Goal: Task Accomplishment & Management: Complete application form

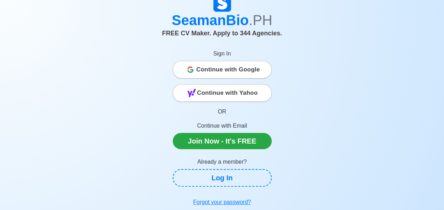
scroll to position [21, 0]
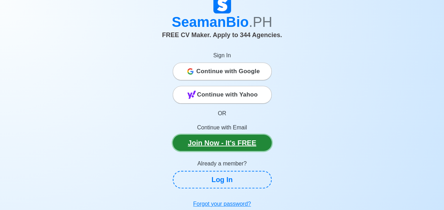
click at [235, 145] on link "Join Now - It's FREE" at bounding box center [222, 142] width 99 height 16
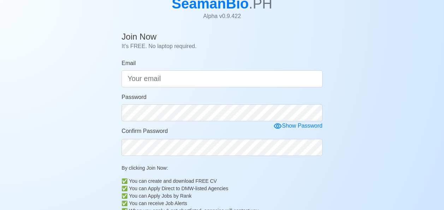
scroll to position [49, 0]
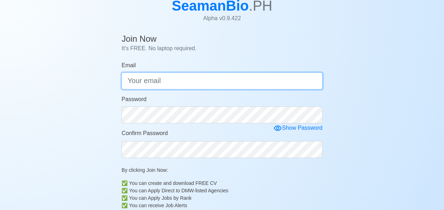
click at [160, 84] on input "Email" at bounding box center [221, 80] width 201 height 17
type input "l"
type input "[EMAIL_ADDRESS][DOMAIN_NAME]"
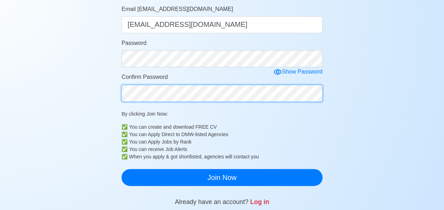
scroll to position [111, 0]
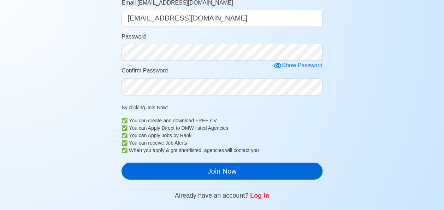
click at [156, 172] on button "Join Now" at bounding box center [221, 170] width 201 height 17
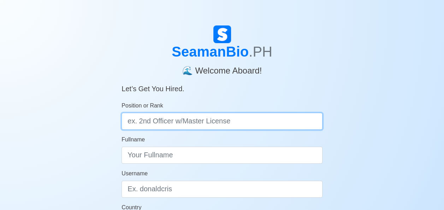
click at [133, 124] on input "Position or Rank" at bounding box center [221, 121] width 201 height 17
type input "T"
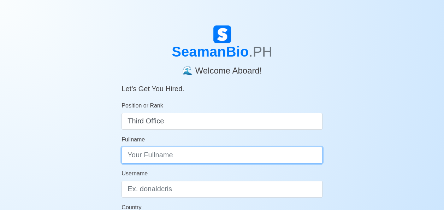
click at [138, 158] on input "Fullname" at bounding box center [221, 154] width 201 height 17
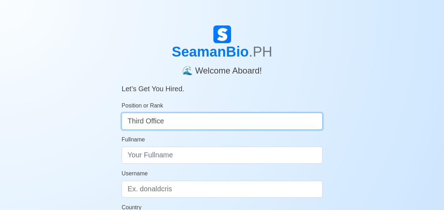
click at [163, 124] on input "Third Office" at bounding box center [221, 121] width 201 height 17
type input "Third Officer"
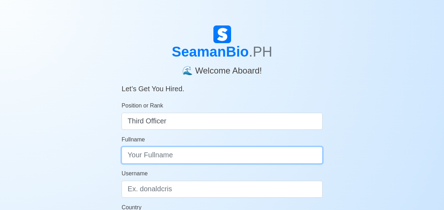
click at [134, 158] on input "Fullname" at bounding box center [221, 154] width 201 height 17
type input "ROLINO"
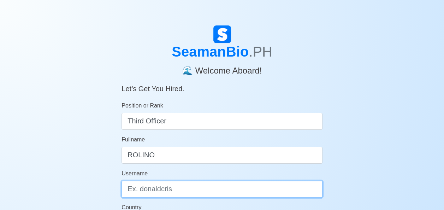
click at [141, 185] on input "Username" at bounding box center [221, 188] width 201 height 17
type input "L"
type input "Llausas"
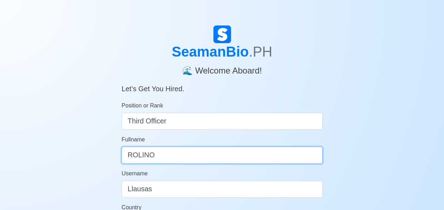
click at [163, 155] on input "ROLINO" at bounding box center [221, 154] width 201 height 17
type input "R"
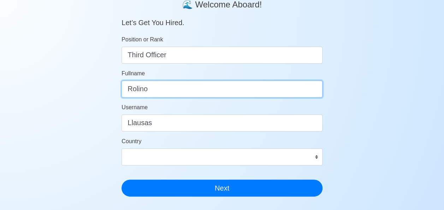
scroll to position [67, 0]
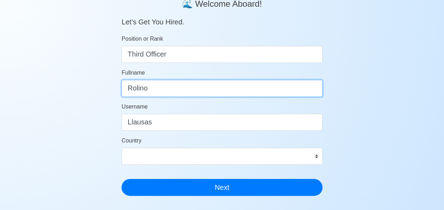
type input "Rolino"
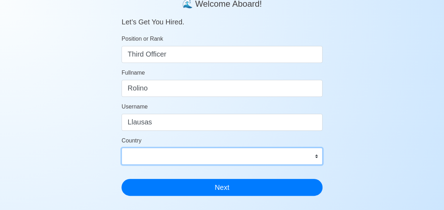
click at [139, 158] on select "Afghanistan Åland Islands Albania Algeria American Samoa Andorra Angola Anguill…" at bounding box center [221, 156] width 201 height 17
select select "PH"
click at [134, 159] on select "Afghanistan Åland Islands Albania Algeria American Samoa Andorra Angola Anguill…" at bounding box center [221, 156] width 201 height 17
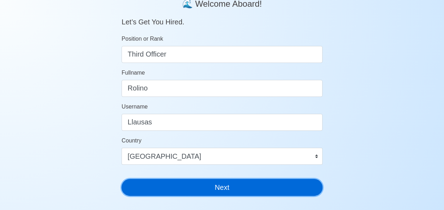
click at [148, 190] on button "Next" at bounding box center [221, 187] width 201 height 17
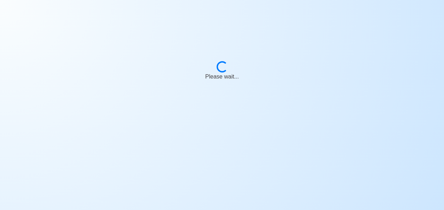
scroll to position [8, 0]
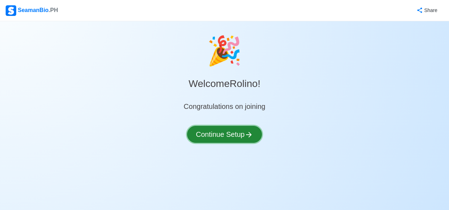
click at [216, 136] on button "Continue Setup" at bounding box center [224, 134] width 75 height 17
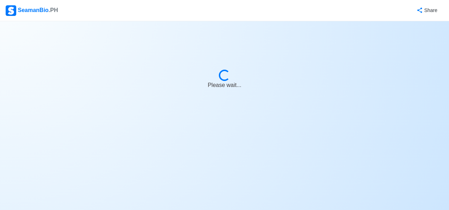
select select "Visible for Hiring"
select select "PH"
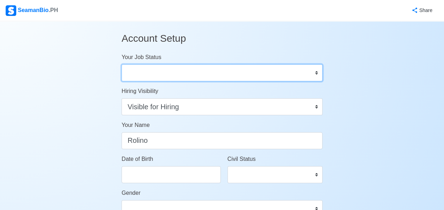
click at [234, 74] on select "Onboard Actively Looking for Job Not Looking for Job" at bounding box center [221, 72] width 201 height 17
select select "Actively Looking for Job"
click at [121, 64] on select "Onboard Actively Looking for Job Not Looking for Job" at bounding box center [221, 72] width 201 height 17
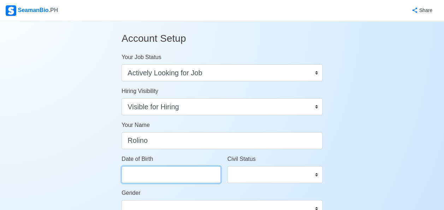
click at [152, 174] on input "Date of Birth" at bounding box center [170, 174] width 99 height 17
select select "****"
select select "*******"
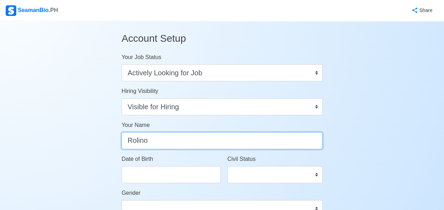
click at [164, 143] on input "Rolino" at bounding box center [221, 140] width 201 height 17
type input "Rolino LLausas"
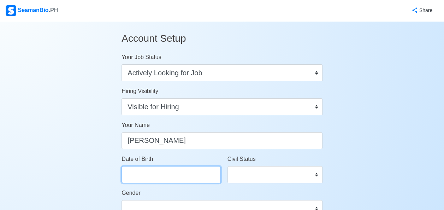
click at [154, 176] on input "Date of Birth" at bounding box center [170, 174] width 99 height 17
select select "****"
select select "*******"
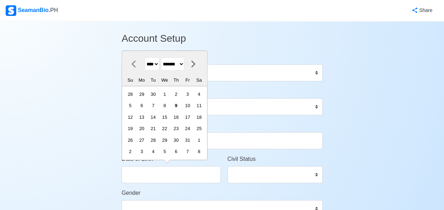
click at [157, 69] on select "**** **** **** **** **** **** **** **** **** **** **** **** **** **** **** ****…" at bounding box center [152, 64] width 15 height 14
select select "****"
click at [145, 58] on select "**** **** **** **** **** **** **** **** **** **** **** **** **** **** **** ****…" at bounding box center [152, 64] width 15 height 14
click at [203, 98] on div "6" at bounding box center [199, 94] width 10 height 10
type input "10/06/1973"
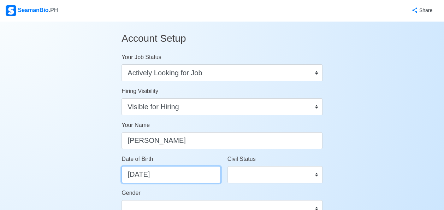
click at [133, 176] on input "10/06/1973" at bounding box center [170, 174] width 99 height 17
select select "****"
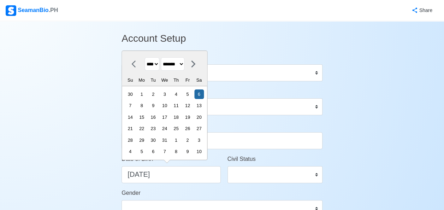
click at [185, 64] on select "******* ******** ***** ***** *** **** **** ****** ********* ******* ******** **…" at bounding box center [173, 64] width 24 height 14
click at [163, 58] on select "******* ******** ***** ***** *** **** **** ****** ********* ******* ******** **…" at bounding box center [173, 64] width 24 height 14
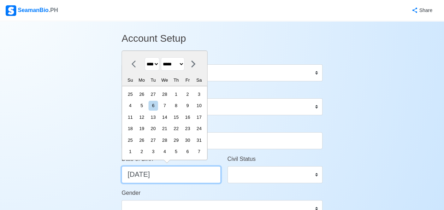
click at [175, 178] on input "10/06/1973" at bounding box center [170, 174] width 99 height 17
click at [198, 66] on icon at bounding box center [193, 64] width 8 height 8
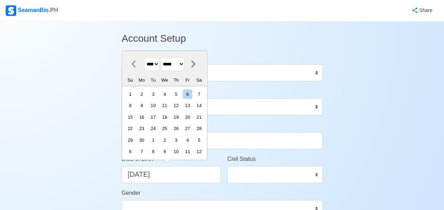
click at [173, 67] on select "******* ******** ***** ***** *** **** **** ****** ********* ******* ******** **…" at bounding box center [173, 64] width 24 height 14
select select "*****"
click at [163, 58] on select "******* ******** ***** ***** *** **** **** ****** ********* ******* ******** **…" at bounding box center [173, 64] width 24 height 14
click at [157, 106] on div "6" at bounding box center [153, 106] width 10 height 10
type input "03/06/1973"
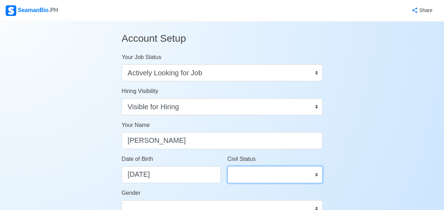
click at [244, 173] on select "Single Married Widowed Separated" at bounding box center [274, 174] width 95 height 17
select select "Married"
click at [227, 166] on select "Single Married Widowed Separated" at bounding box center [274, 174] width 95 height 17
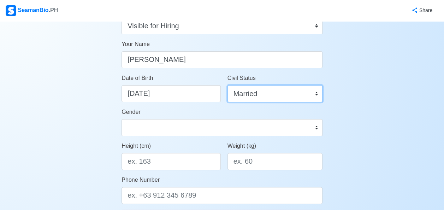
scroll to position [85, 0]
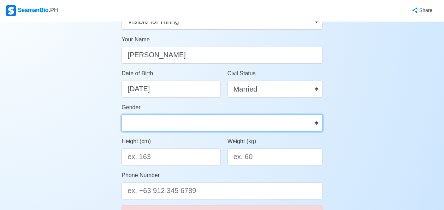
click at [312, 124] on select "Male Female" at bounding box center [221, 122] width 201 height 17
select select "[DEMOGRAPHIC_DATA]"
click at [121, 114] on select "Male Female" at bounding box center [221, 122] width 201 height 17
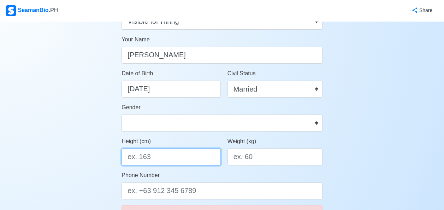
click at [158, 159] on input "Height (cm)" at bounding box center [170, 156] width 99 height 17
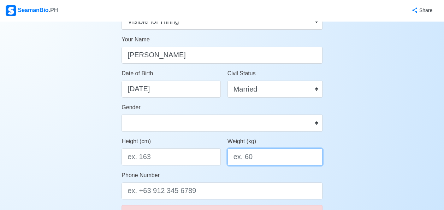
click at [263, 153] on input "Weight (kg)" at bounding box center [274, 156] width 95 height 17
type input "65"
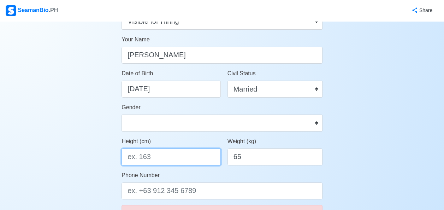
click at [151, 154] on input "Height (cm)" at bounding box center [170, 156] width 99 height 17
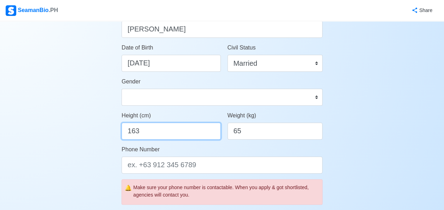
scroll to position [114, 0]
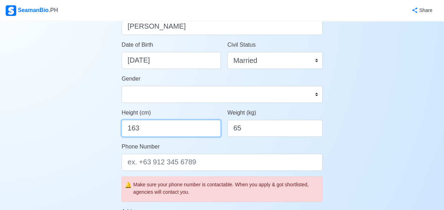
type input "163"
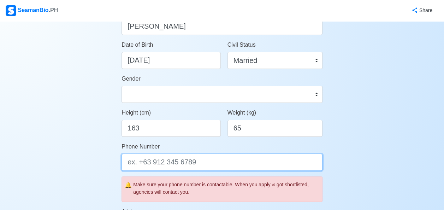
click at [191, 160] on input "Phone Number" at bounding box center [221, 162] width 201 height 17
type input "09358758589"
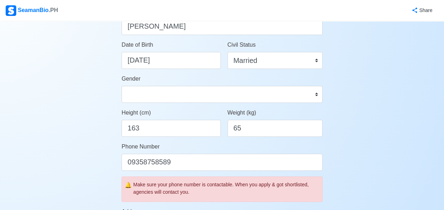
type input "Unit 9 Rupee St. Veraville Regency 1 Manuyo Dos,"
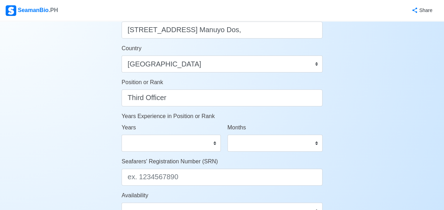
scroll to position [271, 0]
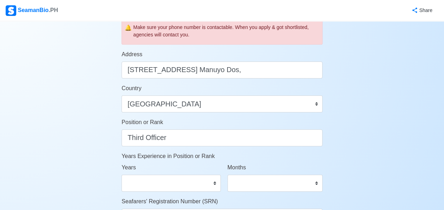
type input "0935875858910"
click at [155, 186] on select "0 1 2 3 4 5 6 7 8 9 10 11 12 13 14 15 16 17 18 19 20 21 22 23 24 25 26 27 28 29…" at bounding box center [170, 182] width 99 height 17
click at [121, 174] on select "0 1 2 3 4 5 6 7 8 9 10 11 12 13 14 15 16 17 18 19 20 21 22 23 24 25 26 27 28 29…" at bounding box center [170, 182] width 99 height 17
click at [142, 178] on select "0 1 2 3 4 5 6 7 8 9 10 11 12 13 14 15 16 17 18 19 20 21 22 23 24 25 26 27 28 29…" at bounding box center [170, 182] width 99 height 17
select select "13"
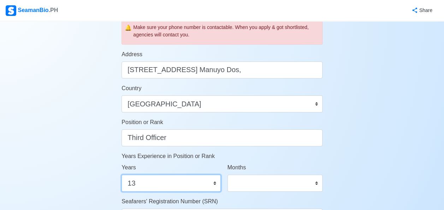
click at [121, 174] on select "0 1 2 3 4 5 6 7 8 9 10 11 12 13 14 15 16 17 18 19 20 21 22 23 24 25 26 27 28 29…" at bounding box center [170, 182] width 99 height 17
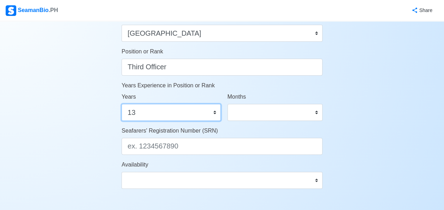
scroll to position [356, 0]
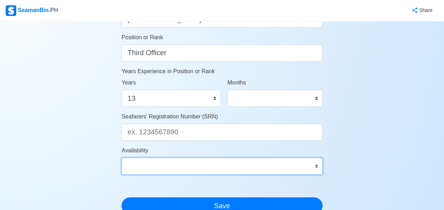
click at [315, 168] on select "Immediate Nov 2025 Dec 2025 Jan 2026 Feb 2026 Mar 2026 Apr 2026 May 2026 Jun 20…" at bounding box center [221, 165] width 201 height 17
click at [318, 171] on select "Immediate Nov 2025 Dec 2025 Jan 2026 Feb 2026 Mar 2026 Apr 2026 May 2026 Jun 20…" at bounding box center [221, 165] width 201 height 17
select select "4102416000000"
click at [121, 157] on select "Immediate Nov 2025 Dec 2025 Jan 2026 Feb 2026 Mar 2026 Apr 2026 May 2026 Jun 20…" at bounding box center [221, 165] width 201 height 17
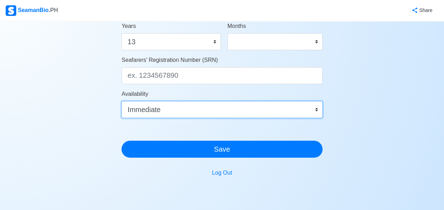
scroll to position [414, 0]
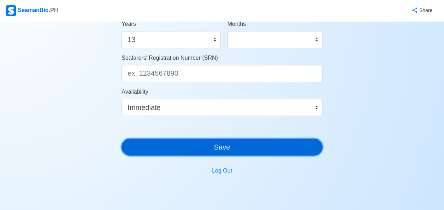
click at [237, 150] on button "Save" at bounding box center [221, 146] width 201 height 17
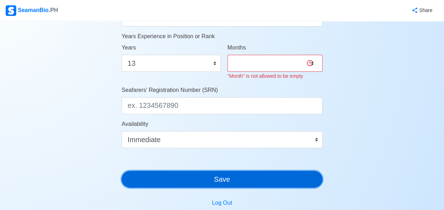
scroll to position [389, 0]
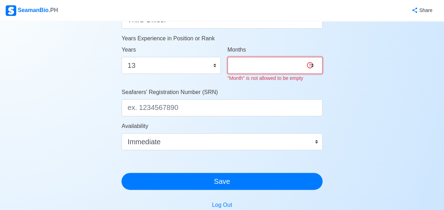
click at [311, 66] on select "0 1 2 3 4 5 6 7 8 9 10 11" at bounding box center [274, 65] width 95 height 17
select select "1"
click at [227, 57] on select "0 1 2 3 4 5 6 7 8 9 10 11" at bounding box center [274, 65] width 95 height 17
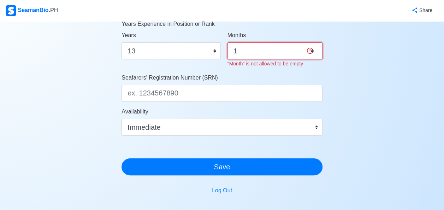
scroll to position [403, 0]
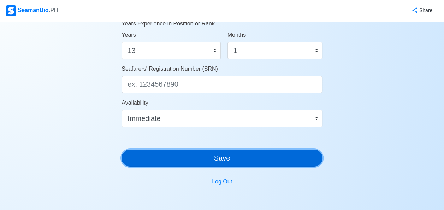
click at [277, 164] on button "Save" at bounding box center [221, 157] width 201 height 17
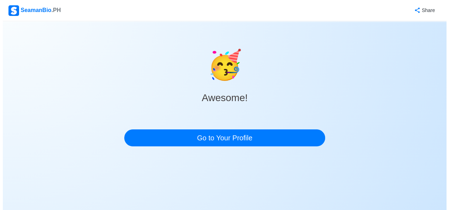
scroll to position [0, 0]
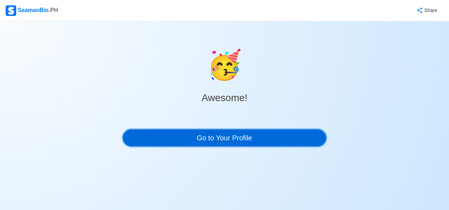
click at [276, 140] on link "Go to Your Profile" at bounding box center [224, 137] width 203 height 17
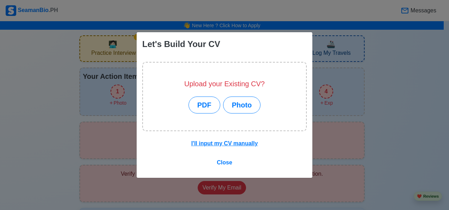
click at [232, 147] on button "I'll input my CV manually" at bounding box center [225, 143] width 76 height 13
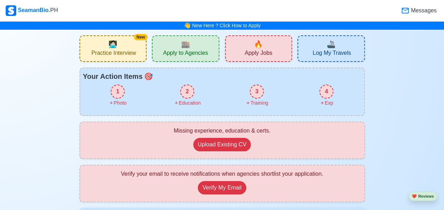
click at [115, 93] on div "1" at bounding box center [117, 91] width 14 height 14
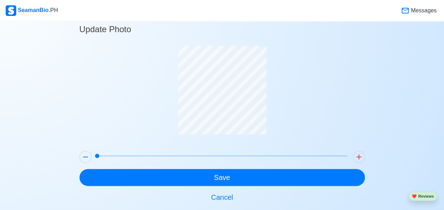
scroll to position [25, 0]
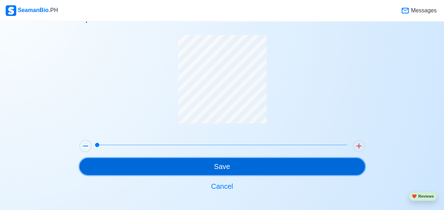
click at [254, 163] on button "Save" at bounding box center [221, 166] width 285 height 17
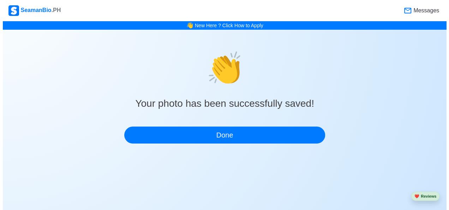
scroll to position [0, 0]
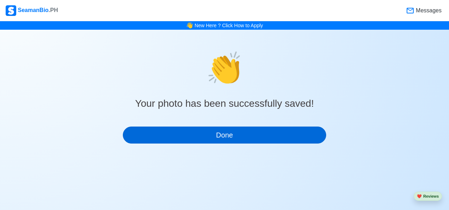
click at [259, 134] on button "Done" at bounding box center [224, 134] width 203 height 17
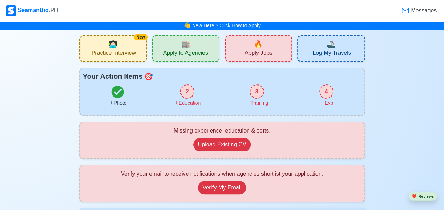
click at [187, 92] on div "2" at bounding box center [187, 91] width 14 height 14
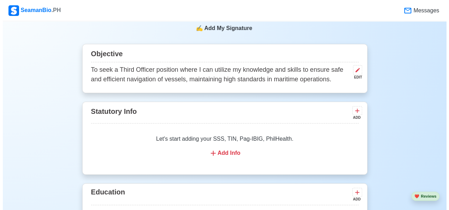
scroll to position [416, 0]
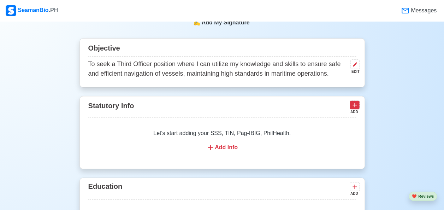
click at [359, 104] on button at bounding box center [354, 104] width 10 height 9
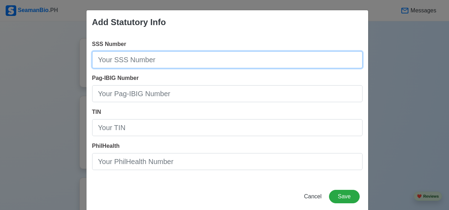
click at [109, 59] on input "SSS Number" at bounding box center [227, 59] width 270 height 17
type input "10-0494101-2"
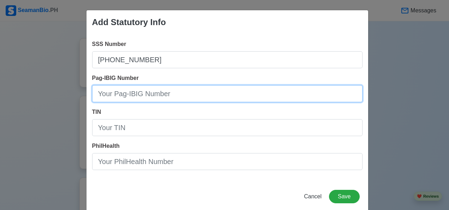
click at [103, 95] on input "Pag-IBIG Number" at bounding box center [227, 93] width 270 height 17
type input "121002563569"
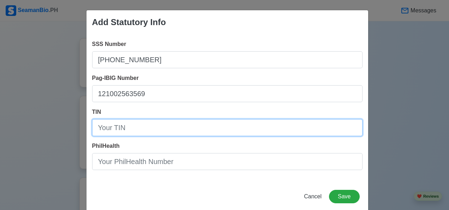
click at [109, 131] on input "TIN" at bounding box center [227, 127] width 270 height 17
type input "900-008-868"
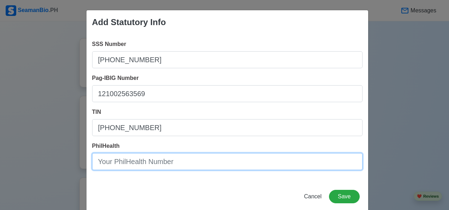
click at [104, 162] on input "PhilHealth" at bounding box center [227, 161] width 270 height 17
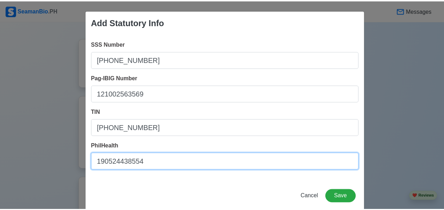
scroll to position [11, 0]
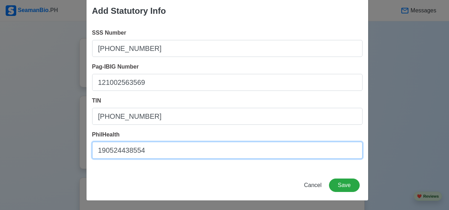
type input "190524438554"
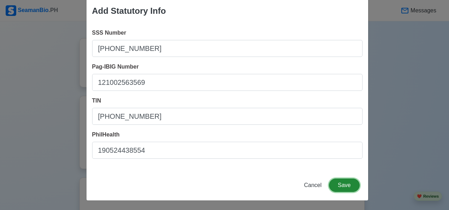
click at [342, 185] on button "Save" at bounding box center [344, 184] width 30 height 13
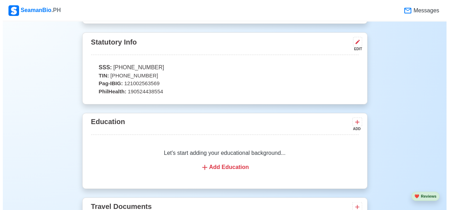
scroll to position [490, 0]
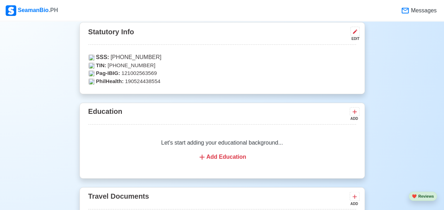
click at [354, 116] on div "ADD" at bounding box center [353, 118] width 8 height 5
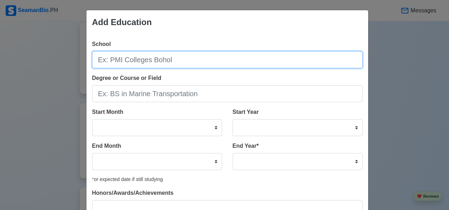
click at [97, 61] on input "School" at bounding box center [227, 59] width 270 height 17
type input "Zamboanga State College of Marine Sciences and Technology"
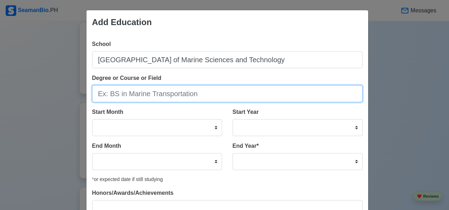
click at [155, 96] on input "Degree or Course or Field" at bounding box center [227, 93] width 270 height 17
type input "B"
type input "BS in Marine Transportation"
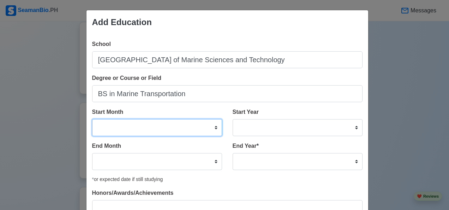
click at [100, 130] on select "January February March April May June July August September October November De…" at bounding box center [157, 127] width 130 height 17
select select "March"
click at [92, 119] on select "January February March April May June July August September October November De…" at bounding box center [157, 127] width 130 height 17
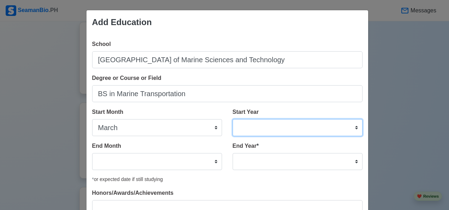
click at [249, 126] on select "2025 2024 2023 2022 2021 2020 2019 2018 2017 2016 2015 2014 2013 2012 2011 2010…" at bounding box center [298, 127] width 130 height 17
select select "1999"
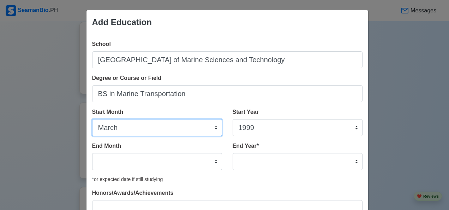
click at [123, 131] on select "January February March April May June July August September October November De…" at bounding box center [157, 127] width 130 height 17
select select "June"
click at [92, 119] on select "January February March April May June July August September October November De…" at bounding box center [157, 127] width 130 height 17
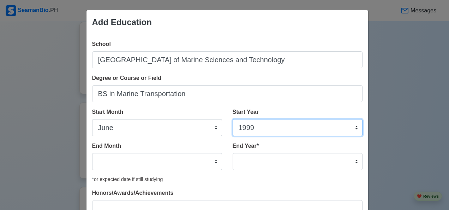
click at [256, 128] on select "2025 2024 2023 2022 2021 2020 2019 2018 2017 2016 2015 2014 2013 2012 2011 2010…" at bounding box center [298, 127] width 130 height 17
select select "1991"
click at [233, 119] on select "2025 2024 2023 2022 2021 2020 2019 2018 2017 2016 2015 2014 2013 2012 2011 2010…" at bounding box center [298, 127] width 130 height 17
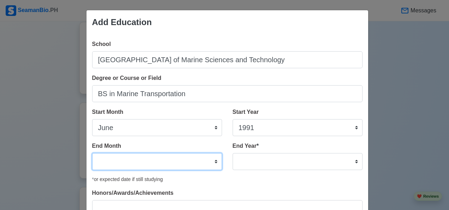
click at [98, 164] on select "January February March April May June July August September October November De…" at bounding box center [157, 161] width 130 height 17
select select "March"
click at [92, 153] on select "January February March April May June July August September October November De…" at bounding box center [157, 161] width 130 height 17
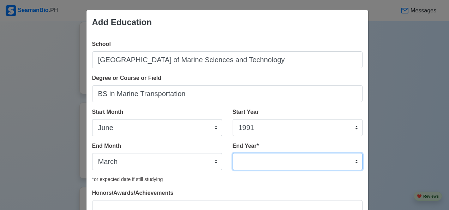
click at [246, 161] on select "2035 2034 2033 2032 2031 2030 2029 2028 2027 2026 2025 2024 2023 2022 2021 2020…" at bounding box center [298, 161] width 130 height 17
select select "1995"
click at [233, 153] on select "2035 2034 2033 2032 2031 2030 2029 2028 2027 2026 2025 2024 2023 2022 2021 2020…" at bounding box center [298, 161] width 130 height 17
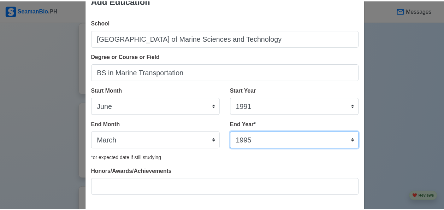
scroll to position [59, 0]
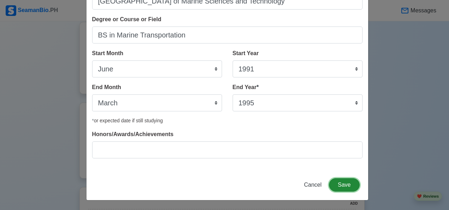
click at [345, 186] on button "Save" at bounding box center [344, 184] width 30 height 13
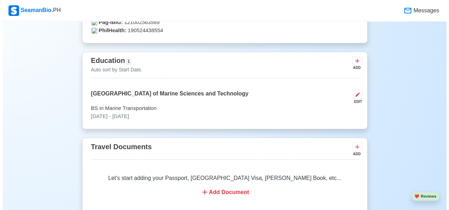
scroll to position [560, 0]
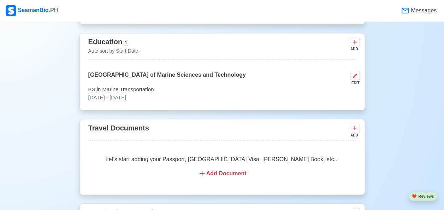
click at [359, 131] on div "ADD" at bounding box center [354, 130] width 10 height 14
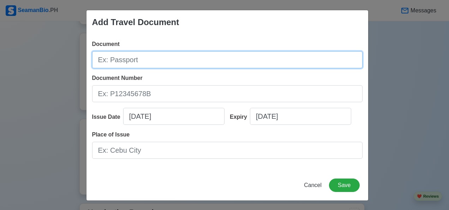
click at [157, 64] on input "Document" at bounding box center [227, 59] width 270 height 17
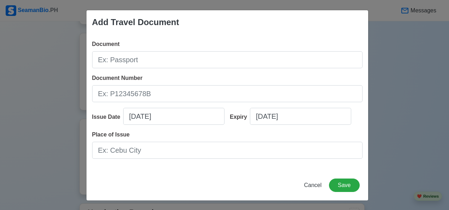
click at [313, 185] on span "Cancel" at bounding box center [313, 185] width 18 height 6
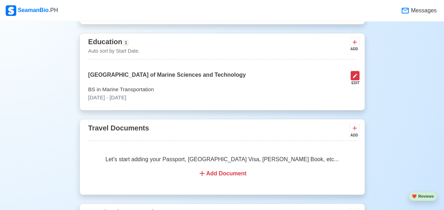
click at [358, 76] on button at bounding box center [354, 76] width 9 height 10
select select "June"
select select "1991"
select select "March"
select select "1995"
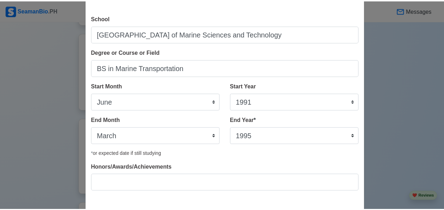
scroll to position [59, 0]
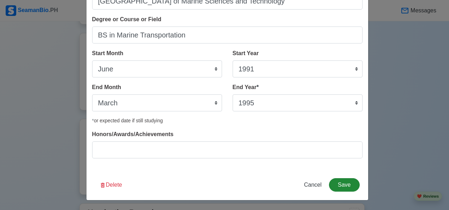
click at [345, 184] on button "Save" at bounding box center [344, 184] width 30 height 13
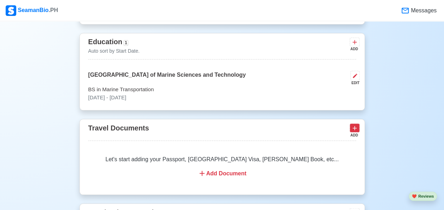
click at [357, 131] on button at bounding box center [354, 127] width 10 height 9
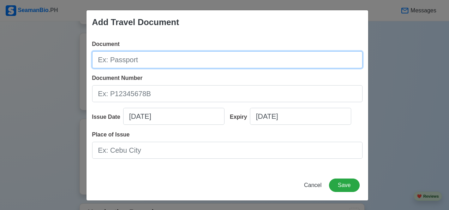
click at [139, 56] on input "Document" at bounding box center [227, 59] width 270 height 17
type input "Passport"
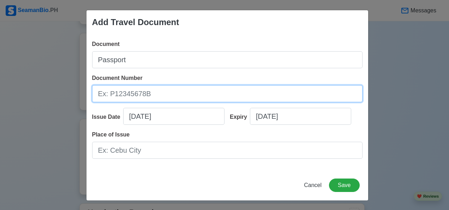
click at [98, 93] on input "Document Number" at bounding box center [227, 93] width 270 height 17
type input "P5684738A"
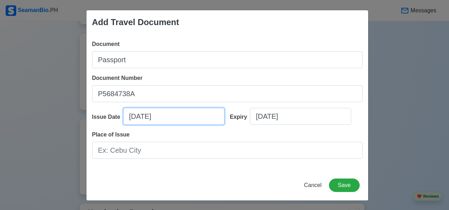
click at [168, 119] on input "10/09/2025" at bounding box center [173, 116] width 101 height 17
select select "****"
select select "*******"
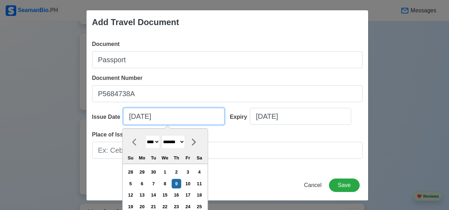
type input "10/09/2"
select select "****"
type input "10/09/"
select select "****"
type input "1"
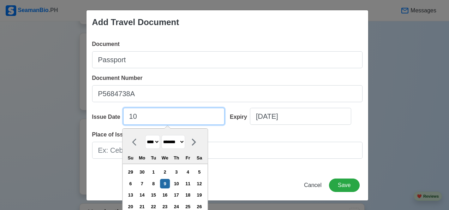
select select "*******"
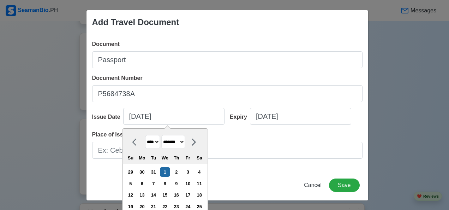
type input "01/01/2025"
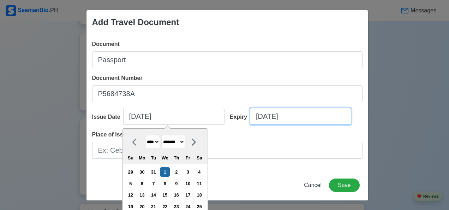
click at [260, 118] on input "10/09/2025" at bounding box center [300, 116] width 101 height 17
select select "****"
select select "*******"
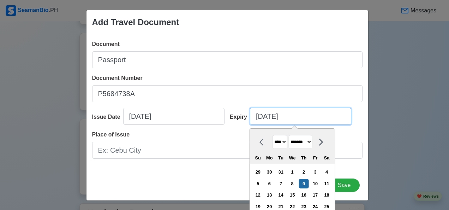
type input "1/09/2025"
select select "*******"
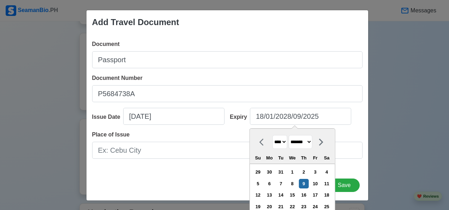
type input "01/09/2025"
click at [389, 145] on div "Add Travel Document Document Passport Document Number P5684738A Issue Date 01/0…" at bounding box center [224, 105] width 449 height 210
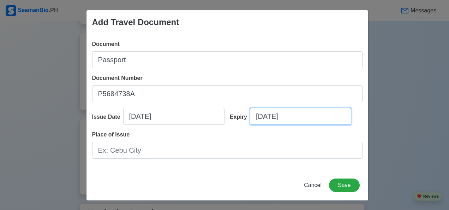
click at [295, 118] on input "01/09/2025" at bounding box center [300, 116] width 101 height 17
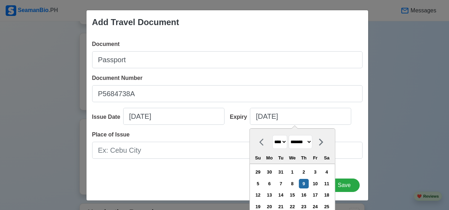
click at [286, 144] on select "**** **** **** **** **** **** **** **** **** **** **** **** **** **** **** ****…" at bounding box center [279, 142] width 15 height 14
select select "****"
click at [272, 135] on select "**** **** **** **** **** **** **** **** **** **** **** **** **** **** **** ****…" at bounding box center [279, 142] width 15 height 14
click at [329, 173] on div "1" at bounding box center [327, 172] width 10 height 10
type input "01/01/2028"
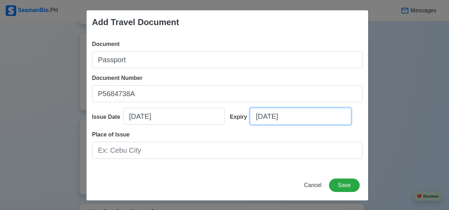
click at [264, 117] on input "01/01/2028" at bounding box center [300, 116] width 101 height 17
select select "****"
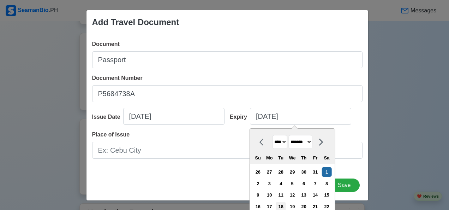
click at [284, 205] on div "18" at bounding box center [281, 207] width 10 height 10
type input "01/18/2028"
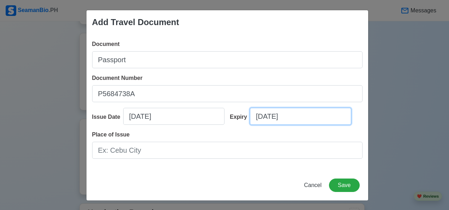
click at [257, 117] on input "01/18/2028" at bounding box center [300, 116] width 101 height 17
select select "****"
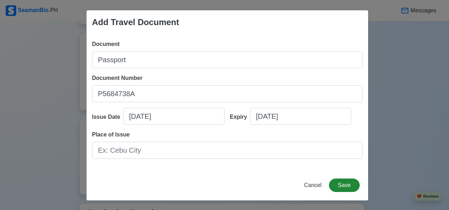
click at [353, 186] on button "Save" at bounding box center [344, 184] width 30 height 13
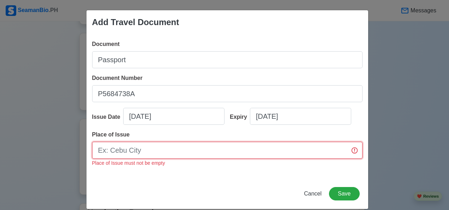
click at [150, 152] on input "Place of Issue" at bounding box center [227, 150] width 270 height 17
type input "[GEOGRAPHIC_DATA]"
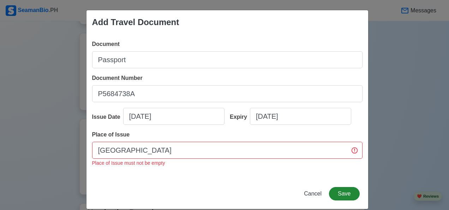
click at [343, 196] on button "Save" at bounding box center [344, 193] width 30 height 13
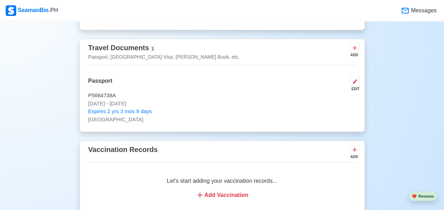
scroll to position [644, 0]
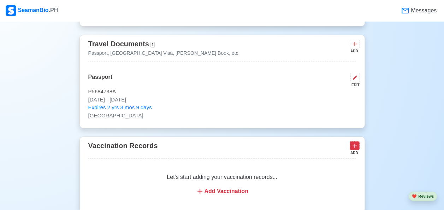
click at [355, 147] on icon at bounding box center [354, 145] width 7 height 7
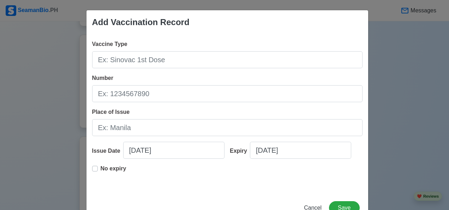
click at [311, 209] on span "Cancel" at bounding box center [313, 207] width 18 height 6
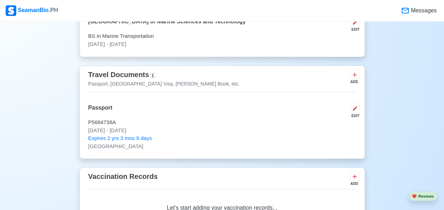
scroll to position [612, 0]
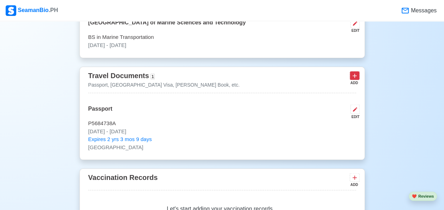
click at [354, 77] on icon at bounding box center [354, 75] width 7 height 7
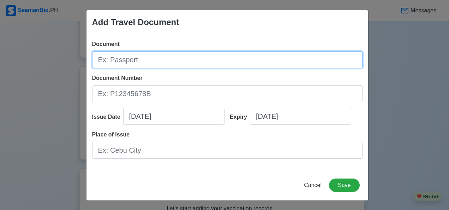
click at [135, 64] on input "Document" at bounding box center [227, 59] width 270 height 17
type input "US Visa"
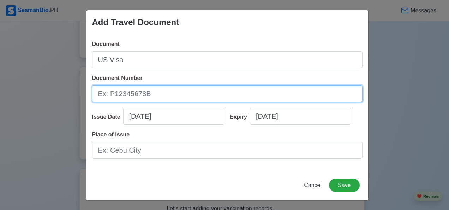
click at [156, 86] on input "Document Number" at bounding box center [227, 93] width 270 height 17
type input "U7047733"
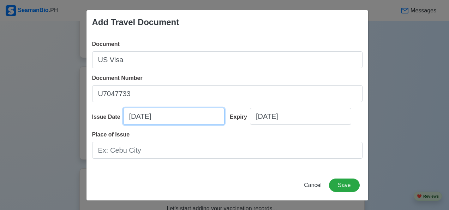
click at [167, 118] on input "10/09/2025" at bounding box center [173, 116] width 101 height 17
select select "****"
select select "*******"
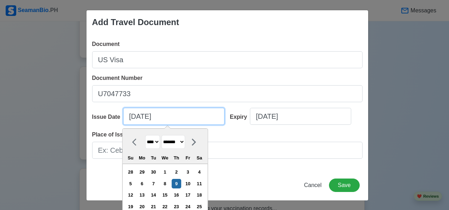
type input "10/09/2"
select select "****"
type input "10/09/"
select select "****"
type input "1"
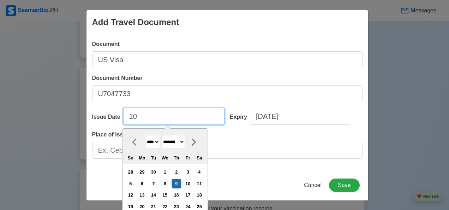
select select "*******"
type input "11"
select select "********"
type input "11/03/2"
select select "****"
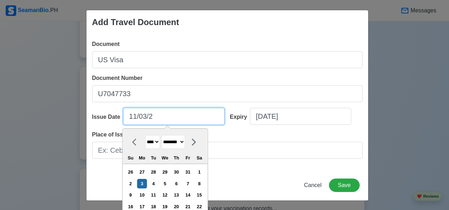
type input "11/03/20"
select select "****"
type input "11/03/2024"
select select "****"
type input "11/03/2024"
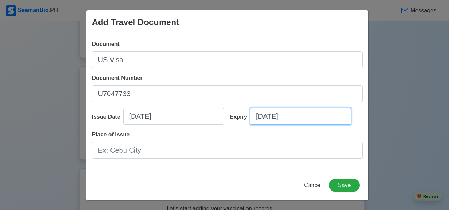
click at [270, 119] on input "10/09/2025" at bounding box center [300, 116] width 101 height 17
select select "****"
select select "*******"
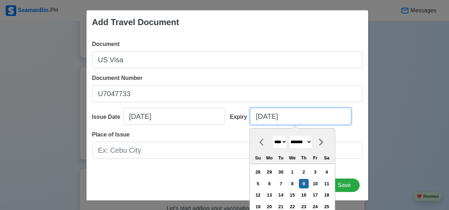
click at [298, 122] on input "10/09/2025" at bounding box center [300, 116] width 101 height 17
type input "10/09"
select select "****"
type input "1"
select select "*******"
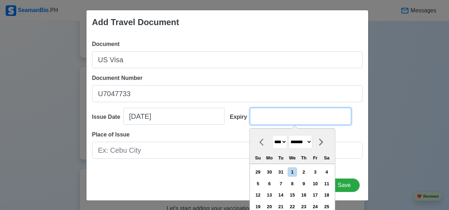
type input "0"
select select "****"
type input "04"
select select "****"
select select "*****"
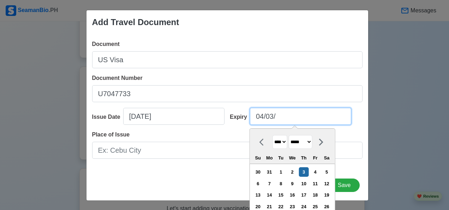
type input "04/03/2"
select select "****"
type input "04/03/20"
select select "****"
type input "04/03/2034"
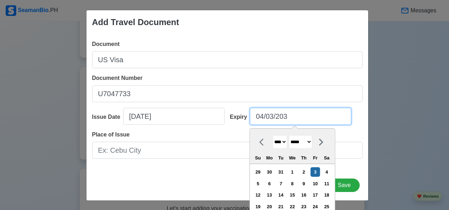
select select "****"
type input "04/03/2034"
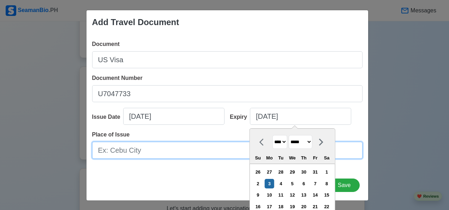
click at [148, 154] on input "Place of Issue" at bounding box center [227, 150] width 270 height 17
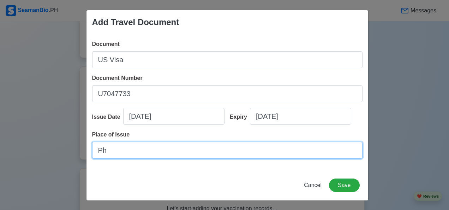
type input "P"
type input "[GEOGRAPHIC_DATA]"
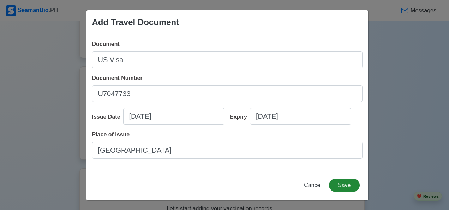
click at [345, 188] on button "Save" at bounding box center [344, 184] width 30 height 13
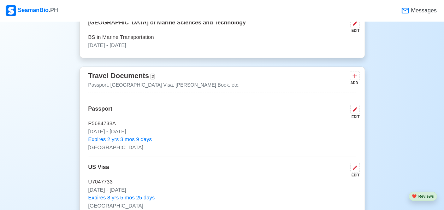
click at [354, 76] on icon at bounding box center [354, 75] width 7 height 7
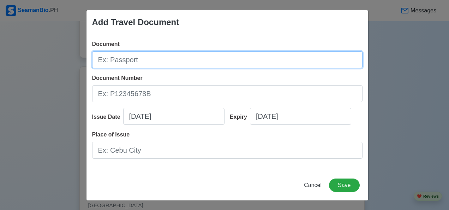
click at [155, 63] on input "Document" at bounding box center [227, 59] width 270 height 17
type input "[PERSON_NAME] Book"
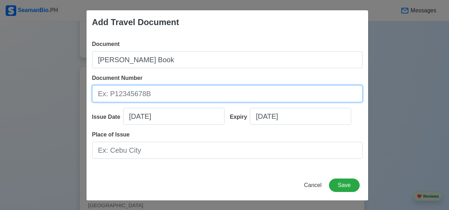
click at [155, 89] on input "Document Number" at bounding box center [227, 93] width 270 height 17
type input "A01111435"
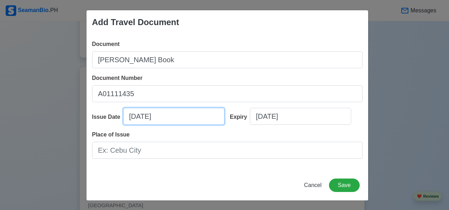
click at [168, 120] on input "10/09/2025" at bounding box center [173, 116] width 101 height 17
select select "****"
select select "*******"
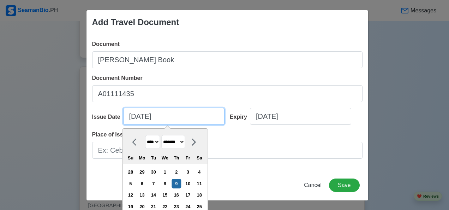
type input "10/09/2"
select select "****"
type input "10/09/"
select select "****"
type input "1"
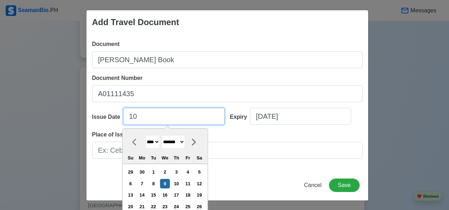
select select "*******"
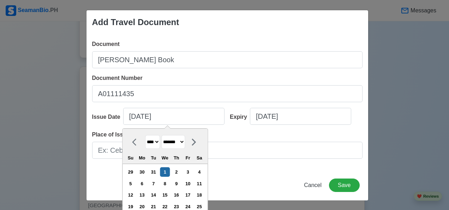
type input "01/01/2025"
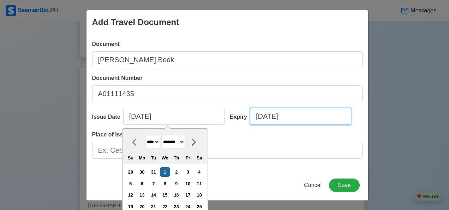
click at [296, 118] on input "10/09/2025" at bounding box center [300, 116] width 101 height 17
select select "****"
select select "*******"
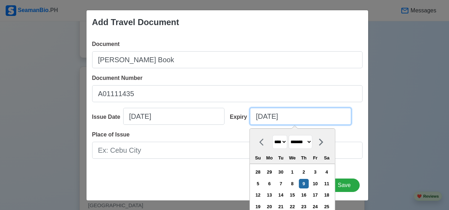
type input "10/09/2"
select select "****"
type input "10/09/"
select select "****"
type input "1"
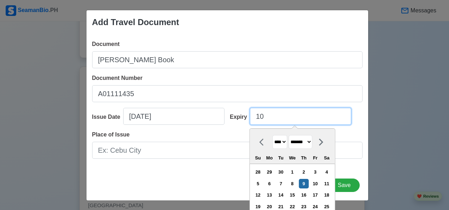
select select "*******"
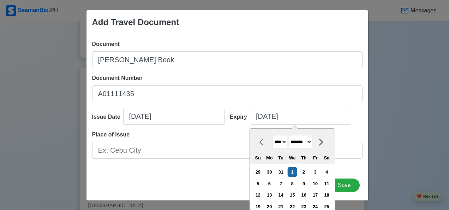
type input "01/01/2025"
click at [397, 111] on div "Add Travel Document Document Seaman's Book Document Number A01111435 Issue Date…" at bounding box center [224, 105] width 449 height 210
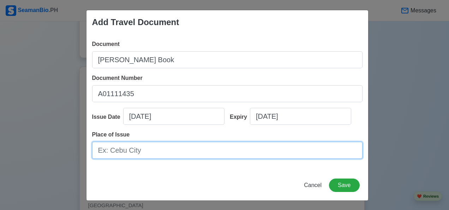
click at [148, 154] on input "Place of Issue" at bounding box center [227, 150] width 270 height 17
type input "[GEOGRAPHIC_DATA]"
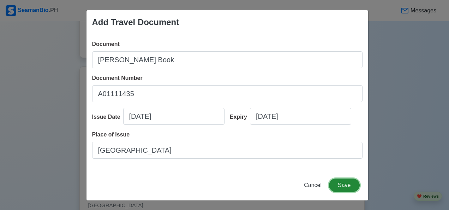
click at [347, 185] on button "Save" at bounding box center [344, 184] width 30 height 13
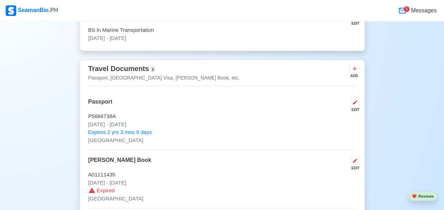
scroll to position [628, 0]
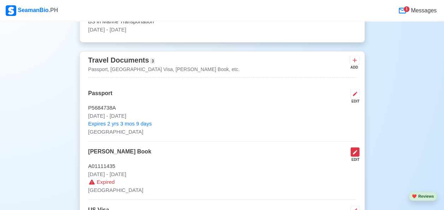
click at [352, 155] on button at bounding box center [354, 152] width 9 height 10
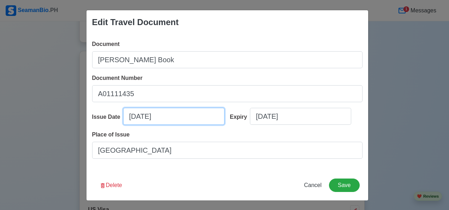
click at [131, 116] on input "01/01/2025" at bounding box center [173, 116] width 101 height 17
select select "****"
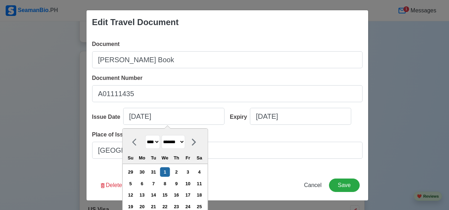
type input "01/01/2025"
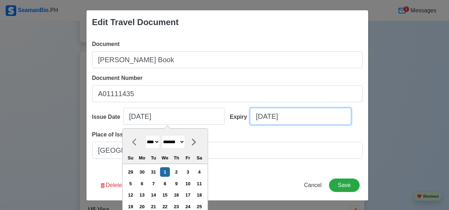
click at [258, 115] on input "01/01/2025" at bounding box center [300, 116] width 101 height 17
select select "****"
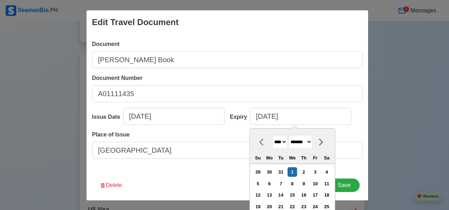
type input "01/01/2025"
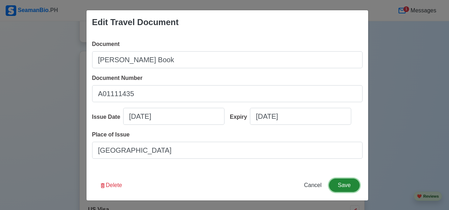
click at [353, 182] on button "Save" at bounding box center [344, 184] width 30 height 13
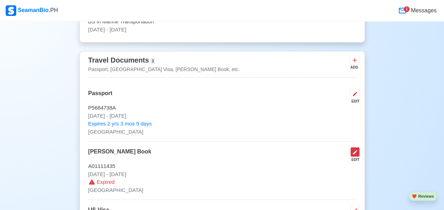
click at [353, 154] on button at bounding box center [354, 152] width 9 height 10
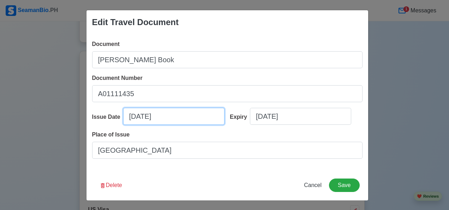
click at [169, 119] on input "01/01/2025" at bounding box center [173, 116] width 101 height 17
select select "****"
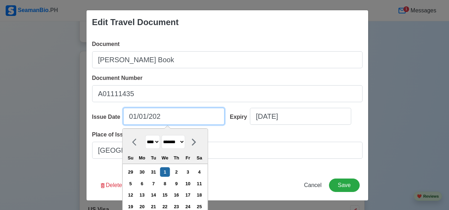
type input "01/01/2021"
select select "****"
type input "01/01/2021"
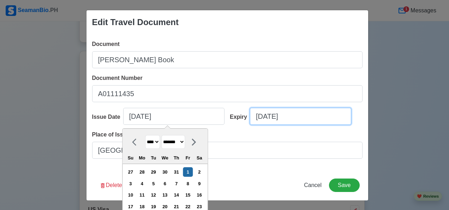
click at [300, 117] on input "01/01/2025" at bounding box center [300, 116] width 101 height 17
select select "****"
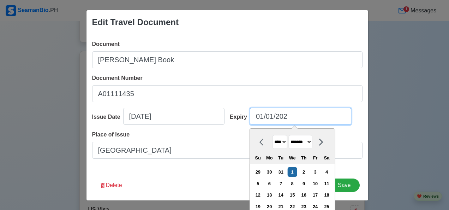
type input "01/01/20"
select select "****"
type input "01/01/2031"
select select "****"
type input "01/01/20"
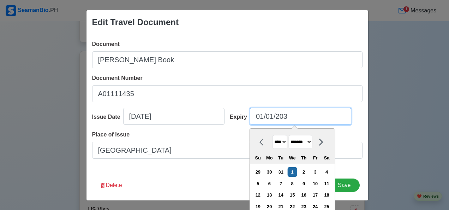
select select "****"
type input "01/01/2"
select select "****"
type input "01/01/"
select select "****"
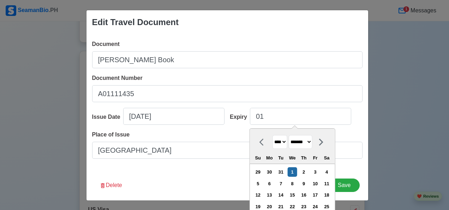
type input "01/01/2025"
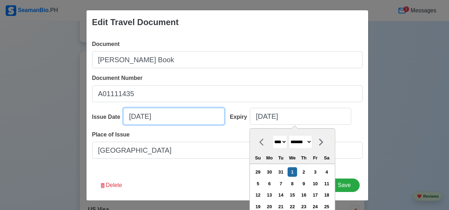
click at [170, 117] on input "01/01/2021" at bounding box center [173, 116] width 101 height 17
select select "****"
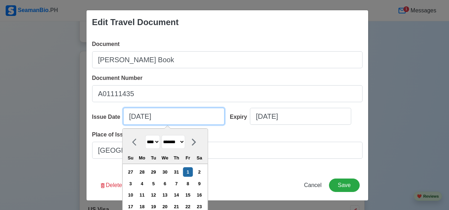
type input "01/01/2"
select select "****"
type input "01/01/"
select select "****"
type input "0"
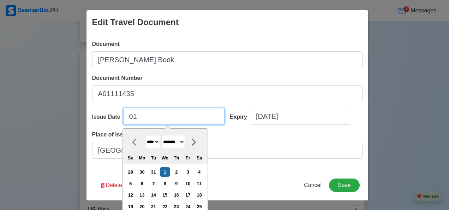
select select "****"
type input "1"
select select "****"
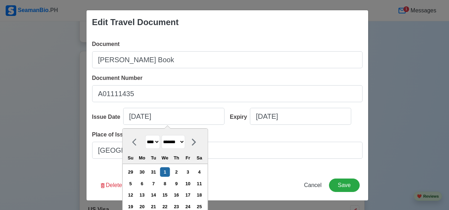
type input "01/01/2025"
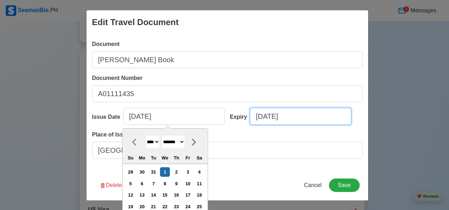
click at [300, 116] on input "01/01/2025" at bounding box center [300, 116] width 101 height 17
select select "****"
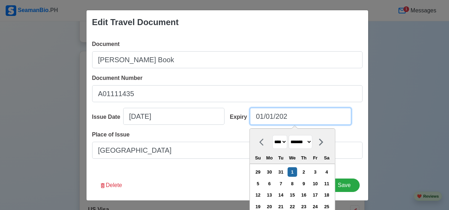
type input "01/01/20"
select select "****"
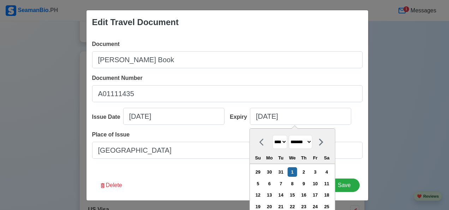
type input "01/01/2020"
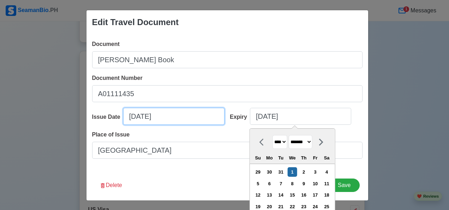
click at [157, 120] on input "01/01/2025" at bounding box center [173, 116] width 101 height 17
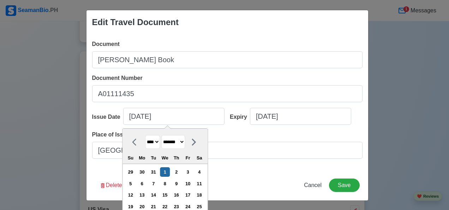
click at [153, 138] on select "**** **** **** **** **** **** **** **** **** **** **** **** **** **** **** ****…" at bounding box center [152, 142] width 15 height 14
select select "****"
click at [145, 135] on select "**** **** **** **** **** **** **** **** **** **** **** **** **** **** **** ****…" at bounding box center [152, 142] width 15 height 14
click at [156, 207] on div "19" at bounding box center [154, 207] width 10 height 10
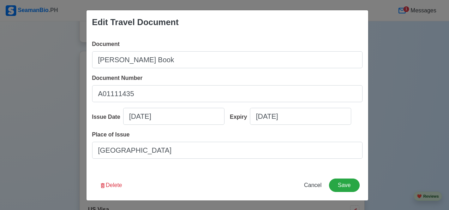
type input "01/19/2021"
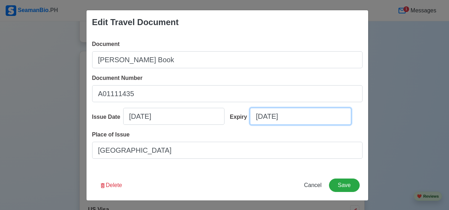
click at [306, 118] on input "01/01/2020" at bounding box center [300, 116] width 101 height 17
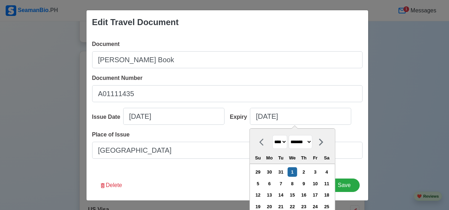
click at [282, 144] on select "**** **** **** **** **** **** **** **** **** **** **** **** **** **** **** ****…" at bounding box center [279, 142] width 15 height 14
select select "****"
click at [272, 135] on select "**** **** **** **** **** **** **** **** **** **** **** **** **** **** **** ****…" at bounding box center [279, 142] width 15 height 14
click at [260, 206] on div "19" at bounding box center [258, 207] width 10 height 10
type input "01/19/2031"
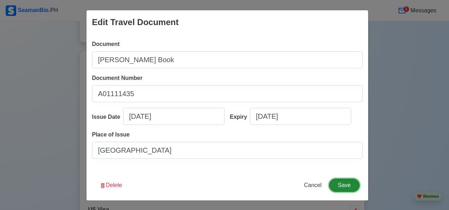
click at [348, 189] on button "Save" at bounding box center [344, 184] width 30 height 13
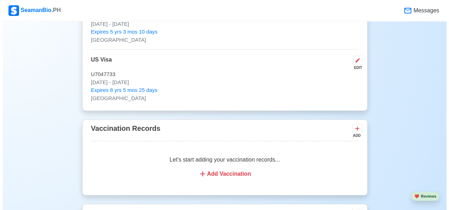
scroll to position [786, 0]
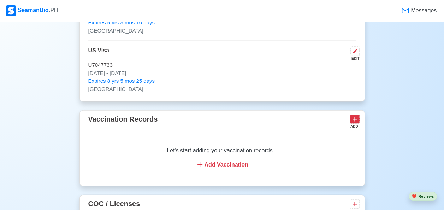
click at [352, 119] on icon at bounding box center [354, 119] width 7 height 7
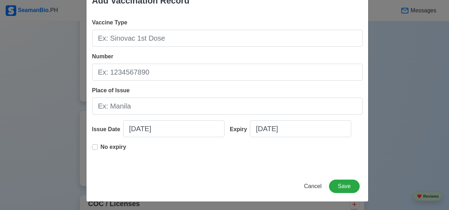
scroll to position [23, 0]
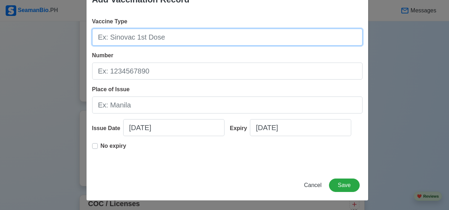
click at [103, 35] on input "Vaccine Type" at bounding box center [227, 37] width 270 height 17
type input "[MEDICAL_DATA]"
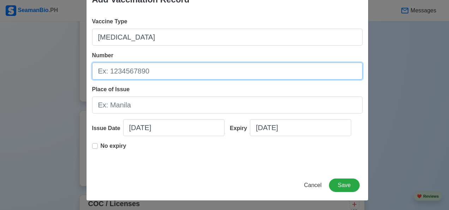
click at [148, 68] on input "Number" at bounding box center [227, 70] width 270 height 17
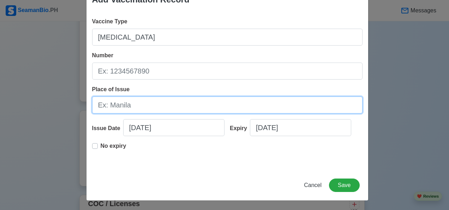
click at [136, 105] on input "Place of Issue" at bounding box center [227, 104] width 270 height 17
type input "BOQ [GEOGRAPHIC_DATA]"
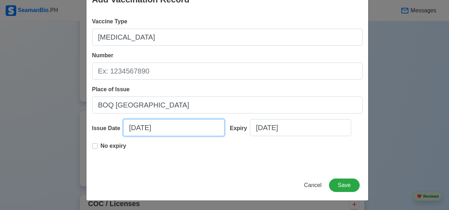
click at [167, 123] on input "10/09/2025" at bounding box center [173, 127] width 101 height 17
select select "****"
select select "*******"
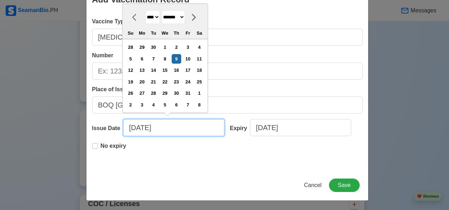
type input "10/09/2"
select select "****"
type input "10/09"
select select "****"
type input "1"
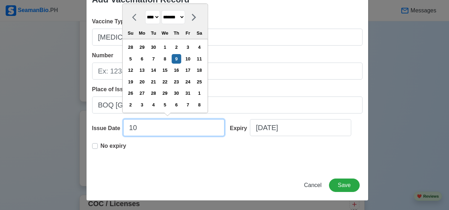
select select "*******"
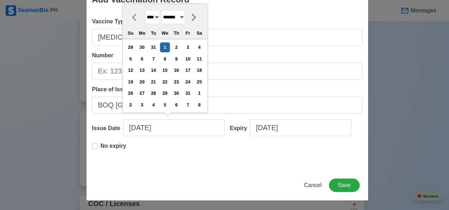
type input "01/01/2025"
click at [294, 130] on input "10/09/2025" at bounding box center [300, 127] width 101 height 17
select select "****"
select select "*******"
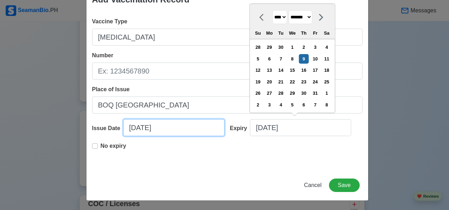
click at [144, 126] on input "01/01/2025" at bounding box center [173, 127] width 101 height 17
select select "****"
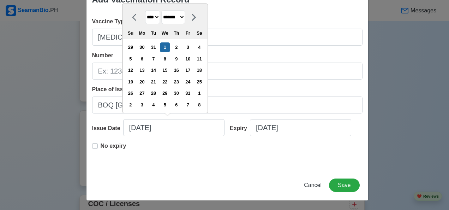
click at [101, 145] on label "No expiry" at bounding box center [114, 149] width 26 height 14
type input "01/01/2025"
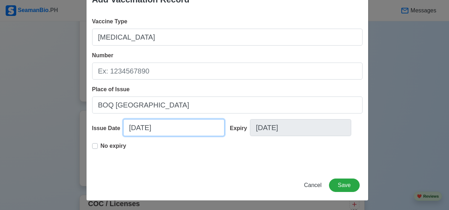
click at [172, 128] on input "01/01/2025" at bounding box center [173, 127] width 101 height 17
select select "****"
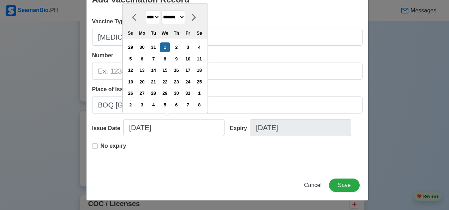
click at [185, 20] on select "******* ******** ***** ***** *** **** **** ****** ********* ******* ******** **…" at bounding box center [173, 17] width 24 height 14
select select "*****"
click at [161, 10] on select "******* ******** ***** ***** *** **** **** ****** ********* ******* ******** **…" at bounding box center [173, 17] width 24 height 14
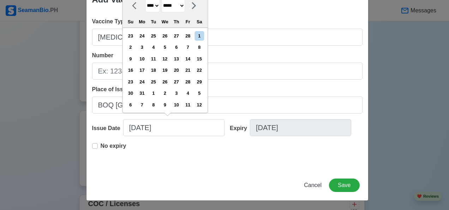
click at [155, 10] on select "**** **** **** **** **** **** **** **** **** **** **** **** **** **** **** ****…" at bounding box center [152, 6] width 15 height 14
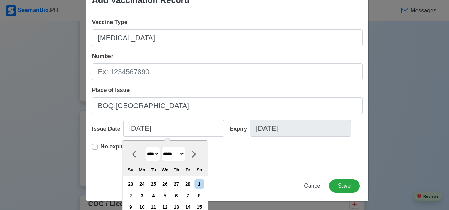
select select "****"
click at [145, 147] on select "**** **** **** **** **** **** **** **** **** **** **** **** **** **** **** ****…" at bounding box center [152, 154] width 15 height 14
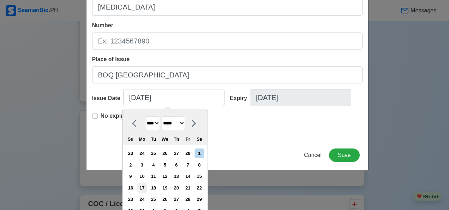
click at [147, 188] on div "17" at bounding box center [142, 188] width 10 height 10
type input "03/17/2014"
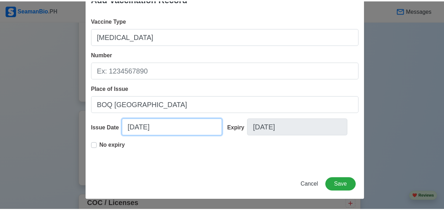
scroll to position [23, 0]
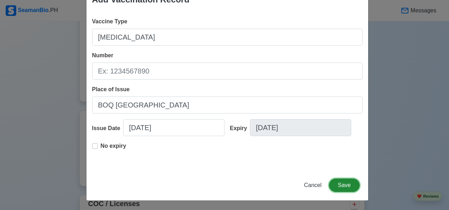
click at [343, 189] on button "Save" at bounding box center [344, 184] width 30 height 13
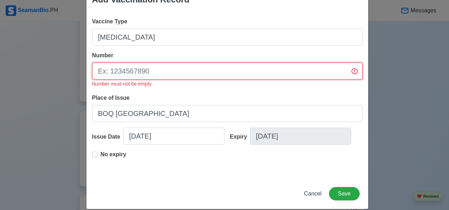
click at [157, 75] on input "Number" at bounding box center [227, 70] width 270 height 17
type input "000"
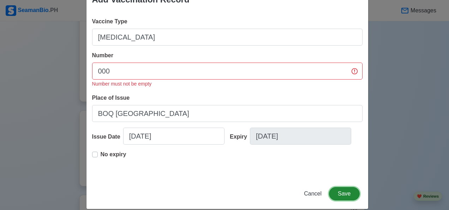
click at [345, 194] on button "Save" at bounding box center [344, 193] width 30 height 13
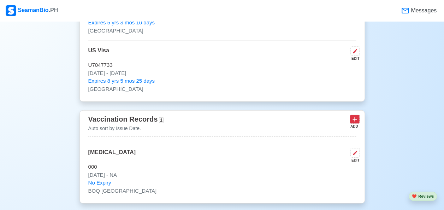
click at [354, 121] on button at bounding box center [354, 119] width 10 height 9
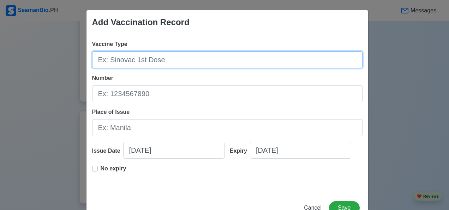
click at [120, 60] on input "Vaccine Type" at bounding box center [227, 59] width 270 height 17
type input "[MEDICAL_DATA] 1st dose"
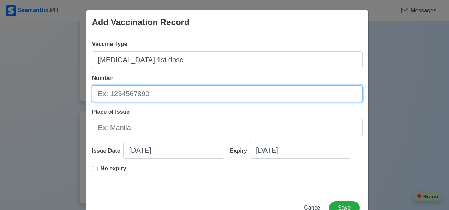
click at [155, 93] on input "Number" at bounding box center [227, 93] width 270 height 17
type input "000"
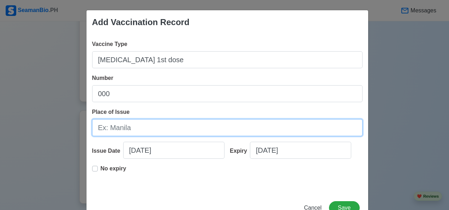
click at [132, 124] on input "Place of Issue" at bounding box center [227, 127] width 270 height 17
type input "LGU"
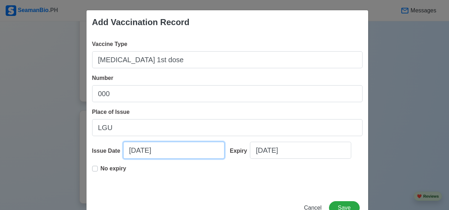
click at [170, 150] on input "10/09/2025" at bounding box center [173, 150] width 101 height 17
select select "****"
select select "*******"
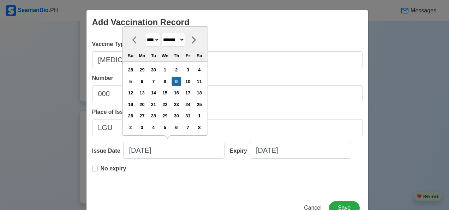
click at [155, 40] on select "**** **** **** **** **** **** **** **** **** **** **** **** **** **** **** ****…" at bounding box center [152, 40] width 15 height 14
select select "****"
click at [145, 33] on select "**** **** **** **** **** **** **** **** **** **** **** **** **** **** **** ****…" at bounding box center [152, 40] width 15 height 14
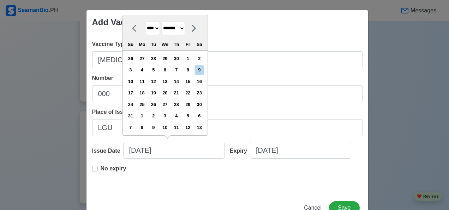
click at [185, 32] on select "******* ******** ***** ***** *** **** **** ****** ********* ******* ******** **…" at bounding box center [173, 29] width 24 height 14
select select "******"
click at [161, 34] on select "******* ******** ***** ***** *** **** **** ****** ********* ******* ******** **…" at bounding box center [173, 29] width 24 height 14
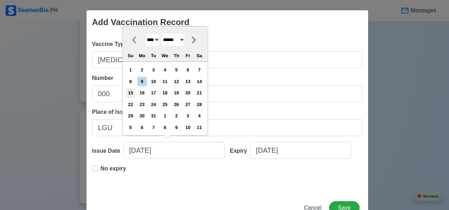
click at [131, 92] on div "15" at bounding box center [131, 93] width 10 height 10
type input "08/15/2021"
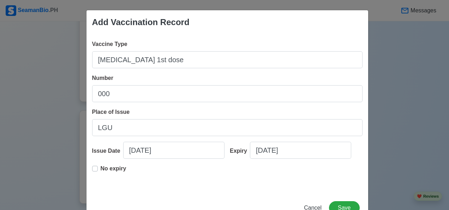
click at [101, 169] on label "No expiry" at bounding box center [114, 171] width 26 height 14
type input "08/15/2021"
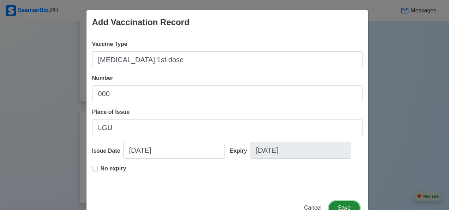
click at [342, 206] on button "Save" at bounding box center [344, 207] width 30 height 13
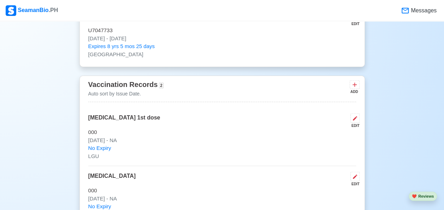
scroll to position [822, 0]
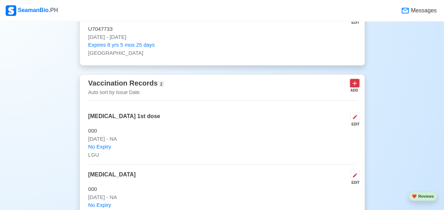
click at [356, 85] on icon at bounding box center [354, 83] width 7 height 7
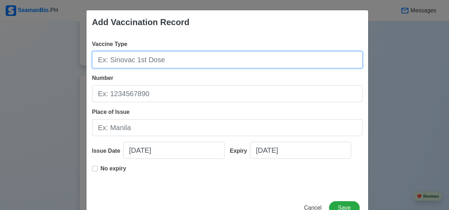
click at [118, 60] on input "Vaccine Type" at bounding box center [227, 59] width 270 height 17
type input "[MEDICAL_DATA] -2nd Dose"
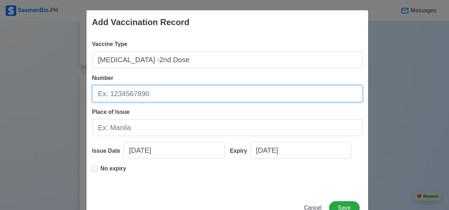
click at [152, 92] on input "Number" at bounding box center [227, 93] width 270 height 17
type input "000"
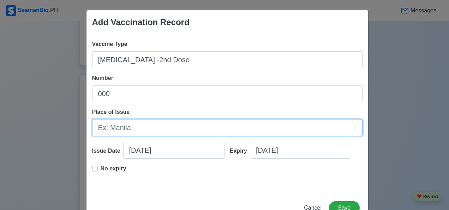
click at [129, 127] on input "Place of Issue" at bounding box center [227, 127] width 270 height 17
type input "LGU"
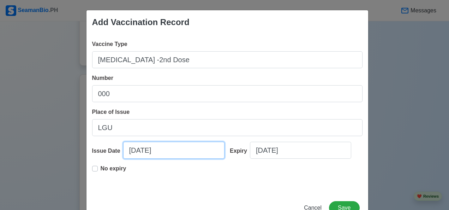
click at [166, 153] on input "10/09/2025" at bounding box center [173, 150] width 101 height 17
select select "****"
select select "*******"
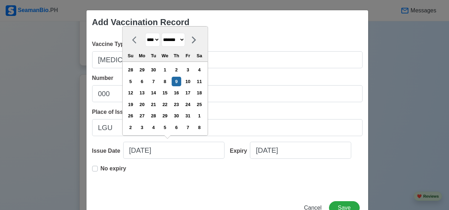
click at [101, 174] on label "No expiry" at bounding box center [114, 171] width 26 height 14
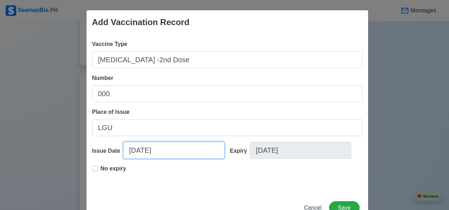
click at [174, 153] on input "10/09/2025" at bounding box center [173, 150] width 101 height 17
select select "****"
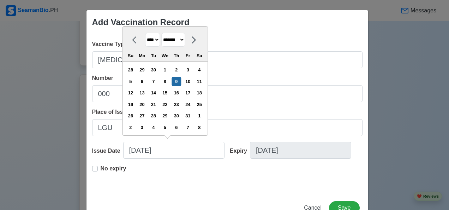
click at [185, 42] on select "******* ******** ***** ***** *** **** **** ****** ********* ******* ******** **…" at bounding box center [173, 40] width 24 height 14
select select "*********"
click at [161, 34] on select "******* ******** ***** ***** *** **** **** ****** ********* ******* ******** **…" at bounding box center [173, 40] width 24 height 14
click at [154, 43] on select "**** **** **** **** **** **** **** **** **** **** **** **** **** **** **** ****…" at bounding box center [152, 40] width 15 height 14
select select "****"
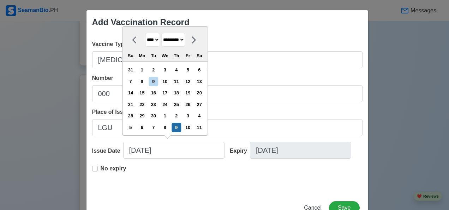
click at [145, 34] on select "**** **** **** **** **** **** **** **** **** **** **** **** **** **** **** ****…" at bounding box center [152, 40] width 15 height 14
click at [130, 95] on div "12" at bounding box center [131, 93] width 10 height 10
type input "09/12/2021"
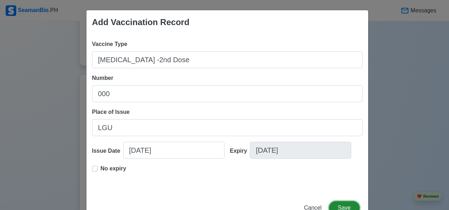
click at [345, 208] on button "Save" at bounding box center [344, 207] width 30 height 13
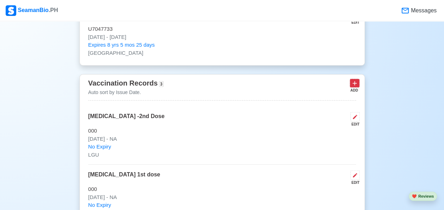
click at [356, 85] on button at bounding box center [354, 83] width 10 height 9
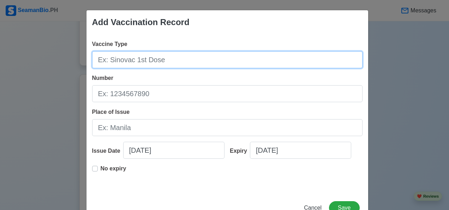
click at [126, 61] on input "Vaccine Type" at bounding box center [227, 59] width 270 height 17
type input "[MEDICAL_DATA]-ist Booster"
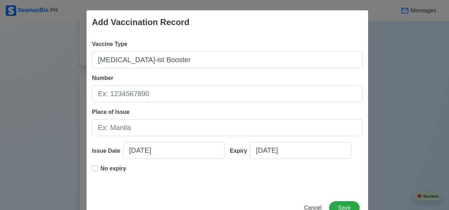
click at [149, 92] on input "Number" at bounding box center [227, 93] width 270 height 17
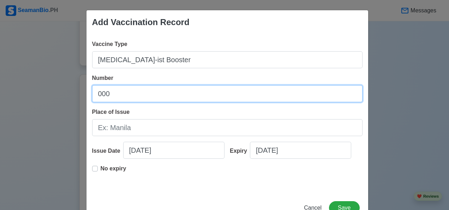
type input "000"
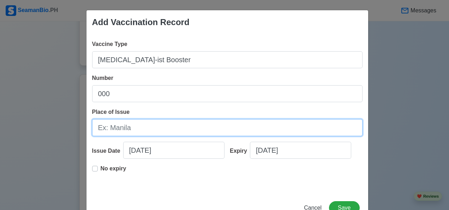
click at [136, 126] on input "Place of Issue" at bounding box center [227, 127] width 270 height 17
type input "LGU"
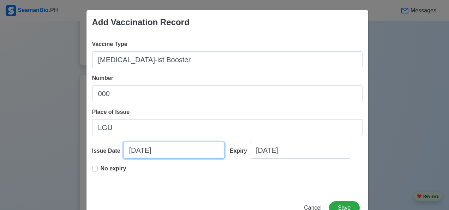
click at [165, 151] on input "10/09/2025" at bounding box center [173, 150] width 101 height 17
select select "****"
select select "*******"
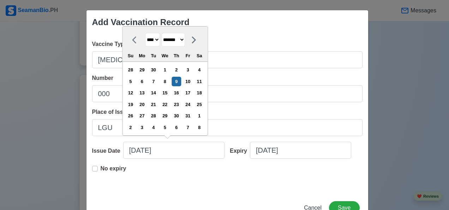
click at [101, 166] on label "No expiry" at bounding box center [114, 171] width 26 height 14
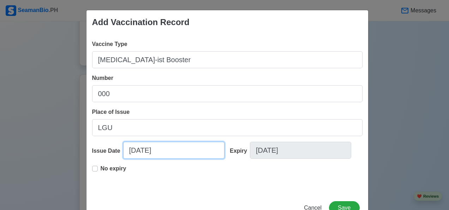
click at [175, 152] on input "10/09/2025" at bounding box center [173, 150] width 101 height 17
select select "****"
select select "*******"
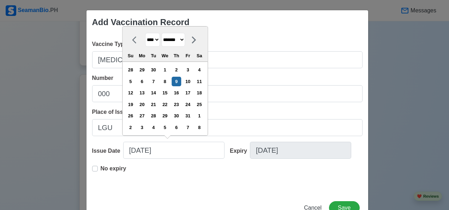
click at [156, 41] on select "**** **** **** **** **** **** **** **** **** **** **** **** **** **** **** ****…" at bounding box center [152, 40] width 15 height 14
select select "****"
click at [145, 33] on select "**** **** **** **** **** **** **** **** **** **** **** **** **** **** **** ****…" at bounding box center [152, 40] width 15 height 14
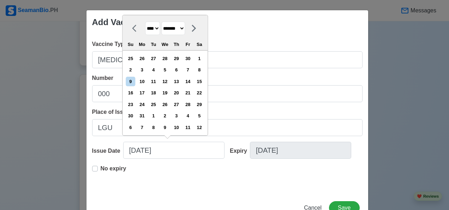
click at [185, 35] on select "******* ******** ***** ***** *** **** **** ****** ********* ******* ******** **…" at bounding box center [173, 29] width 24 height 14
click at [161, 22] on select "******* ******** ***** ***** *** **** **** ****** ********* ******* ******** **…" at bounding box center [173, 29] width 24 height 14
click at [132, 71] on div "2" at bounding box center [131, 70] width 10 height 10
type input "10/02/2022"
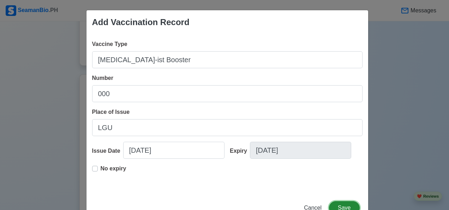
click at [343, 205] on button "Save" at bounding box center [344, 207] width 30 height 13
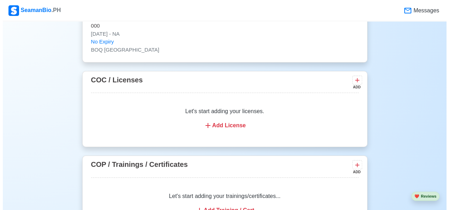
scroll to position [1099, 0]
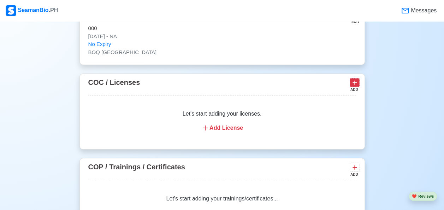
click at [354, 81] on icon at bounding box center [354, 83] width 4 height 4
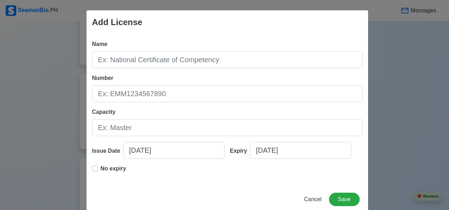
click at [312, 199] on span "Cancel" at bounding box center [313, 199] width 18 height 6
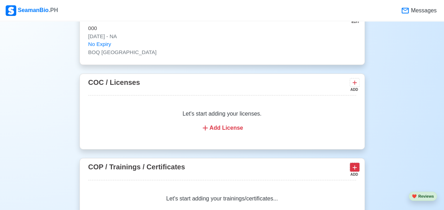
click at [354, 165] on icon at bounding box center [354, 167] width 4 height 4
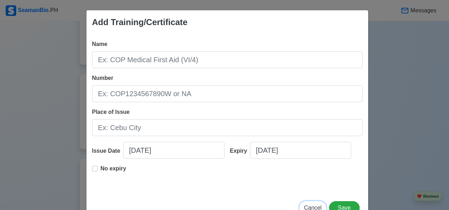
click at [313, 204] on span "Cancel" at bounding box center [313, 207] width 18 height 6
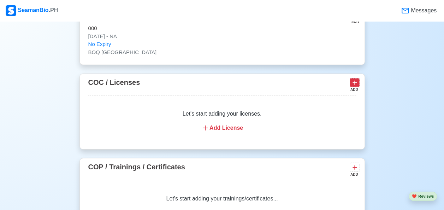
click at [354, 82] on icon at bounding box center [354, 82] width 7 height 7
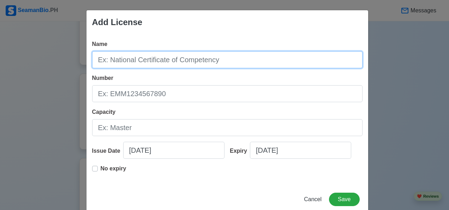
click at [136, 63] on input "Name" at bounding box center [227, 59] width 270 height 17
click at [222, 62] on input "Certificate of Competency As Officer" at bounding box center [227, 59] width 270 height 17
type input "Certificate of Competency As Officer In Charge in Navigation Watch"
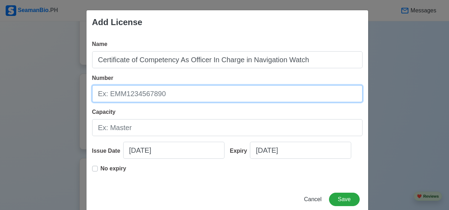
click at [171, 96] on input "Number" at bounding box center [227, 93] width 270 height 17
type input "COICNW200004089621"
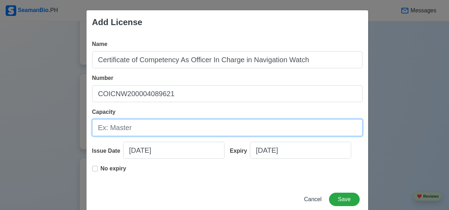
click at [130, 131] on input "Capacity" at bounding box center [227, 127] width 270 height 17
type input "OIC"
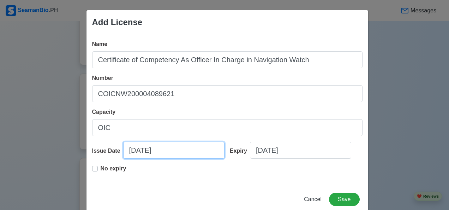
click at [170, 153] on input "10/09/2025" at bounding box center [173, 150] width 101 height 17
select select "****"
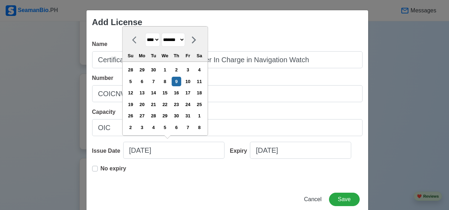
click at [185, 41] on select "******* ******** ***** ***** *** **** **** ****** ********* ******* ******** **…" at bounding box center [173, 40] width 24 height 14
select select "********"
click at [161, 34] on select "******* ******** ***** ***** *** **** **** ****** ********* ******* ******** **…" at bounding box center [173, 40] width 24 height 14
click at [159, 42] on select "**** **** **** **** **** **** **** **** **** **** **** **** **** **** **** ****…" at bounding box center [152, 40] width 15 height 14
select select "****"
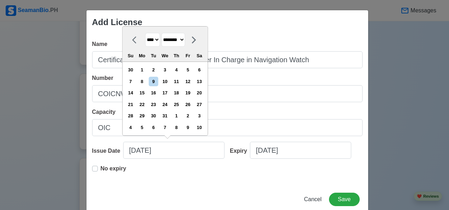
click at [145, 34] on select "**** **** **** **** **** **** **** **** **** **** **** **** **** **** **** ****…" at bounding box center [152, 40] width 15 height 14
click at [146, 93] on div "13" at bounding box center [142, 93] width 10 height 10
type input "12/13/2021"
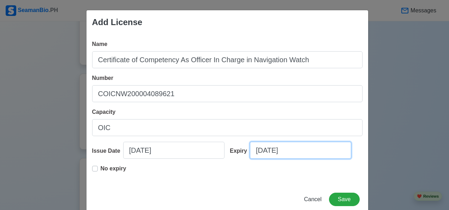
click at [266, 154] on input "10/09/2025" at bounding box center [300, 150] width 101 height 17
select select "****"
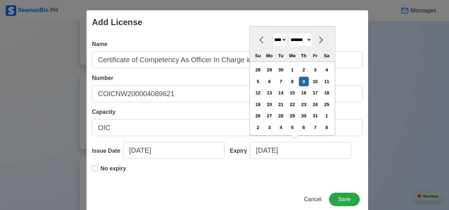
click at [309, 40] on select "******* ******** ***** ***** *** **** **** ****** ********* ******* ******** **…" at bounding box center [301, 40] width 24 height 14
select select "********"
click at [289, 34] on select "******* ******** ***** ***** *** **** **** ****** ********* ******* ******** **…" at bounding box center [301, 40] width 24 height 14
click at [330, 82] on div "13" at bounding box center [327, 82] width 10 height 10
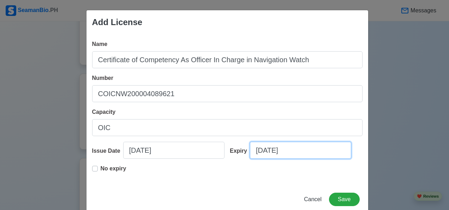
type input "12/13/2026"
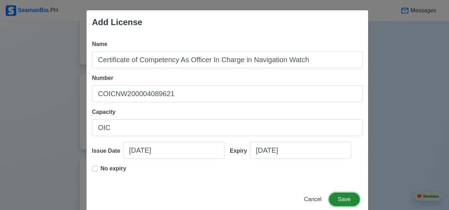
click at [347, 204] on button "Save" at bounding box center [344, 198] width 30 height 13
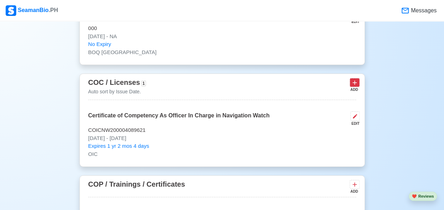
click at [355, 82] on icon at bounding box center [354, 82] width 7 height 7
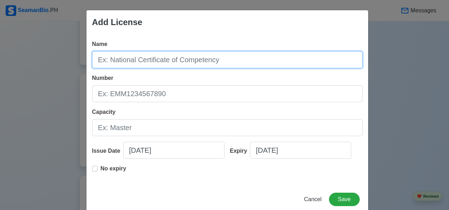
click at [157, 61] on input "Name" at bounding box center [227, 59] width 270 height 17
type input "GOC As GMDSS Radio Operator"
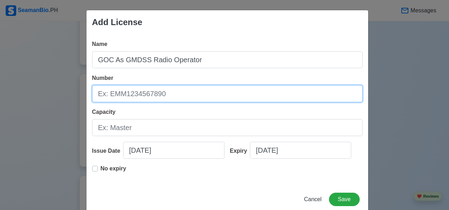
click at [165, 97] on input "Number" at bounding box center [227, 93] width 270 height 17
type input "GOC200007237521"
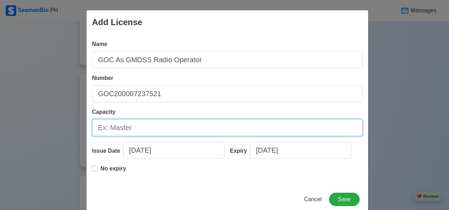
click at [135, 131] on input "Capacity" at bounding box center [227, 127] width 270 height 17
click at [246, 127] on input "Capacity" at bounding box center [227, 127] width 270 height 17
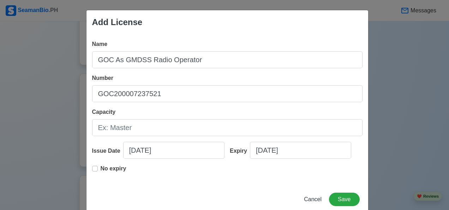
click at [405, 130] on div "Add License Name GOC As GMDSS Radio Operator Number GOC200007237521 Capacity Is…" at bounding box center [224, 105] width 449 height 210
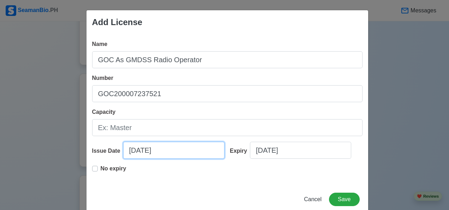
click at [166, 149] on input "10/09/2025" at bounding box center [173, 150] width 101 height 17
select select "****"
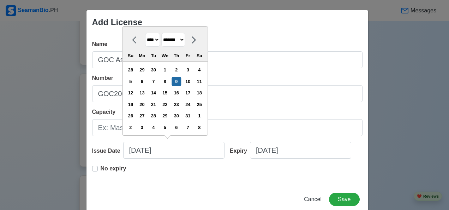
click at [185, 40] on select "******* ******** ***** ***** *** **** **** ****** ********* ******* ******** **…" at bounding box center [173, 40] width 24 height 14
select select "********"
click at [161, 34] on select "******* ******** ***** ***** *** **** **** ****** ********* ******* ******** **…" at bounding box center [173, 40] width 24 height 14
click at [131, 94] on div "14" at bounding box center [131, 93] width 10 height 10
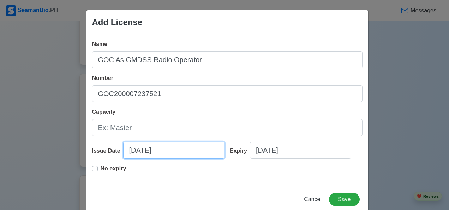
type input "12/14/2021"
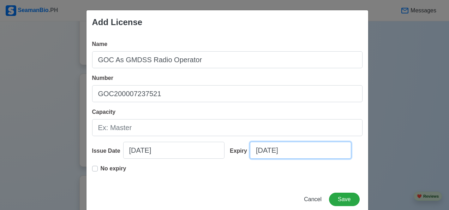
click at [314, 153] on input "10/09/2025" at bounding box center [300, 150] width 101 height 17
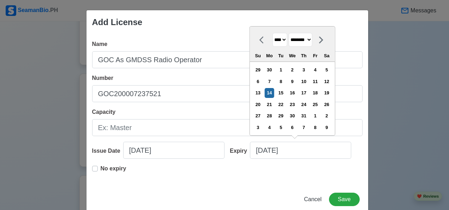
click at [346, 197] on button "Save" at bounding box center [344, 198] width 30 height 13
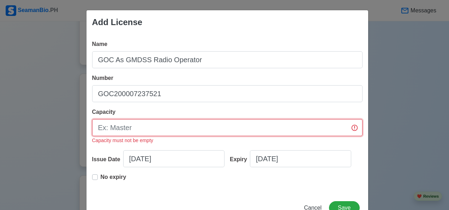
click at [142, 129] on input "Capacity" at bounding box center [227, 127] width 270 height 17
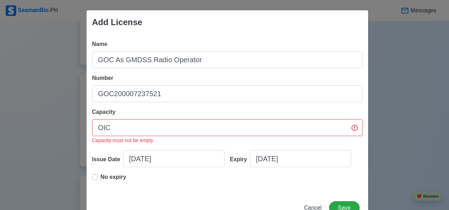
click at [393, 157] on div "Add License Name GOC As GMDSS Radio Operator Number GOC200007237521 Capacity OI…" at bounding box center [224, 105] width 449 height 210
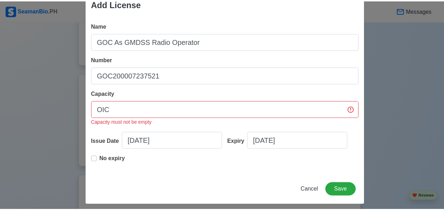
scroll to position [18, 0]
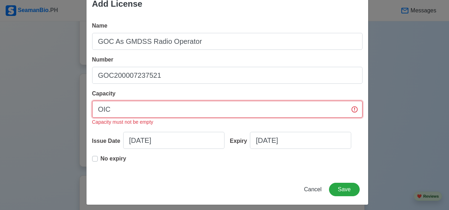
click at [352, 107] on input "OIC" at bounding box center [227, 109] width 270 height 17
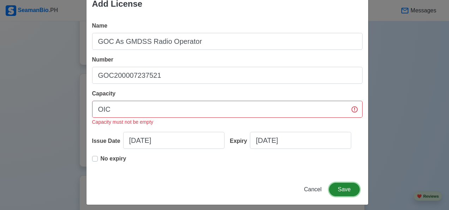
click at [342, 192] on button "Save" at bounding box center [344, 188] width 30 height 13
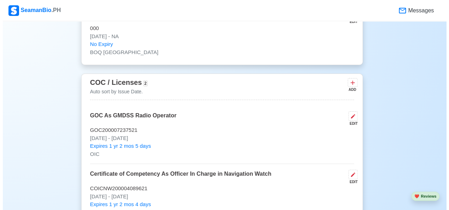
scroll to position [0, 0]
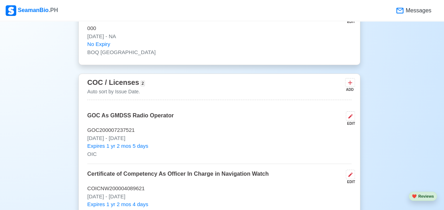
click at [165, 173] on p "Certificate of Competency As Officer In Charge in Navigation Watch" at bounding box center [177, 176] width 181 height 15
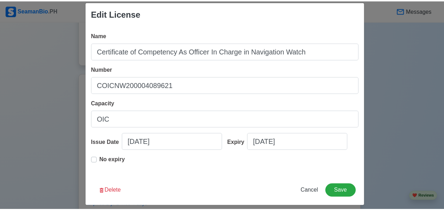
scroll to position [14, 0]
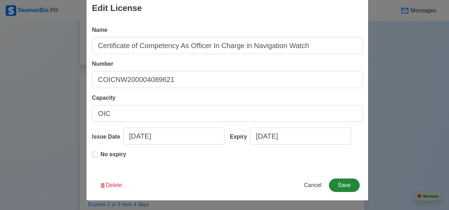
click at [344, 186] on button "Save" at bounding box center [344, 184] width 30 height 13
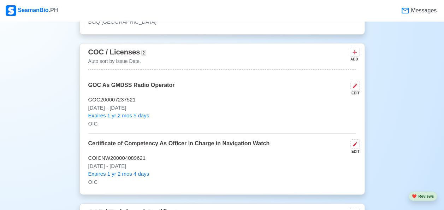
scroll to position [1128, 0]
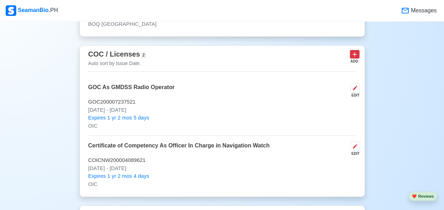
click at [353, 52] on icon at bounding box center [354, 54] width 7 height 7
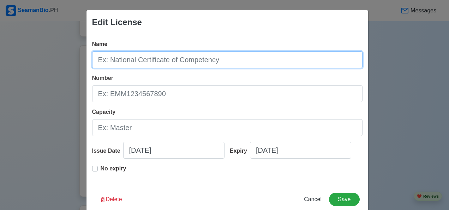
click at [98, 61] on input "Name" at bounding box center [227, 59] width 270 height 17
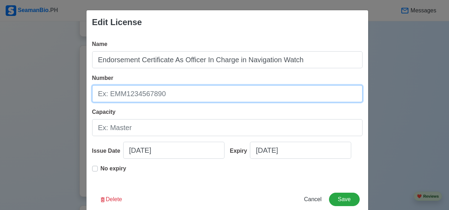
click at [109, 97] on input "Number" at bounding box center [227, 93] width 270 height 17
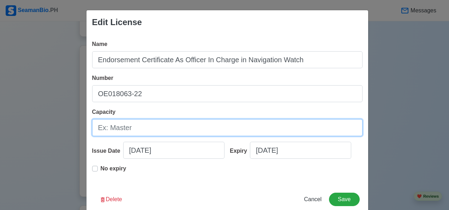
click at [109, 131] on input "Capacity" at bounding box center [227, 127] width 270 height 17
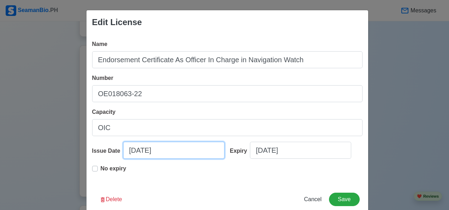
click at [157, 150] on input "10/09/2025" at bounding box center [173, 150] width 101 height 17
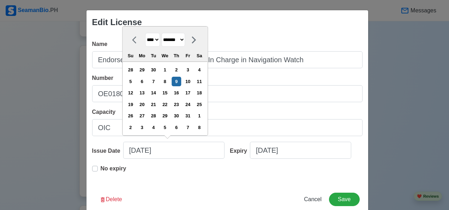
click at [180, 40] on select "******* ******** ***** ***** *** **** **** ****** ********* ******* ******** **…" at bounding box center [173, 40] width 24 height 14
click at [161, 33] on select "******* ******** ***** ***** *** **** **** ****** ********* ******* ******** **…" at bounding box center [173, 40] width 24 height 14
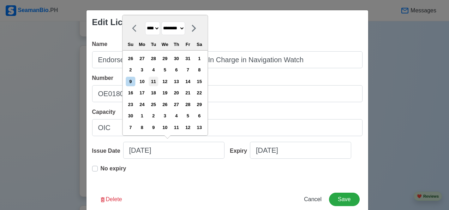
click at [157, 85] on div "11" at bounding box center [154, 82] width 10 height 10
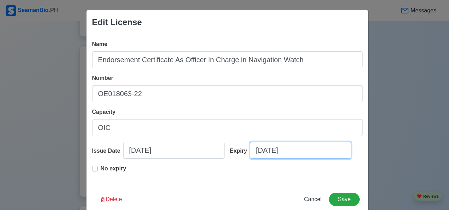
click at [292, 153] on input "10/09/2025" at bounding box center [300, 150] width 101 height 17
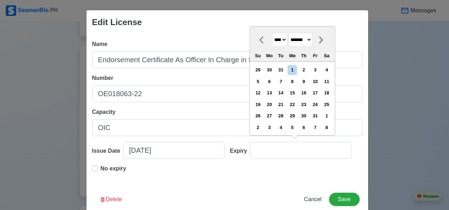
click at [301, 43] on select "******* ******** ***** ***** *** **** **** ****** ********* ******* ******** **…" at bounding box center [301, 40] width 24 height 14
click at [289, 34] on select "******* ******** ***** ***** *** **** **** ****** ********* ******* ******** **…" at bounding box center [301, 40] width 24 height 14
click at [329, 85] on div "13" at bounding box center [327, 82] width 10 height 10
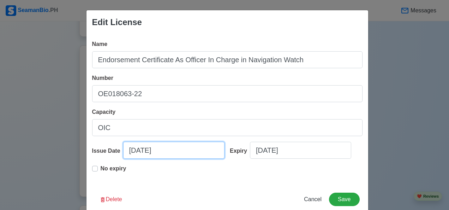
click at [137, 153] on input "11/11/2022" at bounding box center [173, 150] width 101 height 17
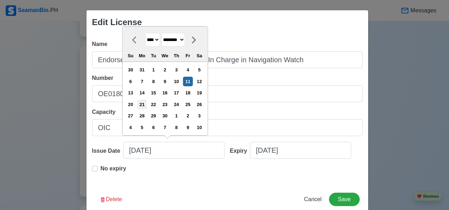
click at [144, 105] on div "21" at bounding box center [142, 105] width 10 height 10
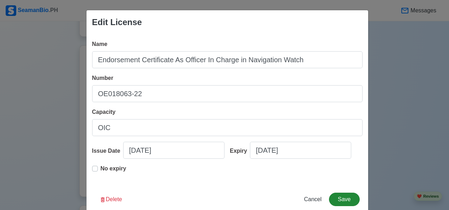
click at [341, 197] on button "Save" at bounding box center [344, 198] width 30 height 13
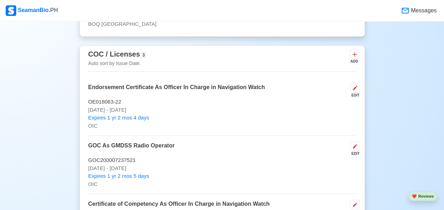
click at [351, 51] on icon at bounding box center [354, 54] width 7 height 7
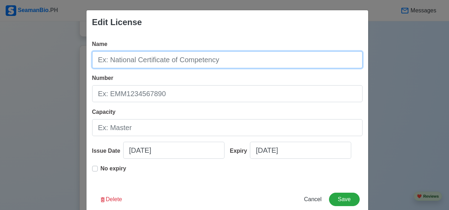
click at [110, 61] on input "Name" at bounding box center [227, 59] width 270 height 17
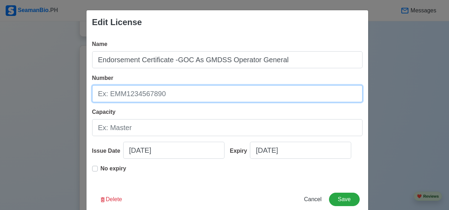
click at [158, 97] on input "Number" at bounding box center [227, 93] width 270 height 17
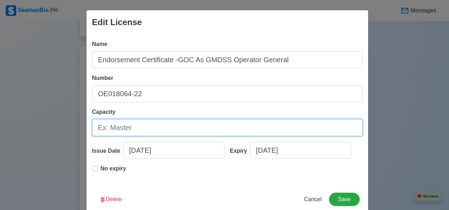
click at [136, 130] on input "Capacity" at bounding box center [227, 127] width 270 height 17
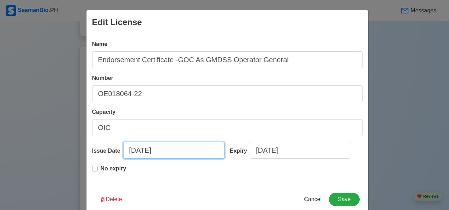
click at [172, 153] on input "10/09/2025" at bounding box center [173, 150] width 101 height 17
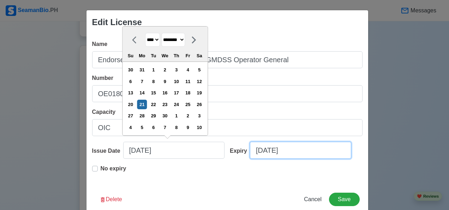
click at [304, 150] on input "10/09/2025" at bounding box center [300, 150] width 101 height 17
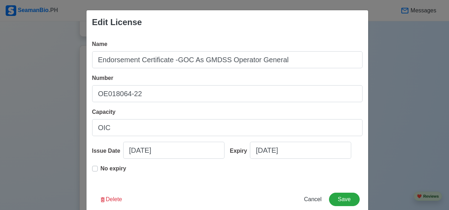
click at [346, 200] on button "Save" at bounding box center [344, 198] width 30 height 13
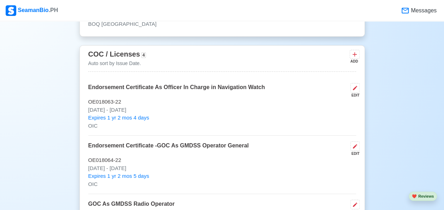
click at [355, 54] on icon at bounding box center [354, 54] width 7 height 7
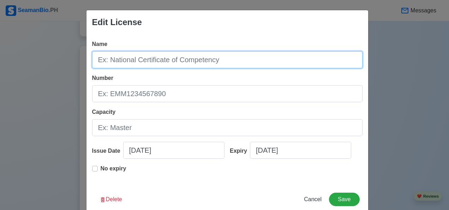
click at [202, 60] on input "Name" at bounding box center [227, 59] width 270 height 17
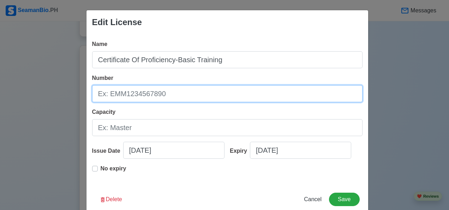
click at [167, 96] on input "Number" at bounding box center [227, 93] width 270 height 17
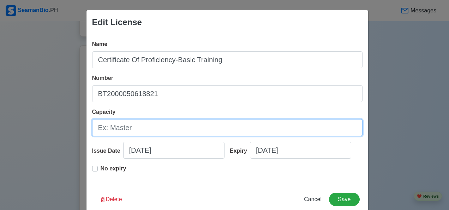
click at [137, 126] on input "Capacity" at bounding box center [227, 127] width 270 height 17
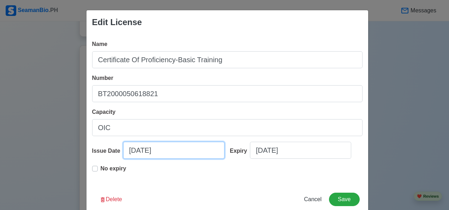
click at [138, 153] on input "10/09/2025" at bounding box center [173, 150] width 101 height 17
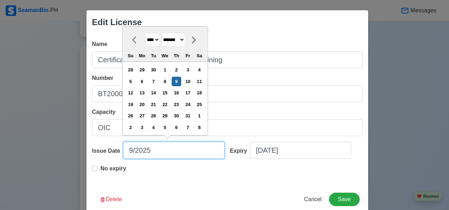
click at [160, 150] on input "9/2025" at bounding box center [173, 150] width 101 height 17
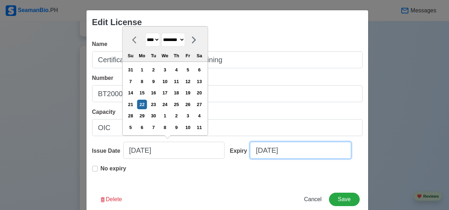
click at [306, 148] on input "10/09/2025" at bounding box center [300, 150] width 101 height 17
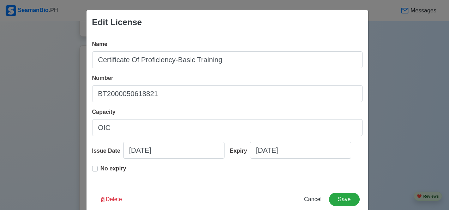
click at [352, 194] on button "Save" at bounding box center [344, 198] width 30 height 13
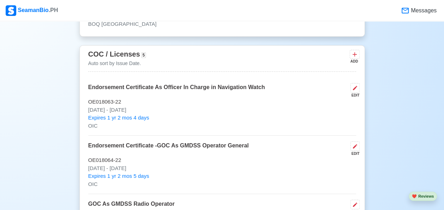
click at [356, 54] on icon at bounding box center [354, 54] width 7 height 7
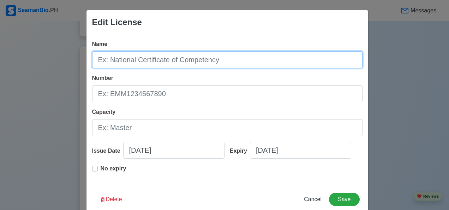
click at [197, 58] on input "Name" at bounding box center [227, 59] width 270 height 17
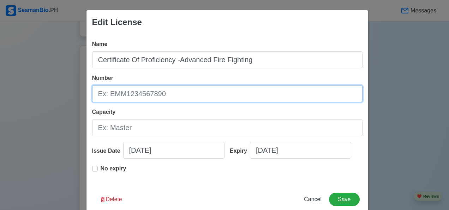
click at [165, 94] on input "Number" at bounding box center [227, 93] width 270 height 17
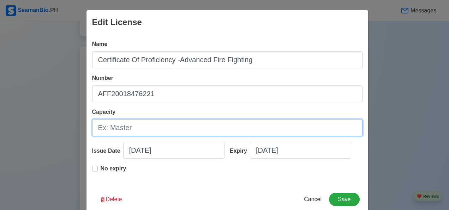
click at [132, 131] on input "Capacity" at bounding box center [227, 127] width 270 height 17
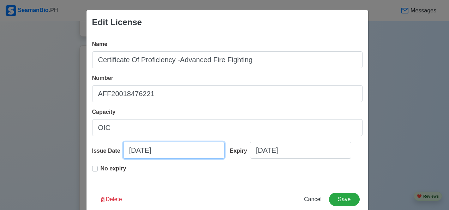
click at [165, 154] on input "10/09/2025" at bounding box center [173, 150] width 101 height 17
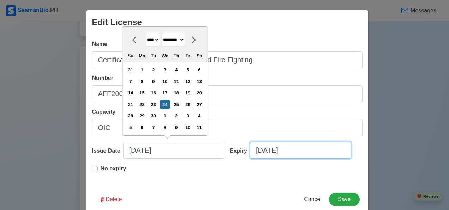
click at [300, 151] on input "10/09/2025" at bounding box center [300, 150] width 101 height 17
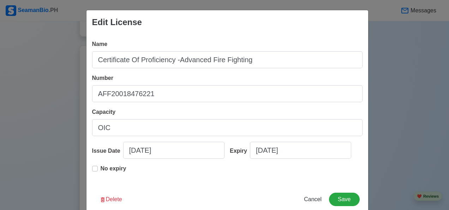
click at [345, 198] on button "Save" at bounding box center [344, 198] width 30 height 13
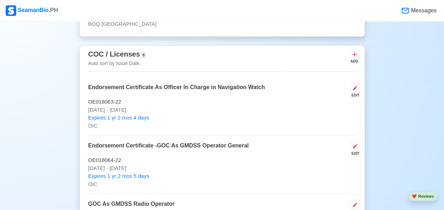
click at [353, 55] on button at bounding box center [354, 54] width 10 height 9
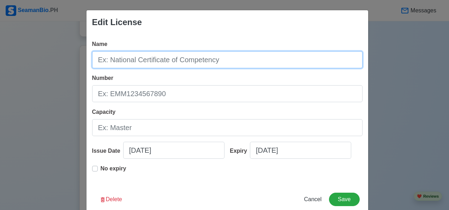
click at [142, 61] on input "Name" at bounding box center [227, 59] width 270 height 17
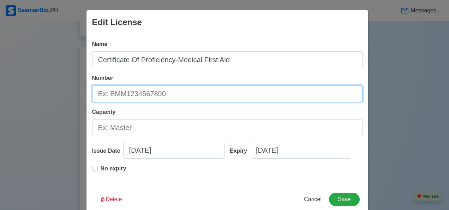
click at [164, 92] on input "Number" at bounding box center [227, 93] width 270 height 17
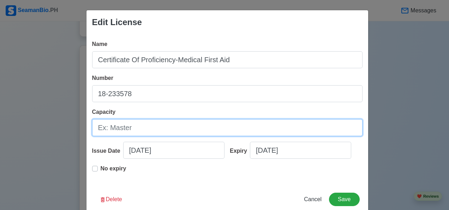
click at [130, 126] on input "Capacity" at bounding box center [227, 127] width 270 height 17
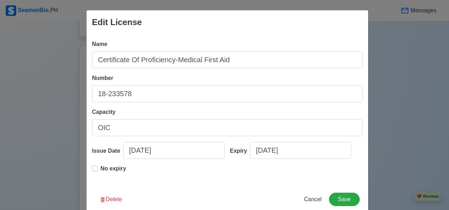
click at [101, 169] on label "No expiry" at bounding box center [114, 171] width 26 height 14
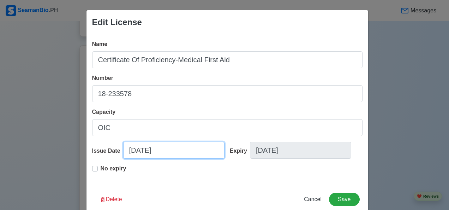
click at [171, 152] on input "10/09/2025" at bounding box center [173, 150] width 101 height 17
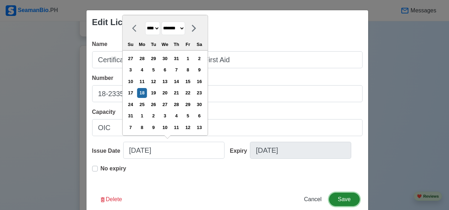
click at [344, 200] on button "Save" at bounding box center [344, 198] width 30 height 13
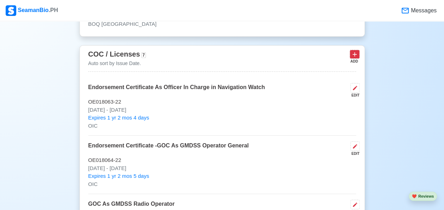
click at [354, 53] on icon at bounding box center [354, 55] width 4 height 4
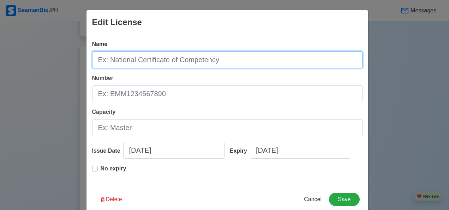
click at [155, 63] on input "Name" at bounding box center [227, 59] width 270 height 17
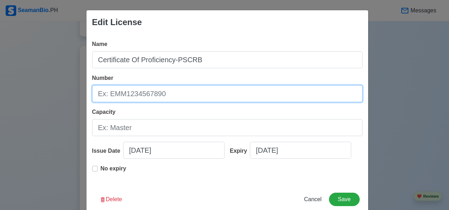
click at [157, 96] on input "Number" at bounding box center [227, 93] width 270 height 17
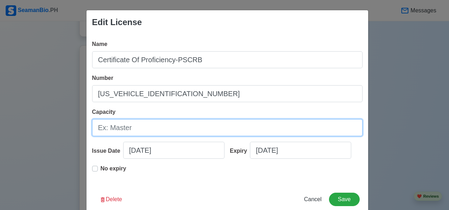
click at [133, 131] on input "Capacity" at bounding box center [227, 127] width 270 height 17
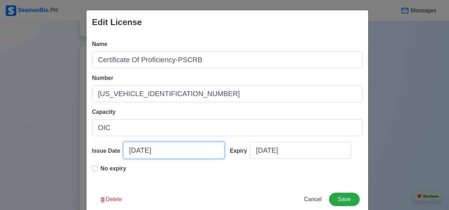
click at [173, 153] on input "10/09/2025" at bounding box center [173, 150] width 101 height 17
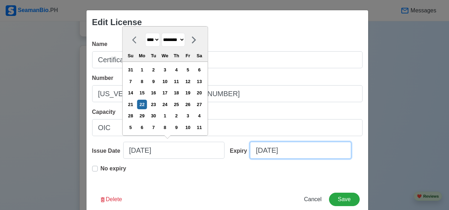
click at [304, 157] on input "10/09/2025" at bounding box center [300, 150] width 101 height 17
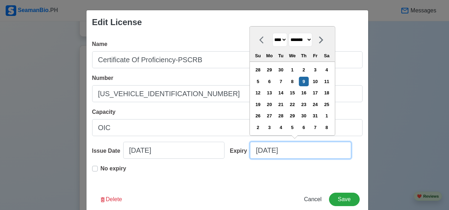
click at [297, 152] on input "10/09/2025" at bounding box center [300, 150] width 101 height 17
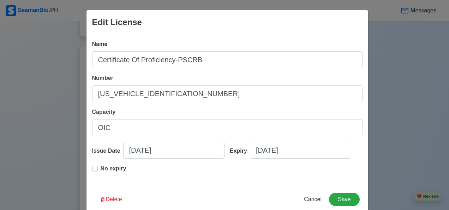
click at [347, 194] on button "Save" at bounding box center [344, 198] width 30 height 13
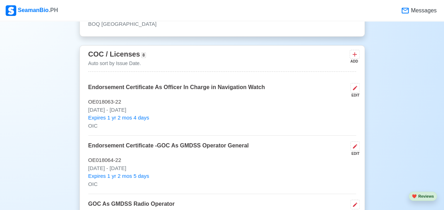
click at [352, 59] on div "ADD" at bounding box center [353, 61] width 8 height 5
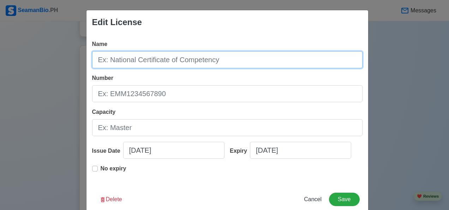
click at [179, 62] on input "Name" at bounding box center [227, 59] width 270 height 17
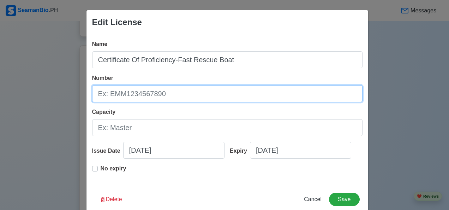
click at [112, 93] on input "Number" at bounding box center [227, 93] width 270 height 17
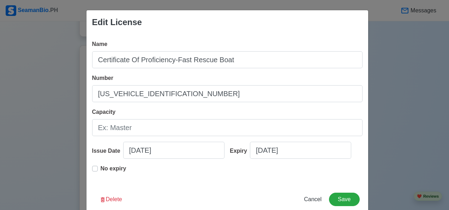
click at [134, 130] on input "Capacity" at bounding box center [227, 127] width 270 height 17
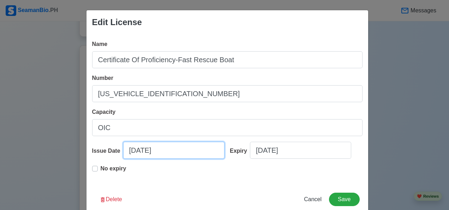
click at [163, 152] on input "10/09/2025" at bounding box center [173, 150] width 101 height 17
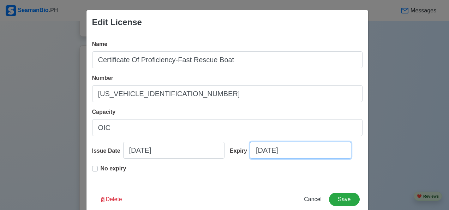
click at [298, 150] on input "10/09/2025" at bounding box center [300, 150] width 101 height 17
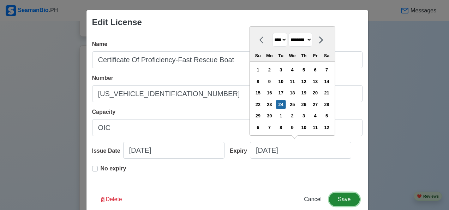
click at [350, 197] on button "Save" at bounding box center [344, 198] width 30 height 13
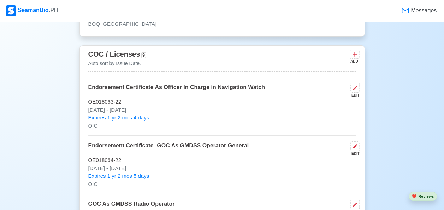
click at [359, 54] on div "ADD" at bounding box center [354, 57] width 10 height 14
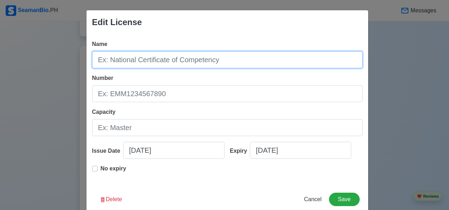
click at [108, 63] on input "Name" at bounding box center [227, 59] width 270 height 17
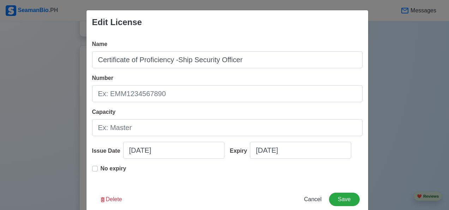
click at [148, 92] on input "Number" at bounding box center [227, 93] width 270 height 17
click at [101, 170] on label "No expiry" at bounding box center [114, 171] width 26 height 14
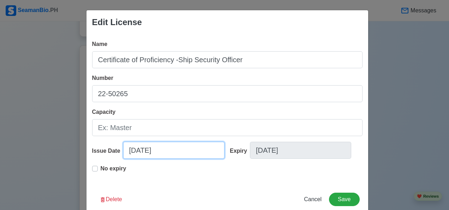
click at [176, 152] on input "10/09/2025" at bounding box center [173, 150] width 101 height 17
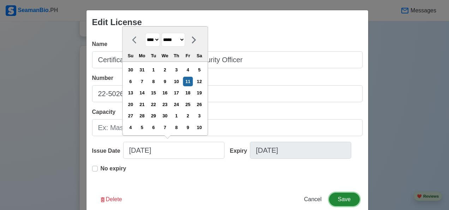
click at [341, 196] on button "Save" at bounding box center [344, 198] width 30 height 13
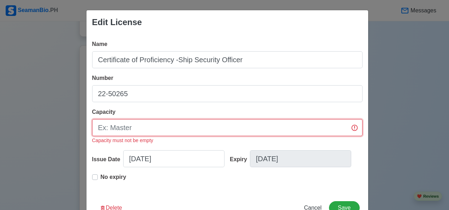
click at [137, 127] on input "Capacity" at bounding box center [227, 127] width 270 height 17
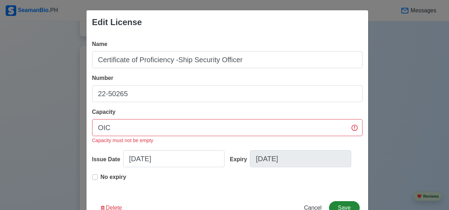
click at [346, 203] on button "Save" at bounding box center [344, 207] width 30 height 13
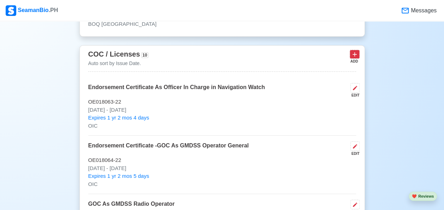
click at [353, 52] on icon at bounding box center [354, 54] width 7 height 7
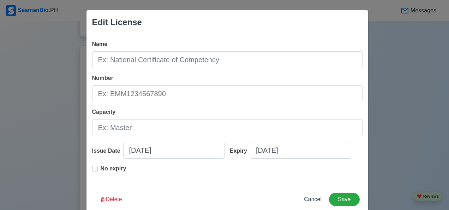
click at [164, 63] on input "Name" at bounding box center [227, 59] width 270 height 17
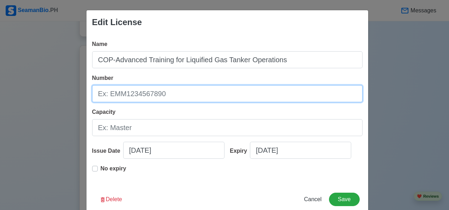
click at [154, 94] on input "Number" at bounding box center [227, 93] width 270 height 17
click at [137, 130] on input "Capacity" at bounding box center [227, 127] width 270 height 17
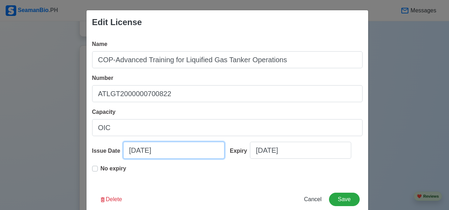
click at [166, 152] on input "10/09/2025" at bounding box center [173, 150] width 101 height 17
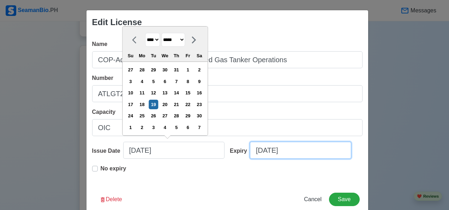
click at [293, 153] on input "10/09/2025" at bounding box center [300, 150] width 101 height 17
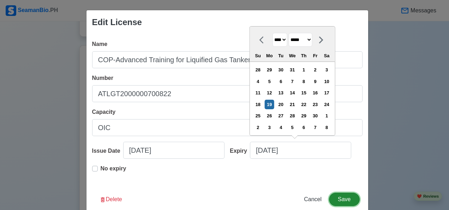
click at [346, 199] on button "Save" at bounding box center [344, 198] width 30 height 13
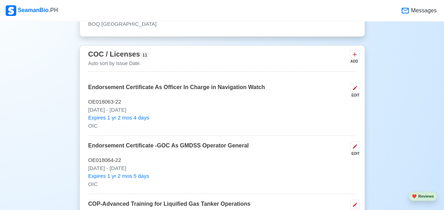
click at [350, 54] on button at bounding box center [354, 54] width 10 height 9
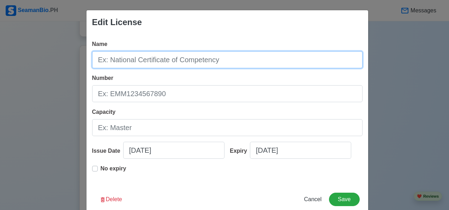
click at [146, 62] on input "Name" at bounding box center [227, 59] width 270 height 17
click at [220, 63] on input "COP-Advanced Training for Liquefied" at bounding box center [227, 59] width 270 height 17
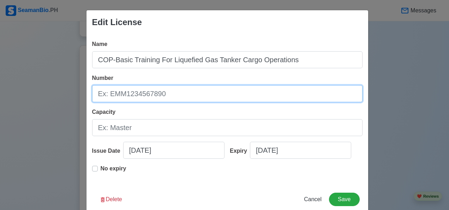
click at [167, 94] on input "Number" at bounding box center [227, 93] width 270 height 17
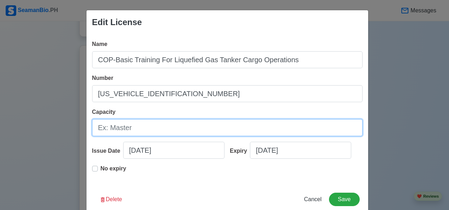
click at [130, 125] on input "Capacity" at bounding box center [227, 127] width 270 height 17
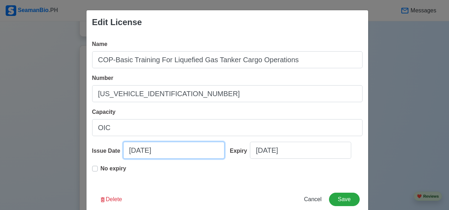
click at [173, 154] on input "10/09/2025" at bounding box center [173, 150] width 101 height 17
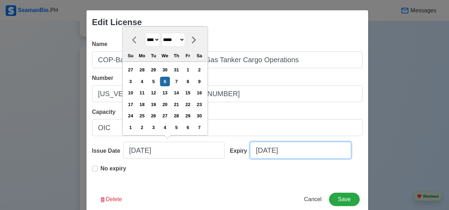
click at [294, 152] on input "10/09/2025" at bounding box center [300, 150] width 101 height 17
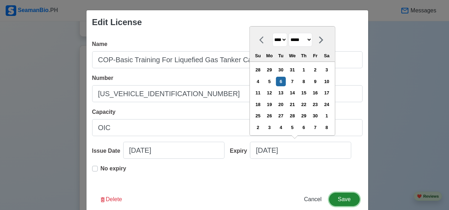
click at [342, 199] on button "Save" at bounding box center [344, 198] width 30 height 13
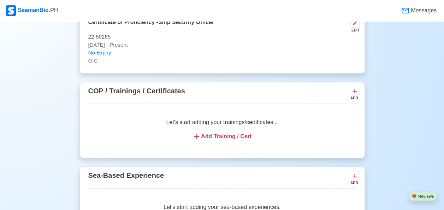
scroll to position [1834, 0]
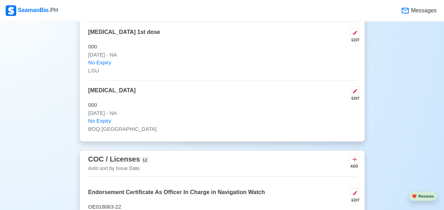
scroll to position [1026, 0]
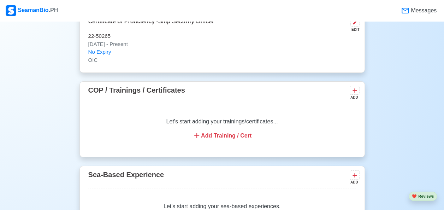
scroll to position [1837, 0]
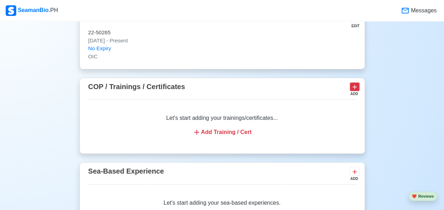
click at [355, 83] on icon at bounding box center [354, 86] width 7 height 7
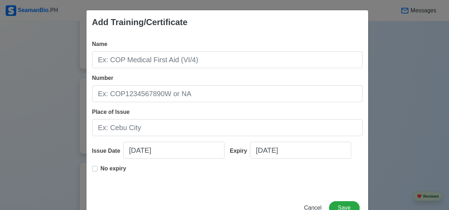
click at [394, 114] on div "Add Training/Certificate Name Number Place of Issue Issue Date 10/09/2025 Expir…" at bounding box center [224, 105] width 449 height 210
click at [313, 206] on span "Cancel" at bounding box center [313, 207] width 18 height 6
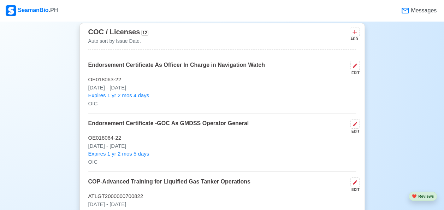
click at [398, 143] on div "New 🧑🏻‍💻 Practice Interview 🏬 Apply to Agencies 🔥 Apply Jobs 🚢 Log My Travels Y…" at bounding box center [222, 79] width 444 height 2398
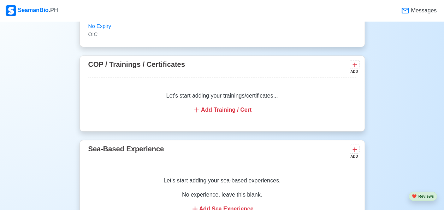
scroll to position [1861, 0]
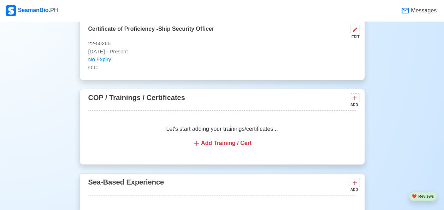
scroll to position [1824, 0]
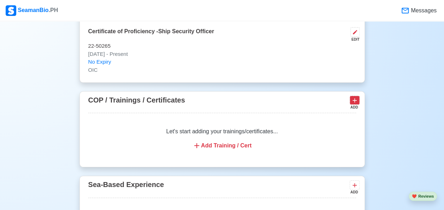
click at [353, 97] on icon at bounding box center [354, 100] width 7 height 7
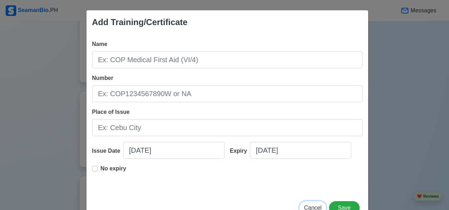
click at [312, 206] on span "Cancel" at bounding box center [313, 207] width 18 height 6
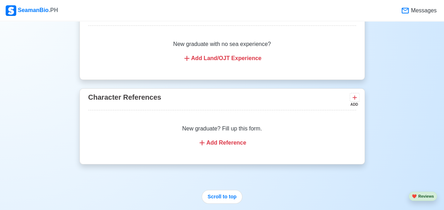
scroll to position [2104, 0]
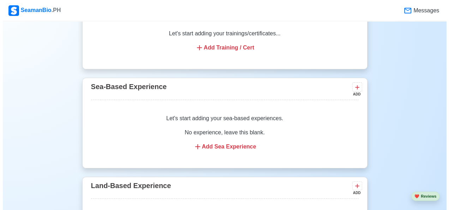
scroll to position [1920, 0]
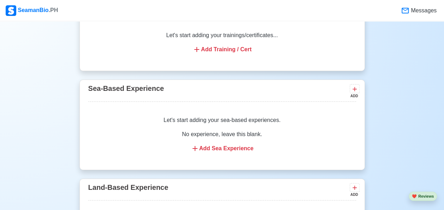
click at [353, 85] on icon at bounding box center [354, 88] width 7 height 7
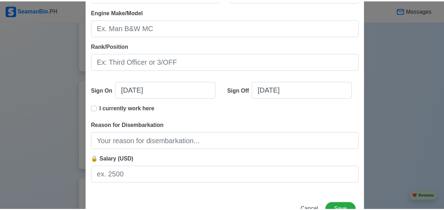
scroll to position [192, 0]
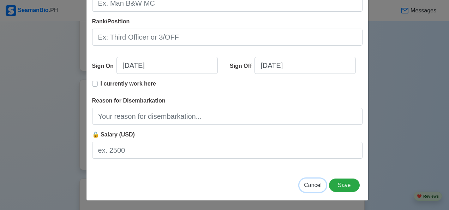
click at [310, 185] on span "Cancel" at bounding box center [313, 185] width 18 height 6
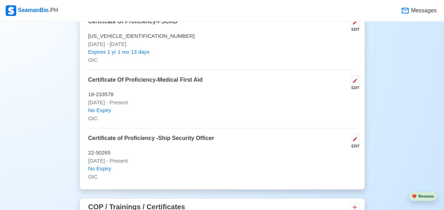
scroll to position [1715, 0]
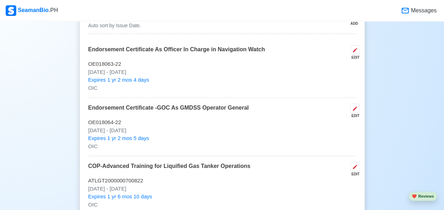
scroll to position [1174, 0]
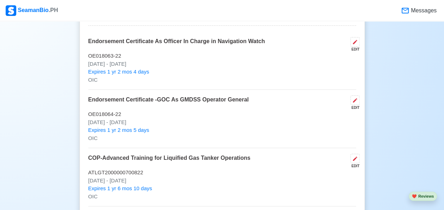
click at [393, 150] on div "New 🧑🏻‍💻 Practice Interview 🏬 Apply to Agencies 🔥 Apply Jobs 🚢 Log My Travels Y…" at bounding box center [222, 55] width 444 height 2398
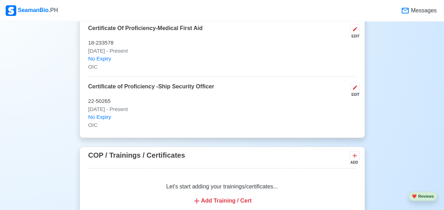
scroll to position [1769, 0]
click at [357, 151] on icon at bounding box center [354, 154] width 7 height 7
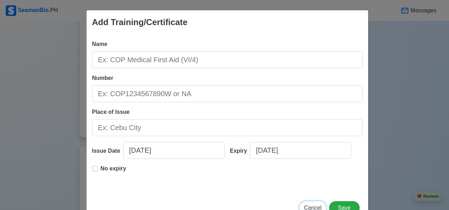
click at [312, 208] on span "Cancel" at bounding box center [313, 207] width 18 height 6
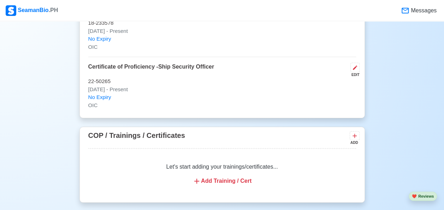
scroll to position [1790, 0]
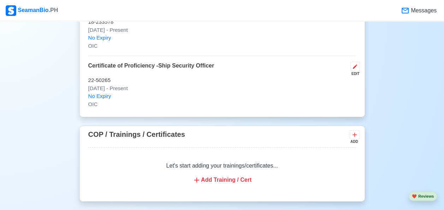
click at [356, 131] on icon at bounding box center [354, 134] width 7 height 7
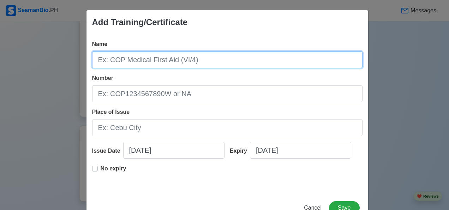
click at [187, 61] on input "Name" at bounding box center [227, 59] width 270 height 17
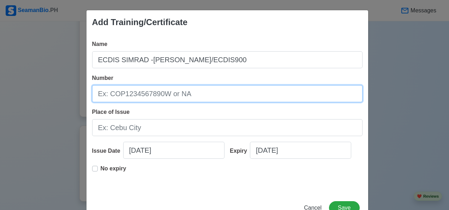
click at [189, 94] on input "Number" at bounding box center [227, 93] width 270 height 17
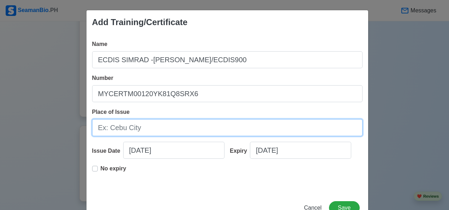
click at [143, 124] on input "Place of Issue" at bounding box center [227, 127] width 270 height 17
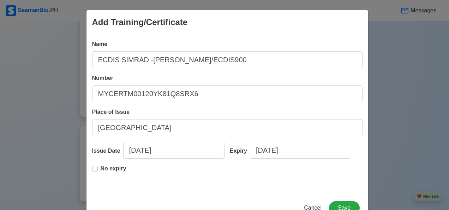
click at [260, 179] on div "No expiry" at bounding box center [227, 175] width 270 height 23
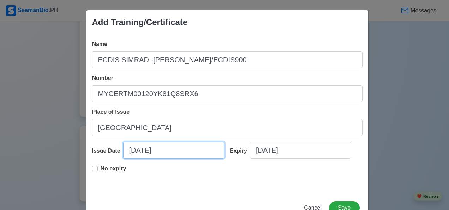
click at [168, 152] on input "10/09/2025" at bounding box center [173, 150] width 101 height 17
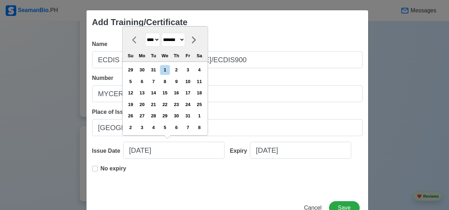
click at [101, 168] on p "No expiry" at bounding box center [114, 168] width 26 height 8
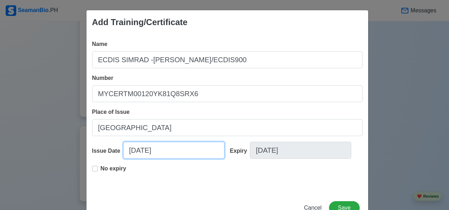
click at [170, 154] on input "10/09/2025" at bounding box center [173, 150] width 101 height 17
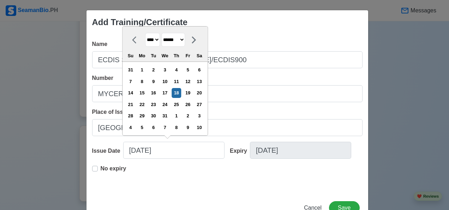
click at [340, 205] on button "Save" at bounding box center [344, 207] width 30 height 13
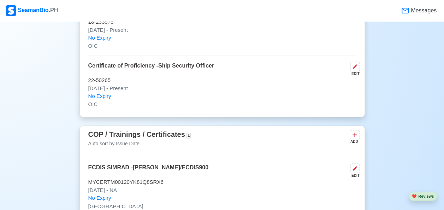
click at [359, 130] on button at bounding box center [354, 134] width 10 height 9
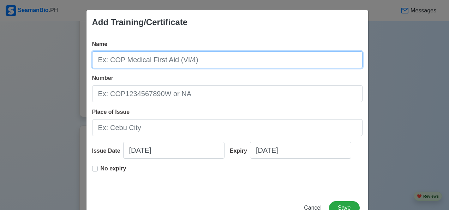
click at [203, 63] on input "Name" at bounding box center [227, 59] width 270 height 17
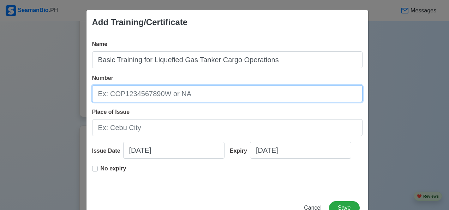
click at [179, 97] on input "Number" at bounding box center [227, 93] width 270 height 17
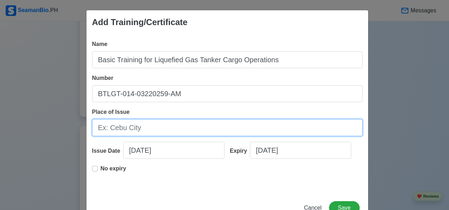
click at [140, 130] on input "Place of Issue" at bounding box center [227, 127] width 270 height 17
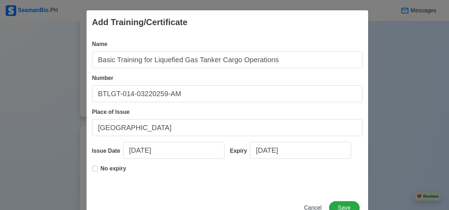
click at [230, 181] on div "No expiry" at bounding box center [227, 175] width 270 height 23
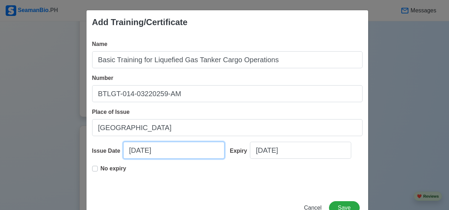
click at [171, 148] on input "10/09/2025" at bounding box center [173, 150] width 101 height 17
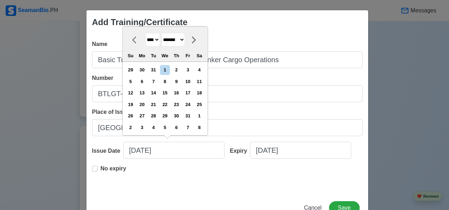
click at [101, 169] on p "No expiry" at bounding box center [114, 168] width 26 height 8
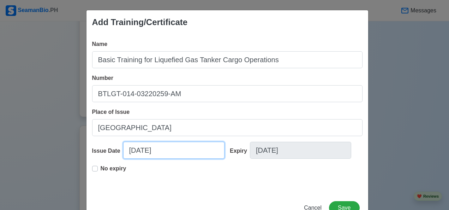
click at [172, 152] on input "10/09/2025" at bounding box center [173, 150] width 101 height 17
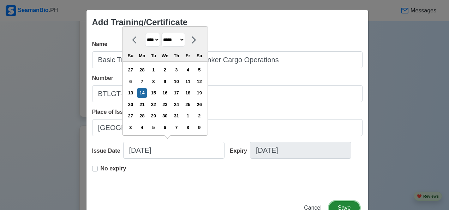
click at [341, 204] on button "Save" at bounding box center [344, 207] width 30 height 13
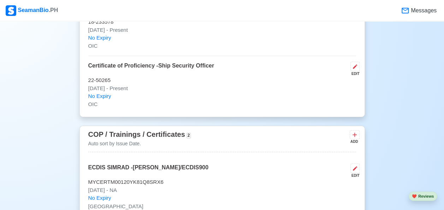
click at [358, 130] on button at bounding box center [354, 134] width 10 height 9
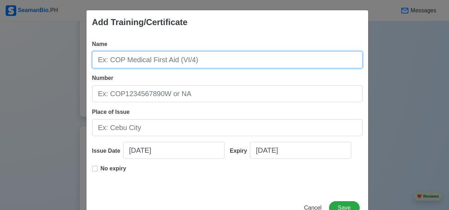
click at [193, 61] on input "Name" at bounding box center [227, 59] width 270 height 17
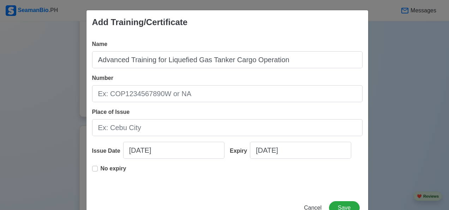
click at [186, 97] on input "Number" at bounding box center [227, 93] width 270 height 17
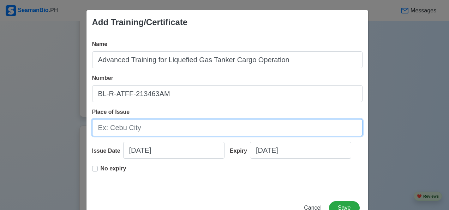
click at [104, 131] on input "Place of Issue" at bounding box center [227, 127] width 270 height 17
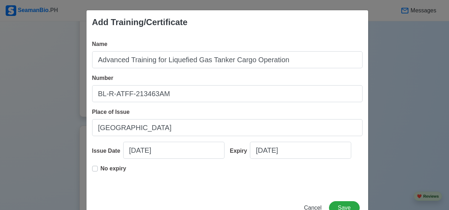
click at [101, 168] on label "No expiry" at bounding box center [114, 171] width 26 height 14
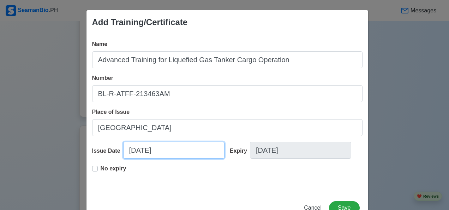
click at [181, 148] on input "10/09/2025" at bounding box center [173, 150] width 101 height 17
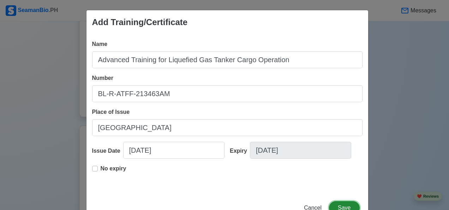
click at [344, 205] on button "Save" at bounding box center [344, 207] width 30 height 13
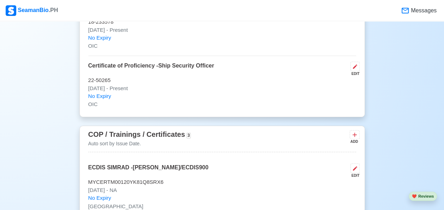
click at [356, 131] on button at bounding box center [354, 134] width 10 height 9
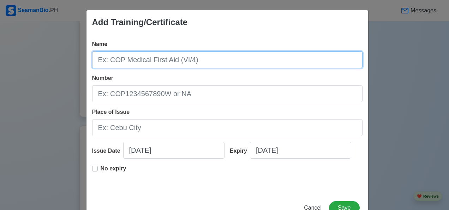
click at [187, 61] on input "Name" at bounding box center [227, 59] width 270 height 17
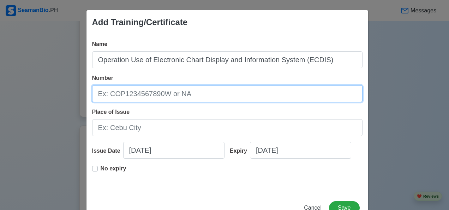
click at [200, 95] on input "Number" at bounding box center [227, 93] width 270 height 17
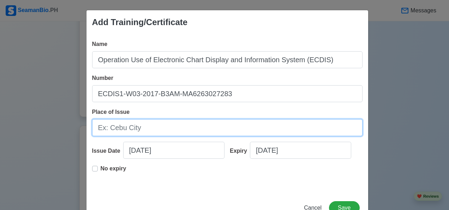
click at [149, 131] on input "Place of Issue" at bounding box center [227, 127] width 270 height 17
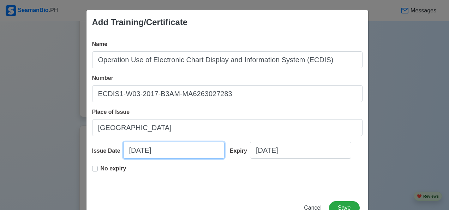
click at [173, 147] on input "10/09/2025" at bounding box center [173, 150] width 101 height 17
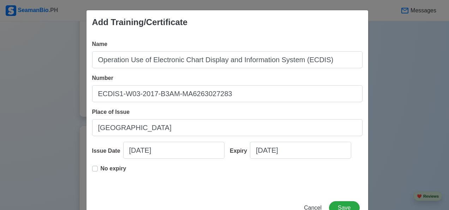
click at [101, 168] on label "No expiry" at bounding box center [114, 171] width 26 height 14
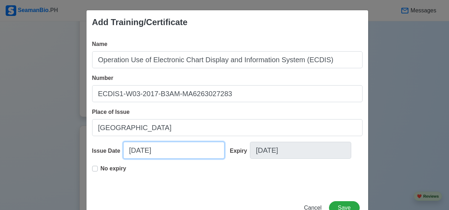
click at [174, 154] on input "10/09/2025" at bounding box center [173, 150] width 101 height 17
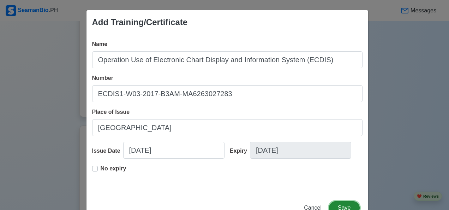
click at [345, 201] on button "Save" at bounding box center [344, 207] width 30 height 13
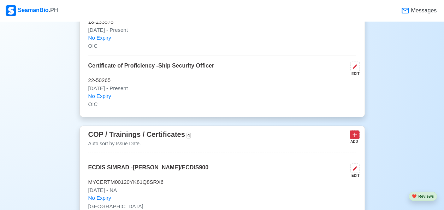
click at [358, 130] on button at bounding box center [354, 134] width 10 height 9
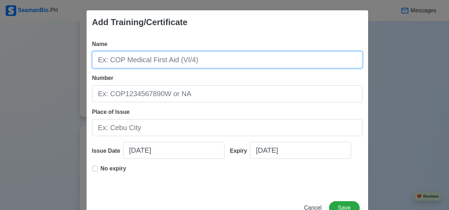
click at [192, 64] on input "Name" at bounding box center [227, 59] width 270 height 17
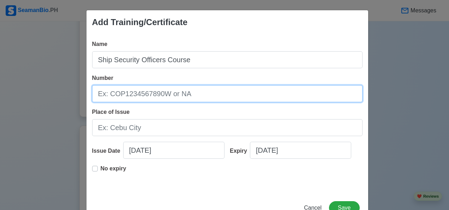
click at [196, 91] on input "Number" at bounding box center [227, 93] width 270 height 17
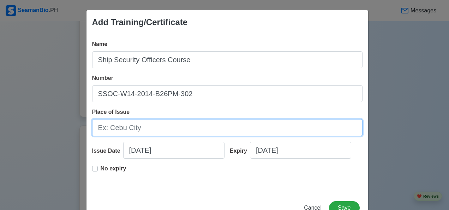
click at [142, 131] on input "Place of Issue" at bounding box center [227, 127] width 270 height 17
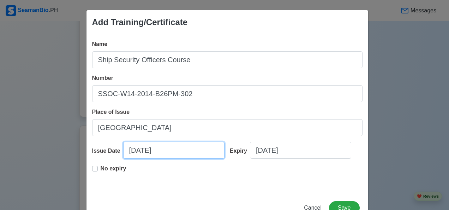
click at [172, 153] on input "10/09/2025" at bounding box center [173, 150] width 101 height 17
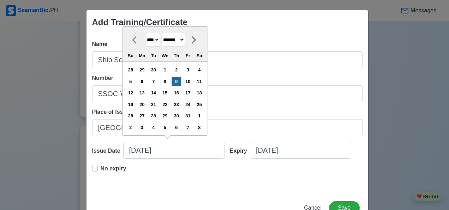
click at [101, 168] on label "No expiry" at bounding box center [114, 171] width 26 height 14
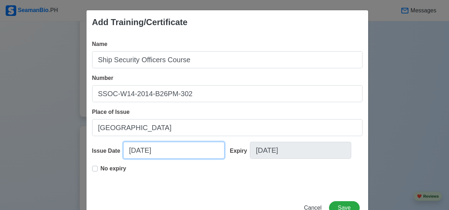
click at [169, 152] on input "10/09/2025" at bounding box center [173, 150] width 101 height 17
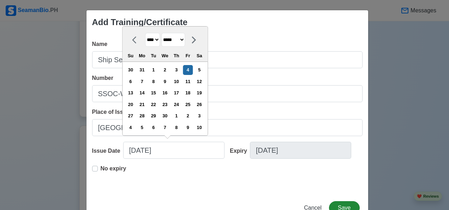
click at [344, 205] on button "Save" at bounding box center [344, 207] width 30 height 13
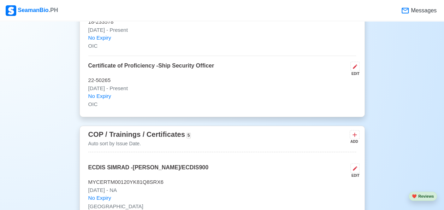
click at [353, 131] on button at bounding box center [354, 134] width 10 height 9
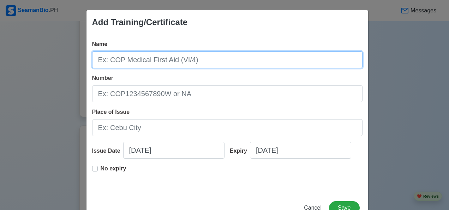
click at [163, 61] on input "Name" at bounding box center [227, 59] width 270 height 17
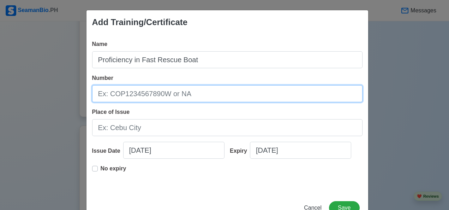
click at [194, 93] on input "Number" at bounding box center [227, 93] width 270 height 17
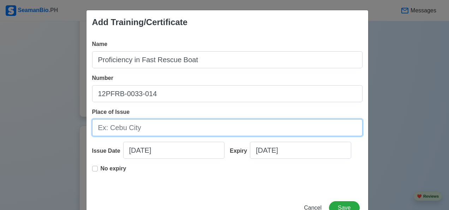
click at [150, 131] on input "Place of Issue" at bounding box center [227, 127] width 270 height 17
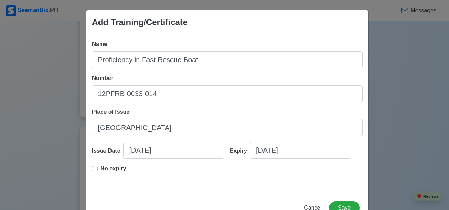
click at [101, 170] on label "No expiry" at bounding box center [114, 171] width 26 height 14
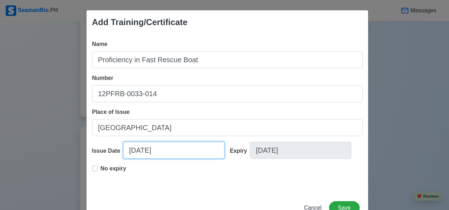
click at [175, 152] on input "10/09/2025" at bounding box center [173, 150] width 101 height 17
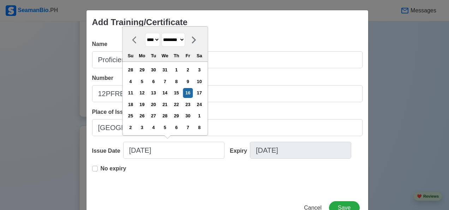
click at [286, 185] on div "No expiry" at bounding box center [227, 175] width 270 height 23
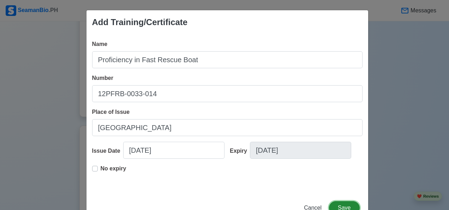
click at [341, 205] on button "Save" at bounding box center [344, 207] width 30 height 13
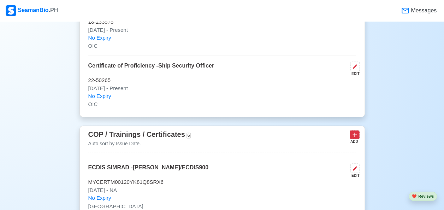
click at [354, 133] on icon at bounding box center [354, 135] width 4 height 4
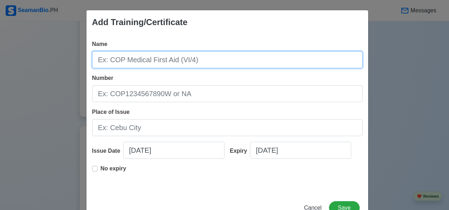
click at [189, 67] on input "Name" at bounding box center [227, 59] width 270 height 17
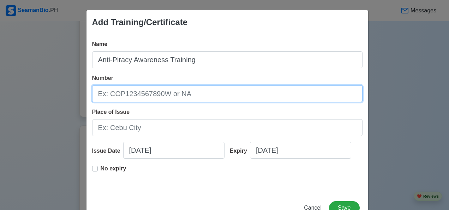
click at [192, 92] on input "Number" at bounding box center [227, 93] width 270 height 17
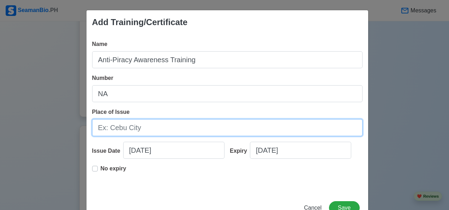
click at [148, 126] on input "Place of Issue" at bounding box center [227, 127] width 270 height 17
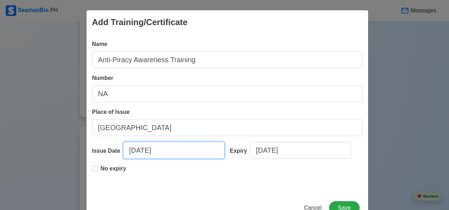
click at [165, 153] on input "10/09/2025" at bounding box center [173, 150] width 101 height 17
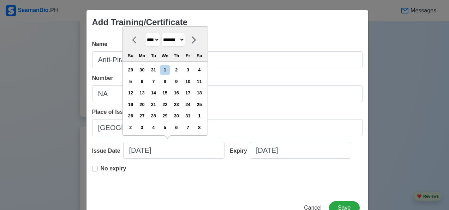
click at [101, 168] on label "No expiry" at bounding box center [114, 171] width 26 height 14
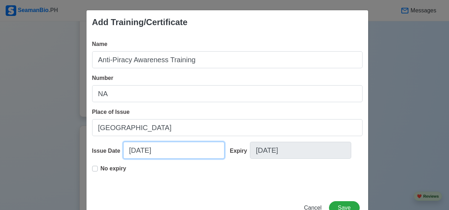
click at [171, 152] on input "10/09/2025" at bounding box center [173, 150] width 101 height 17
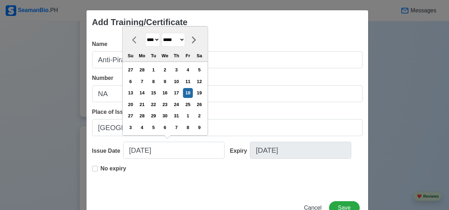
click at [343, 207] on button "Save" at bounding box center [344, 207] width 30 height 13
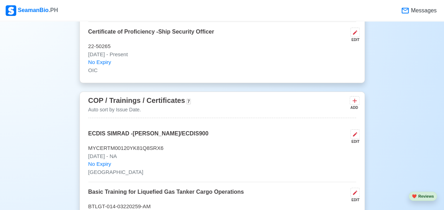
scroll to position [1819, 0]
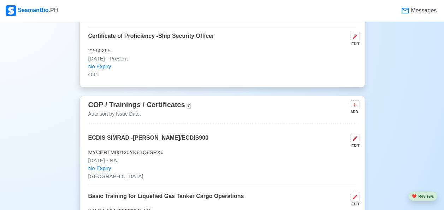
click at [354, 101] on icon at bounding box center [354, 104] width 7 height 7
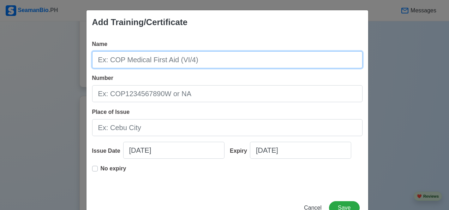
click at [205, 64] on input "Name" at bounding box center [227, 59] width 270 height 17
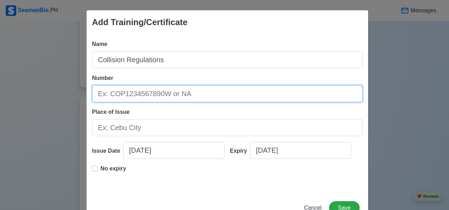
click at [202, 97] on input "Number" at bounding box center [227, 93] width 270 height 17
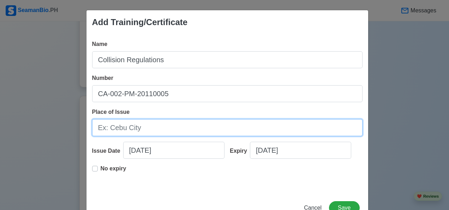
click at [152, 134] on input "Place of Issue" at bounding box center [227, 127] width 270 height 17
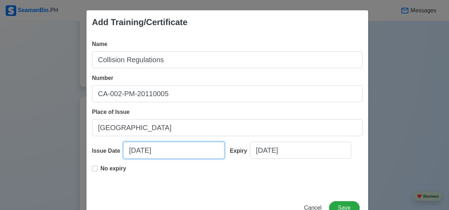
click at [173, 150] on input "10/09/2025" at bounding box center [173, 150] width 101 height 17
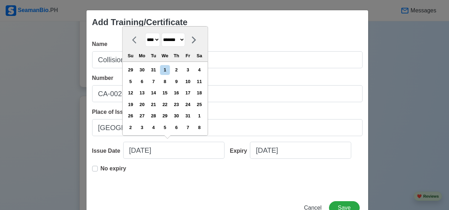
click at [101, 166] on label "No expiry" at bounding box center [114, 171] width 26 height 14
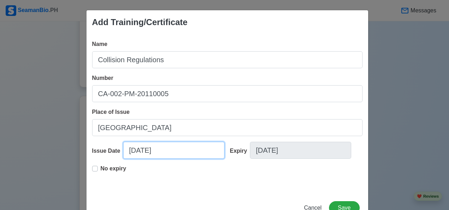
click at [168, 153] on input "10/09/2025" at bounding box center [173, 150] width 101 height 17
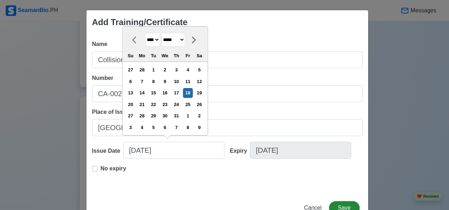
click at [338, 206] on button "Save" at bounding box center [344, 207] width 30 height 13
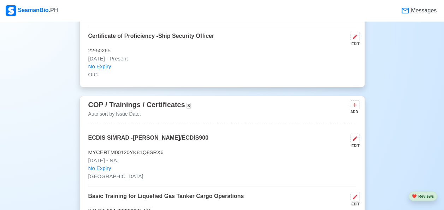
click at [356, 101] on icon at bounding box center [354, 104] width 7 height 7
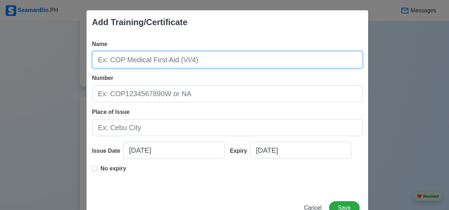
click at [187, 63] on input "Name" at bounding box center [227, 59] width 270 height 17
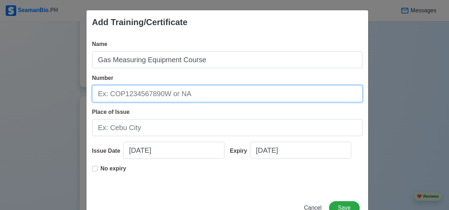
click at [194, 93] on input "Number" at bounding box center [227, 93] width 270 height 17
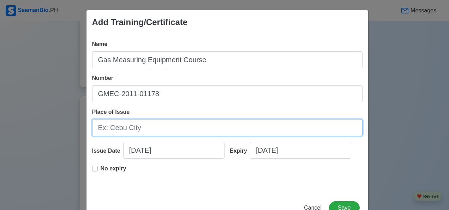
click at [139, 127] on input "Place of Issue" at bounding box center [227, 127] width 270 height 17
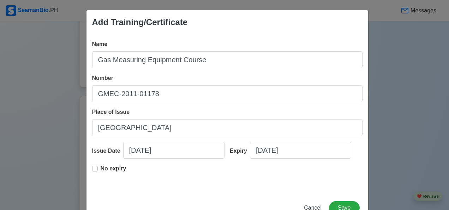
click at [101, 169] on label "No expiry" at bounding box center [114, 171] width 26 height 14
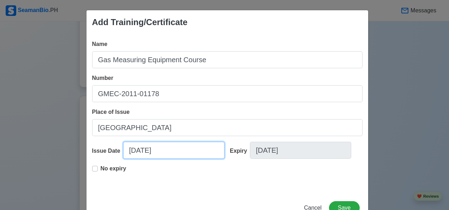
click at [168, 153] on input "10/09/2025" at bounding box center [173, 150] width 101 height 17
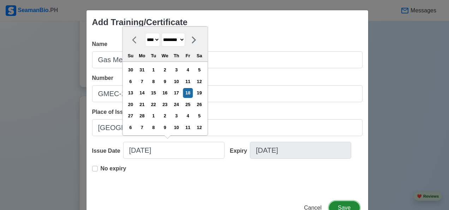
click at [342, 208] on button "Save" at bounding box center [344, 207] width 30 height 13
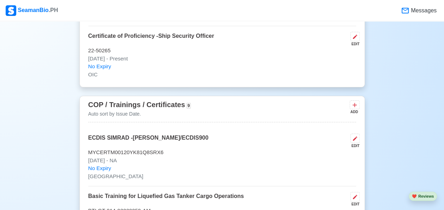
click at [359, 100] on button at bounding box center [354, 104] width 10 height 9
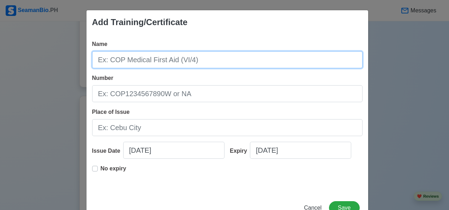
click at [204, 60] on input "Name" at bounding box center [227, 59] width 270 height 17
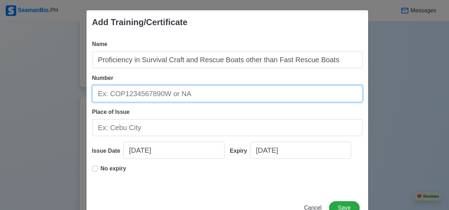
click at [155, 90] on input "Number" at bounding box center [227, 93] width 270 height 17
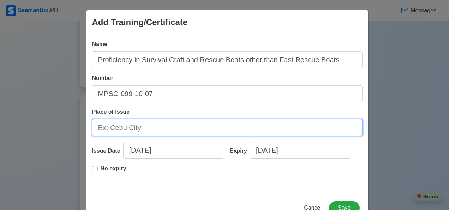
click at [140, 130] on input "Place of Issue" at bounding box center [227, 127] width 270 height 17
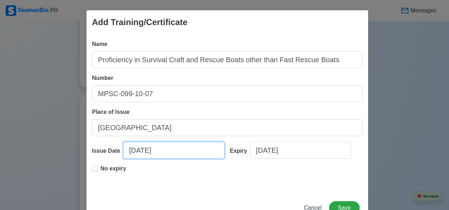
click at [172, 152] on input "10/09/2025" at bounding box center [173, 150] width 101 height 17
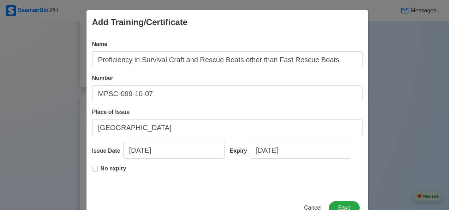
click at [101, 171] on p "No expiry" at bounding box center [114, 168] width 26 height 8
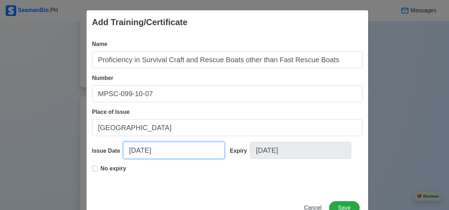
click at [172, 152] on input "10/09/2025" at bounding box center [173, 150] width 101 height 17
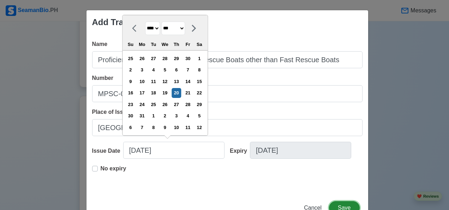
click at [343, 205] on button "Save" at bounding box center [344, 207] width 30 height 13
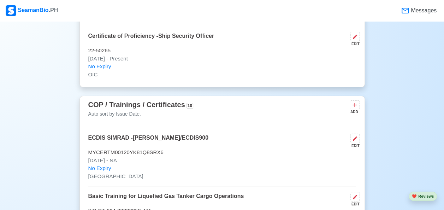
click at [353, 101] on icon at bounding box center [354, 104] width 7 height 7
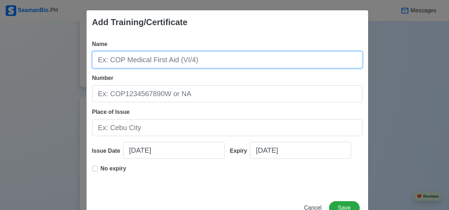
click at [150, 63] on input "Name" at bounding box center [227, 59] width 270 height 17
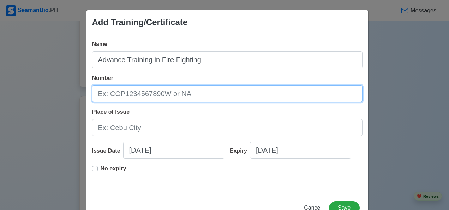
click at [189, 95] on input "Number" at bounding box center [227, 93] width 270 height 17
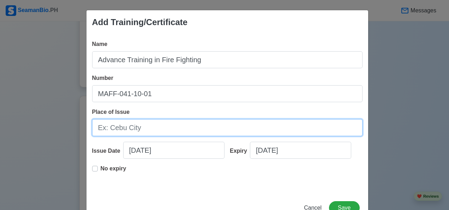
click at [124, 129] on input "Place of Issue" at bounding box center [227, 127] width 270 height 17
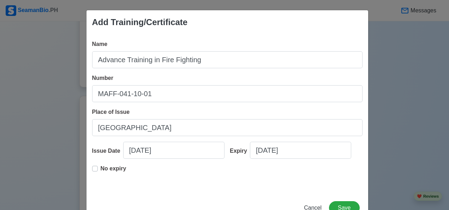
click at [101, 168] on label "No expiry" at bounding box center [114, 171] width 26 height 14
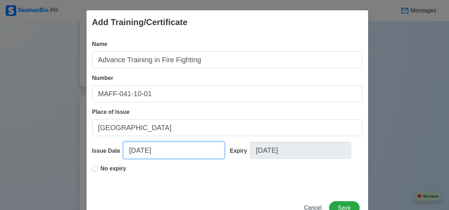
click at [170, 152] on input "10/09/2025" at bounding box center [173, 150] width 101 height 17
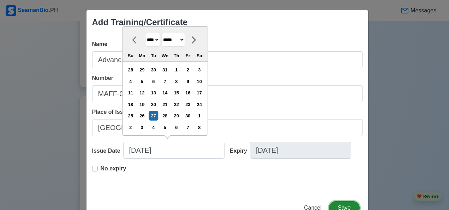
click at [339, 209] on button "Save" at bounding box center [344, 207] width 30 height 13
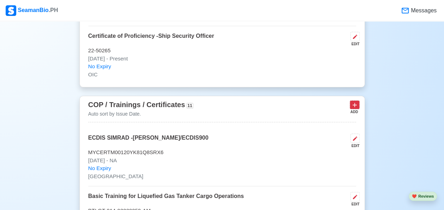
click at [358, 101] on icon at bounding box center [354, 104] width 7 height 7
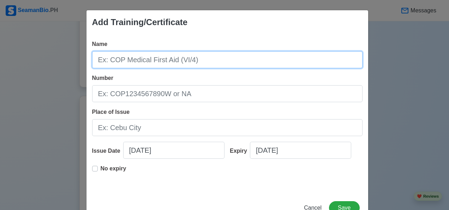
click at [201, 59] on input "Name" at bounding box center [227, 59] width 270 height 17
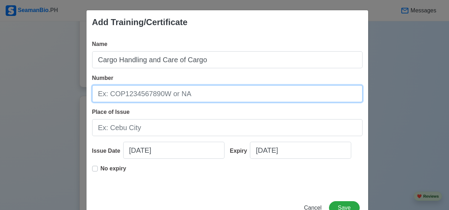
click at [193, 91] on input "Number" at bounding box center [227, 93] width 270 height 17
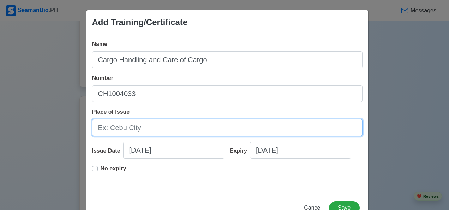
click at [143, 132] on input "Place of Issue" at bounding box center [227, 127] width 270 height 17
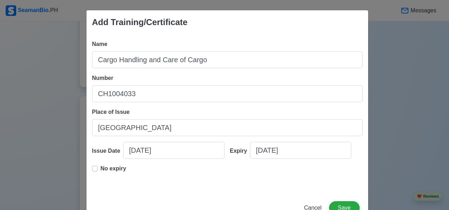
click at [101, 167] on label "No expiry" at bounding box center [114, 171] width 26 height 14
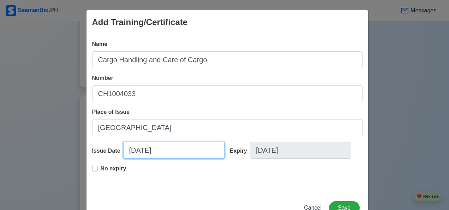
click at [175, 152] on input "10/09/2025" at bounding box center [173, 150] width 101 height 17
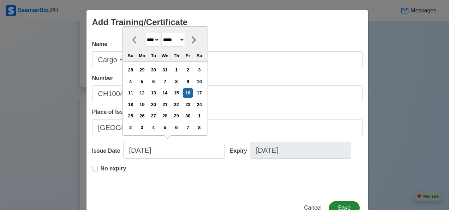
click at [342, 206] on button "Save" at bounding box center [344, 207] width 30 height 13
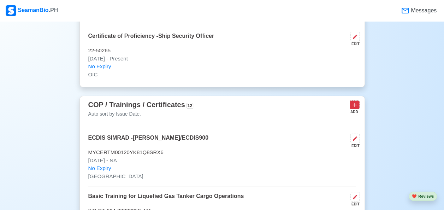
click at [351, 101] on icon at bounding box center [354, 104] width 7 height 7
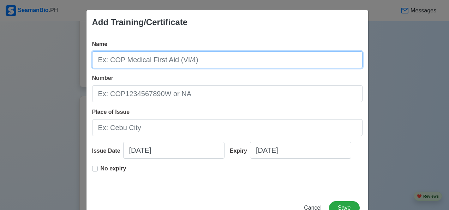
click at [202, 56] on input "Name" at bounding box center [227, 59] width 270 height 17
click at [241, 62] on input "Operational Use of Electronic Chart Display" at bounding box center [227, 59] width 270 height 17
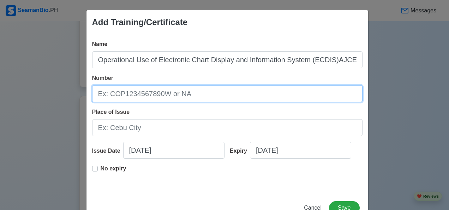
click at [194, 92] on input "Number" at bounding box center [227, 93] width 270 height 17
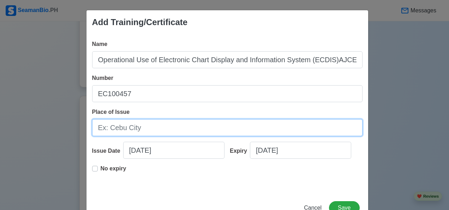
click at [145, 128] on input "Place of Issue" at bounding box center [227, 127] width 270 height 17
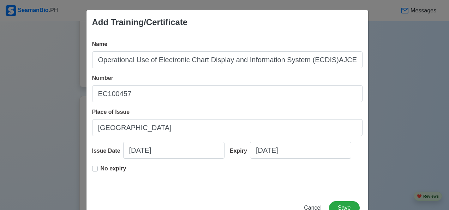
click at [101, 170] on label "No expiry" at bounding box center [114, 171] width 26 height 14
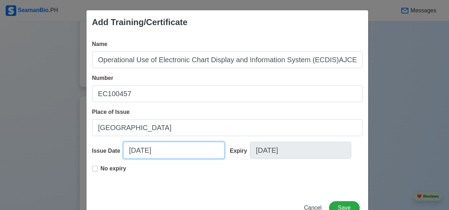
click at [172, 151] on input "10/09/2025" at bounding box center [173, 150] width 101 height 17
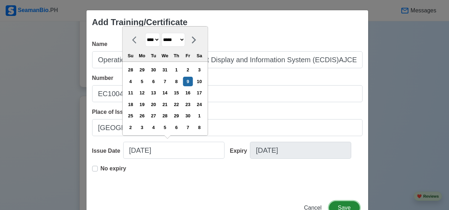
click at [342, 204] on button "Save" at bounding box center [344, 207] width 30 height 13
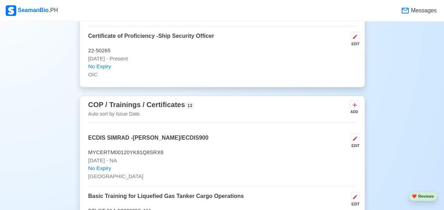
click at [352, 101] on icon at bounding box center [354, 104] width 7 height 7
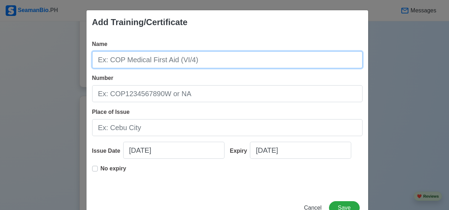
click at [194, 60] on input "Name" at bounding box center [227, 59] width 270 height 17
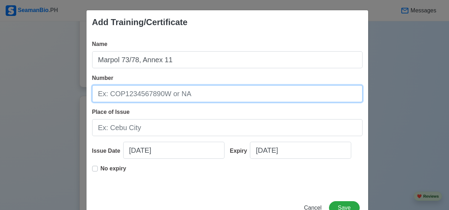
click at [192, 93] on input "Number" at bounding box center [227, 93] width 270 height 17
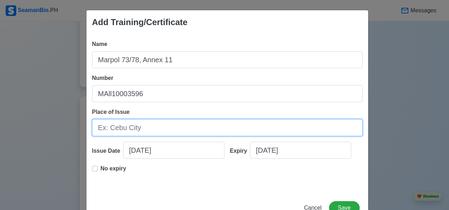
click at [154, 130] on input "Place of Issue" at bounding box center [227, 127] width 270 height 17
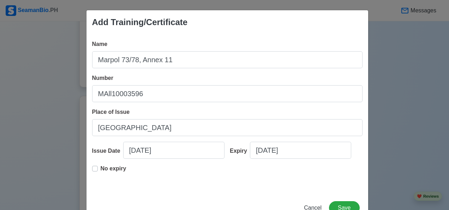
click at [101, 168] on label "No expiry" at bounding box center [114, 171] width 26 height 14
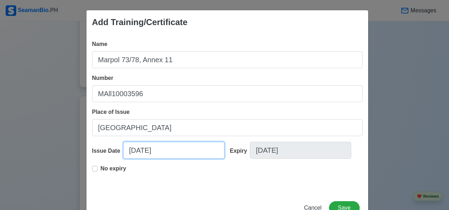
click at [169, 148] on input "10/09/2025" at bounding box center [173, 150] width 101 height 17
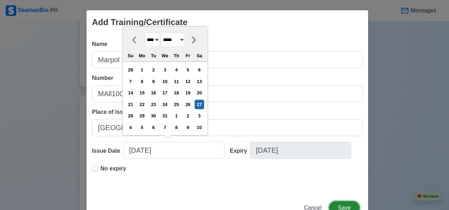
click at [341, 205] on button "Save" at bounding box center [344, 207] width 30 height 13
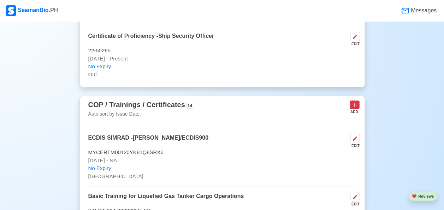
click at [353, 101] on icon at bounding box center [354, 104] width 7 height 7
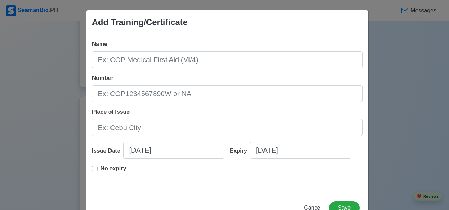
click at [111, 63] on input "Name" at bounding box center [227, 59] width 270 height 17
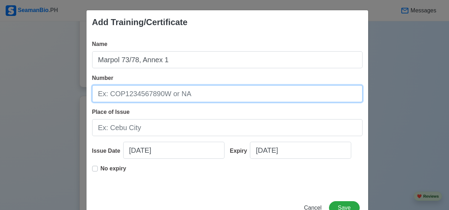
click at [186, 92] on input "Number" at bounding box center [227, 93] width 270 height 17
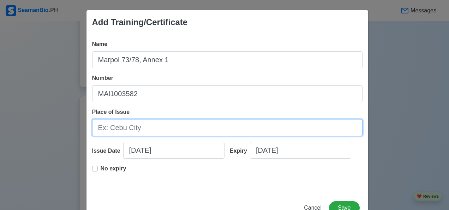
click at [149, 132] on input "Place of Issue" at bounding box center [227, 127] width 270 height 17
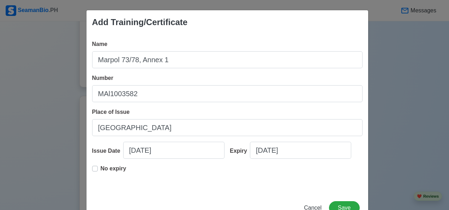
click at [101, 169] on label "No expiry" at bounding box center [114, 171] width 26 height 14
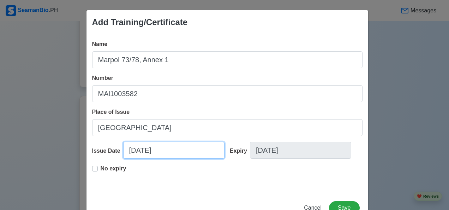
click at [175, 154] on input "10/09/2025" at bounding box center [173, 150] width 101 height 17
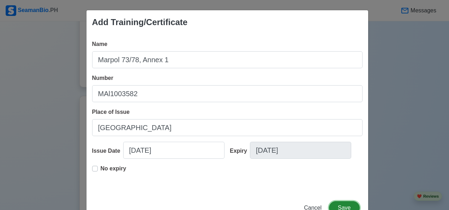
click at [342, 208] on button "Save" at bounding box center [344, 207] width 30 height 13
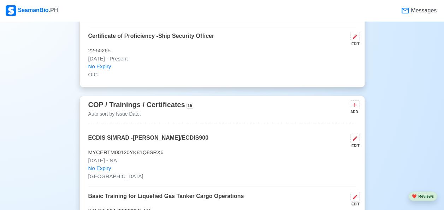
click at [352, 101] on icon at bounding box center [354, 104] width 7 height 7
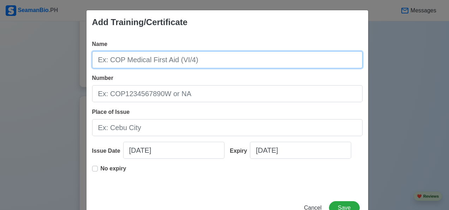
click at [164, 63] on input "Name" at bounding box center [227, 59] width 270 height 17
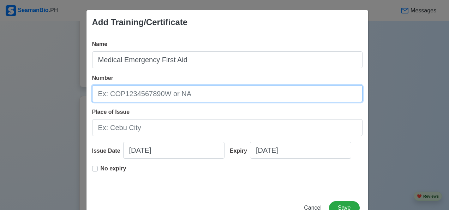
click at [152, 96] on input "Number" at bounding box center [227, 93] width 270 height 17
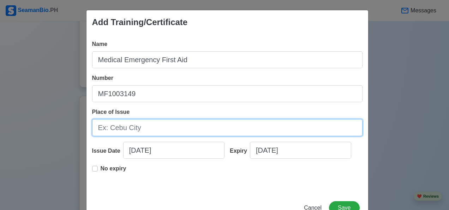
click at [143, 128] on input "Place of Issue" at bounding box center [227, 127] width 270 height 17
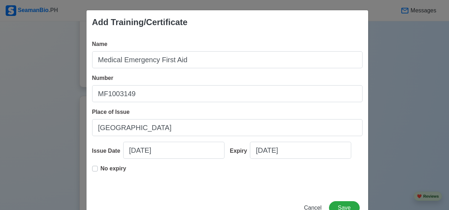
click at [101, 167] on label "No expiry" at bounding box center [114, 171] width 26 height 14
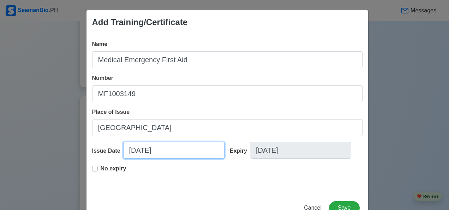
click at [171, 153] on input "10/09/2025" at bounding box center [173, 150] width 101 height 17
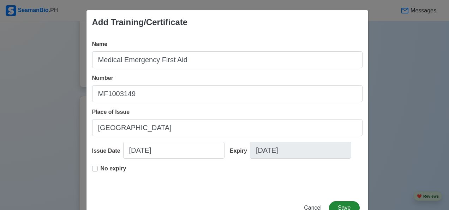
click at [340, 206] on button "Save" at bounding box center [344, 207] width 30 height 13
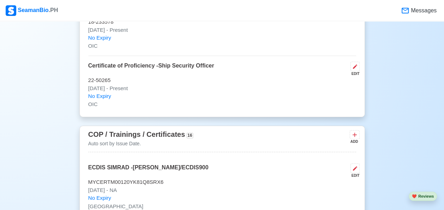
scroll to position [1791, 0]
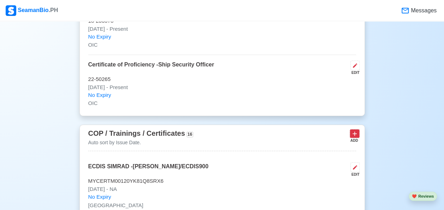
click at [356, 129] on button at bounding box center [354, 133] width 10 height 9
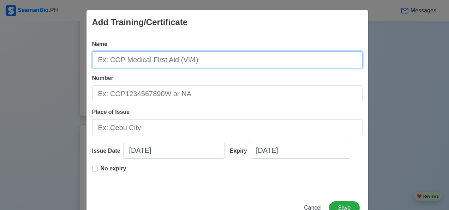
click at [170, 60] on input "Name" at bounding box center [227, 59] width 270 height 17
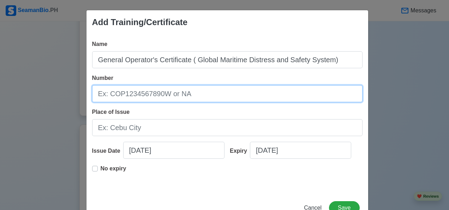
click at [186, 96] on input "Number" at bounding box center [227, 93] width 270 height 17
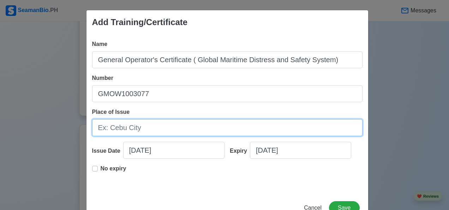
click at [142, 131] on input "Place of Issue" at bounding box center [227, 127] width 270 height 17
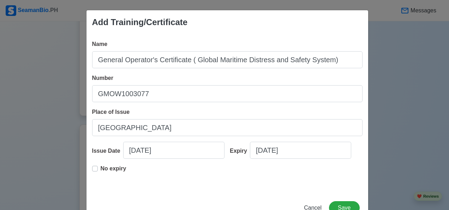
click at [101, 168] on label "No expiry" at bounding box center [114, 171] width 26 height 14
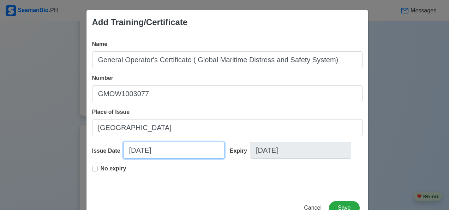
click at [182, 153] on input "10/09/2025" at bounding box center [173, 150] width 101 height 17
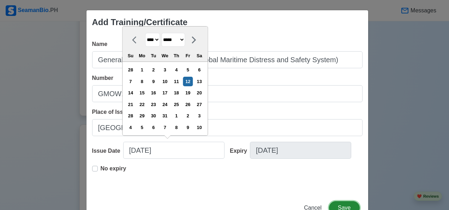
click at [346, 201] on button "Save" at bounding box center [344, 207] width 30 height 13
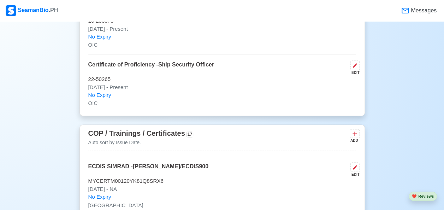
click at [354, 138] on div "ADD" at bounding box center [353, 140] width 8 height 5
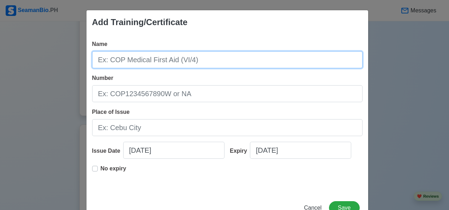
click at [192, 58] on input "Name" at bounding box center [227, 59] width 270 height 17
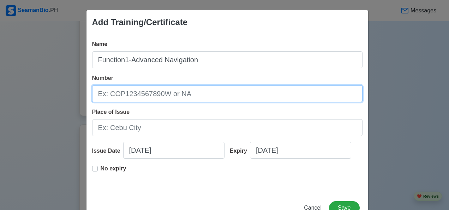
click at [109, 95] on input "Number" at bounding box center [227, 93] width 270 height 17
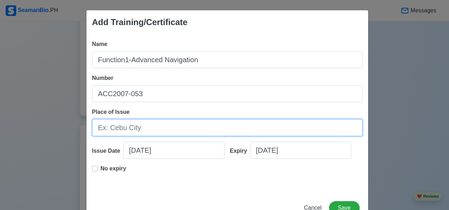
click at [151, 131] on input "Place of Issue" at bounding box center [227, 127] width 270 height 17
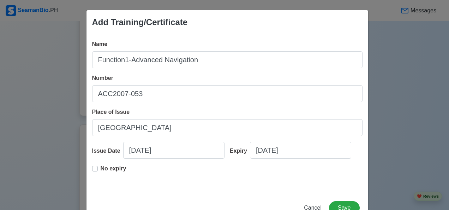
click at [101, 168] on label "No expiry" at bounding box center [114, 171] width 26 height 14
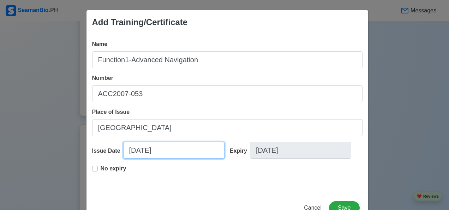
click at [164, 153] on input "10/09/2025" at bounding box center [173, 150] width 101 height 17
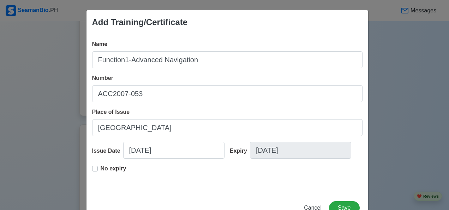
click at [341, 207] on button "Save" at bounding box center [344, 207] width 30 height 13
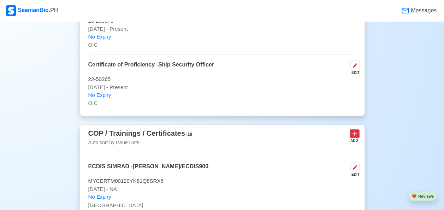
click at [354, 132] on icon at bounding box center [354, 134] width 4 height 4
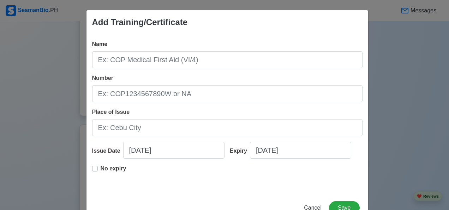
click at [154, 64] on input "Name" at bounding box center [227, 59] width 270 height 17
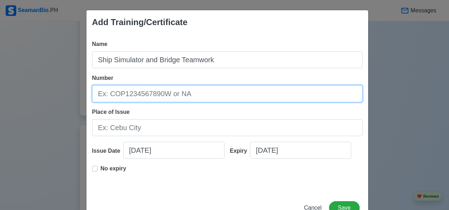
click at [152, 97] on input "Number" at bounding box center [227, 93] width 270 height 17
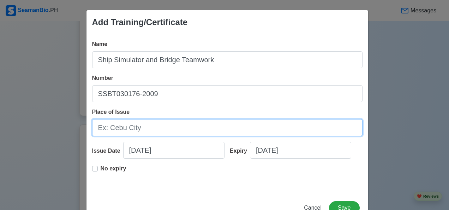
click at [146, 126] on input "Place of Issue" at bounding box center [227, 127] width 270 height 17
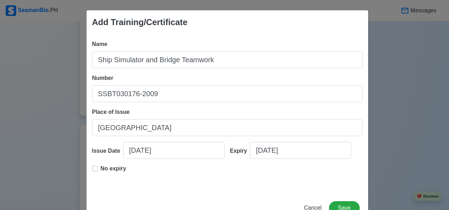
click at [101, 168] on label "No expiry" at bounding box center [114, 171] width 26 height 14
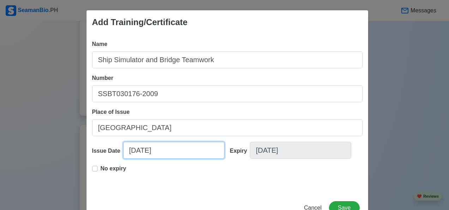
click at [170, 154] on input "10/09/2025" at bounding box center [173, 150] width 101 height 17
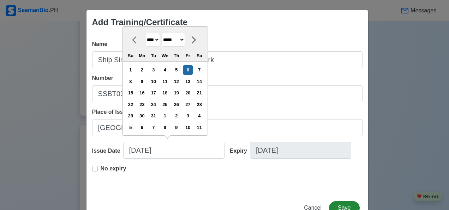
click at [342, 205] on button "Save" at bounding box center [344, 207] width 30 height 13
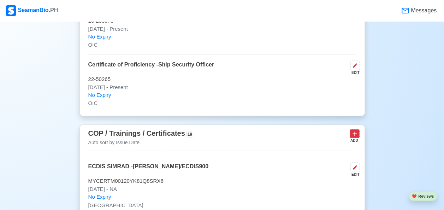
click at [354, 130] on icon at bounding box center [354, 133] width 7 height 7
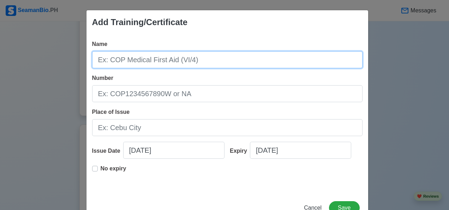
click at [148, 61] on input "Name" at bounding box center [227, 59] width 270 height 17
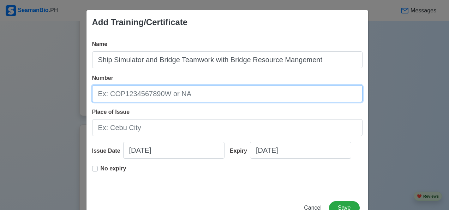
click at [193, 96] on input "Number" at bounding box center [227, 93] width 270 height 17
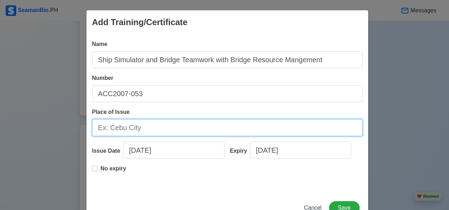
click at [142, 130] on input "Place of Issue" at bounding box center [227, 127] width 270 height 17
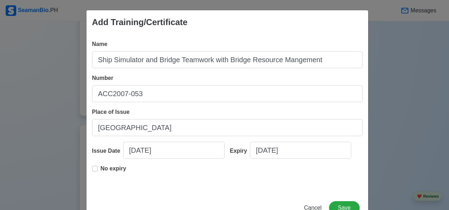
click at [101, 168] on label "No expiry" at bounding box center [114, 171] width 26 height 14
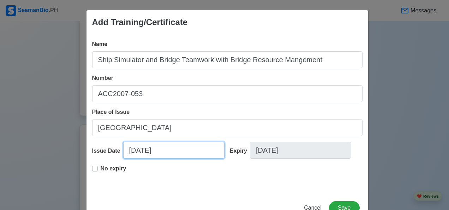
click at [171, 150] on input "10/09/2025" at bounding box center [173, 150] width 101 height 17
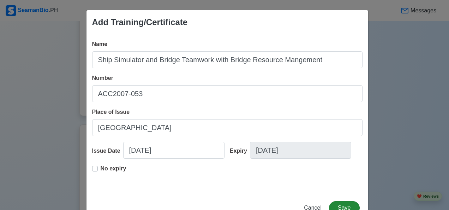
click at [347, 206] on button "Save" at bounding box center [344, 207] width 30 height 13
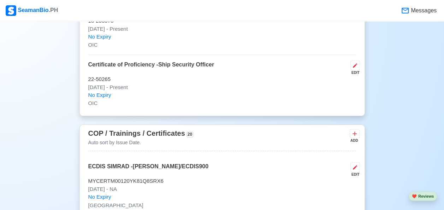
click at [354, 130] on icon at bounding box center [354, 133] width 7 height 7
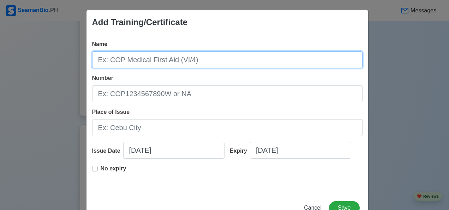
click at [162, 61] on input "Name" at bounding box center [227, 59] width 270 height 17
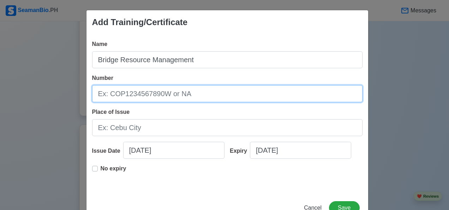
click at [196, 95] on input "Number" at bounding box center [227, 93] width 270 height 17
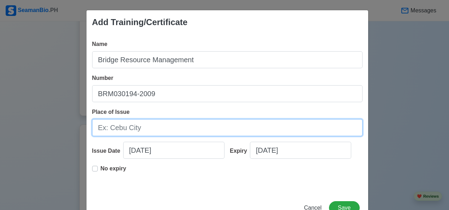
click at [140, 129] on input "Place of Issue" at bounding box center [227, 127] width 270 height 17
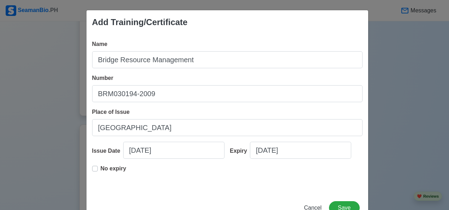
click at [92, 175] on div "No expiry" at bounding box center [109, 171] width 34 height 14
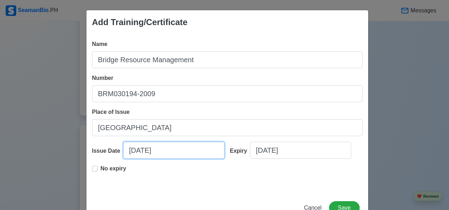
click at [170, 152] on input "10/09/2025" at bounding box center [173, 150] width 101 height 17
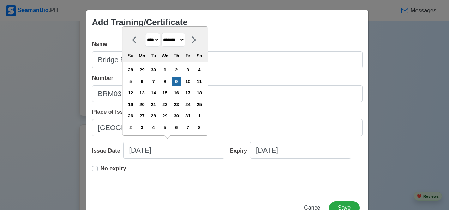
click at [101, 165] on label "No expiry" at bounding box center [114, 171] width 26 height 14
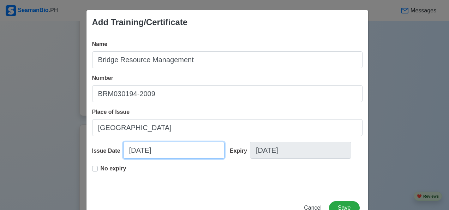
click at [170, 151] on input "10/09/2025" at bounding box center [173, 150] width 101 height 17
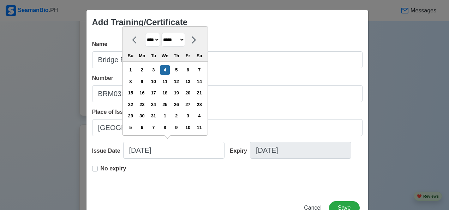
click at [344, 207] on button "Save" at bounding box center [344, 207] width 30 height 13
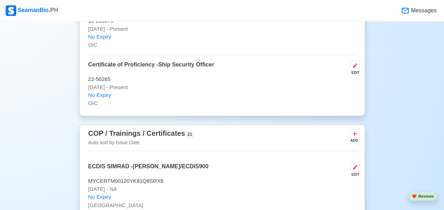
click at [351, 130] on icon at bounding box center [354, 133] width 7 height 7
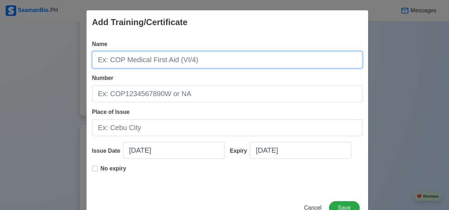
click at [147, 62] on input "Name" at bounding box center [227, 59] width 270 height 17
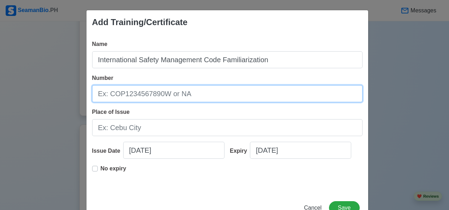
click at [188, 97] on input "Number" at bounding box center [227, 93] width 270 height 17
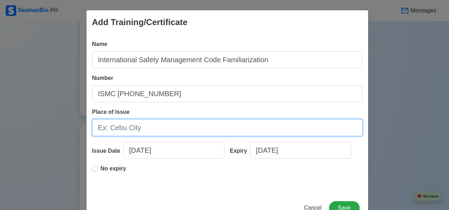
click at [142, 131] on input "Place of Issue" at bounding box center [227, 127] width 270 height 17
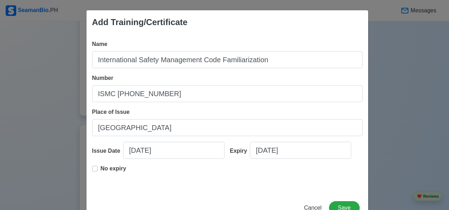
click at [101, 167] on label "No expiry" at bounding box center [114, 171] width 26 height 14
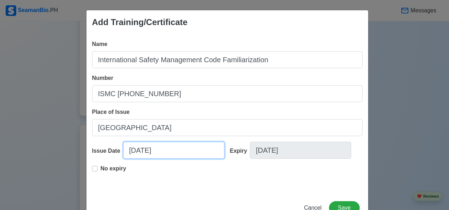
click at [168, 152] on input "10/09/2025" at bounding box center [173, 150] width 101 height 17
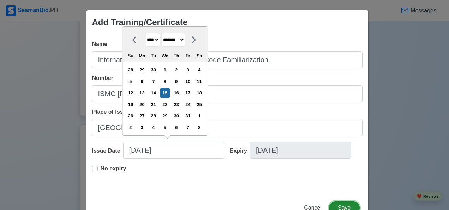
click at [342, 207] on button "Save" at bounding box center [344, 207] width 30 height 13
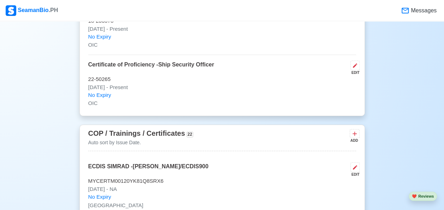
click at [351, 130] on icon at bounding box center [354, 133] width 7 height 7
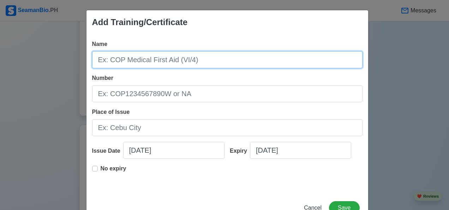
click at [191, 63] on input "Name" at bounding box center [227, 59] width 270 height 17
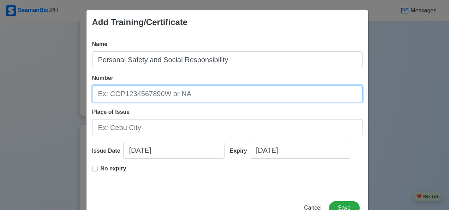
click at [190, 97] on input "Number" at bounding box center [227, 93] width 270 height 17
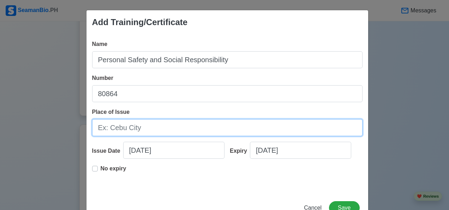
click at [141, 127] on input "Place of Issue" at bounding box center [227, 127] width 270 height 17
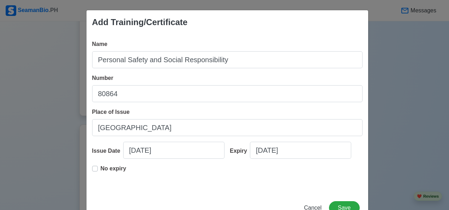
click at [101, 168] on label "No expiry" at bounding box center [114, 171] width 26 height 14
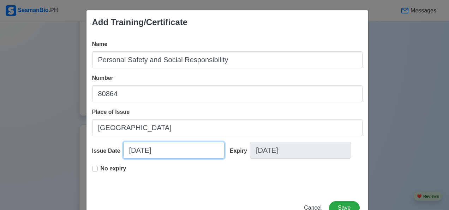
click at [172, 153] on input "10/09/2025" at bounding box center [173, 150] width 101 height 17
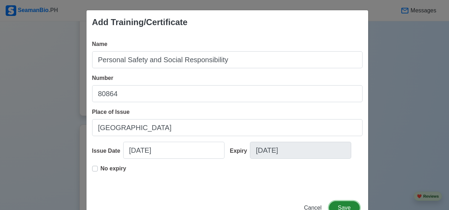
click at [343, 206] on button "Save" at bounding box center [344, 207] width 30 height 13
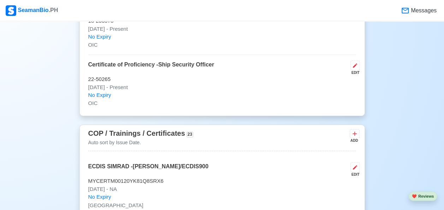
click at [357, 130] on icon at bounding box center [354, 133] width 7 height 7
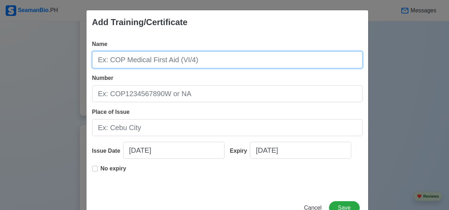
click at [201, 64] on input "Name" at bounding box center [227, 59] width 270 height 17
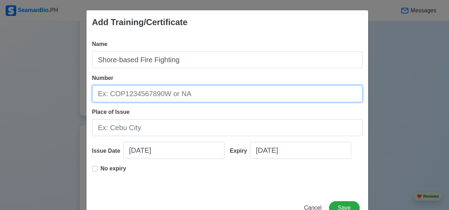
click at [190, 91] on input "Number" at bounding box center [227, 93] width 270 height 17
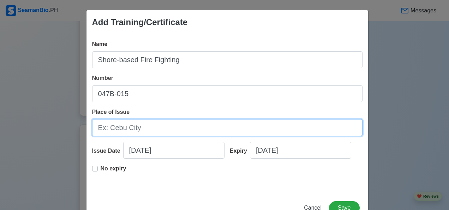
click at [141, 124] on input "Place of Issue" at bounding box center [227, 127] width 270 height 17
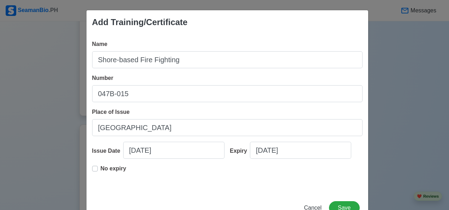
click at [101, 167] on label "No expiry" at bounding box center [114, 171] width 26 height 14
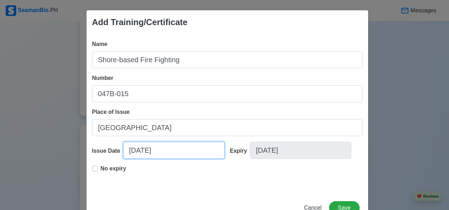
click at [174, 153] on input "10/09/2025" at bounding box center [173, 150] width 101 height 17
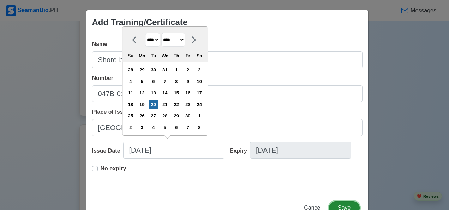
click at [346, 201] on button "Save" at bounding box center [344, 207] width 30 height 13
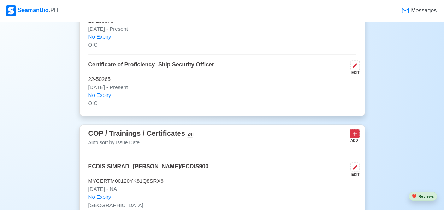
click at [355, 130] on icon at bounding box center [354, 133] width 7 height 7
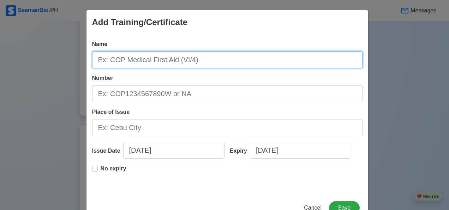
click at [133, 58] on input "Name" at bounding box center [227, 59] width 270 height 17
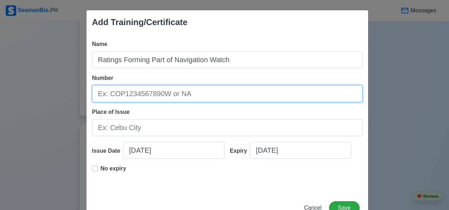
click at [181, 94] on input "Number" at bounding box center [227, 93] width 270 height 17
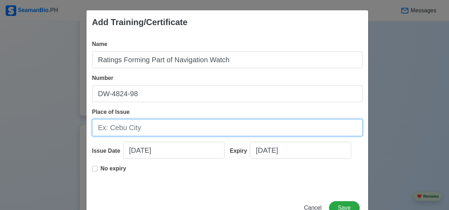
click at [137, 127] on input "Place of Issue" at bounding box center [227, 127] width 270 height 17
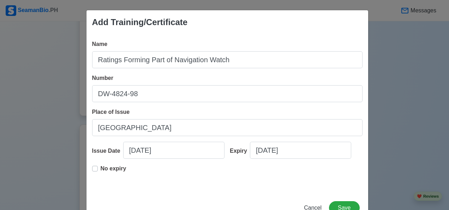
click at [101, 170] on label "No expiry" at bounding box center [114, 171] width 26 height 14
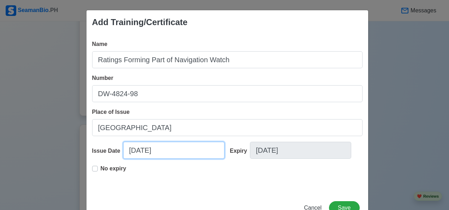
click at [178, 146] on input "10/09/2025" at bounding box center [173, 150] width 101 height 17
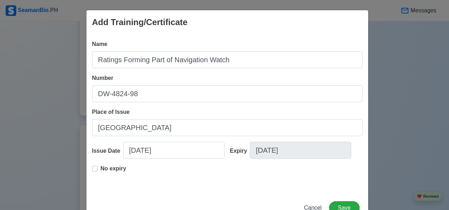
click at [340, 206] on button "Save" at bounding box center [344, 207] width 30 height 13
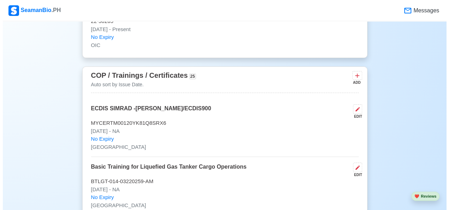
scroll to position [1837, 0]
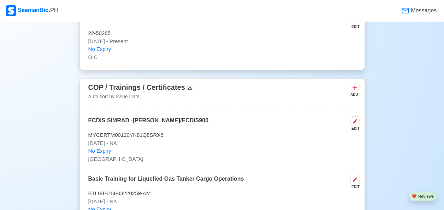
click at [354, 86] on icon at bounding box center [354, 88] width 4 height 4
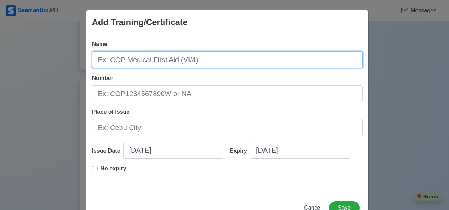
click at [265, 60] on input "Name" at bounding box center [227, 59] width 270 height 17
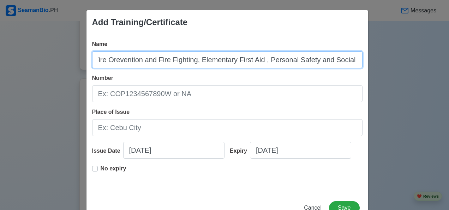
scroll to position [0, 165]
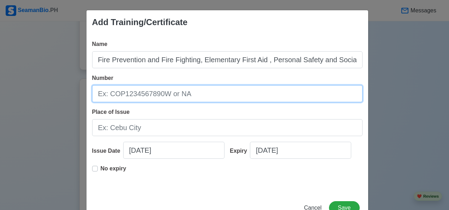
click at [164, 95] on input "Number" at bounding box center [227, 93] width 270 height 17
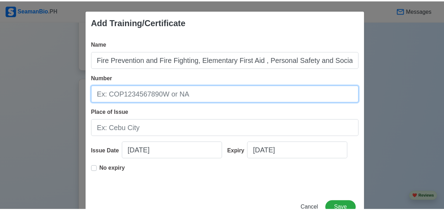
scroll to position [0, 0]
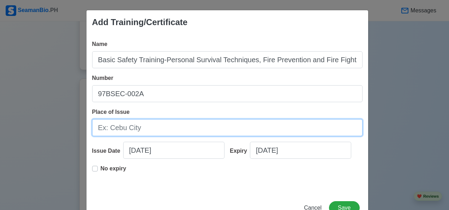
click at [138, 127] on input "Place of Issue" at bounding box center [227, 127] width 270 height 17
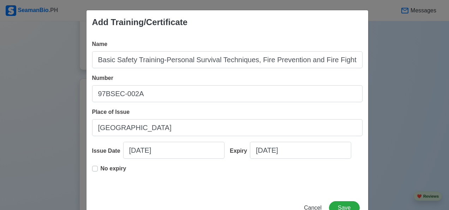
click at [101, 167] on label "No expiry" at bounding box center [114, 171] width 26 height 14
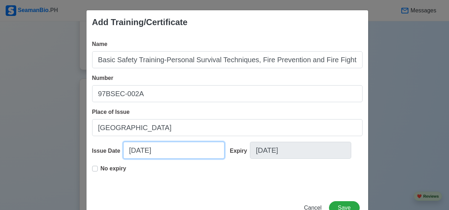
click at [171, 154] on input "10/09/2025" at bounding box center [173, 150] width 101 height 17
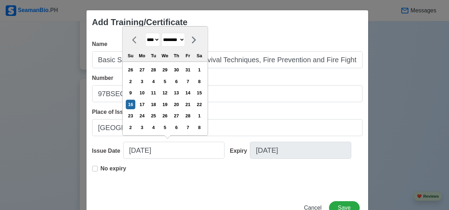
click at [342, 206] on button "Save" at bounding box center [344, 207] width 30 height 13
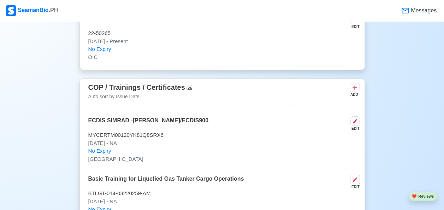
click at [354, 84] on button at bounding box center [354, 87] width 10 height 9
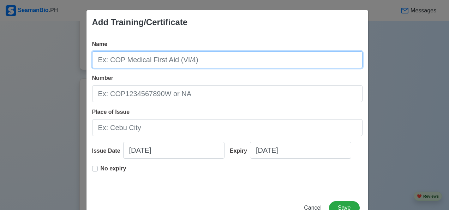
click at [157, 56] on input "Name" at bounding box center [227, 59] width 270 height 17
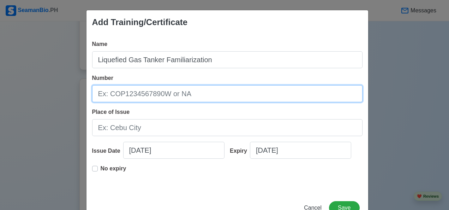
click at [192, 95] on input "Number" at bounding box center [227, 93] width 270 height 17
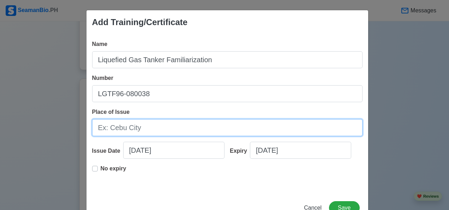
click at [142, 131] on input "Place of Issue" at bounding box center [227, 127] width 270 height 17
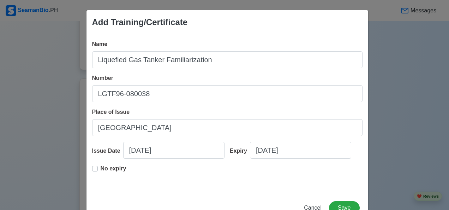
click at [101, 169] on label "No expiry" at bounding box center [114, 171] width 26 height 14
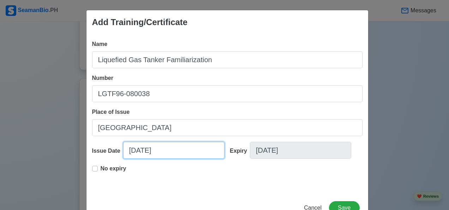
click at [170, 151] on input "10/09/2025" at bounding box center [173, 150] width 101 height 17
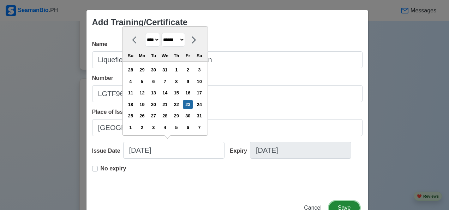
click at [344, 208] on button "Save" at bounding box center [344, 207] width 30 height 13
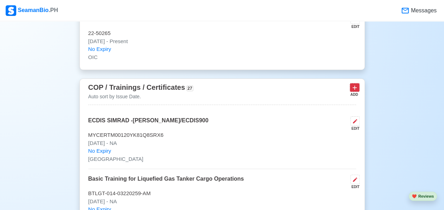
click at [354, 84] on icon at bounding box center [354, 87] width 7 height 7
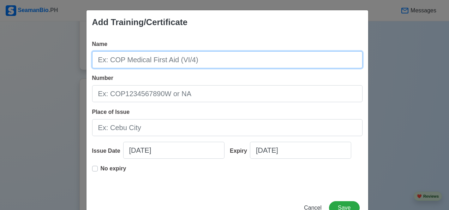
click at [156, 62] on input "Name" at bounding box center [227, 59] width 270 height 17
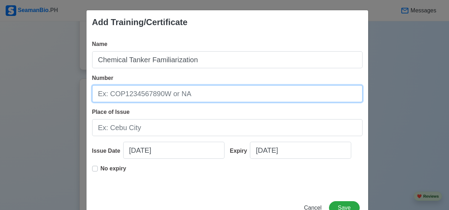
click at [183, 96] on input "Number" at bounding box center [227, 93] width 270 height 17
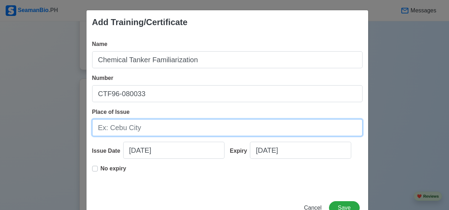
click at [147, 127] on input "Place of Issue" at bounding box center [227, 127] width 270 height 17
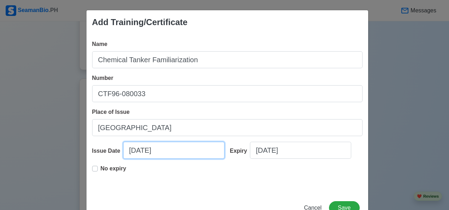
click at [167, 150] on input "10/09/2025" at bounding box center [173, 150] width 101 height 17
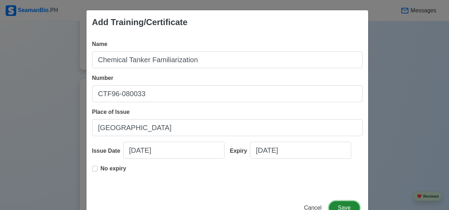
click at [344, 207] on button "Save" at bounding box center [344, 207] width 30 height 13
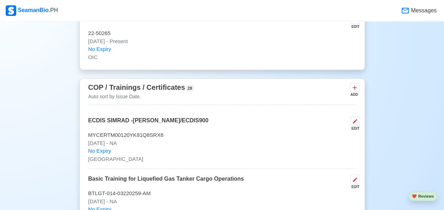
click at [357, 84] on button at bounding box center [354, 87] width 10 height 9
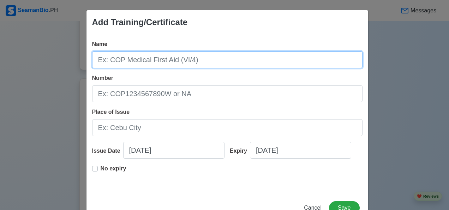
click at [174, 63] on input "Name" at bounding box center [227, 59] width 270 height 17
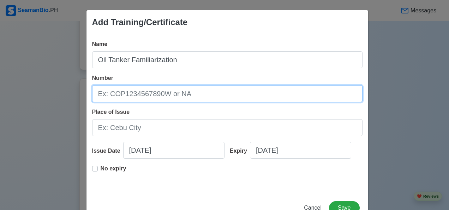
click at [194, 94] on input "Number" at bounding box center [227, 93] width 270 height 17
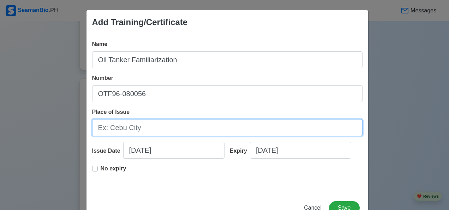
click at [135, 129] on input "Place of Issue" at bounding box center [227, 127] width 270 height 17
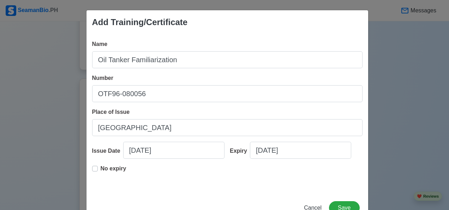
click at [101, 167] on label "No expiry" at bounding box center [114, 171] width 26 height 14
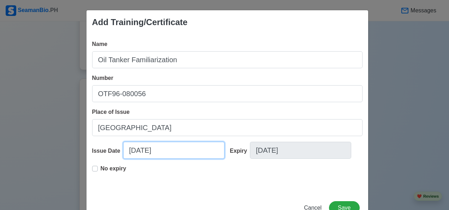
click at [174, 153] on input "10/09/2025" at bounding box center [173, 150] width 101 height 17
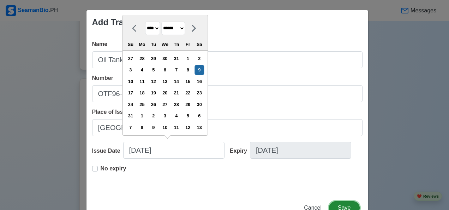
click at [345, 204] on button "Save" at bounding box center [344, 207] width 30 height 13
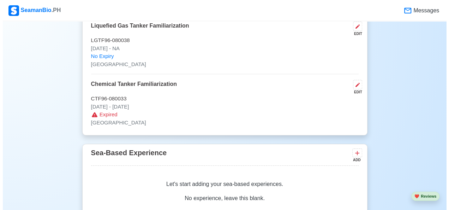
scroll to position [3507, 0]
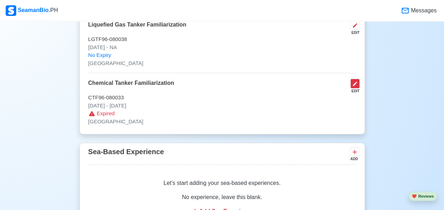
click at [359, 79] on button at bounding box center [354, 84] width 9 height 10
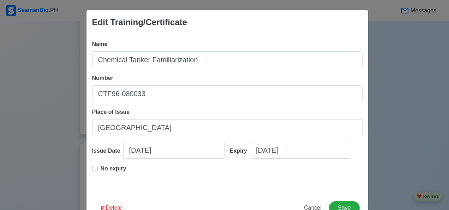
click at [101, 168] on label "No expiry" at bounding box center [114, 171] width 26 height 14
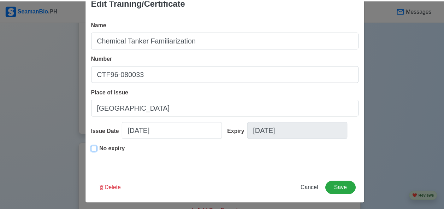
scroll to position [20, 0]
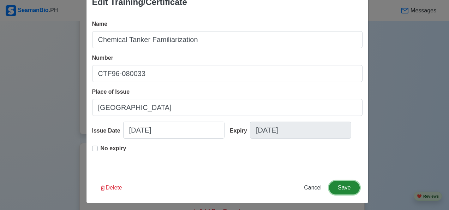
click at [345, 187] on button "Save" at bounding box center [344, 187] width 30 height 13
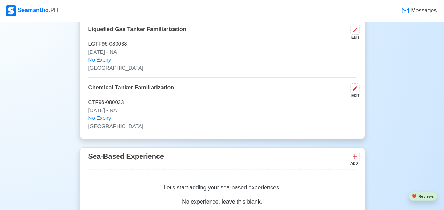
scroll to position [3479, 0]
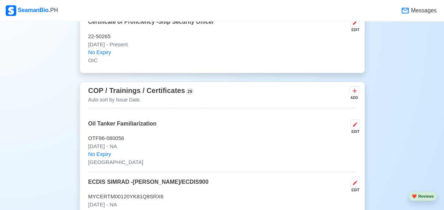
scroll to position [1833, 0]
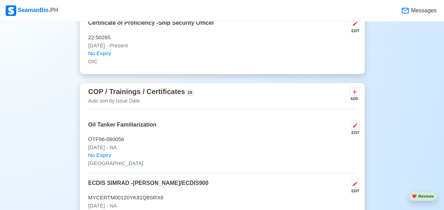
click at [356, 96] on div "ADD" at bounding box center [353, 98] width 8 height 5
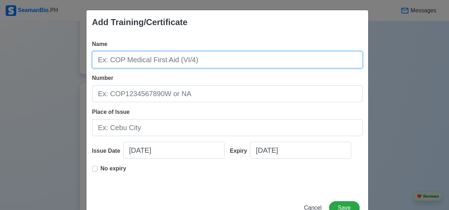
click at [149, 61] on input "Name" at bounding box center [227, 59] width 270 height 17
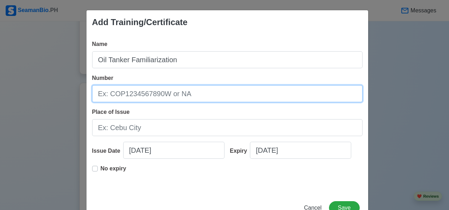
click at [122, 96] on input "Number" at bounding box center [227, 93] width 270 height 17
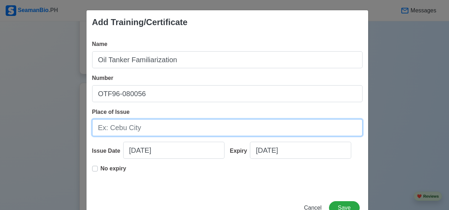
click at [141, 131] on input "Place of Issue" at bounding box center [227, 127] width 270 height 17
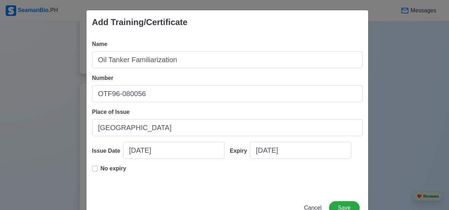
click at [101, 169] on label "No expiry" at bounding box center [114, 171] width 26 height 14
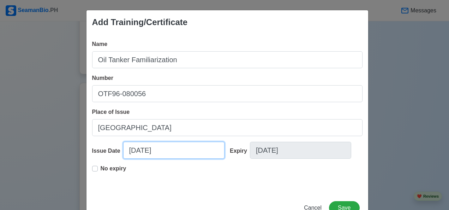
click at [171, 152] on input "10/09/2025" at bounding box center [173, 150] width 101 height 17
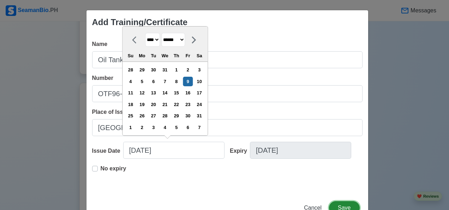
click at [345, 206] on button "Save" at bounding box center [344, 207] width 30 height 13
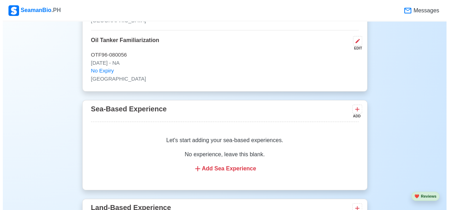
scroll to position [3602, 0]
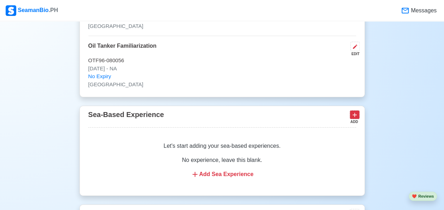
click at [355, 111] on icon at bounding box center [354, 114] width 7 height 7
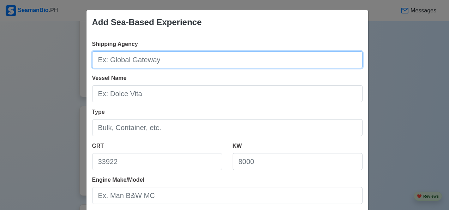
click at [138, 64] on input "Shipping Agency" at bounding box center [227, 59] width 270 height 17
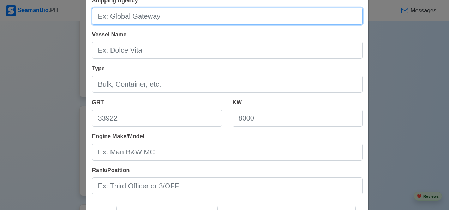
scroll to position [0, 0]
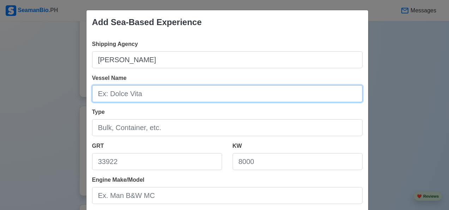
click at [141, 93] on input "Vessel Name" at bounding box center [227, 93] width 270 height 17
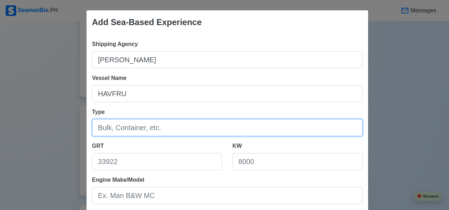
click at [158, 130] on input "Type" at bounding box center [227, 127] width 270 height 17
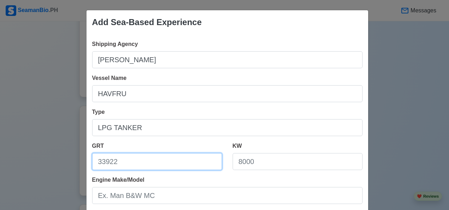
click at [125, 161] on input "GRT" at bounding box center [157, 161] width 130 height 17
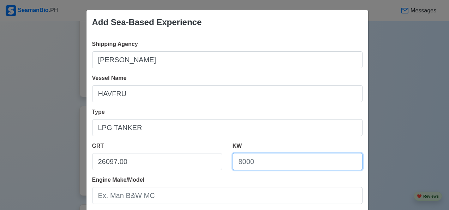
click at [268, 164] on input "KW" at bounding box center [298, 161] width 130 height 17
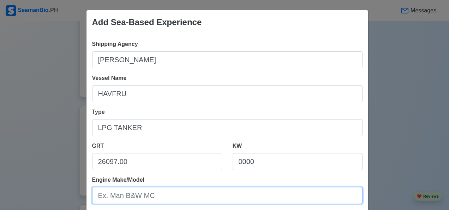
click at [162, 196] on input "Engine Make/Model" at bounding box center [227, 195] width 270 height 17
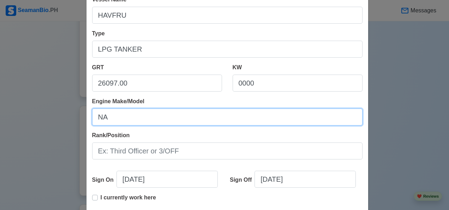
scroll to position [80, 0]
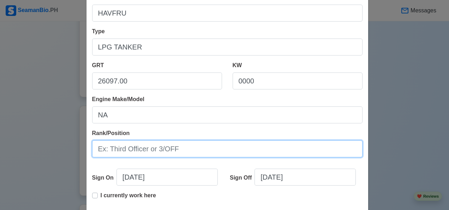
click at [181, 147] on input "Rank/Position" at bounding box center [227, 148] width 270 height 17
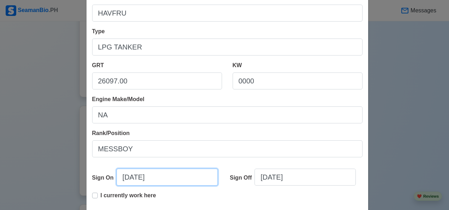
click at [171, 179] on input "10/09/2025" at bounding box center [166, 176] width 101 height 17
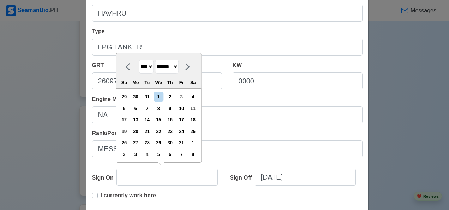
click at [179, 68] on select "******* ******** ***** ***** *** **** **** ****** ********* ******* ******** **…" at bounding box center [167, 67] width 24 height 14
click at [155, 60] on select "******* ******** ***** ***** *** **** **** ****** ********* ******* ******** **…" at bounding box center [167, 67] width 24 height 14
click at [173, 123] on div "13" at bounding box center [170, 120] width 10 height 10
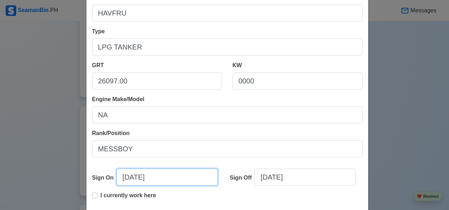
click at [166, 176] on input "02/13/2025" at bounding box center [166, 176] width 101 height 17
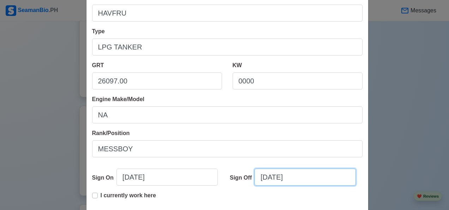
click at [305, 181] on input "10/09/2025" at bounding box center [304, 176] width 101 height 17
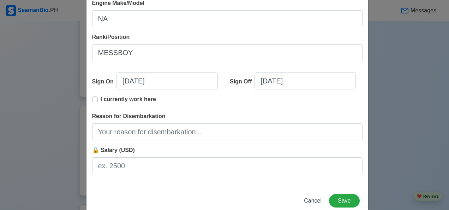
scroll to position [179, 0]
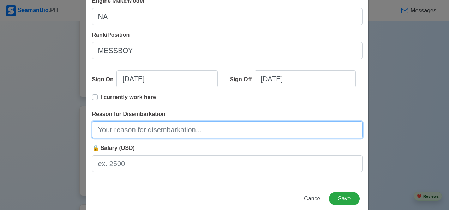
click at [184, 131] on input "Reason for Disembarkation" at bounding box center [227, 129] width 270 height 17
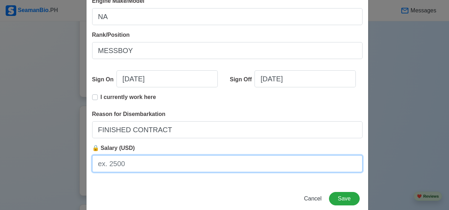
click at [133, 168] on input "🔒 Salary (USD)" at bounding box center [227, 163] width 270 height 17
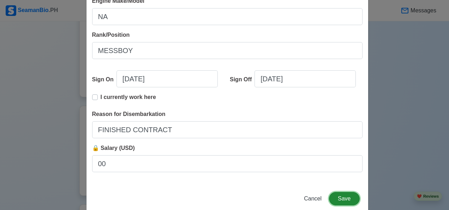
click at [343, 200] on button "Save" at bounding box center [344, 198] width 30 height 13
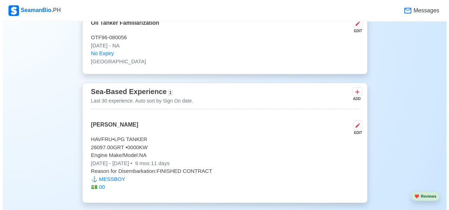
scroll to position [3525, 0]
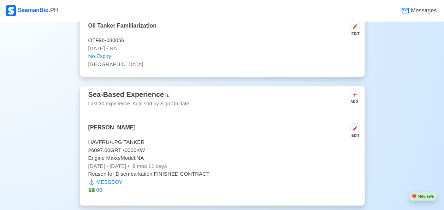
click at [356, 91] on icon at bounding box center [354, 94] width 7 height 7
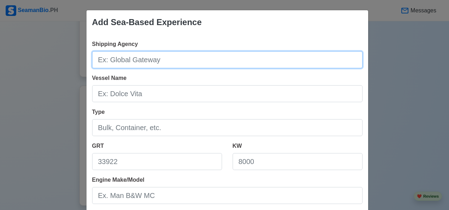
click at [153, 64] on input "Shipping Agency" at bounding box center [227, 59] width 270 height 17
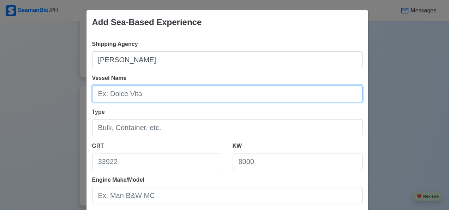
click at [97, 92] on input "Vessel Name" at bounding box center [227, 93] width 270 height 17
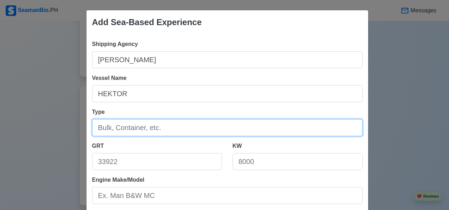
click at [148, 132] on input "Type" at bounding box center [227, 127] width 270 height 17
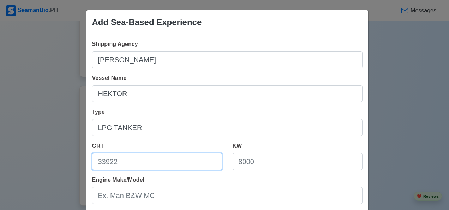
click at [131, 162] on input "GRT" at bounding box center [157, 161] width 130 height 17
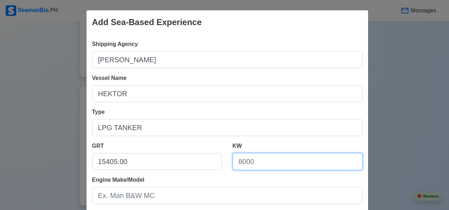
click at [265, 165] on input "KW" at bounding box center [298, 161] width 130 height 17
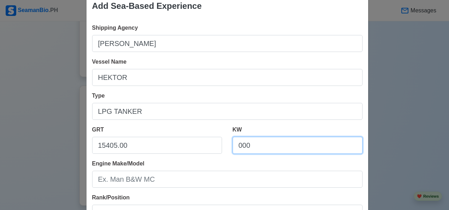
scroll to position [29, 0]
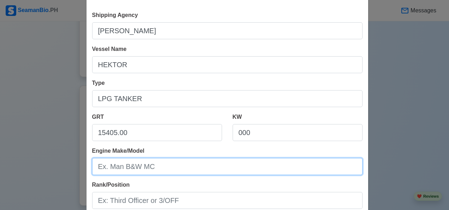
click at [147, 169] on input "Engine Make/Model" at bounding box center [227, 166] width 270 height 17
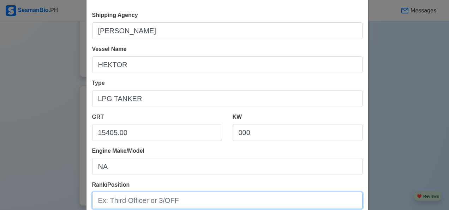
click at [156, 204] on input "Rank/Position" at bounding box center [227, 200] width 270 height 17
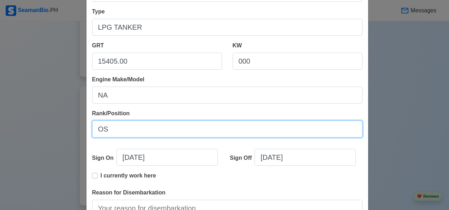
scroll to position [101, 0]
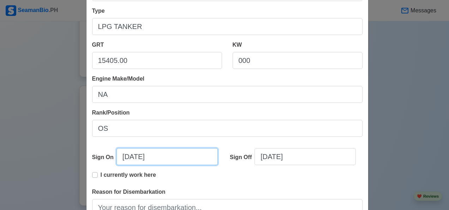
click at [163, 155] on input "10/09/2025" at bounding box center [166, 156] width 101 height 17
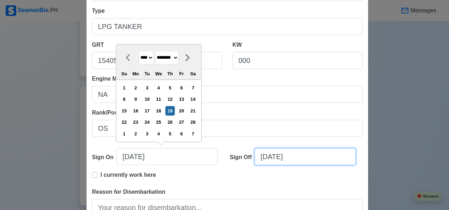
click at [286, 157] on input "10/09/2025" at bounding box center [304, 156] width 101 height 17
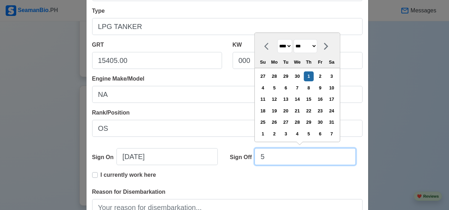
click at [270, 160] on input "5" at bounding box center [304, 156] width 101 height 17
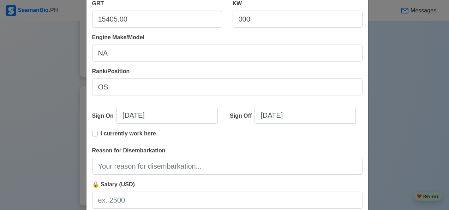
scroll to position [144, 0]
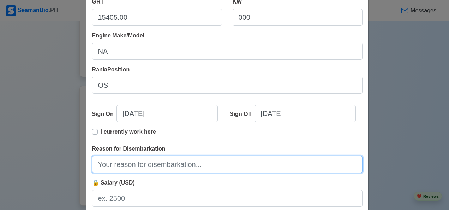
click at [180, 163] on input "Reason for Disembarkation" at bounding box center [227, 164] width 270 height 17
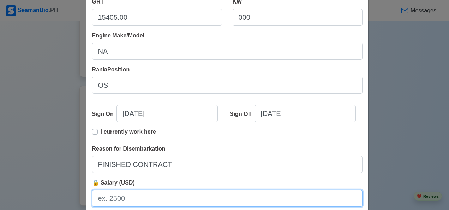
click at [133, 198] on input "🔒 Salary (USD)" at bounding box center [227, 198] width 270 height 17
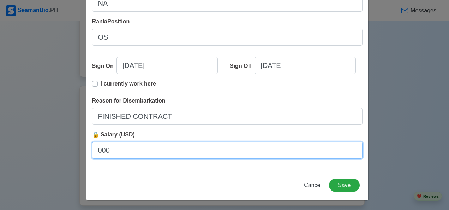
scroll to position [192, 0]
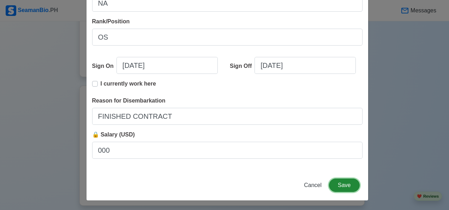
click at [344, 184] on button "Save" at bounding box center [344, 184] width 30 height 13
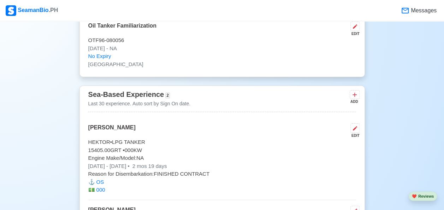
click at [354, 99] on div "ADD" at bounding box center [353, 101] width 8 height 5
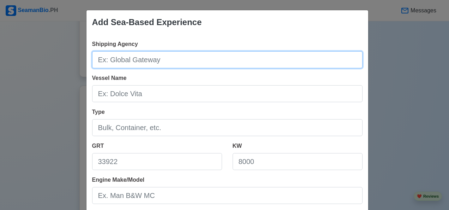
click at [149, 63] on input "Shipping Agency" at bounding box center [227, 59] width 270 height 17
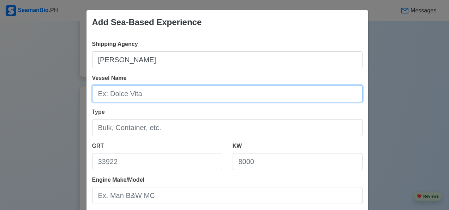
click at [103, 97] on input "Vessel Name" at bounding box center [227, 93] width 270 height 17
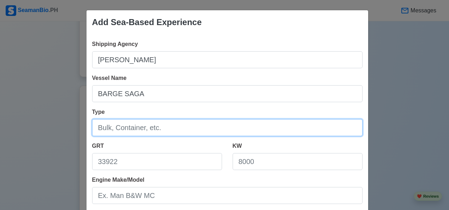
click at [155, 126] on input "Type" at bounding box center [227, 127] width 270 height 17
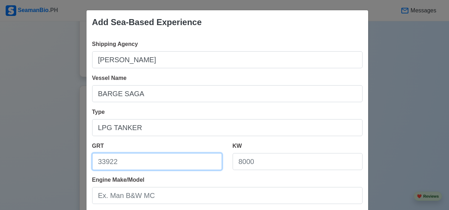
click at [109, 163] on input "GRT" at bounding box center [157, 161] width 130 height 17
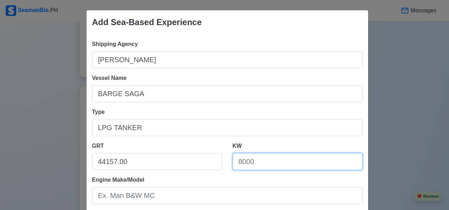
click at [256, 160] on input "KW" at bounding box center [298, 161] width 130 height 17
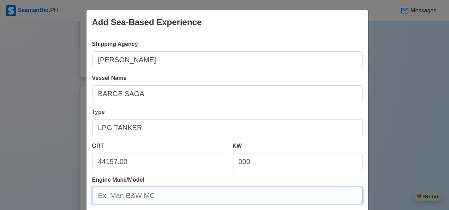
click at [155, 197] on input "Engine Make/Model" at bounding box center [227, 195] width 270 height 17
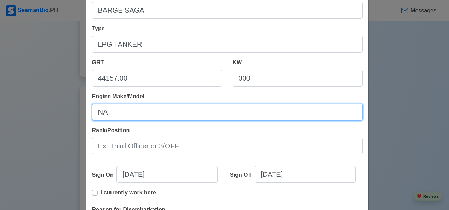
scroll to position [85, 0]
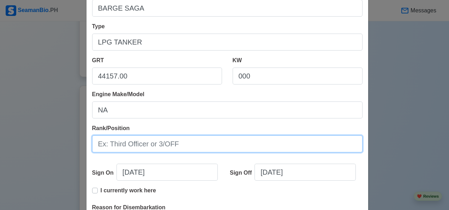
click at [174, 146] on input "Rank/Position" at bounding box center [227, 143] width 270 height 17
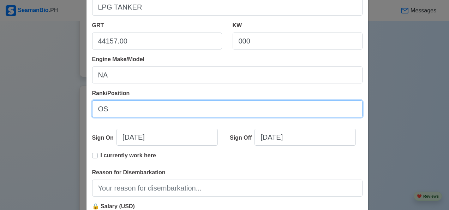
scroll to position [122, 0]
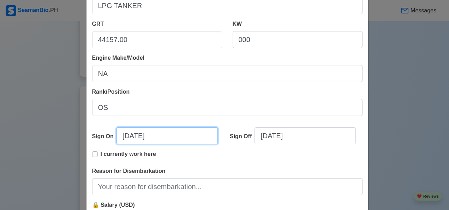
click at [165, 139] on input "10/09/2025" at bounding box center [166, 135] width 101 height 17
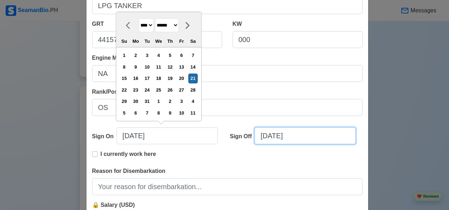
click at [301, 138] on input "10/09/2025" at bounding box center [304, 135] width 101 height 17
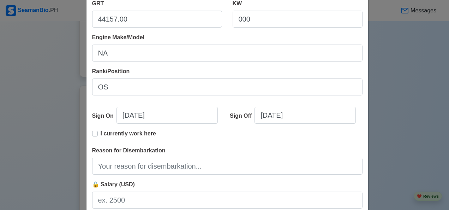
scroll to position [145, 0]
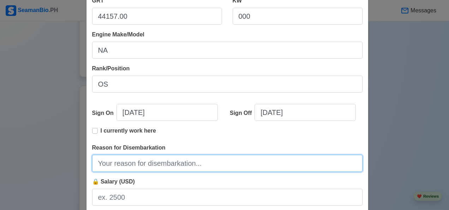
click at [165, 166] on input "Reason for Disembarkation" at bounding box center [227, 163] width 270 height 17
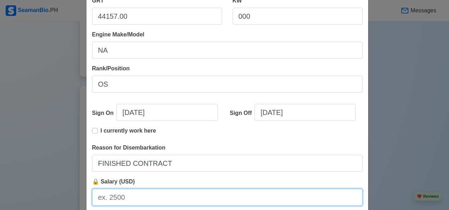
click at [142, 198] on input "🔒 Salary (USD)" at bounding box center [227, 196] width 270 height 17
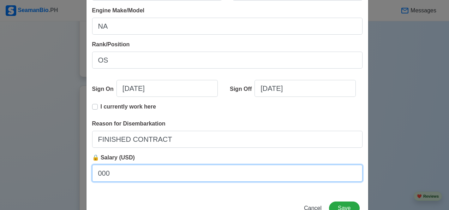
scroll to position [188, 0]
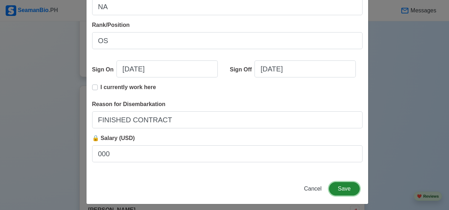
click at [340, 191] on button "Save" at bounding box center [344, 188] width 30 height 13
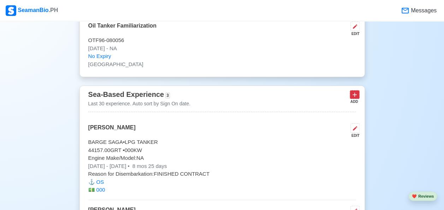
click at [356, 91] on icon at bounding box center [354, 94] width 7 height 7
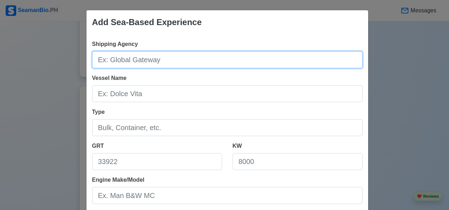
click at [157, 62] on input "Shipping Agency" at bounding box center [227, 59] width 270 height 17
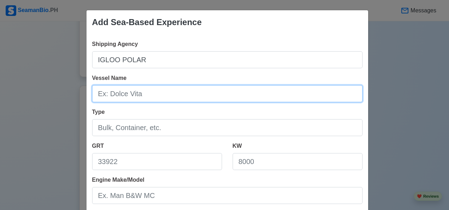
click at [139, 95] on input "Vessel Name" at bounding box center [227, 93] width 270 height 17
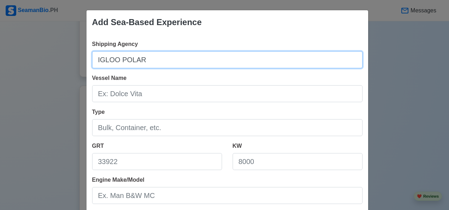
click at [155, 62] on input "IGLOO POLAR" at bounding box center [227, 59] width 270 height 17
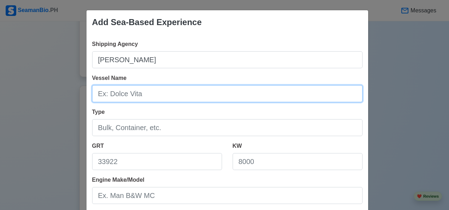
click at [118, 96] on input "Vessel Name" at bounding box center [227, 93] width 270 height 17
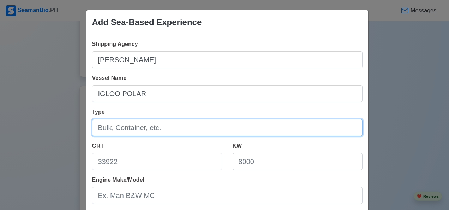
click at [142, 127] on input "Type" at bounding box center [227, 127] width 270 height 17
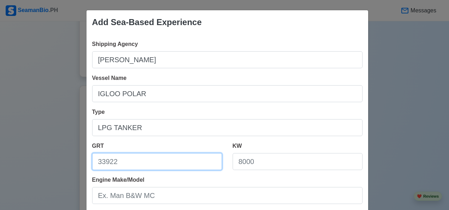
click at [104, 162] on input "GRT" at bounding box center [157, 161] width 130 height 17
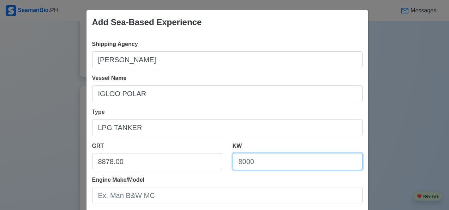
click at [265, 164] on input "KW" at bounding box center [298, 161] width 130 height 17
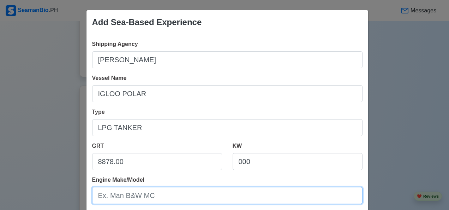
click at [142, 198] on input "Engine Make/Model" at bounding box center [227, 195] width 270 height 17
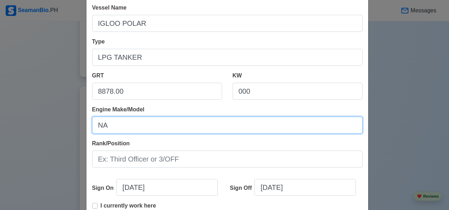
scroll to position [71, 0]
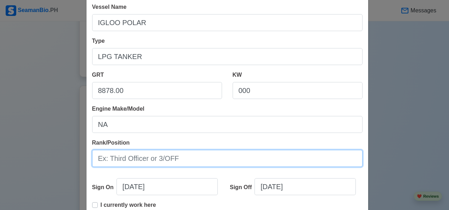
click at [188, 162] on input "Rank/Position" at bounding box center [227, 158] width 270 height 17
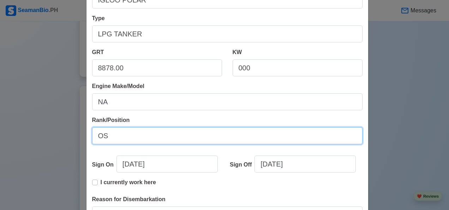
scroll to position [95, 0]
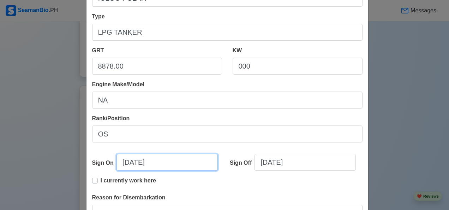
click at [167, 165] on input "10/09/2025" at bounding box center [166, 162] width 101 height 17
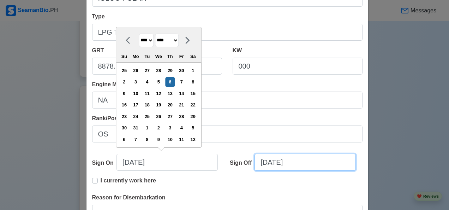
click at [307, 158] on input "10/09/2025" at bounding box center [304, 162] width 101 height 17
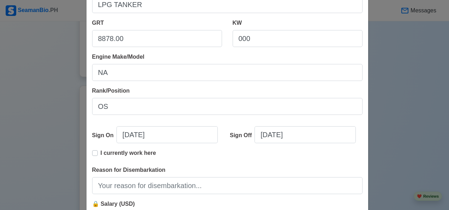
scroll to position [140, 0]
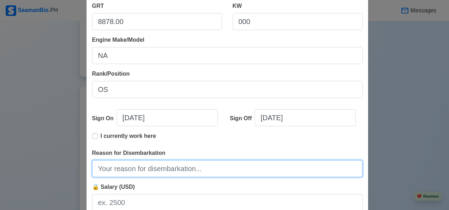
click at [179, 168] on input "Reason for Disembarkation" at bounding box center [227, 168] width 270 height 17
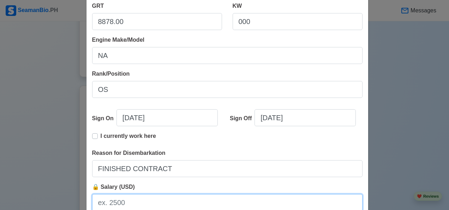
click at [148, 202] on input "🔒 Salary (USD)" at bounding box center [227, 202] width 270 height 17
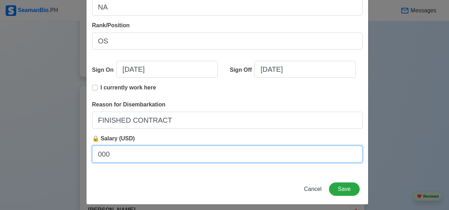
scroll to position [192, 0]
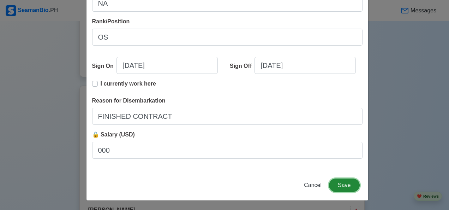
click at [347, 186] on button "Save" at bounding box center [344, 184] width 30 height 13
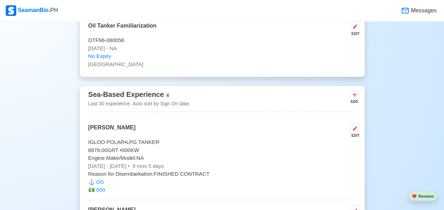
click at [353, 91] on icon at bounding box center [354, 94] width 7 height 7
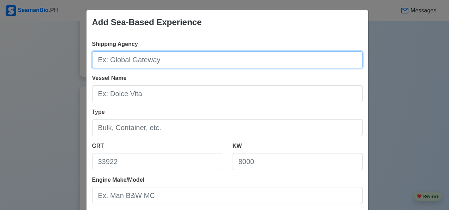
click at [154, 61] on input "Shipping Agency" at bounding box center [227, 59] width 270 height 17
click at [149, 66] on input "Shipping Agency" at bounding box center [227, 59] width 270 height 17
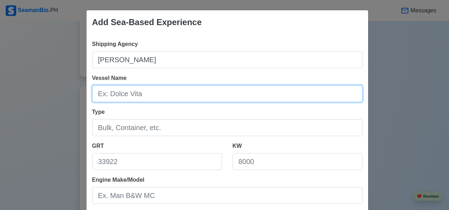
click at [113, 96] on input "Vessel Name" at bounding box center [227, 93] width 270 height 17
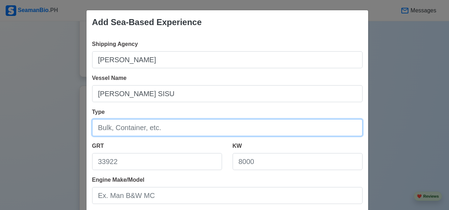
click at [148, 124] on input "Type" at bounding box center [227, 127] width 270 height 17
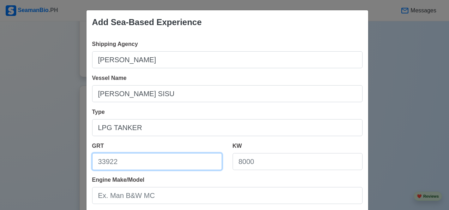
click at [107, 163] on input "GRT" at bounding box center [157, 161] width 130 height 17
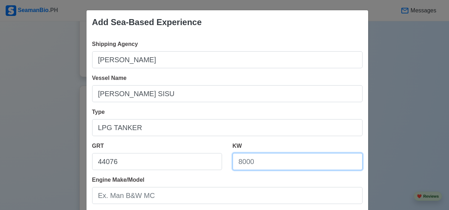
click at [260, 160] on input "KW" at bounding box center [298, 161] width 130 height 17
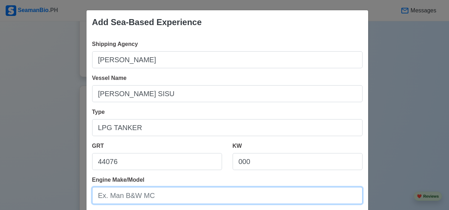
click at [149, 198] on input "Engine Make/Model" at bounding box center [227, 195] width 270 height 17
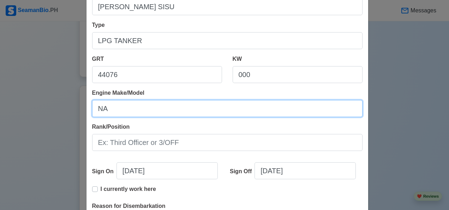
scroll to position [87, 0]
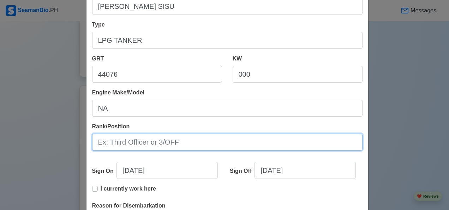
click at [188, 144] on input "Rank/Position" at bounding box center [227, 141] width 270 height 17
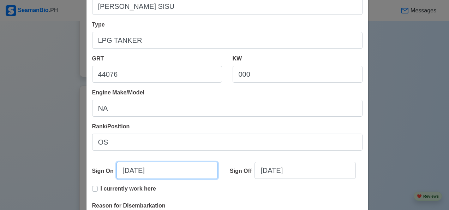
click at [164, 170] on input "10/09/2025" at bounding box center [166, 170] width 101 height 17
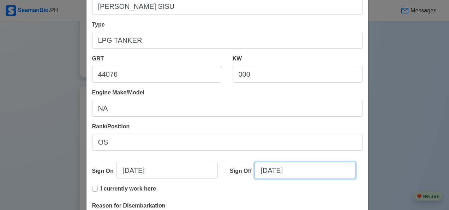
click at [307, 171] on input "10/09/2025" at bounding box center [304, 170] width 101 height 17
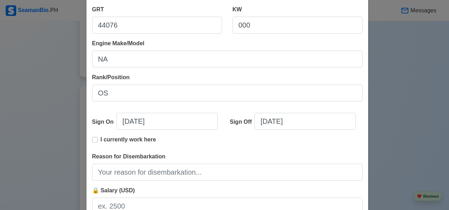
scroll to position [139, 0]
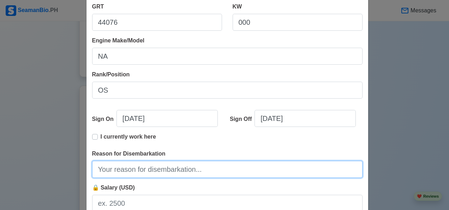
click at [146, 172] on input "Reason for Disembarkation" at bounding box center [227, 169] width 270 height 17
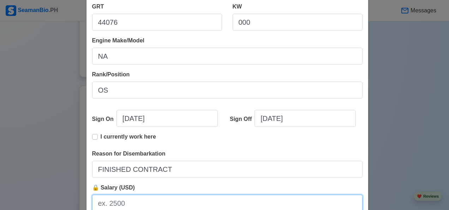
click at [136, 205] on input "🔒 Salary (USD)" at bounding box center [227, 202] width 270 height 17
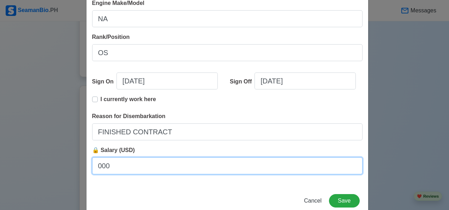
scroll to position [192, 0]
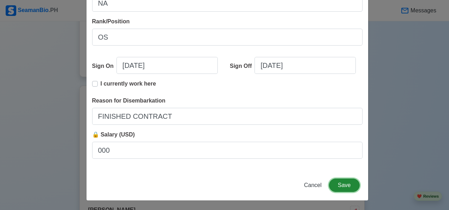
click at [344, 186] on button "Save" at bounding box center [344, 184] width 30 height 13
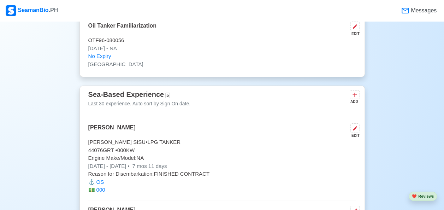
click at [355, 91] on icon at bounding box center [354, 94] width 7 height 7
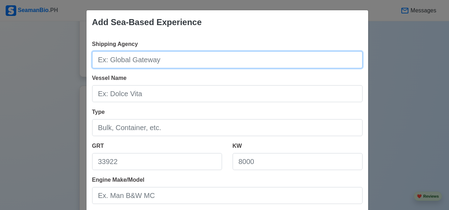
click at [145, 66] on input "Shipping Agency" at bounding box center [227, 59] width 270 height 17
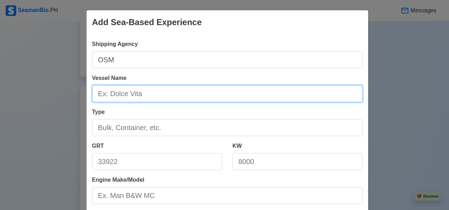
click at [140, 95] on input "Vessel Name" at bounding box center [227, 93] width 270 height 17
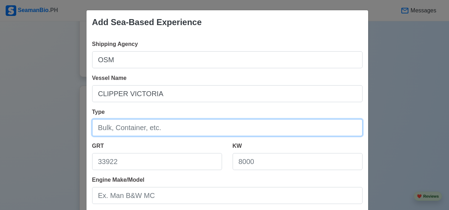
click at [164, 124] on input "Type" at bounding box center [227, 127] width 270 height 17
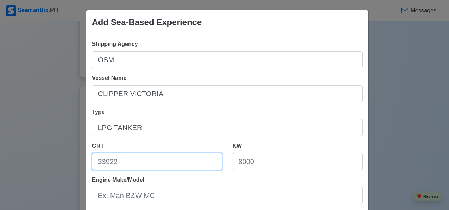
click at [97, 165] on input "GRT" at bounding box center [157, 161] width 130 height 17
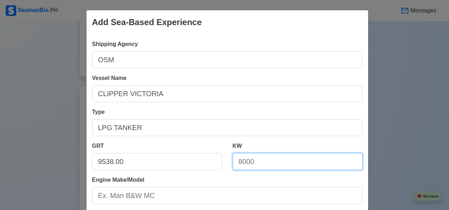
click at [261, 159] on input "KW" at bounding box center [298, 161] width 130 height 17
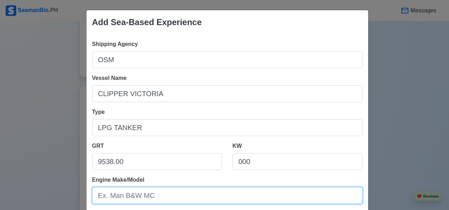
click at [165, 198] on input "Engine Make/Model" at bounding box center [227, 195] width 270 height 17
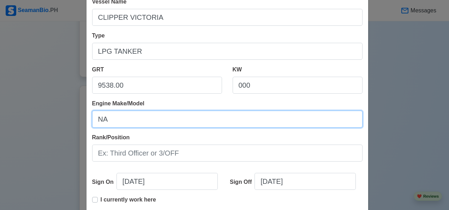
scroll to position [78, 0]
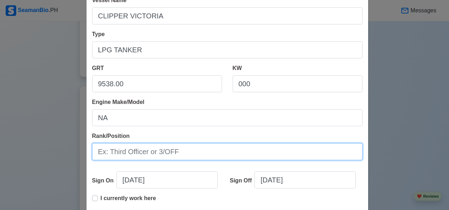
click at [181, 152] on input "Rank/Position" at bounding box center [227, 151] width 270 height 17
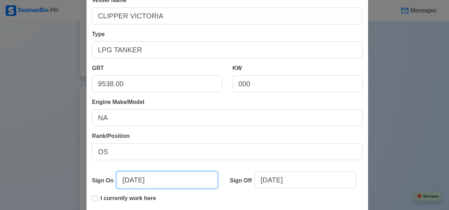
click at [169, 182] on input "10/09/2025" at bounding box center [166, 179] width 101 height 17
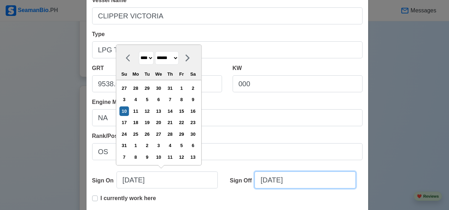
click at [305, 183] on input "10/09/2025" at bounding box center [304, 179] width 101 height 17
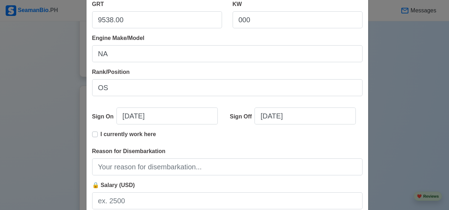
scroll to position [143, 0]
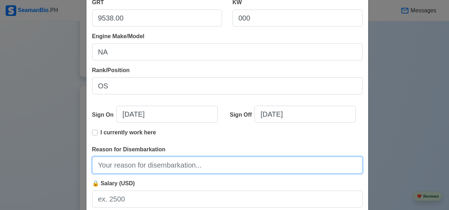
click at [186, 166] on input "Reason for Disembarkation" at bounding box center [227, 164] width 270 height 17
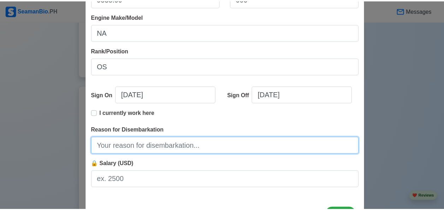
scroll to position [170, 0]
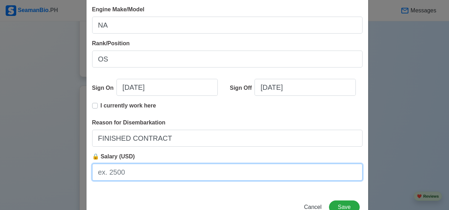
click at [141, 175] on input "🔒 Salary (USD)" at bounding box center [227, 171] width 270 height 17
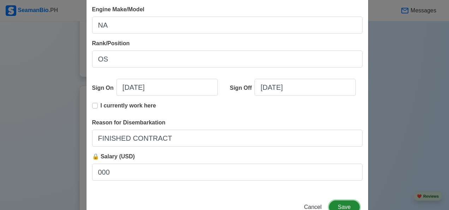
click at [346, 209] on button "Save" at bounding box center [344, 206] width 30 height 13
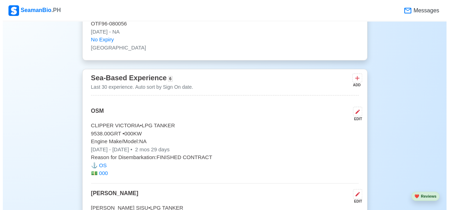
scroll to position [3539, 0]
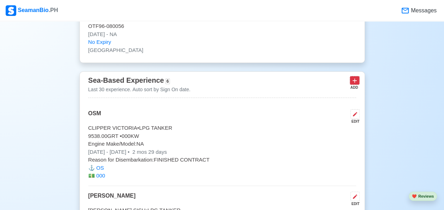
click at [354, 79] on icon at bounding box center [354, 81] width 4 height 4
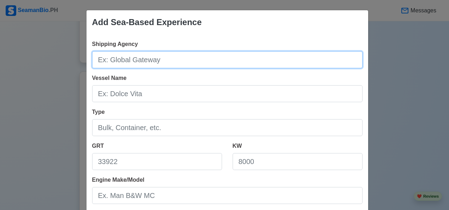
click at [170, 56] on input "Shipping Agency" at bounding box center [227, 59] width 270 height 17
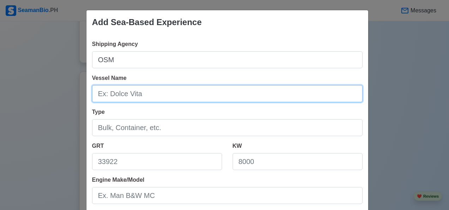
click at [131, 97] on input "Vessel Name" at bounding box center [227, 93] width 270 height 17
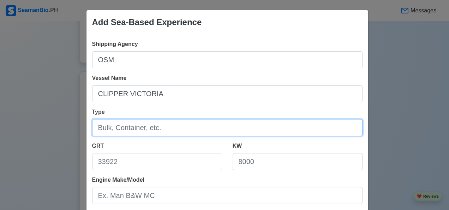
click at [143, 128] on input "Type" at bounding box center [227, 127] width 270 height 17
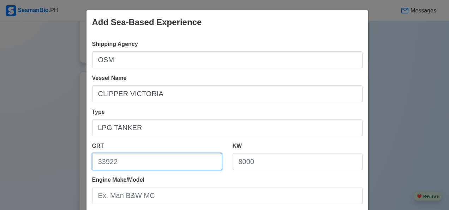
click at [131, 162] on input "GRT" at bounding box center [157, 161] width 130 height 17
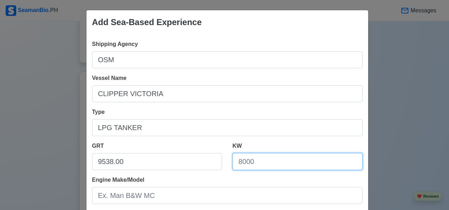
click at [263, 169] on input "KW" at bounding box center [298, 161] width 130 height 17
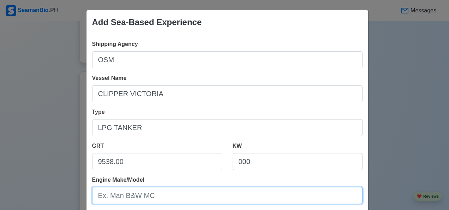
click at [152, 195] on input "Engine Make/Model" at bounding box center [227, 195] width 270 height 17
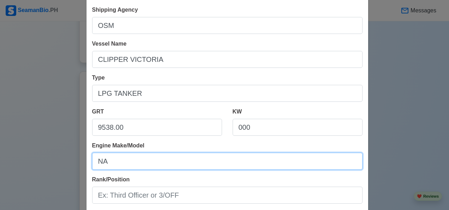
scroll to position [83, 0]
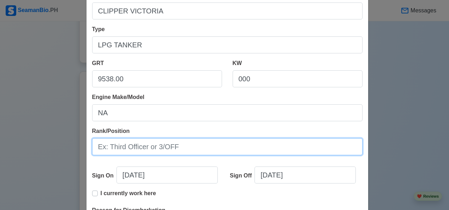
click at [187, 147] on input "Rank/Position" at bounding box center [227, 146] width 270 height 17
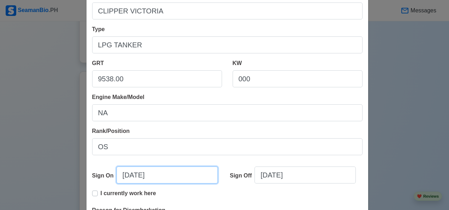
click at [167, 173] on input "10/09/2025" at bounding box center [166, 174] width 101 height 17
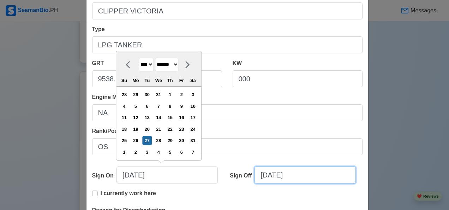
click at [299, 176] on input "10/09/2025" at bounding box center [304, 174] width 101 height 17
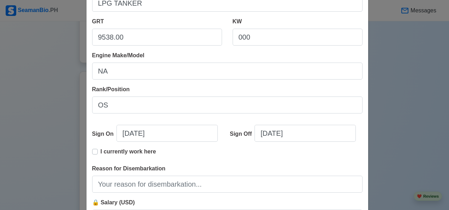
scroll to position [140, 0]
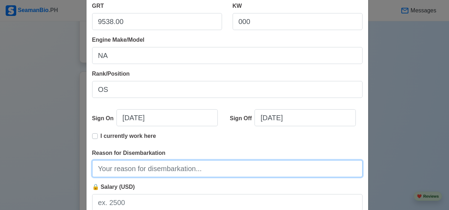
click at [162, 170] on input "Reason for Disembarkation" at bounding box center [227, 168] width 270 height 17
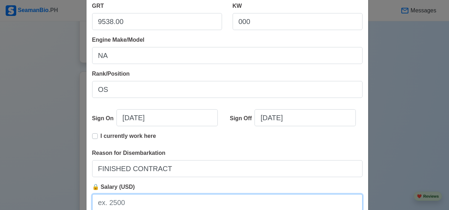
click at [127, 205] on input "🔒 Salary (USD)" at bounding box center [227, 202] width 270 height 17
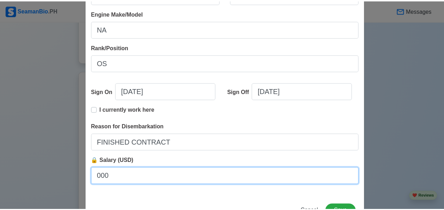
scroll to position [192, 0]
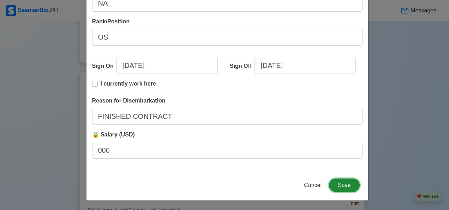
click at [342, 187] on button "Save" at bounding box center [344, 184] width 30 height 13
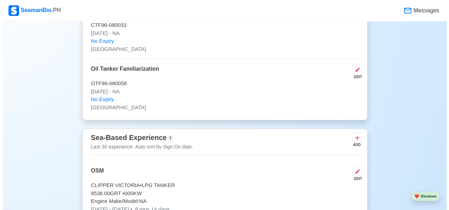
scroll to position [3482, 0]
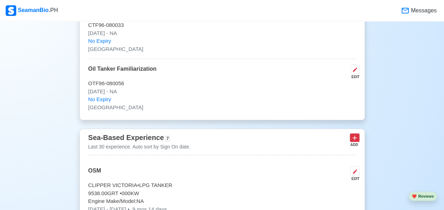
click at [355, 134] on icon at bounding box center [354, 137] width 7 height 7
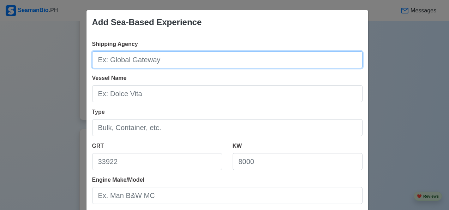
click at [163, 63] on input "Shipping Agency" at bounding box center [227, 59] width 270 height 17
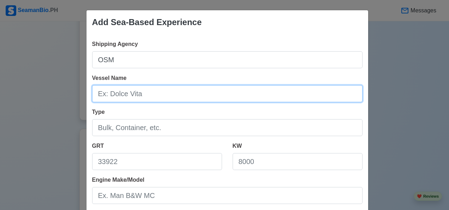
click at [102, 94] on input "Vessel Name" at bounding box center [227, 93] width 270 height 17
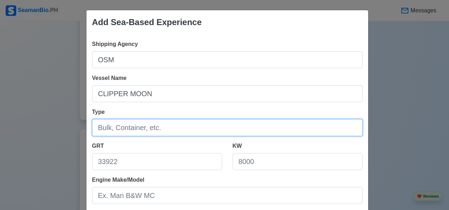
click at [155, 124] on input "Type" at bounding box center [227, 127] width 270 height 17
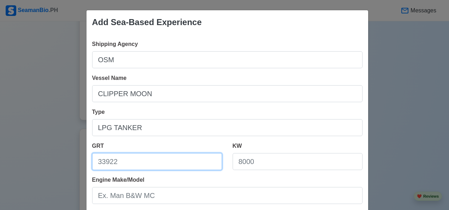
click at [100, 162] on input "GRT" at bounding box center [157, 161] width 130 height 17
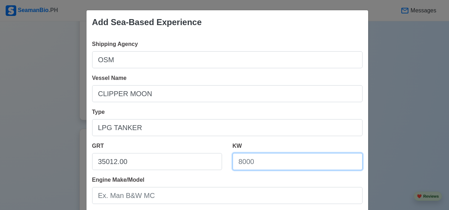
click at [268, 165] on input "KW" at bounding box center [298, 161] width 130 height 17
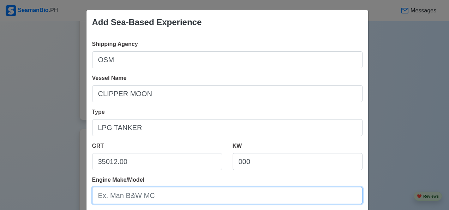
click at [149, 193] on input "Engine Make/Model" at bounding box center [227, 195] width 270 height 17
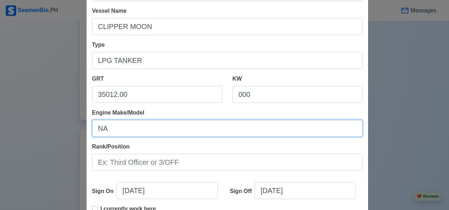
scroll to position [77, 0]
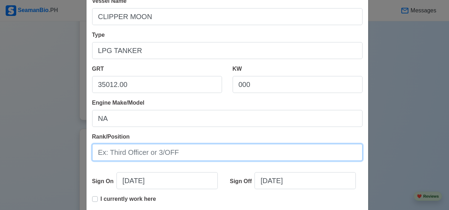
click at [187, 152] on input "Rank/Position" at bounding box center [227, 152] width 270 height 17
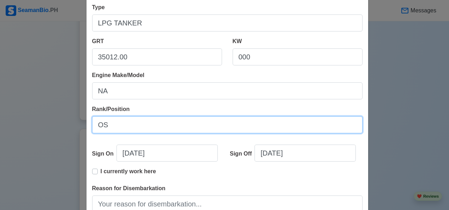
scroll to position [114, 0]
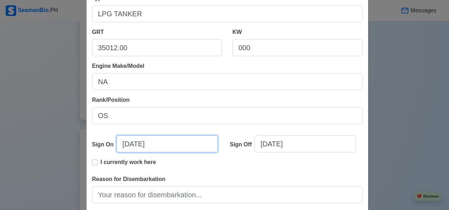
click at [169, 146] on input "10/09/2025" at bounding box center [166, 143] width 101 height 17
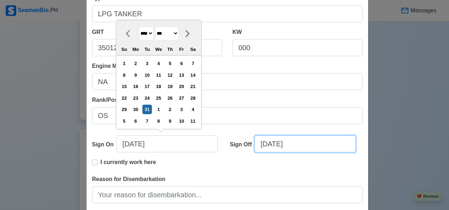
click at [300, 142] on input "10/09/2025" at bounding box center [304, 143] width 101 height 17
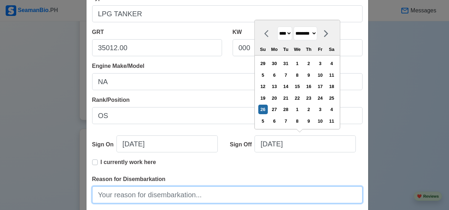
click at [171, 193] on input "Reason for Disembarkation" at bounding box center [227, 194] width 270 height 17
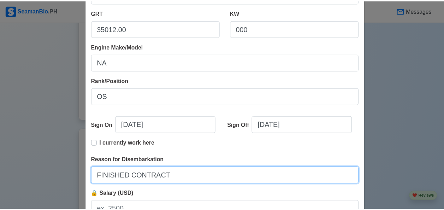
scroll to position [192, 0]
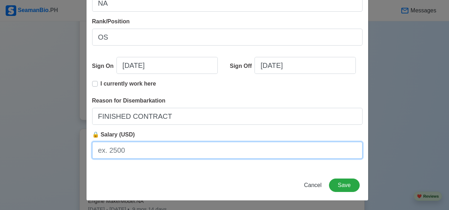
click at [132, 148] on input "🔒 Salary (USD)" at bounding box center [227, 150] width 270 height 17
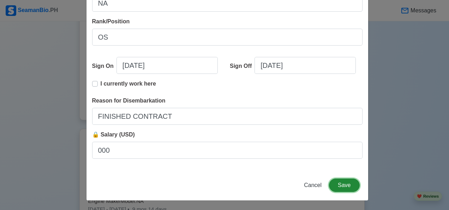
click at [345, 189] on button "Save" at bounding box center [344, 184] width 30 height 13
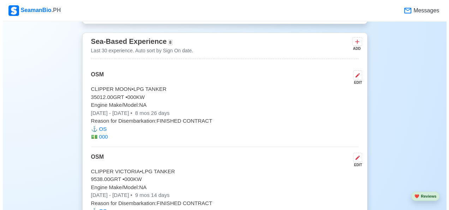
scroll to position [3578, 0]
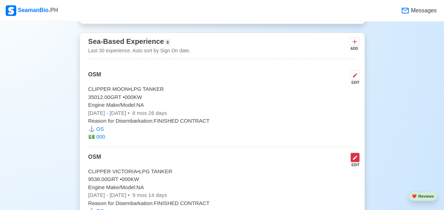
click at [354, 155] on icon at bounding box center [355, 158] width 6 height 6
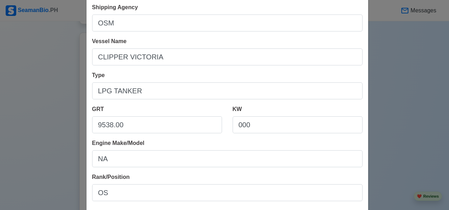
scroll to position [61, 0]
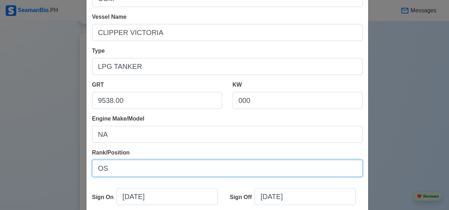
click at [118, 169] on input "OS" at bounding box center [227, 168] width 270 height 17
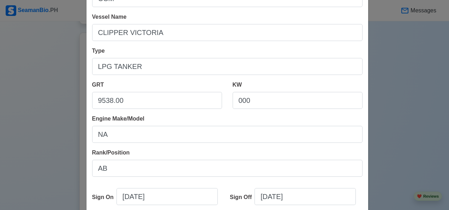
click at [389, 126] on div "Edit Experience Shipping Agency OSM Vessel Name CLIPPER VICTORIA Type LPG TANKE…" at bounding box center [224, 105] width 449 height 210
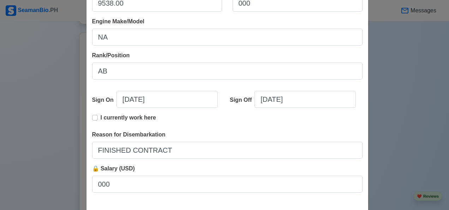
scroll to position [192, 0]
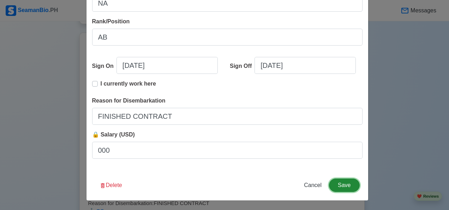
click at [346, 185] on button "Save" at bounding box center [344, 184] width 30 height 13
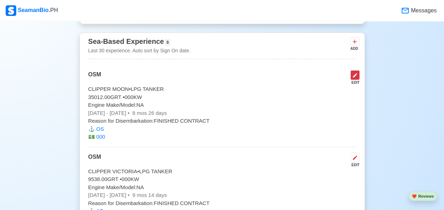
click at [354, 72] on icon at bounding box center [355, 75] width 6 height 6
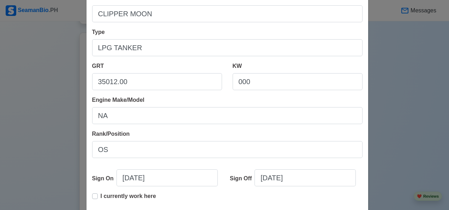
scroll to position [81, 0]
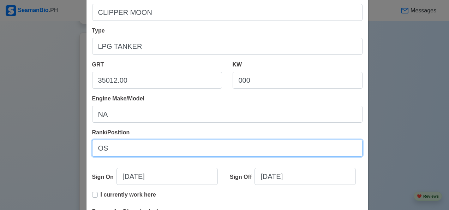
click at [115, 147] on input "OS" at bounding box center [227, 147] width 270 height 17
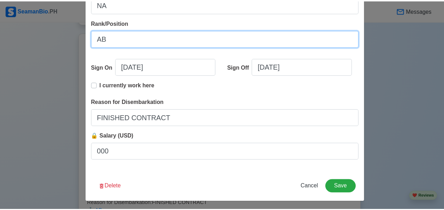
scroll to position [192, 0]
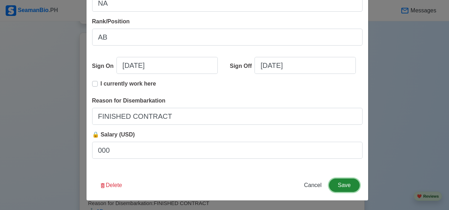
click at [347, 190] on button "Save" at bounding box center [344, 184] width 30 height 13
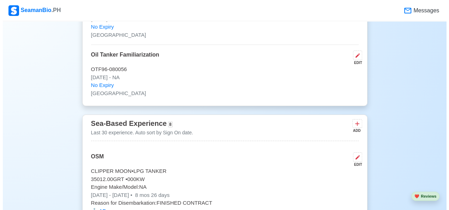
scroll to position [3494, 0]
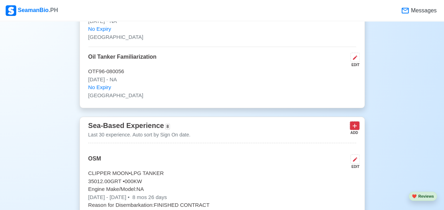
click at [351, 122] on icon at bounding box center [354, 125] width 7 height 7
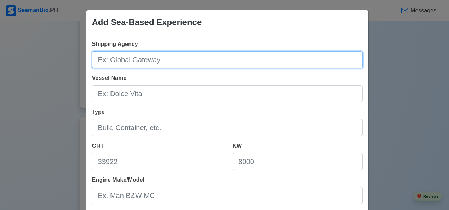
click at [171, 62] on input "Shipping Agency" at bounding box center [227, 59] width 270 height 17
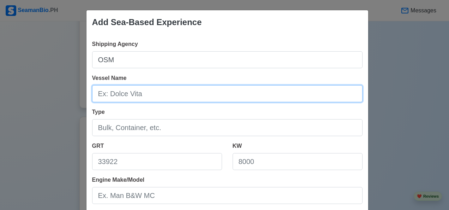
click at [132, 95] on input "Vessel Name" at bounding box center [227, 93] width 270 height 17
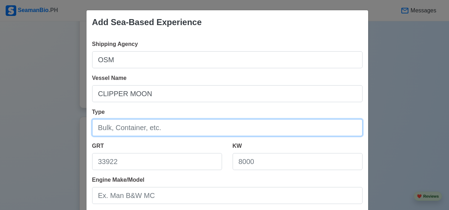
click at [157, 128] on input "Type" at bounding box center [227, 127] width 270 height 17
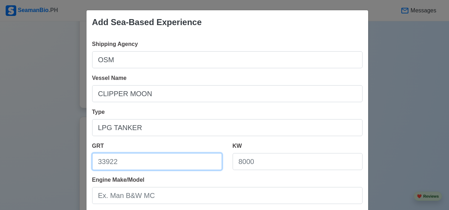
click at [112, 157] on input "GRT" at bounding box center [157, 161] width 130 height 17
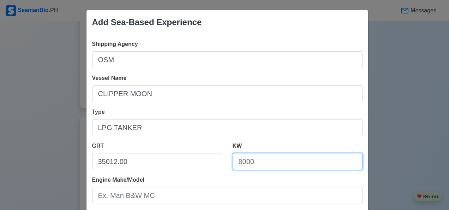
click at [258, 164] on input "KW" at bounding box center [298, 161] width 130 height 17
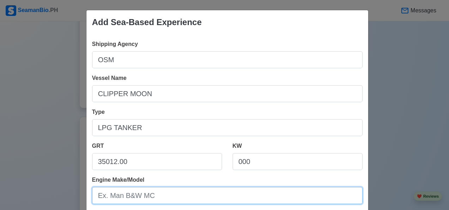
click at [147, 198] on input "Engine Make/Model" at bounding box center [227, 195] width 270 height 17
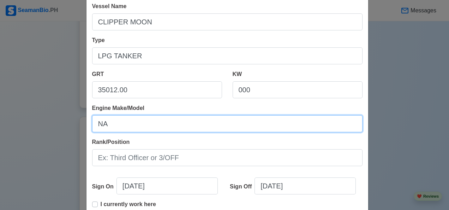
scroll to position [74, 0]
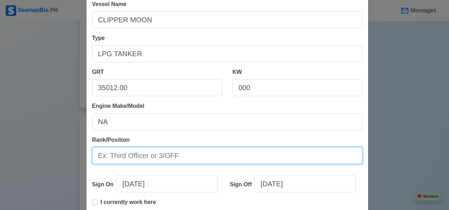
click at [191, 156] on input "Rank/Position" at bounding box center [227, 155] width 270 height 17
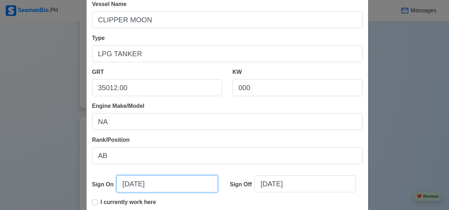
click at [171, 186] on input "10/09/2025" at bounding box center [166, 183] width 101 height 17
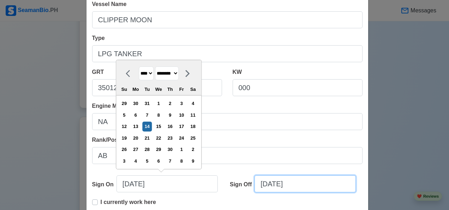
click at [308, 183] on input "10/09/2025" at bounding box center [304, 183] width 101 height 17
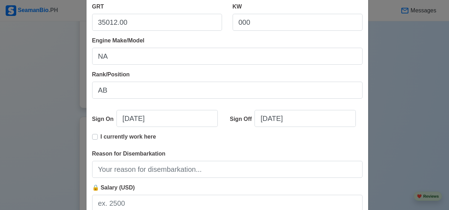
scroll to position [144, 0]
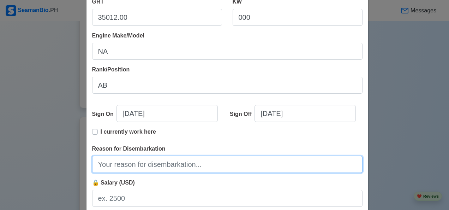
click at [158, 166] on input "Reason for Disembarkation" at bounding box center [227, 164] width 270 height 17
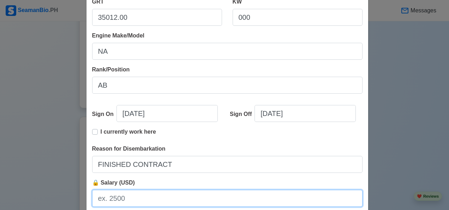
click at [139, 198] on input "🔒 Salary (USD)" at bounding box center [227, 198] width 270 height 17
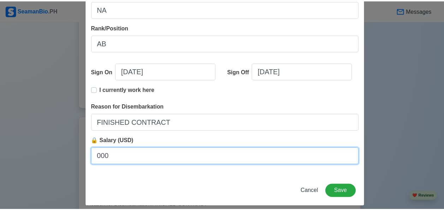
scroll to position [186, 0]
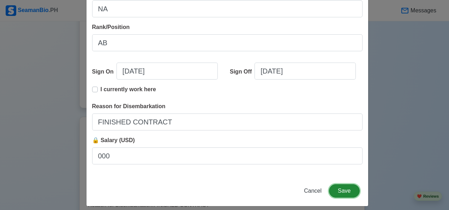
click at [346, 189] on button "Save" at bounding box center [344, 190] width 30 height 13
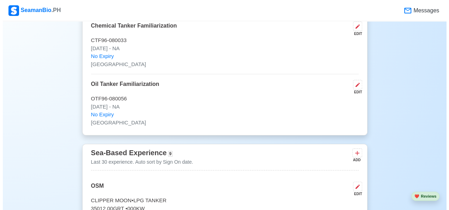
scroll to position [3467, 0]
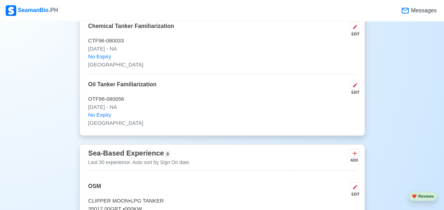
click at [354, 157] on div "ADD" at bounding box center [353, 159] width 8 height 5
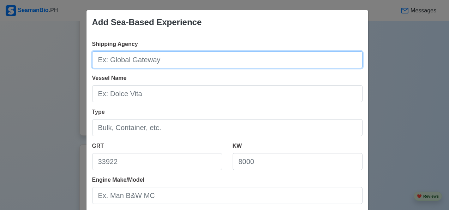
click at [155, 64] on input "Shipping Agency" at bounding box center [227, 59] width 270 height 17
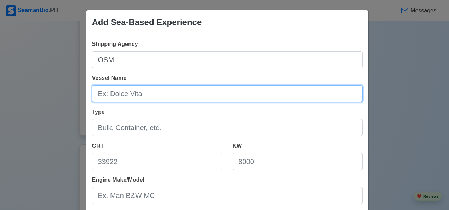
click at [149, 97] on input "Vessel Name" at bounding box center [227, 93] width 270 height 17
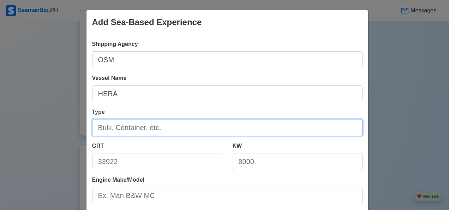
click at [167, 127] on input "Type" at bounding box center [227, 127] width 270 height 17
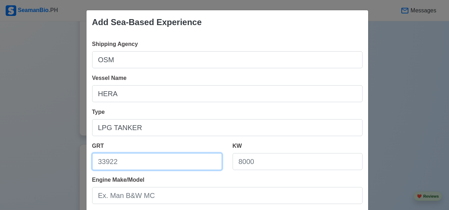
click at [146, 164] on input "GRT" at bounding box center [157, 161] width 130 height 17
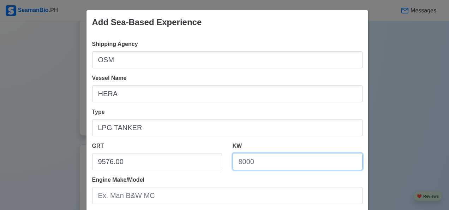
click at [262, 163] on input "KW" at bounding box center [298, 161] width 130 height 17
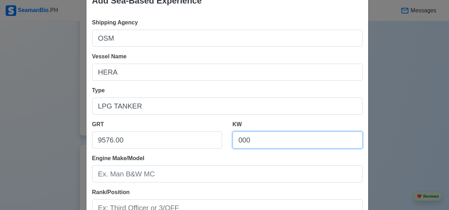
scroll to position [26, 0]
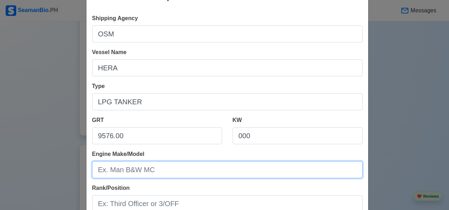
click at [162, 171] on input "Engine Make/Model" at bounding box center [227, 169] width 270 height 17
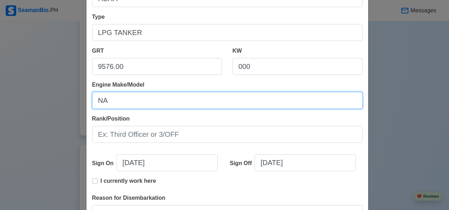
scroll to position [95, 0]
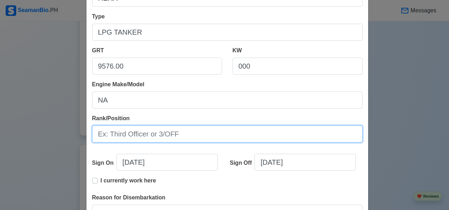
click at [190, 134] on input "Rank/Position" at bounding box center [227, 133] width 270 height 17
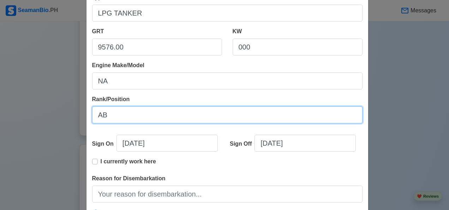
scroll to position [118, 0]
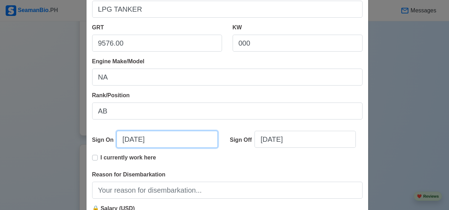
click at [177, 140] on input "10/09/2025" at bounding box center [166, 139] width 101 height 17
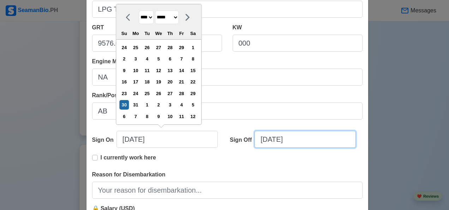
click at [306, 140] on input "10/09/2025" at bounding box center [304, 139] width 101 height 17
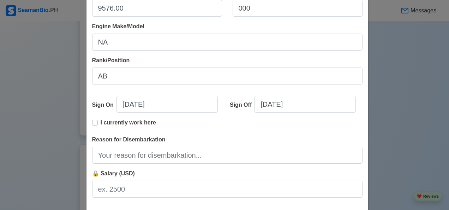
scroll to position [151, 0]
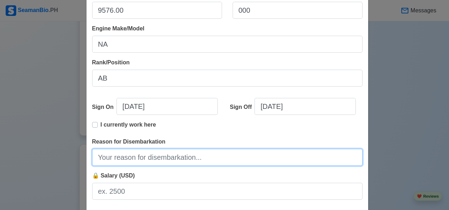
click at [165, 155] on input "Reason for Disembarkation" at bounding box center [227, 157] width 270 height 17
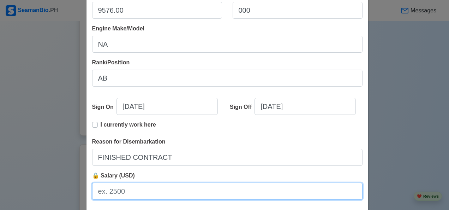
click at [140, 188] on input "🔒 Salary (USD)" at bounding box center [227, 190] width 270 height 17
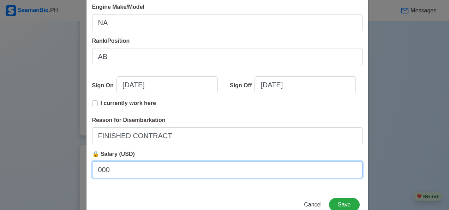
scroll to position [192, 0]
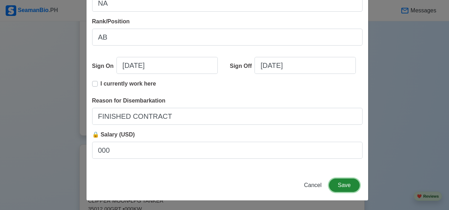
click at [345, 186] on button "Save" at bounding box center [344, 184] width 30 height 13
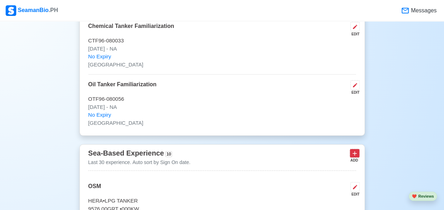
click at [353, 150] on icon at bounding box center [354, 153] width 7 height 7
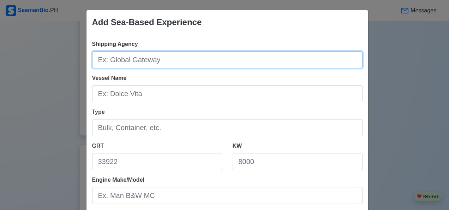
click at [171, 60] on input "Shipping Agency" at bounding box center [227, 59] width 270 height 17
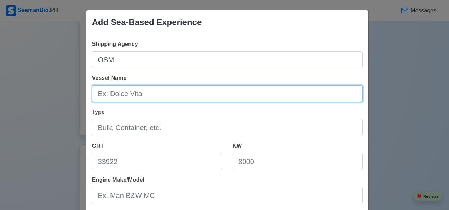
click at [136, 96] on input "Vessel Name" at bounding box center [227, 93] width 270 height 17
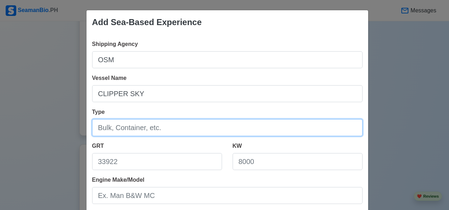
click at [144, 127] on input "Type" at bounding box center [227, 127] width 270 height 17
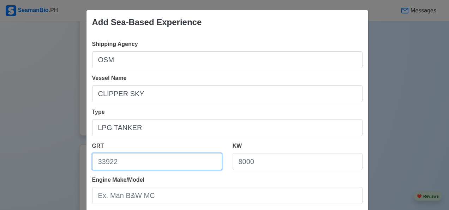
click at [135, 162] on input "GRT" at bounding box center [157, 161] width 130 height 17
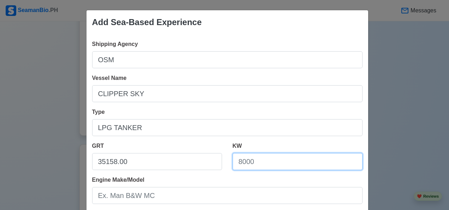
click at [266, 162] on input "KW" at bounding box center [298, 161] width 130 height 17
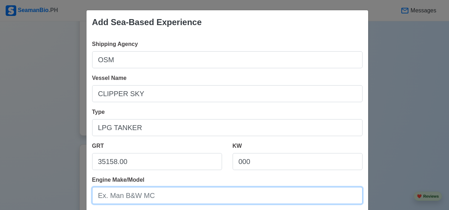
click at [155, 199] on input "Engine Make/Model" at bounding box center [227, 195] width 270 height 17
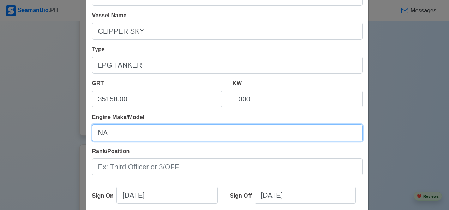
scroll to position [96, 0]
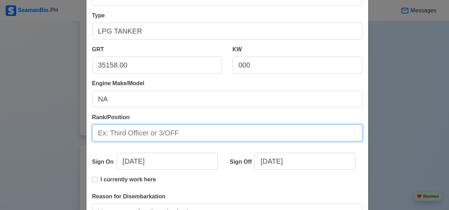
click at [180, 136] on input "Rank/Position" at bounding box center [227, 132] width 270 height 17
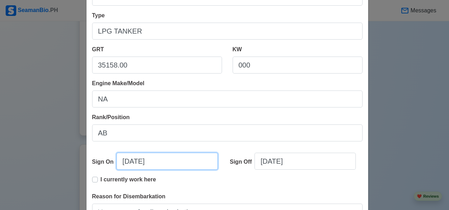
click at [167, 163] on input "10/09/2025" at bounding box center [166, 160] width 101 height 17
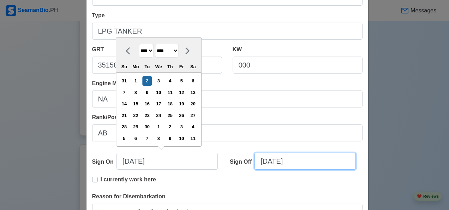
click at [306, 161] on input "10/09/2025" at bounding box center [304, 160] width 101 height 17
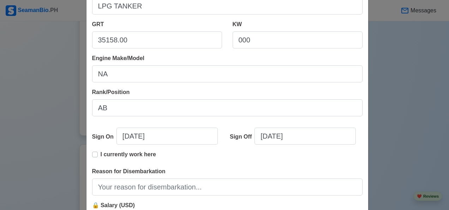
scroll to position [140, 0]
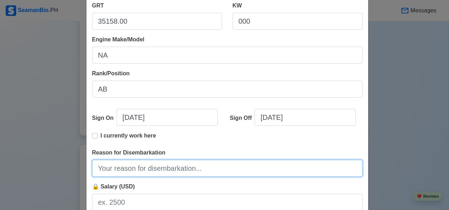
click at [163, 171] on input "Reason for Disembarkation" at bounding box center [227, 168] width 270 height 17
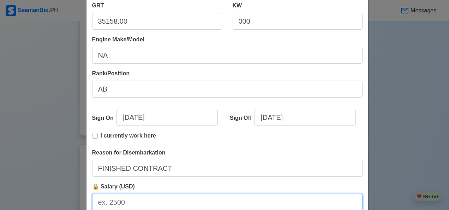
click at [155, 202] on input "🔒 Salary (USD)" at bounding box center [227, 201] width 270 height 17
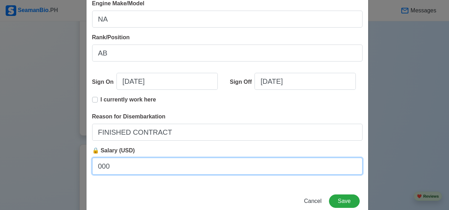
scroll to position [192, 0]
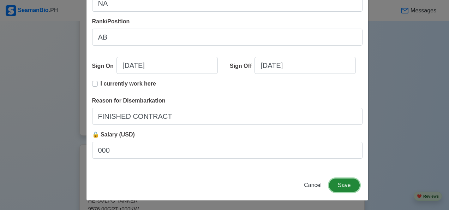
click at [345, 186] on button "Save" at bounding box center [344, 184] width 30 height 13
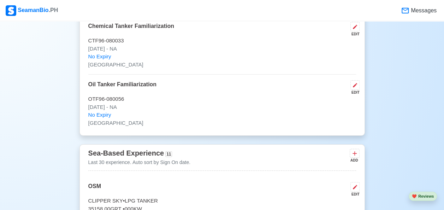
click at [353, 150] on icon at bounding box center [354, 153] width 7 height 7
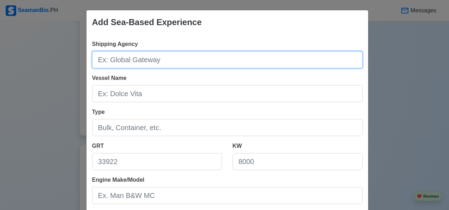
click at [162, 61] on input "Shipping Agency" at bounding box center [227, 59] width 270 height 17
click at [136, 63] on input "OSM" at bounding box center [227, 59] width 270 height 17
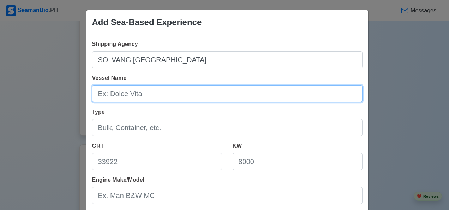
click at [144, 94] on input "Vessel Name" at bounding box center [227, 93] width 270 height 17
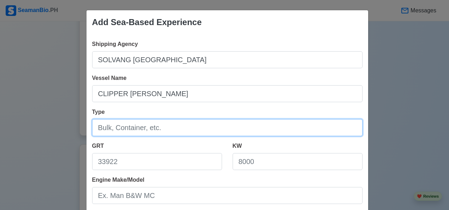
click at [168, 124] on input "Type" at bounding box center [227, 127] width 270 height 17
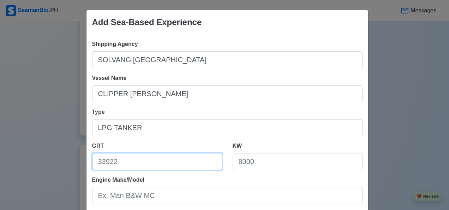
click at [126, 163] on input "GRT" at bounding box center [157, 161] width 130 height 17
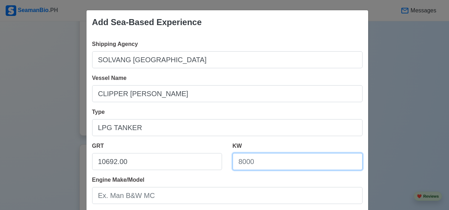
click at [271, 160] on input "KW" at bounding box center [298, 161] width 130 height 17
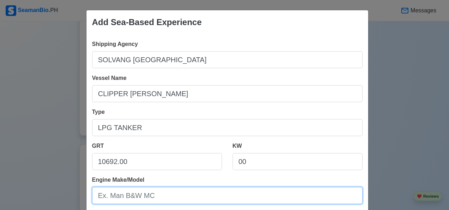
click at [164, 197] on input "Engine Make/Model" at bounding box center [227, 195] width 270 height 17
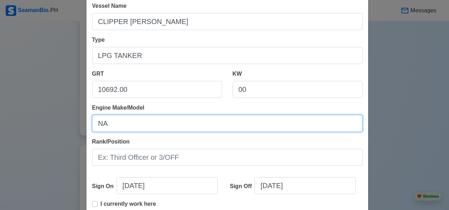
scroll to position [75, 0]
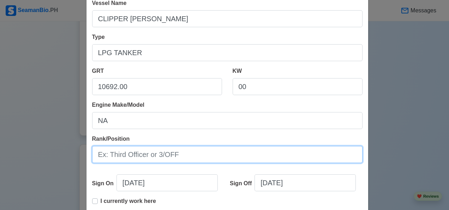
click at [188, 155] on input "Rank/Position" at bounding box center [227, 154] width 270 height 17
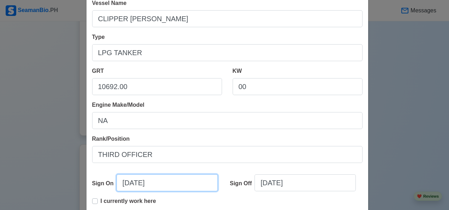
click at [168, 178] on input "10/09/2025" at bounding box center [166, 182] width 101 height 17
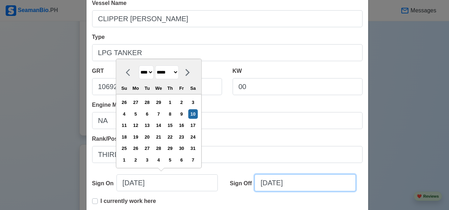
click at [301, 184] on input "10/09/2025" at bounding box center [304, 182] width 101 height 17
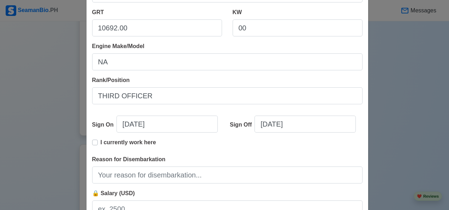
scroll to position [134, 0]
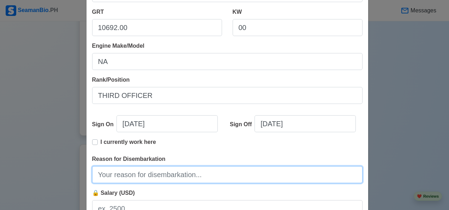
click at [188, 176] on input "Reason for Disembarkation" at bounding box center [227, 174] width 270 height 17
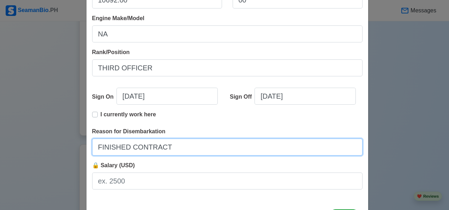
scroll to position [164, 0]
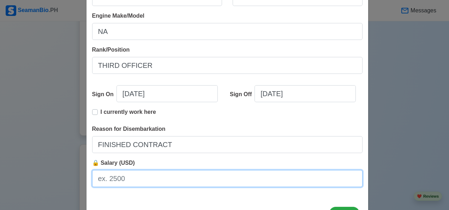
click at [143, 181] on input "🔒 Salary (USD)" at bounding box center [227, 178] width 270 height 17
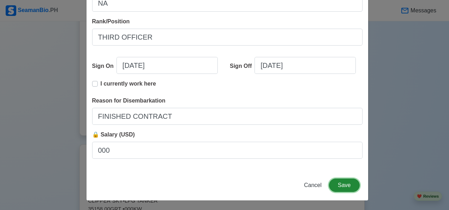
click at [344, 184] on button "Save" at bounding box center [344, 184] width 30 height 13
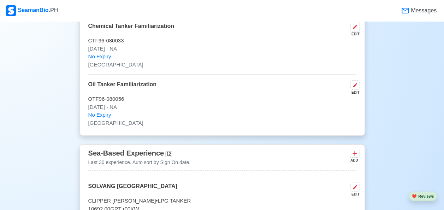
click at [355, 150] on icon at bounding box center [354, 153] width 7 height 7
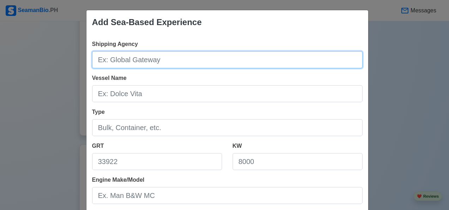
click at [158, 63] on input "Shipping Agency" at bounding box center [227, 59] width 270 height 17
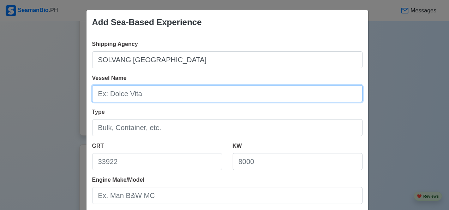
click at [133, 94] on input "Vessel Name" at bounding box center [227, 93] width 270 height 17
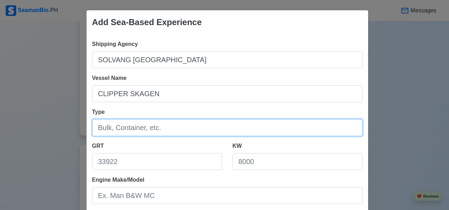
click at [158, 125] on input "Type" at bounding box center [227, 127] width 270 height 17
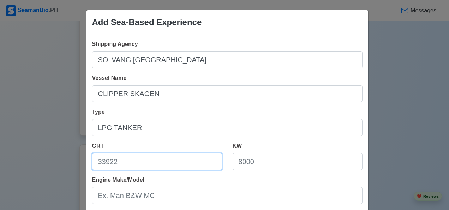
click at [127, 162] on input "GRT" at bounding box center [157, 161] width 130 height 17
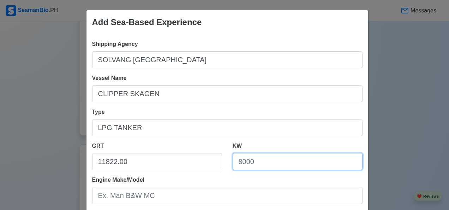
click at [268, 164] on input "KW" at bounding box center [298, 161] width 130 height 17
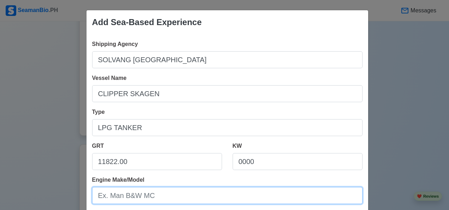
click at [147, 198] on input "Engine Make/Model" at bounding box center [227, 195] width 270 height 17
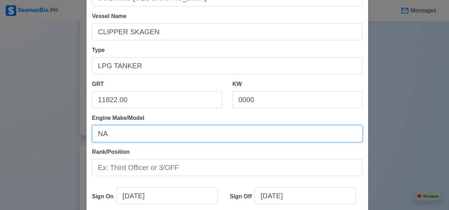
scroll to position [67, 0]
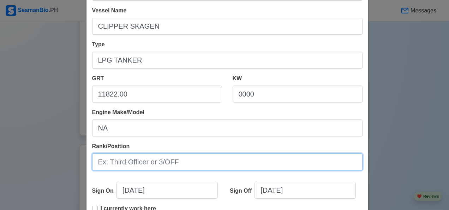
click at [185, 164] on input "Rank/Position" at bounding box center [227, 161] width 270 height 17
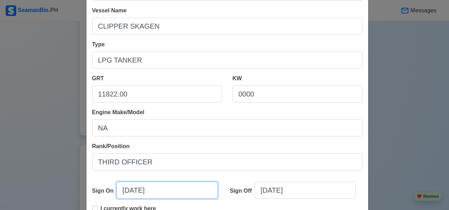
click at [163, 191] on input "10/09/2025" at bounding box center [166, 189] width 101 height 17
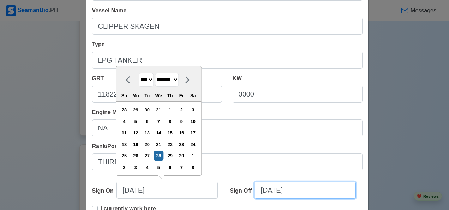
click at [307, 196] on input "10/09/2025" at bounding box center [304, 189] width 101 height 17
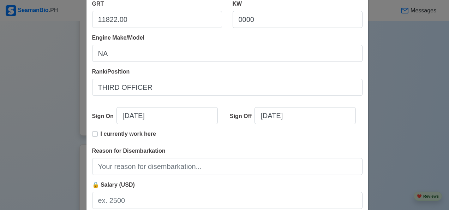
scroll to position [143, 0]
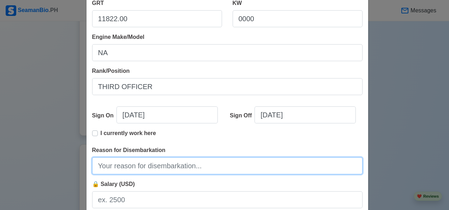
click at [168, 167] on input "Reason for Disembarkation" at bounding box center [227, 165] width 270 height 17
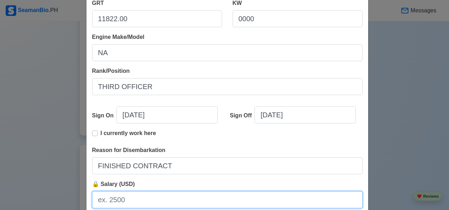
click at [133, 202] on input "🔒 Salary (USD)" at bounding box center [227, 199] width 270 height 17
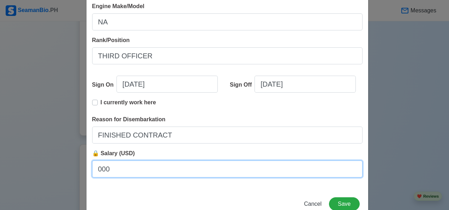
scroll to position [192, 0]
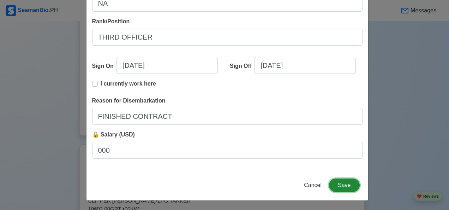
click at [349, 186] on button "Save" at bounding box center [344, 184] width 30 height 13
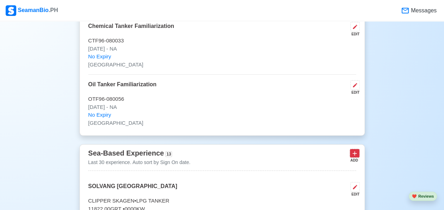
click at [356, 150] on icon at bounding box center [354, 153] width 7 height 7
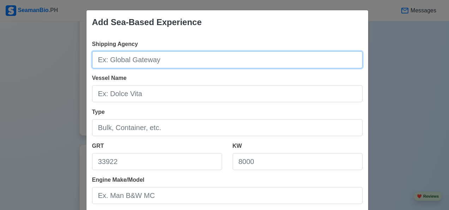
click at [163, 60] on input "Shipping Agency" at bounding box center [227, 59] width 270 height 17
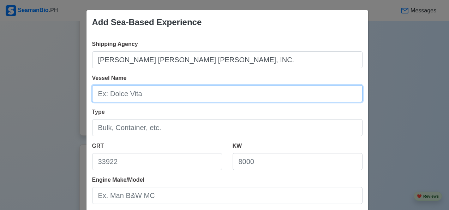
click at [138, 96] on input "Vessel Name" at bounding box center [227, 93] width 270 height 17
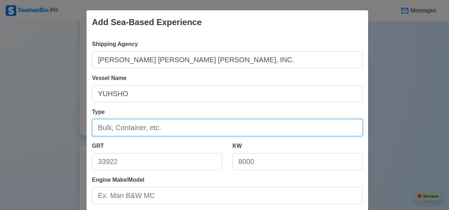
click at [166, 126] on input "Type" at bounding box center [227, 127] width 270 height 17
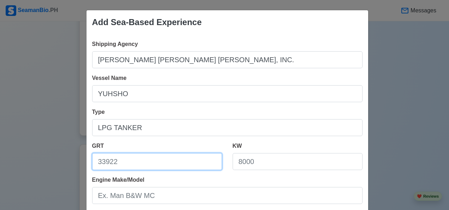
click at [132, 164] on input "GRT" at bounding box center [157, 161] width 130 height 17
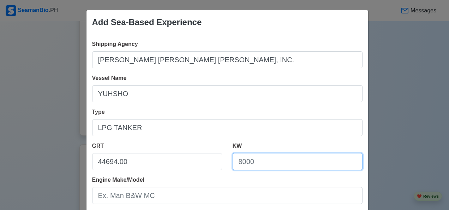
click at [270, 165] on input "KW" at bounding box center [298, 161] width 130 height 17
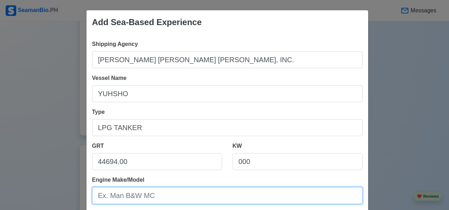
click at [147, 199] on input "Engine Make/Model" at bounding box center [227, 195] width 270 height 17
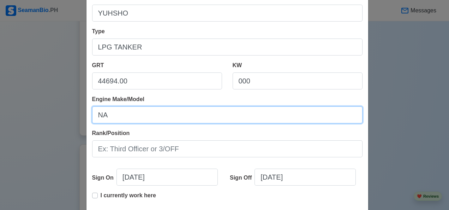
scroll to position [82, 0]
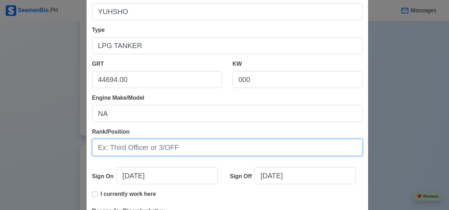
click at [186, 151] on input "Rank/Position" at bounding box center [227, 147] width 270 height 17
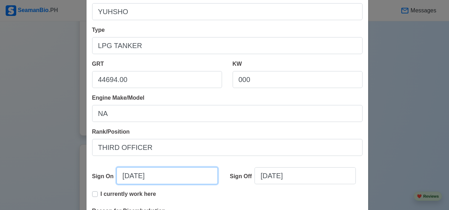
click at [166, 175] on input "10/09/2025" at bounding box center [166, 175] width 101 height 17
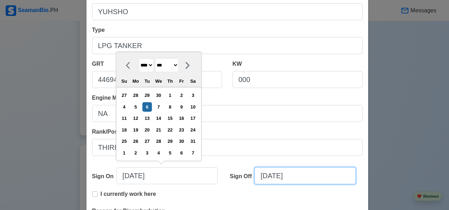
click at [306, 178] on input "10/09/2025" at bounding box center [304, 175] width 101 height 17
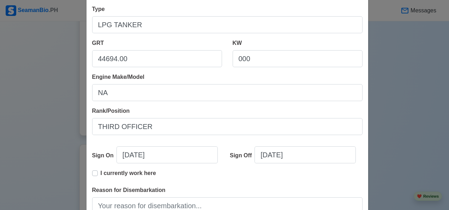
scroll to position [128, 0]
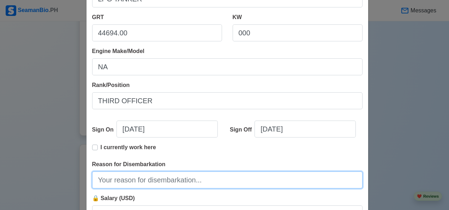
click at [177, 181] on input "Reason for Disembarkation" at bounding box center [227, 179] width 270 height 17
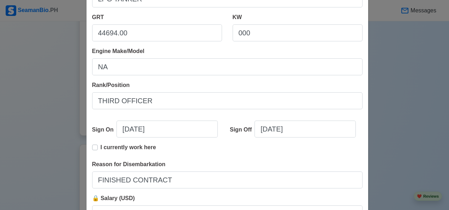
click at [149, 199] on div "🔒 Salary (USD)" at bounding box center [227, 208] width 270 height 28
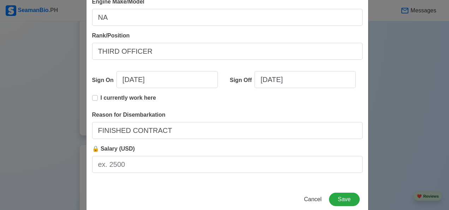
scroll to position [179, 0]
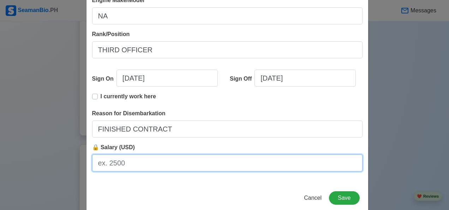
click at [147, 166] on input "🔒 Salary (USD)" at bounding box center [227, 162] width 270 height 17
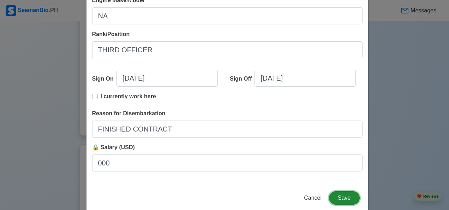
click at [352, 202] on button "Save" at bounding box center [344, 197] width 30 height 13
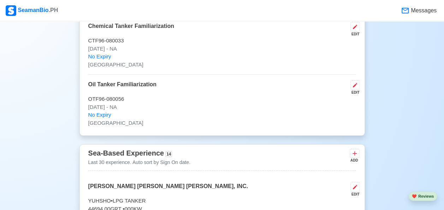
click at [356, 150] on icon at bounding box center [354, 153] width 7 height 7
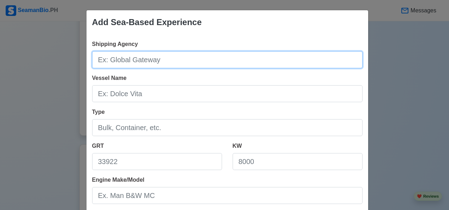
click at [177, 55] on input "Shipping Agency" at bounding box center [227, 59] width 270 height 17
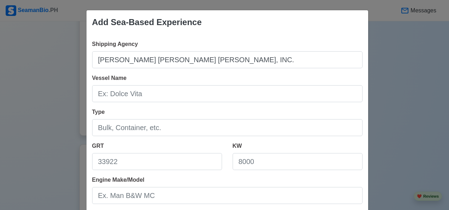
click at [134, 96] on input "Vessel Name" at bounding box center [227, 93] width 270 height 17
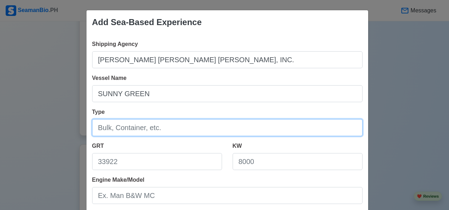
click at [167, 124] on input "Type" at bounding box center [227, 127] width 270 height 17
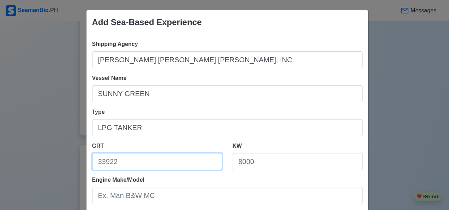
click at [132, 161] on input "GRT" at bounding box center [157, 161] width 130 height 17
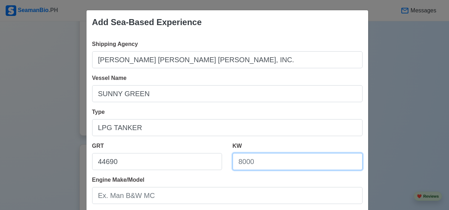
click at [265, 164] on input "KW" at bounding box center [298, 161] width 130 height 17
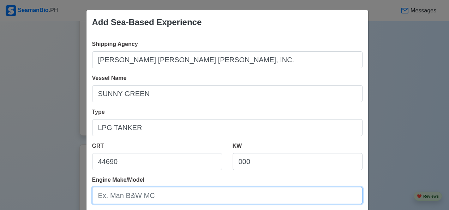
click at [157, 198] on input "Engine Make/Model" at bounding box center [227, 195] width 270 height 17
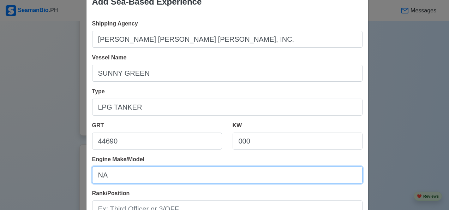
scroll to position [61, 0]
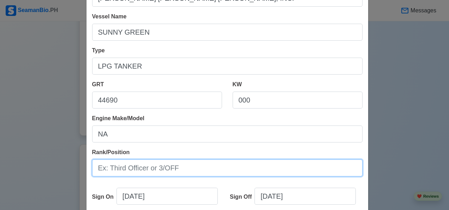
click at [176, 171] on input "Rank/Position" at bounding box center [227, 167] width 270 height 17
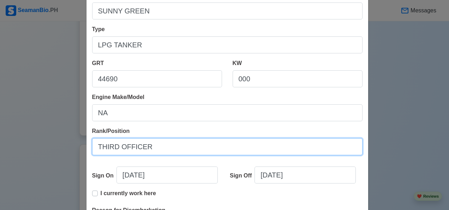
scroll to position [98, 0]
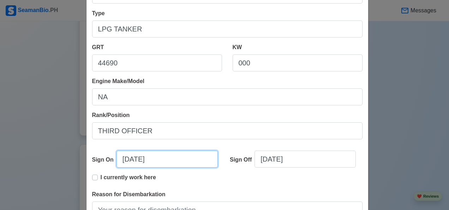
click at [174, 161] on input "10/09/2025" at bounding box center [166, 158] width 101 height 17
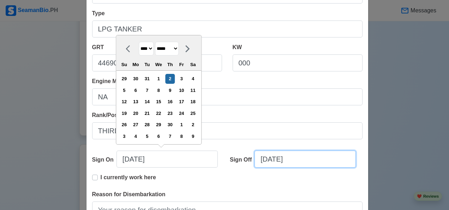
click at [307, 160] on input "10/09/2025" at bounding box center [304, 158] width 101 height 17
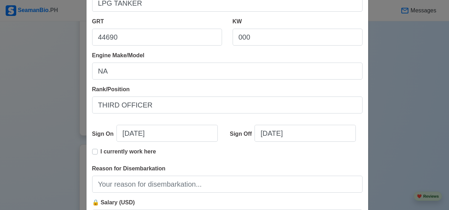
scroll to position [136, 0]
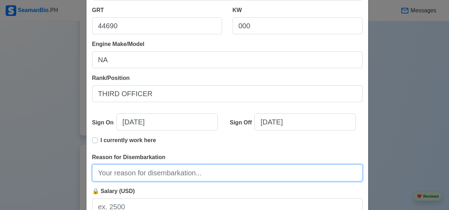
click at [180, 174] on input "Reason for Disembarkation" at bounding box center [227, 172] width 270 height 17
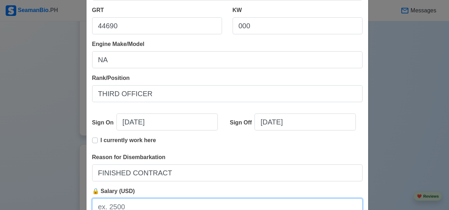
click at [157, 205] on input "🔒 Salary (USD)" at bounding box center [227, 206] width 270 height 17
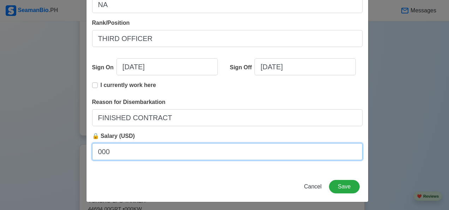
scroll to position [192, 0]
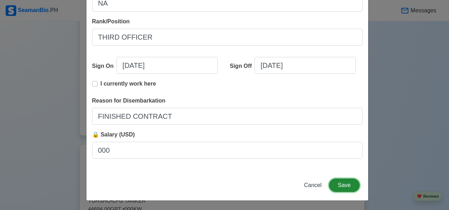
click at [346, 188] on button "Save" at bounding box center [344, 184] width 30 height 13
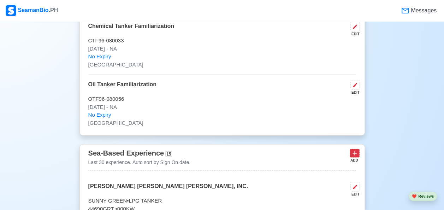
click at [357, 150] on icon at bounding box center [354, 153] width 7 height 7
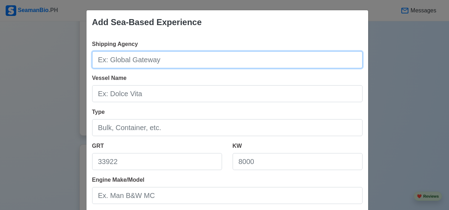
click at [155, 56] on input "Shipping Agency" at bounding box center [227, 59] width 270 height 17
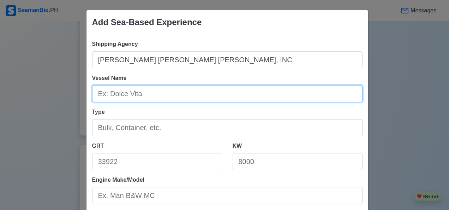
click at [134, 97] on input "Vessel Name" at bounding box center [227, 93] width 270 height 17
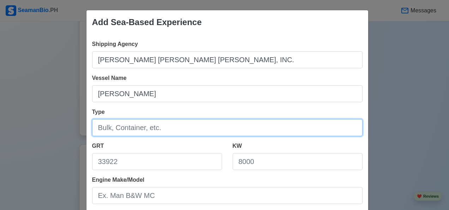
click at [167, 129] on input "Type" at bounding box center [227, 127] width 270 height 17
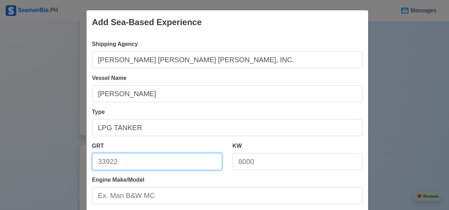
click at [138, 162] on input "GRT" at bounding box center [157, 161] width 130 height 17
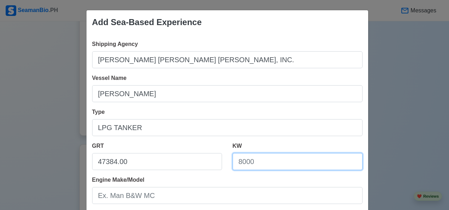
click at [262, 164] on input "KW" at bounding box center [298, 161] width 130 height 17
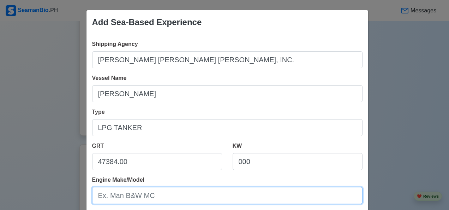
click at [142, 198] on input "Engine Make/Model" at bounding box center [227, 195] width 270 height 17
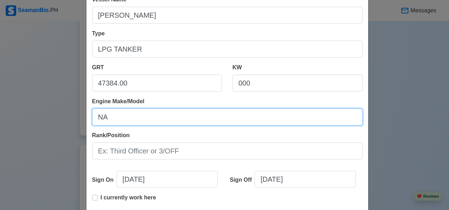
scroll to position [80, 0]
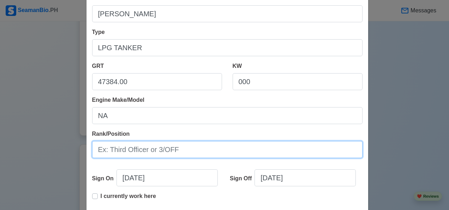
click at [158, 150] on input "Rank/Position" at bounding box center [227, 149] width 270 height 17
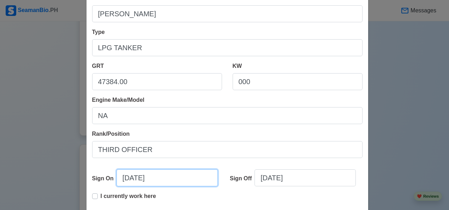
click at [169, 178] on input "10/09/2025" at bounding box center [166, 177] width 101 height 17
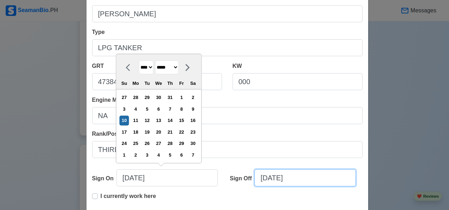
click at [313, 173] on input "10/09/2025" at bounding box center [304, 177] width 101 height 17
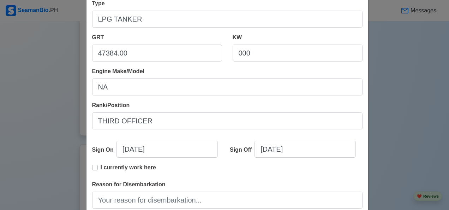
scroll to position [126, 0]
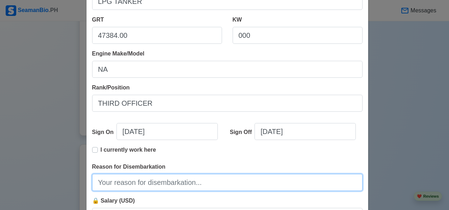
click at [177, 182] on input "Reason for Disembarkation" at bounding box center [227, 182] width 270 height 17
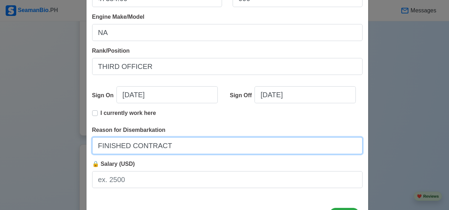
scroll to position [163, 0]
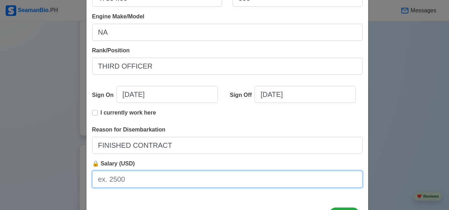
click at [148, 182] on input "🔒 Salary (USD)" at bounding box center [227, 178] width 270 height 17
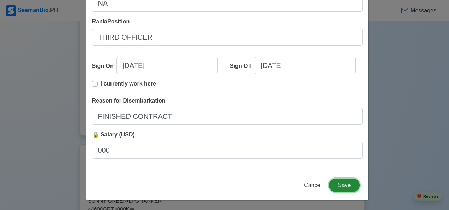
click at [342, 187] on button "Save" at bounding box center [344, 184] width 30 height 13
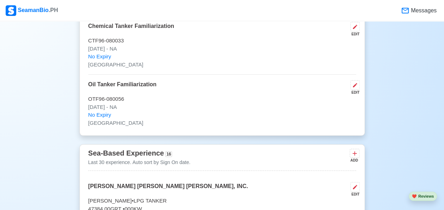
click at [352, 150] on icon at bounding box center [354, 153] width 7 height 7
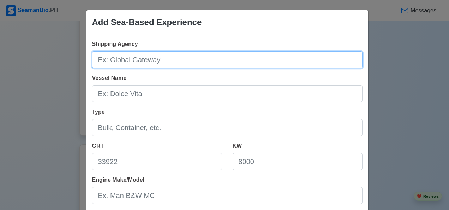
click at [167, 61] on input "Shipping Agency" at bounding box center [227, 59] width 270 height 17
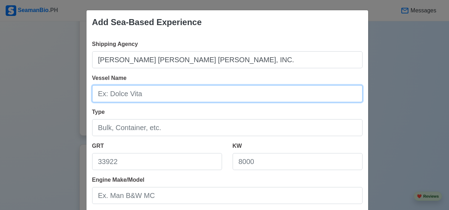
click at [140, 94] on input "Vessel Name" at bounding box center [227, 93] width 270 height 17
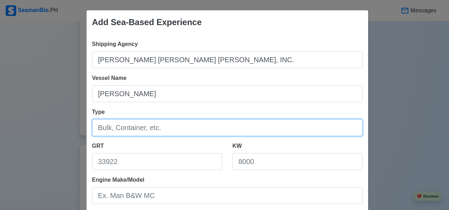
click at [159, 130] on input "Type" at bounding box center [227, 127] width 270 height 17
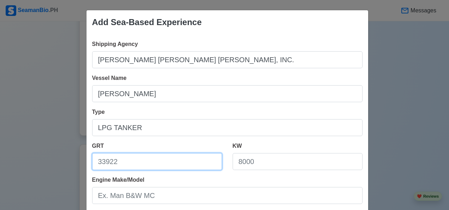
click at [132, 164] on input "GRT" at bounding box center [157, 161] width 130 height 17
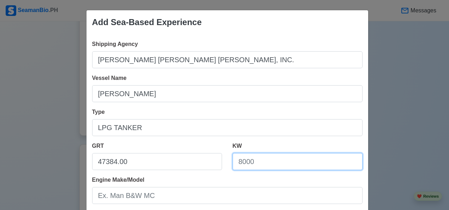
click at [269, 164] on input "KW" at bounding box center [298, 161] width 130 height 17
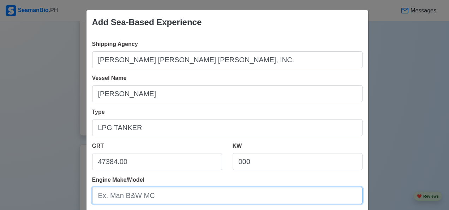
click at [160, 197] on input "Engine Make/Model" at bounding box center [227, 195] width 270 height 17
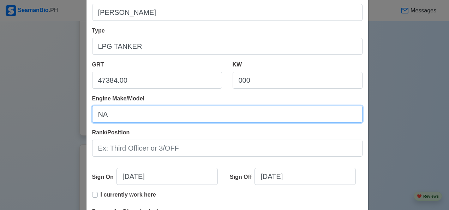
scroll to position [83, 0]
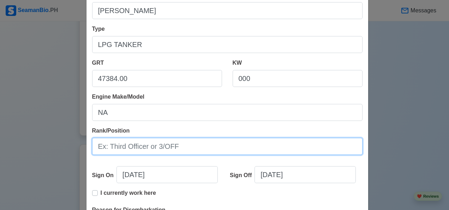
click at [179, 147] on input "Rank/Position" at bounding box center [227, 146] width 270 height 17
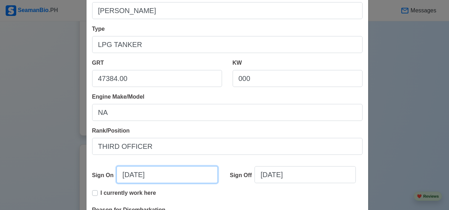
click at [164, 177] on input "10/09/2025" at bounding box center [166, 174] width 101 height 17
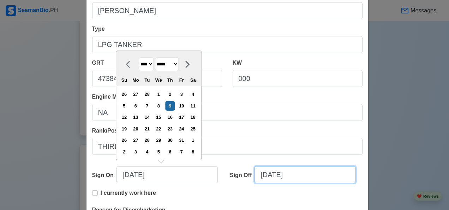
click at [300, 176] on input "10/09/2025" at bounding box center [304, 174] width 101 height 17
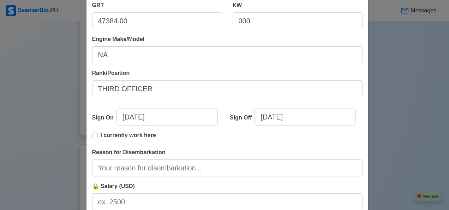
scroll to position [141, 0]
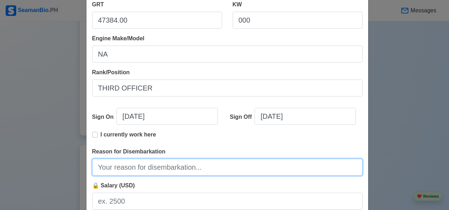
click at [194, 170] on input "Reason for Disembarkation" at bounding box center [227, 166] width 270 height 17
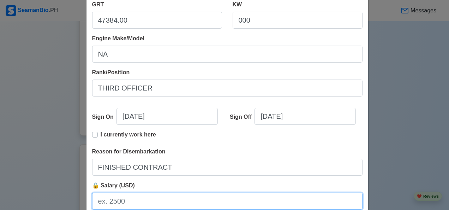
click at [142, 201] on input "🔒 Salary (USD)" at bounding box center [227, 200] width 270 height 17
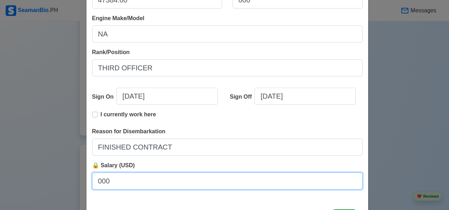
scroll to position [192, 0]
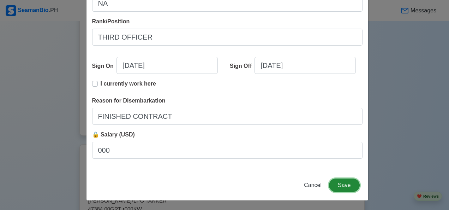
click at [349, 187] on button "Save" at bounding box center [344, 184] width 30 height 13
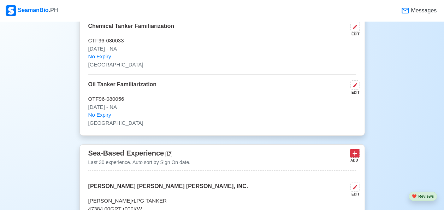
click at [354, 151] on icon at bounding box center [354, 153] width 4 height 4
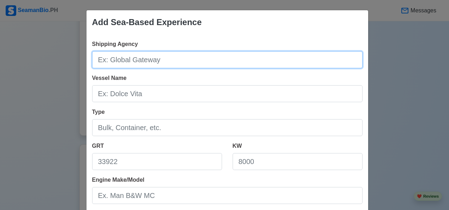
click at [162, 63] on input "Shipping Agency" at bounding box center [227, 59] width 270 height 17
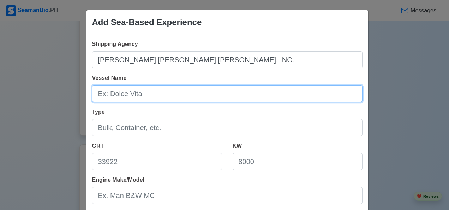
click at [140, 96] on input "Vessel Name" at bounding box center [227, 93] width 270 height 17
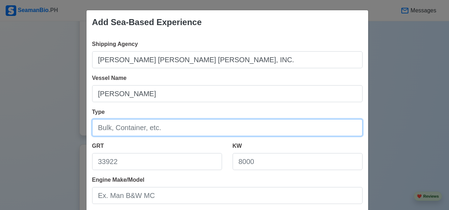
click at [173, 129] on input "Type" at bounding box center [227, 127] width 270 height 17
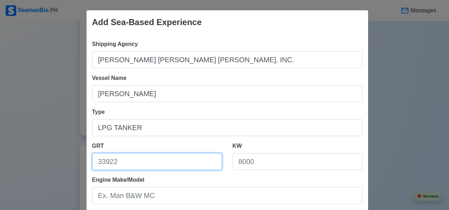
click at [143, 163] on input "GRT" at bounding box center [157, 161] width 130 height 17
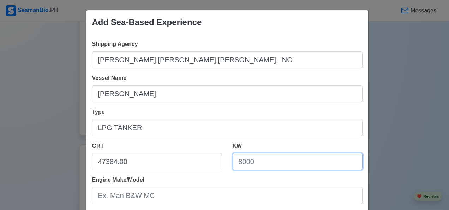
click at [264, 163] on input "KW" at bounding box center [298, 161] width 130 height 17
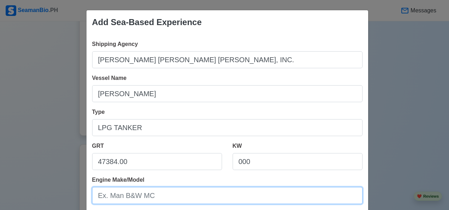
click at [156, 192] on input "Engine Make/Model" at bounding box center [227, 195] width 270 height 17
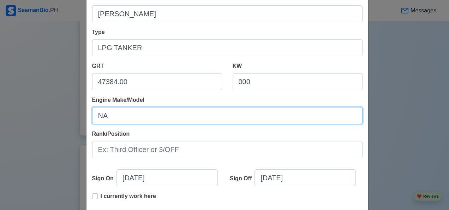
scroll to position [99, 0]
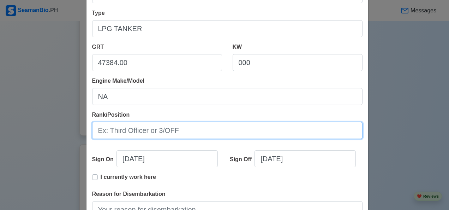
click at [179, 134] on input "Rank/Position" at bounding box center [227, 130] width 270 height 17
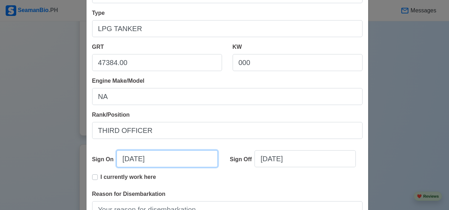
click at [164, 160] on input "10/09/2025" at bounding box center [166, 158] width 101 height 17
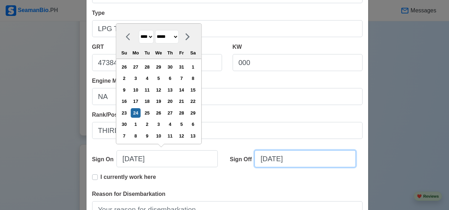
click at [307, 160] on input "10/09/2025" at bounding box center [304, 158] width 101 height 17
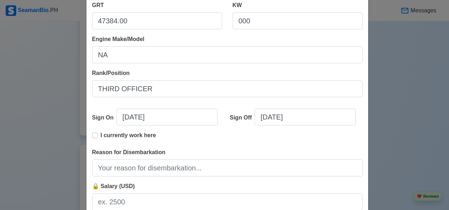
scroll to position [141, 0]
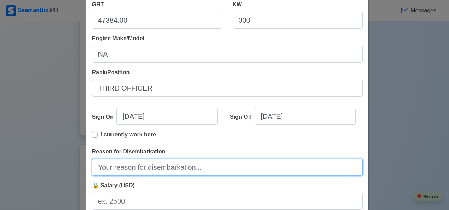
click at [173, 169] on input "Reason for Disembarkation" at bounding box center [227, 166] width 270 height 17
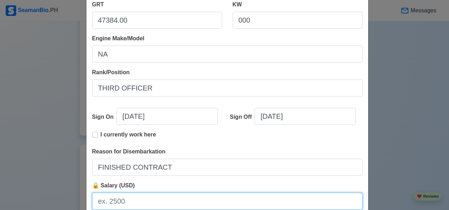
click at [144, 203] on input "🔒 Salary (USD)" at bounding box center [227, 200] width 270 height 17
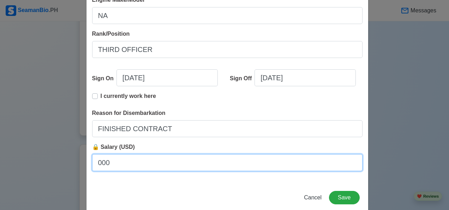
scroll to position [192, 0]
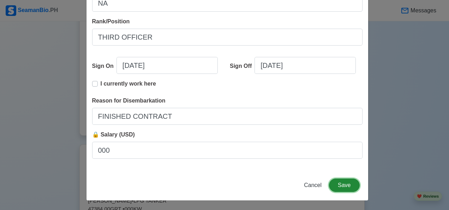
click at [346, 187] on button "Save" at bounding box center [344, 184] width 30 height 13
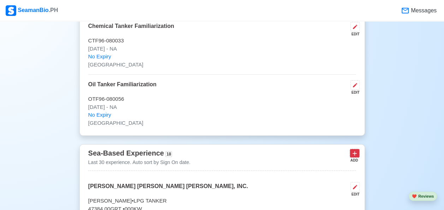
click at [352, 150] on icon at bounding box center [354, 153] width 7 height 7
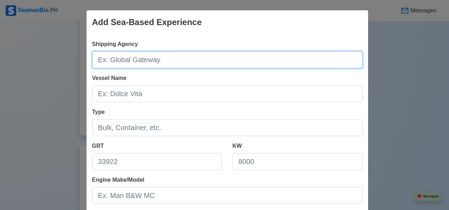
click at [163, 62] on input "Shipping Agency" at bounding box center [227, 59] width 270 height 17
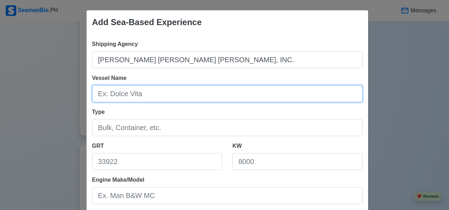
click at [139, 97] on input "Vessel Name" at bounding box center [227, 93] width 270 height 17
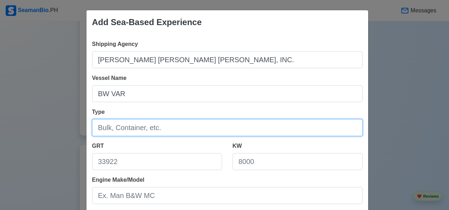
click at [168, 124] on input "Type" at bounding box center [227, 127] width 270 height 17
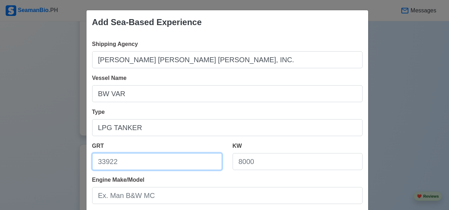
click at [119, 164] on input "GRT" at bounding box center [157, 161] width 130 height 17
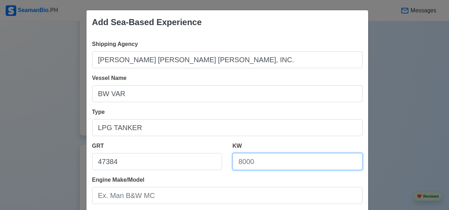
click at [271, 161] on input "KW" at bounding box center [298, 161] width 130 height 17
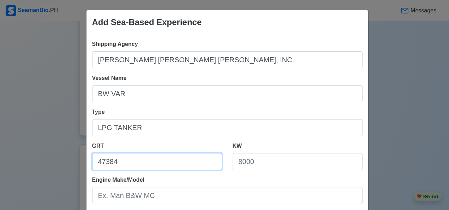
click at [141, 161] on input "47384" at bounding box center [157, 161] width 130 height 17
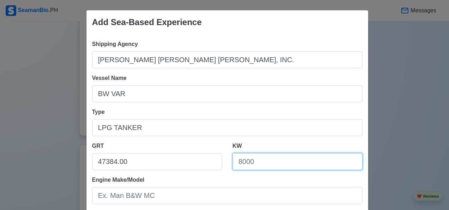
click at [274, 165] on input "KW" at bounding box center [298, 161] width 130 height 17
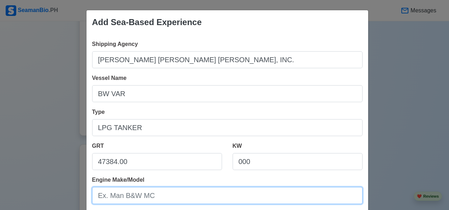
click at [152, 195] on input "Engine Make/Model" at bounding box center [227, 195] width 270 height 17
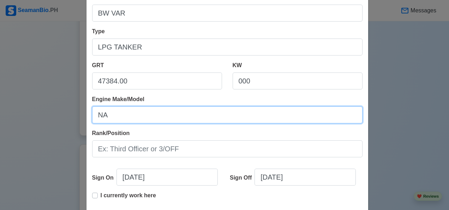
scroll to position [84, 0]
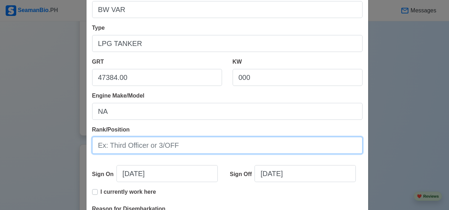
click at [186, 145] on input "Rank/Position" at bounding box center [227, 145] width 270 height 17
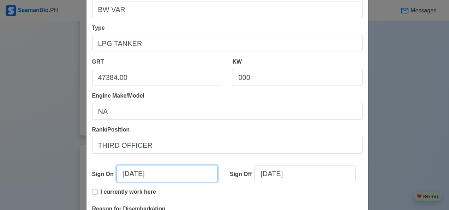
click at [167, 174] on input "10/09/2025" at bounding box center [166, 173] width 101 height 17
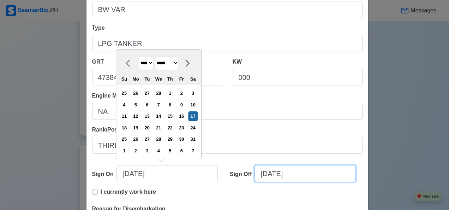
click at [304, 174] on input "10/09/2025" at bounding box center [304, 173] width 101 height 17
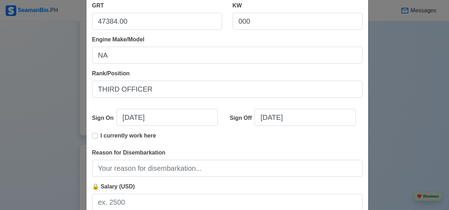
scroll to position [140, 0]
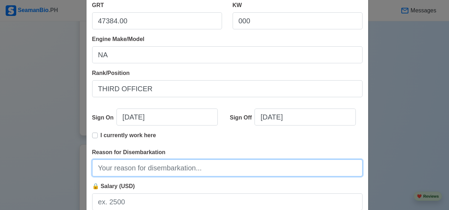
click at [178, 167] on input "Reason for Disembarkation" at bounding box center [227, 167] width 270 height 17
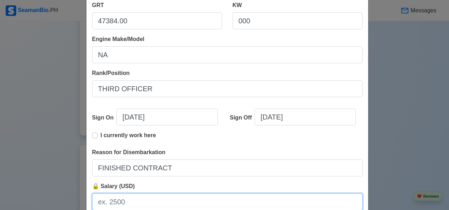
click at [133, 200] on input "🔒 Salary (USD)" at bounding box center [227, 201] width 270 height 17
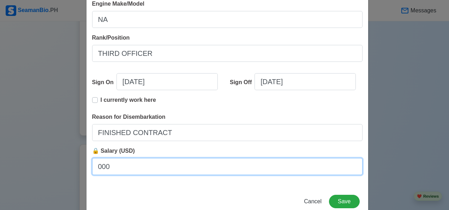
scroll to position [192, 0]
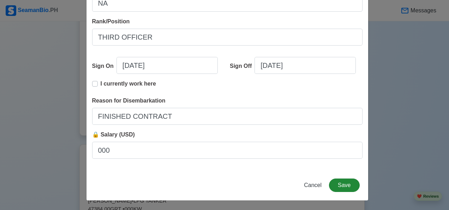
click at [346, 186] on button "Save" at bounding box center [344, 184] width 30 height 13
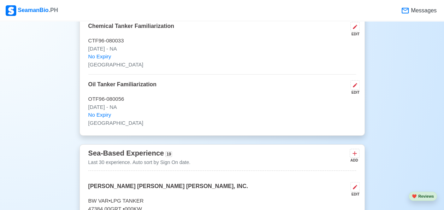
click at [355, 150] on icon at bounding box center [354, 153] width 7 height 7
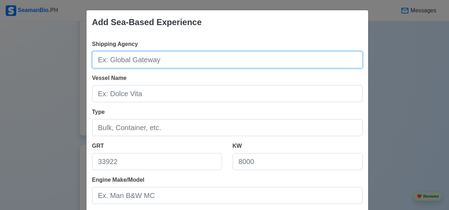
click at [163, 57] on input "Shipping Agency" at bounding box center [227, 59] width 270 height 17
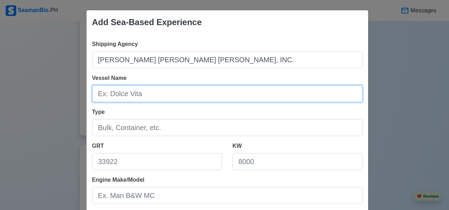
click at [148, 97] on input "Vessel Name" at bounding box center [227, 93] width 270 height 17
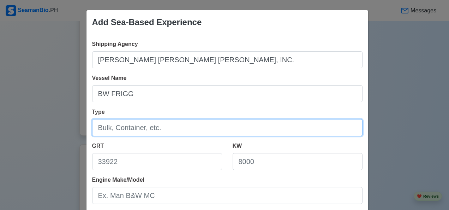
click at [169, 126] on input "Type" at bounding box center [227, 127] width 270 height 17
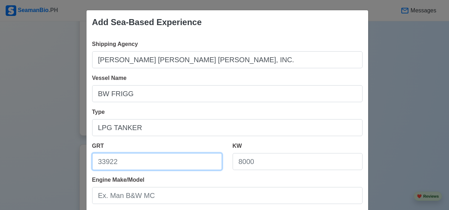
click at [116, 162] on input "GRT" at bounding box center [157, 161] width 130 height 17
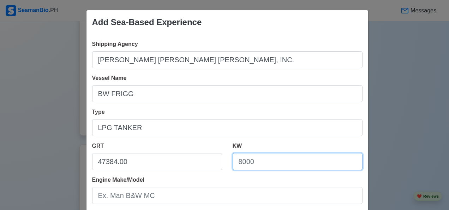
click at [270, 163] on input "KW" at bounding box center [298, 161] width 130 height 17
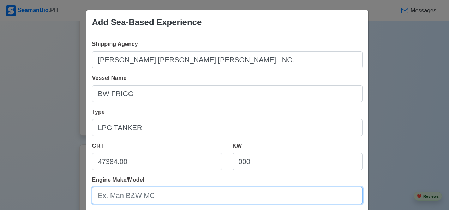
click at [170, 198] on input "Engine Make/Model" at bounding box center [227, 195] width 270 height 17
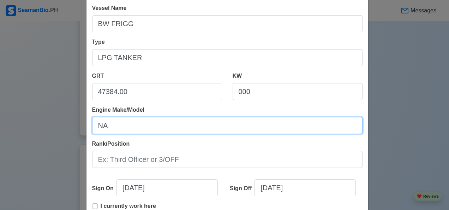
scroll to position [70, 0]
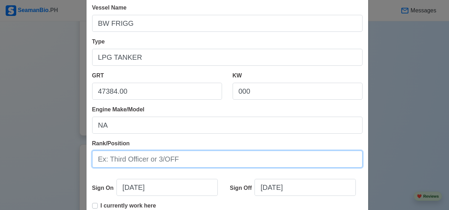
click at [193, 160] on input "Rank/Position" at bounding box center [227, 158] width 270 height 17
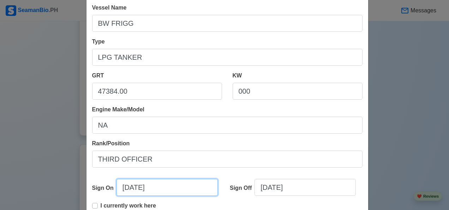
click at [172, 190] on input "10/09/2025" at bounding box center [166, 187] width 101 height 17
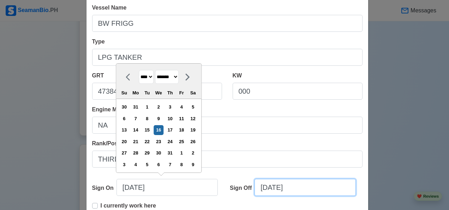
click at [305, 188] on input "10/09/2025" at bounding box center [304, 187] width 101 height 17
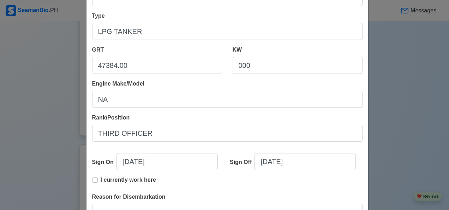
scroll to position [121, 0]
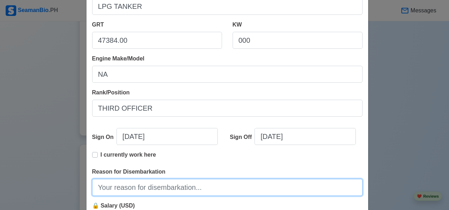
click at [180, 187] on input "Reason for Disembarkation" at bounding box center [227, 187] width 270 height 17
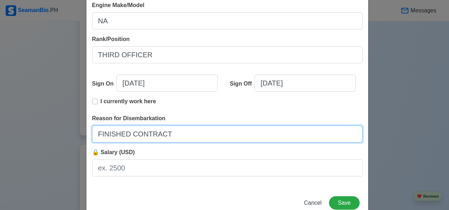
scroll to position [175, 0]
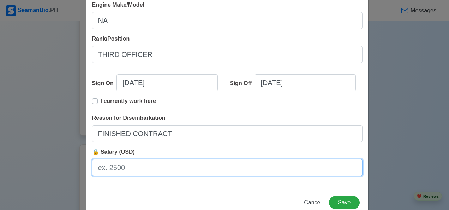
click at [157, 170] on input "🔒 Salary (USD)" at bounding box center [227, 167] width 270 height 17
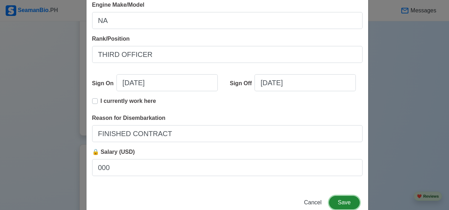
click at [344, 206] on button "Save" at bounding box center [344, 202] width 30 height 13
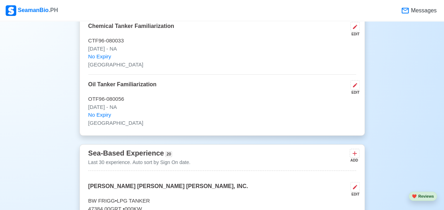
click at [355, 157] on div "ADD" at bounding box center [353, 159] width 8 height 5
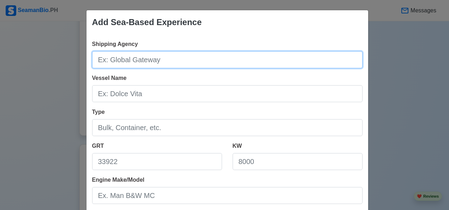
click at [174, 61] on input "Shipping Agency" at bounding box center [227, 59] width 270 height 17
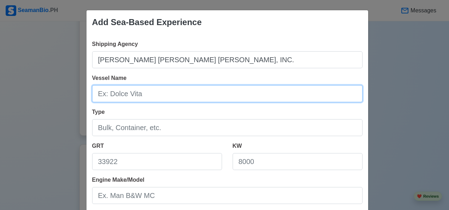
click at [107, 91] on input "Vessel Name" at bounding box center [227, 93] width 270 height 17
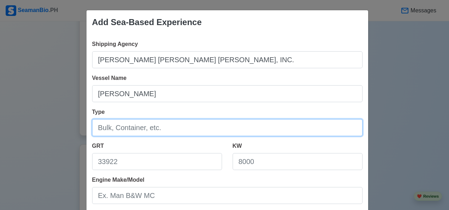
click at [166, 130] on input "Type" at bounding box center [227, 127] width 270 height 17
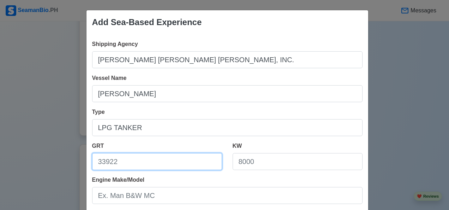
click at [126, 162] on input "GRT" at bounding box center [157, 161] width 130 height 17
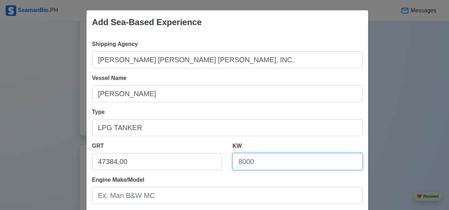
click at [276, 165] on input "KW" at bounding box center [298, 161] width 130 height 17
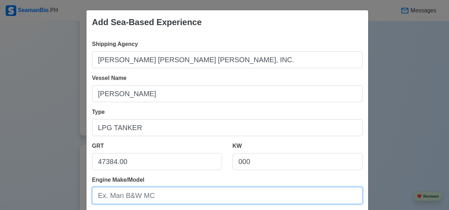
click at [157, 198] on input "Engine Make/Model" at bounding box center [227, 195] width 270 height 17
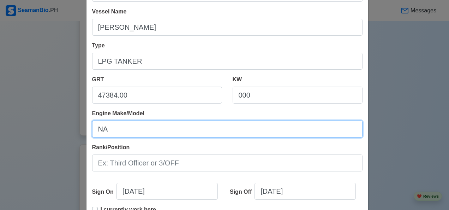
scroll to position [66, 0]
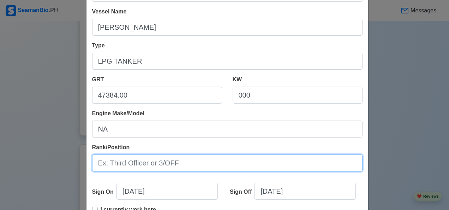
click at [185, 165] on input "Rank/Position" at bounding box center [227, 162] width 270 height 17
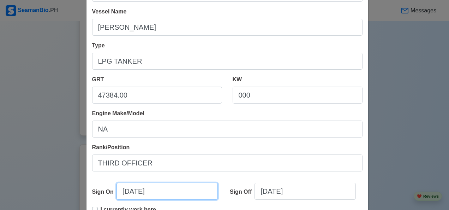
click at [175, 188] on input "10/09/2025" at bounding box center [166, 190] width 101 height 17
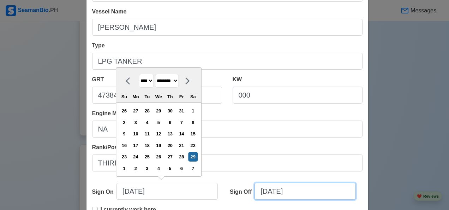
click at [308, 193] on input "10/09/2025" at bounding box center [304, 190] width 101 height 17
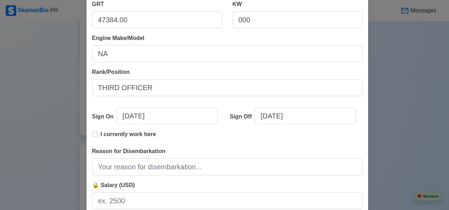
scroll to position [142, 0]
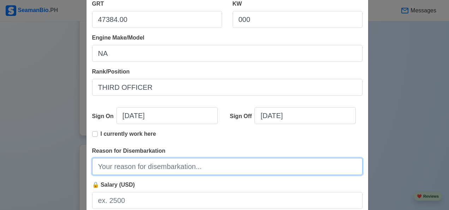
click at [181, 167] on input "Reason for Disembarkation" at bounding box center [227, 166] width 270 height 17
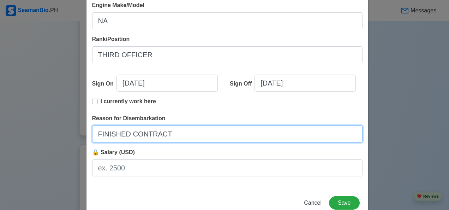
scroll to position [192, 0]
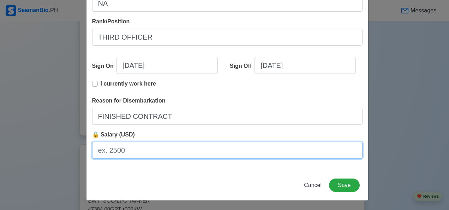
click at [139, 153] on input "🔒 Salary (USD)" at bounding box center [227, 150] width 270 height 17
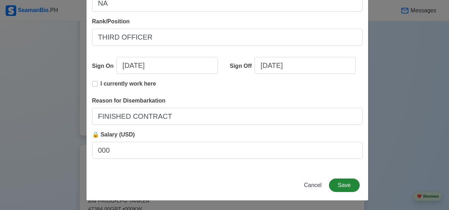
click at [347, 186] on button "Save" at bounding box center [344, 184] width 30 height 13
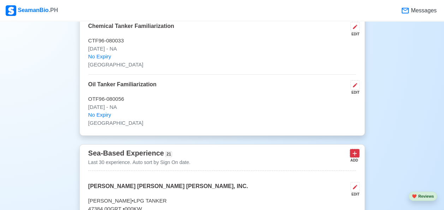
click at [354, 150] on icon at bounding box center [354, 153] width 7 height 7
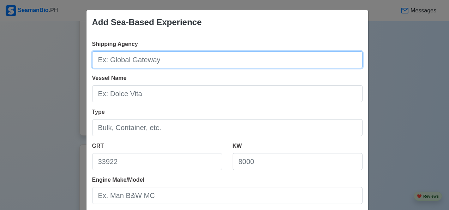
click at [155, 63] on input "Shipping Agency" at bounding box center [227, 59] width 270 height 17
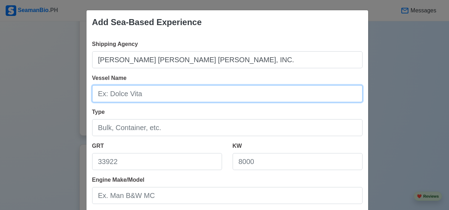
click at [134, 97] on input "Vessel Name" at bounding box center [227, 93] width 270 height 17
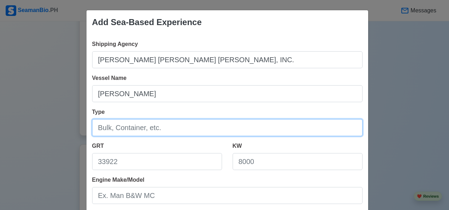
click at [156, 130] on input "Type" at bounding box center [227, 127] width 270 height 17
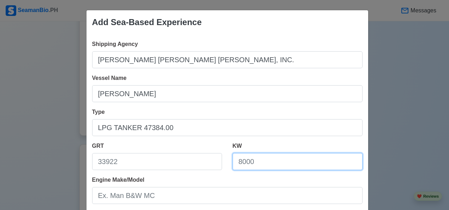
click at [265, 168] on input "KW" at bounding box center [298, 161] width 130 height 17
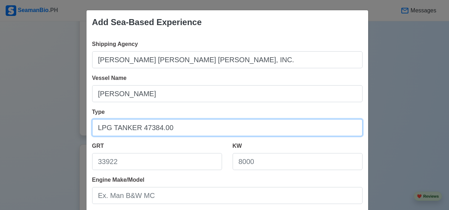
click at [184, 127] on input "LPG TANKER 47384.00" at bounding box center [227, 127] width 270 height 17
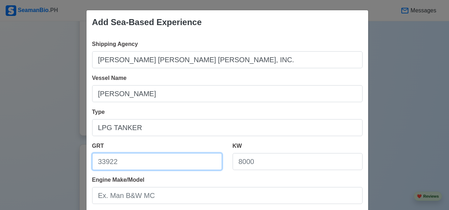
click at [126, 161] on input "GRT" at bounding box center [157, 161] width 130 height 17
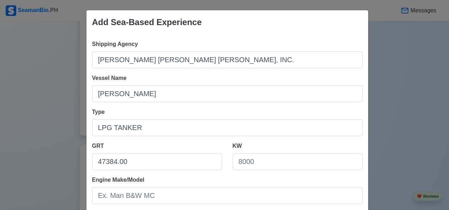
click at [269, 175] on div "Engine Make/Model" at bounding box center [227, 189] width 270 height 28
click at [271, 164] on input "KW" at bounding box center [298, 161] width 130 height 17
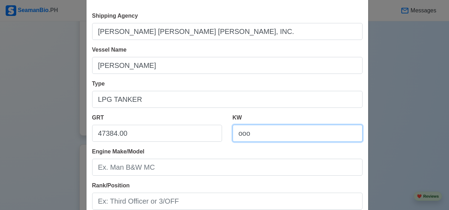
scroll to position [39, 0]
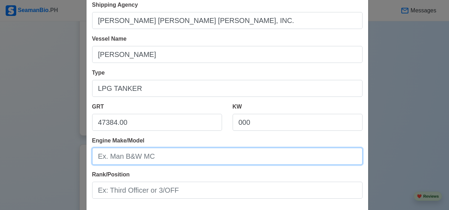
click at [150, 158] on input "Engine Make/Model" at bounding box center [227, 156] width 270 height 17
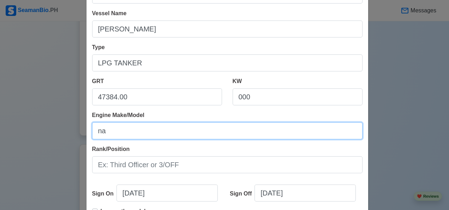
scroll to position [74, 0]
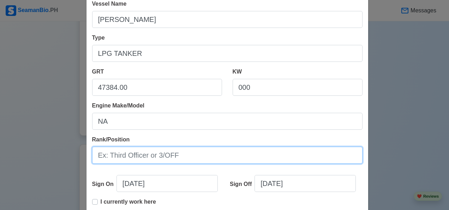
click at [161, 155] on input "Rank/Position" at bounding box center [227, 154] width 270 height 17
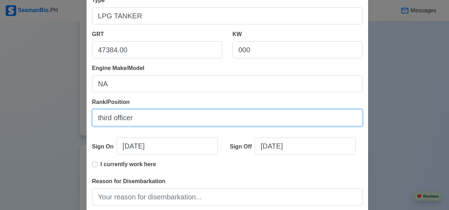
scroll to position [125, 0]
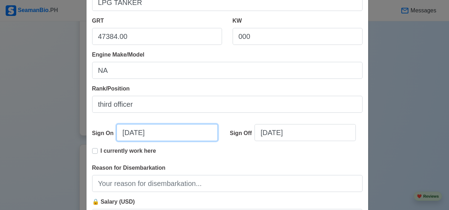
click at [165, 134] on input "10/09/2025" at bounding box center [166, 132] width 101 height 17
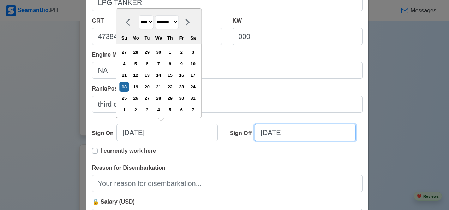
click at [306, 136] on input "10/09/2025" at bounding box center [304, 132] width 101 height 17
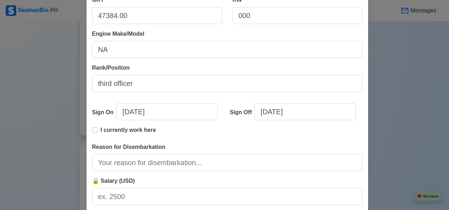
scroll to position [148, 0]
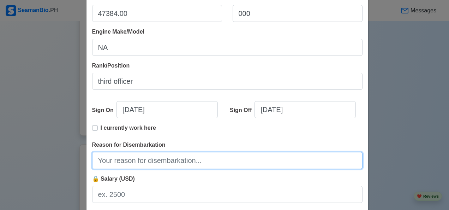
click at [184, 162] on input "Reason for Disembarkation" at bounding box center [227, 160] width 270 height 17
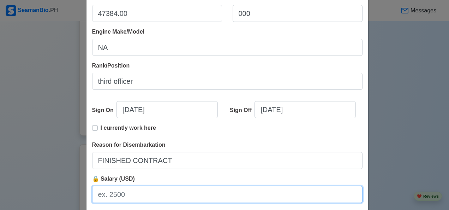
click at [148, 193] on input "🔒 Salary (USD)" at bounding box center [227, 194] width 270 height 17
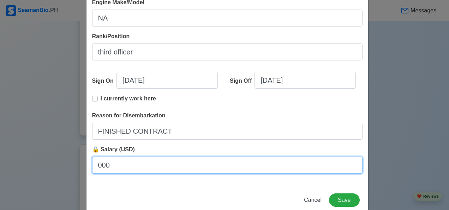
scroll to position [192, 0]
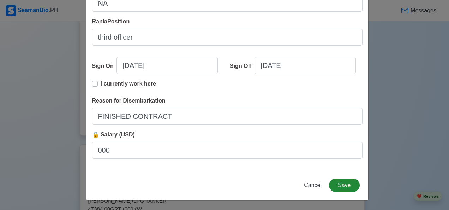
click at [345, 186] on button "Save" at bounding box center [344, 184] width 30 height 13
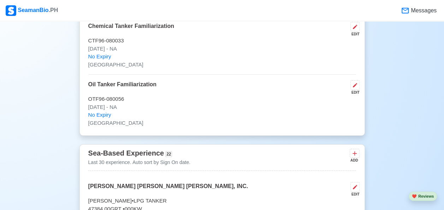
click at [354, 150] on icon at bounding box center [354, 153] width 7 height 7
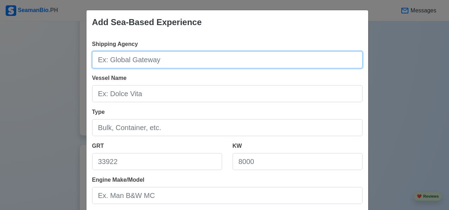
click at [169, 62] on input "Shipping Agency" at bounding box center [227, 59] width 270 height 17
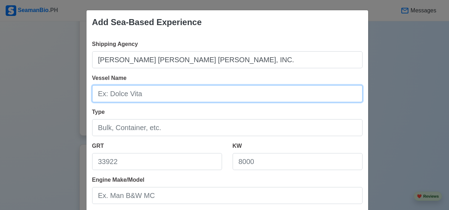
click at [137, 97] on input "Vessel Name" at bounding box center [227, 93] width 270 height 17
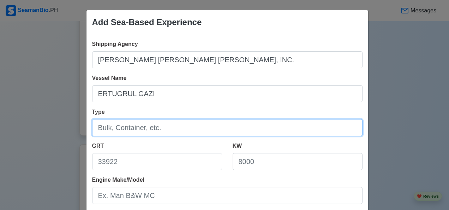
click at [162, 124] on input "Type" at bounding box center [227, 127] width 270 height 17
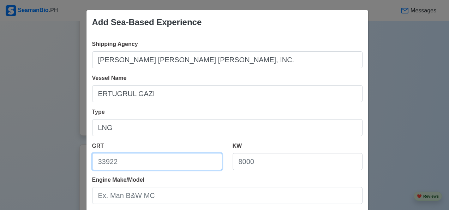
click at [126, 165] on input "GRT" at bounding box center [157, 161] width 130 height 17
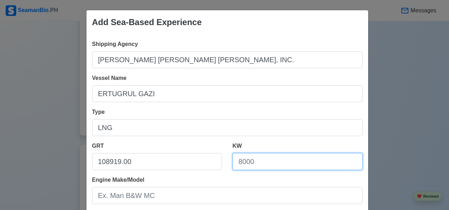
click at [265, 165] on input "KW" at bounding box center [298, 161] width 130 height 17
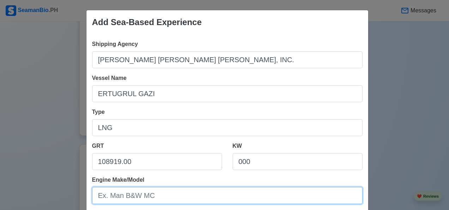
click at [157, 198] on input "Engine Make/Model" at bounding box center [227, 195] width 270 height 17
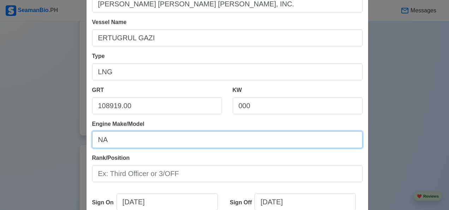
scroll to position [56, 0]
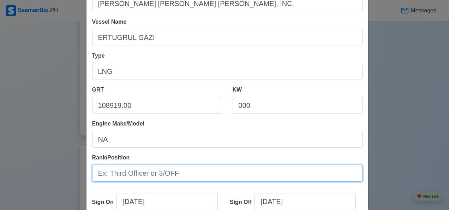
click at [187, 176] on input "Rank/Position" at bounding box center [227, 172] width 270 height 17
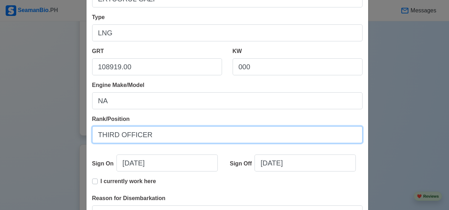
scroll to position [95, 0]
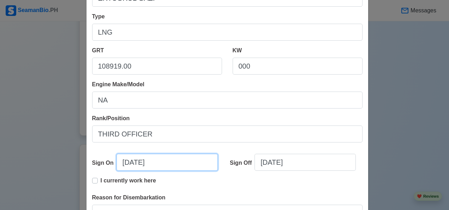
click at [173, 165] on input "10/09/2025" at bounding box center [166, 162] width 101 height 17
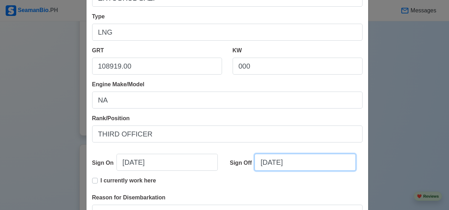
click at [314, 161] on input "10/09/2025" at bounding box center [304, 162] width 101 height 17
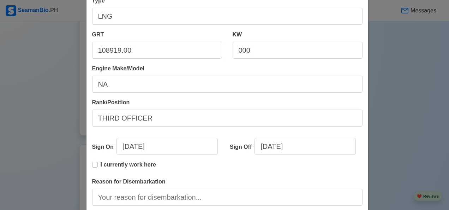
scroll to position [120, 0]
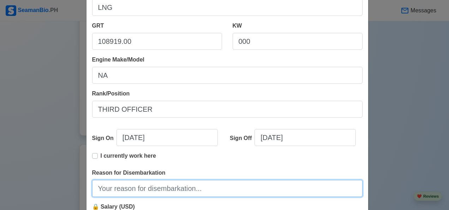
click at [211, 192] on input "Reason for Disembarkation" at bounding box center [227, 188] width 270 height 17
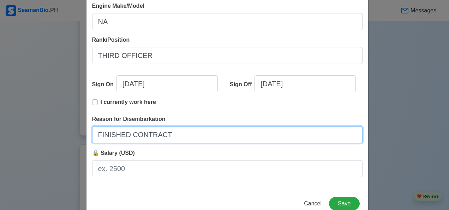
scroll to position [176, 0]
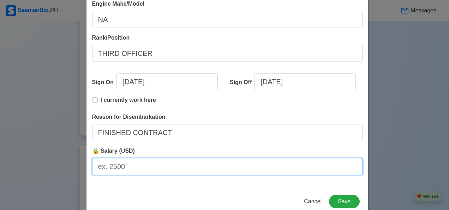
click at [166, 167] on input "🔒 Salary (USD)" at bounding box center [227, 166] width 270 height 17
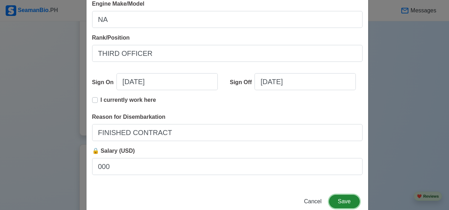
click at [345, 201] on button "Save" at bounding box center [344, 200] width 30 height 13
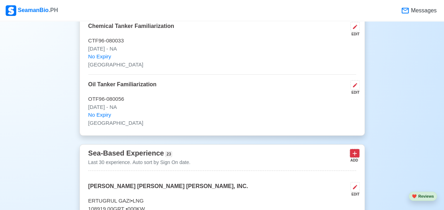
click at [350, 149] on button at bounding box center [354, 153] width 10 height 9
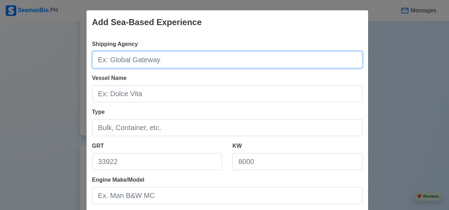
click at [162, 58] on input "Shipping Agency" at bounding box center [227, 59] width 270 height 17
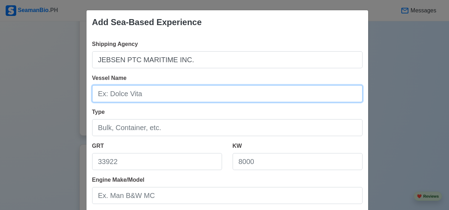
click at [151, 95] on input "Vessel Name" at bounding box center [227, 93] width 270 height 17
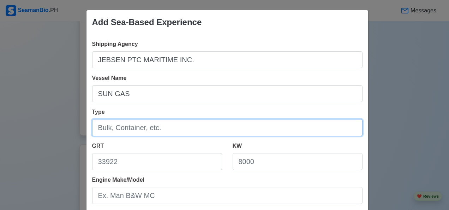
click at [157, 129] on input "Type" at bounding box center [227, 127] width 270 height 17
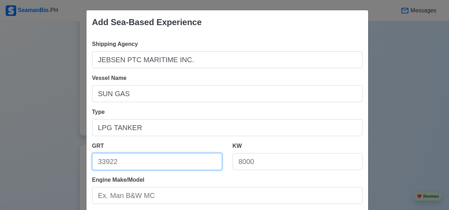
click at [103, 162] on input "GRT" at bounding box center [157, 161] width 130 height 17
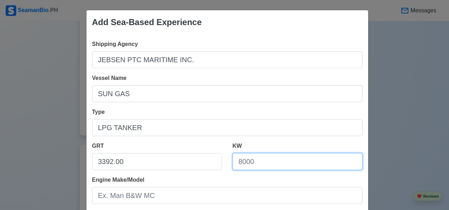
click at [272, 165] on input "KW" at bounding box center [298, 161] width 130 height 17
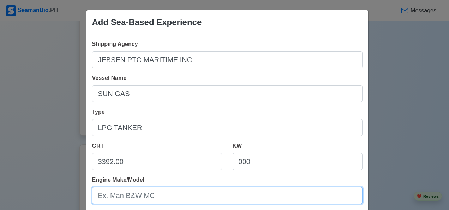
click at [148, 192] on input "Engine Make/Model" at bounding box center [227, 195] width 270 height 17
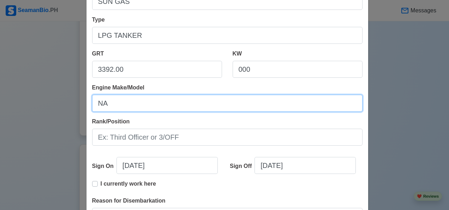
scroll to position [95, 0]
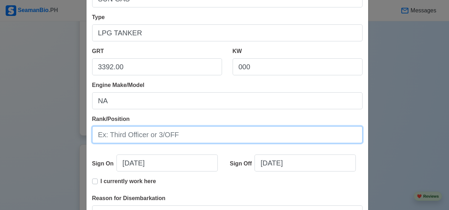
click at [179, 133] on input "Rank/Position" at bounding box center [227, 134] width 270 height 17
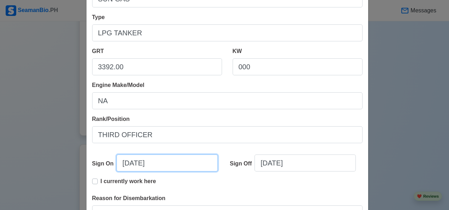
click at [170, 162] on input "10/09/2025" at bounding box center [166, 162] width 101 height 17
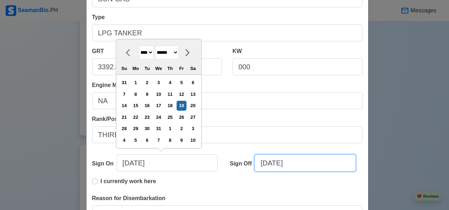
click at [309, 163] on input "10/09/2025" at bounding box center [304, 162] width 101 height 17
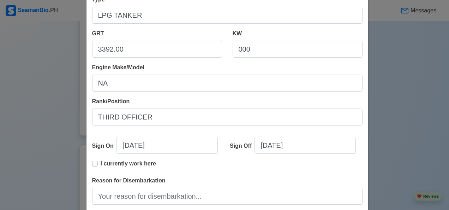
scroll to position [114, 0]
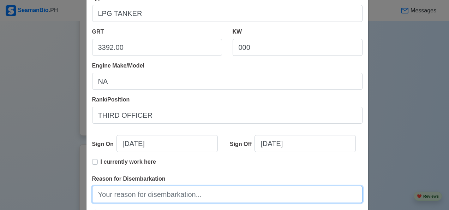
click at [181, 196] on input "Reason for Disembarkation" at bounding box center [227, 194] width 270 height 17
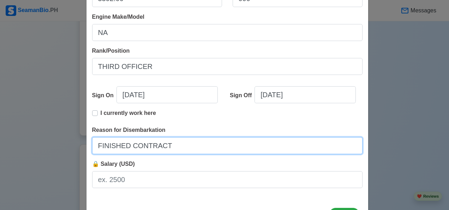
scroll to position [163, 0]
click at [157, 181] on input "🔒 Salary (USD)" at bounding box center [227, 178] width 270 height 17
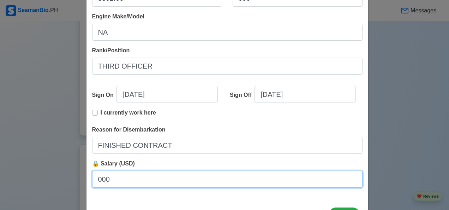
scroll to position [192, 0]
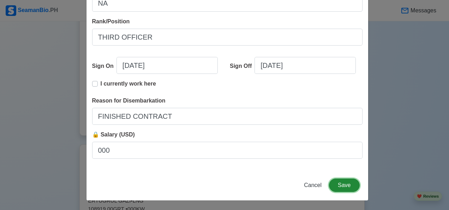
click at [346, 190] on button "Save" at bounding box center [344, 184] width 30 height 13
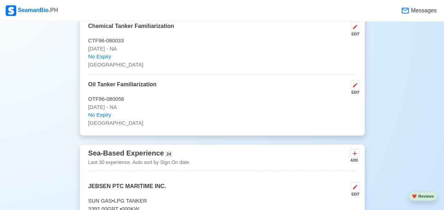
click at [358, 149] on button at bounding box center [354, 153] width 10 height 9
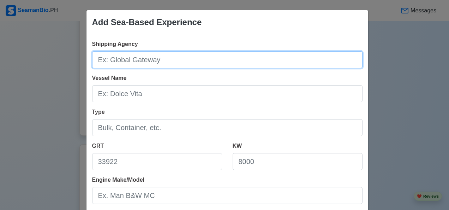
click at [155, 60] on input "Shipping Agency" at bounding box center [227, 59] width 270 height 17
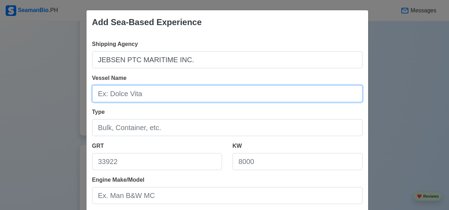
click at [143, 95] on input "Vessel Name" at bounding box center [227, 93] width 270 height 17
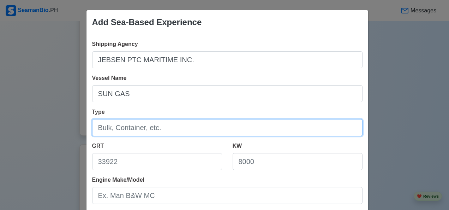
click at [171, 130] on input "Type" at bounding box center [227, 127] width 270 height 17
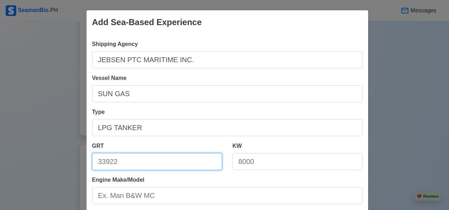
click at [157, 164] on input "GRT" at bounding box center [157, 161] width 130 height 17
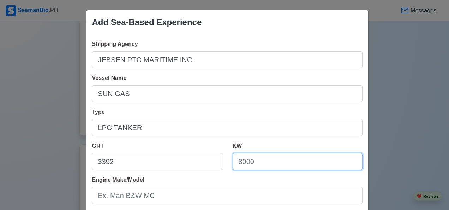
click at [269, 162] on input "KW" at bounding box center [298, 161] width 130 height 17
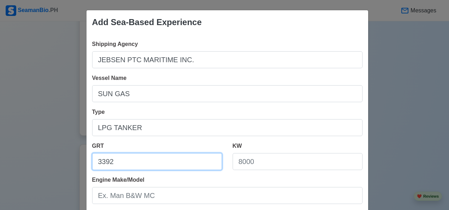
click at [127, 163] on input "3392" at bounding box center [157, 161] width 130 height 17
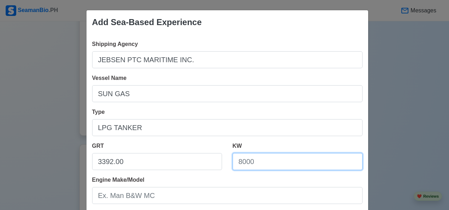
click at [287, 163] on input "KW" at bounding box center [298, 161] width 130 height 17
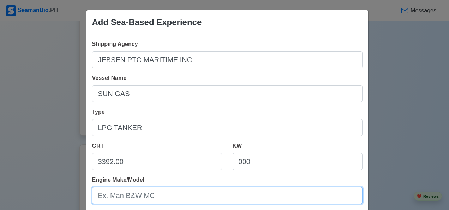
click at [161, 198] on input "Engine Make/Model" at bounding box center [227, 195] width 270 height 17
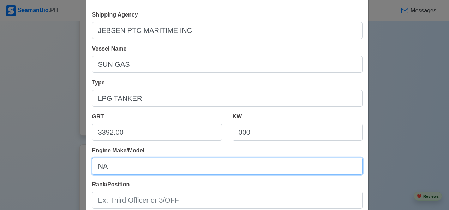
scroll to position [50, 0]
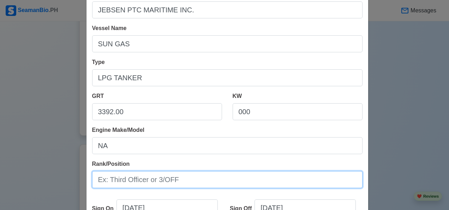
click at [179, 176] on input "Rank/Position" at bounding box center [227, 179] width 270 height 17
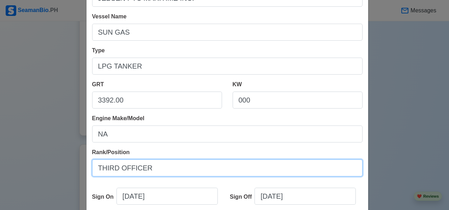
scroll to position [78, 0]
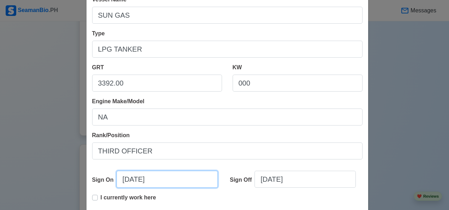
click at [173, 180] on input "10/09/2025" at bounding box center [166, 178] width 101 height 17
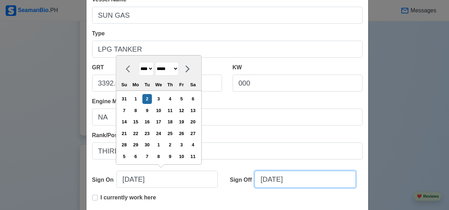
click at [312, 180] on input "10/09/2025" at bounding box center [304, 178] width 101 height 17
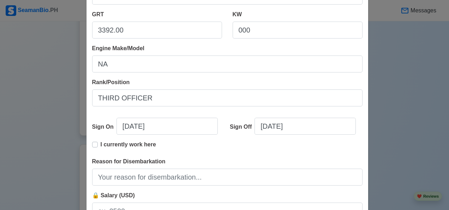
scroll to position [131, 0]
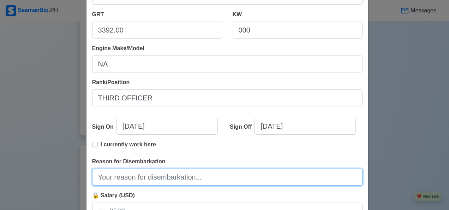
click at [180, 176] on input "Reason for Disembarkation" at bounding box center [227, 176] width 270 height 17
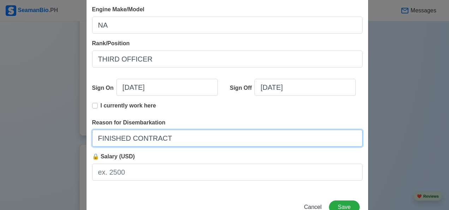
scroll to position [171, 0]
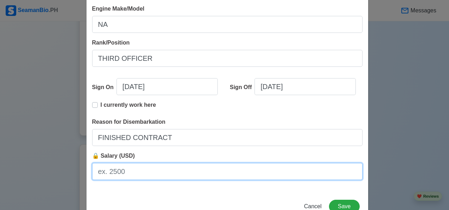
click at [168, 172] on input "🔒 Salary (USD)" at bounding box center [227, 171] width 270 height 17
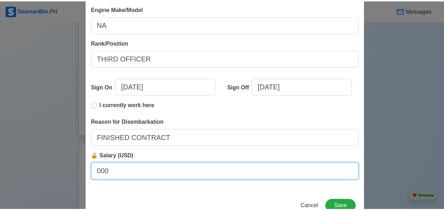
scroll to position [192, 0]
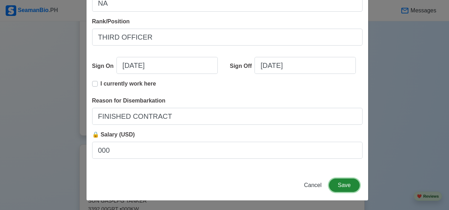
click at [347, 188] on button "Save" at bounding box center [344, 184] width 30 height 13
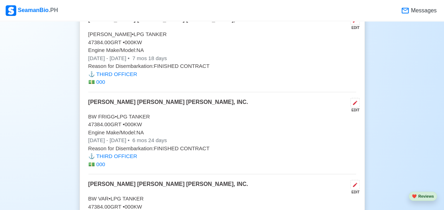
scroll to position [0, 0]
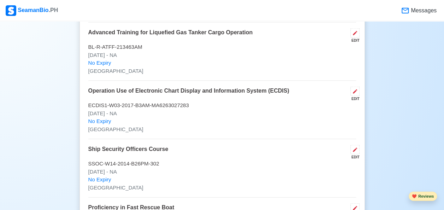
click at [425, 198] on button "❤️ Reviews" at bounding box center [422, 196] width 28 height 10
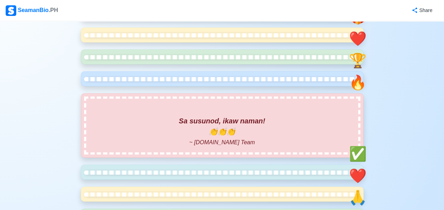
scroll to position [710, 0]
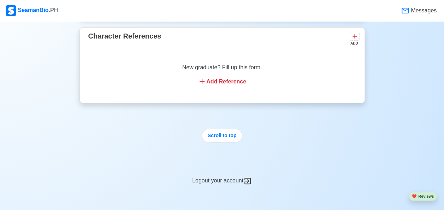
scroll to position [5783, 0]
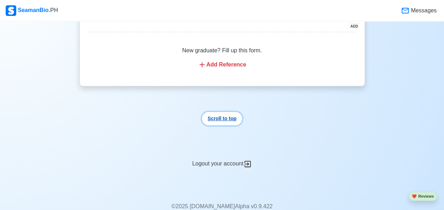
click at [224, 112] on button "Scroll to top" at bounding box center [222, 119] width 41 height 14
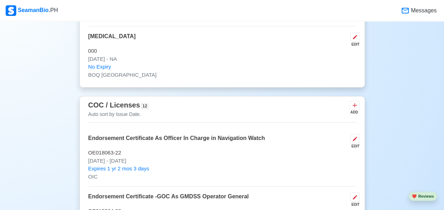
scroll to position [0, 0]
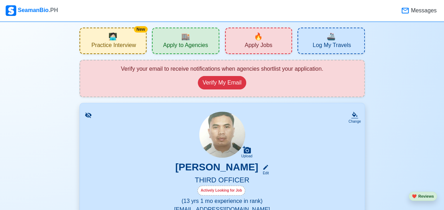
scroll to position [8, 0]
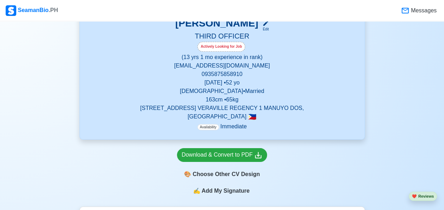
scroll to position [159, 0]
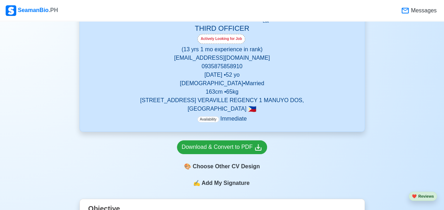
click at [238, 186] on span "Add My Signature" at bounding box center [225, 183] width 51 height 8
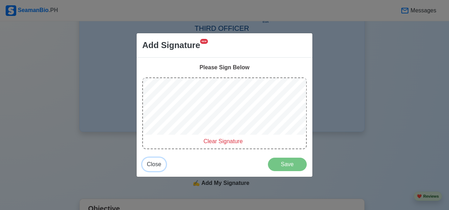
click at [155, 163] on span "Close" at bounding box center [154, 164] width 14 height 6
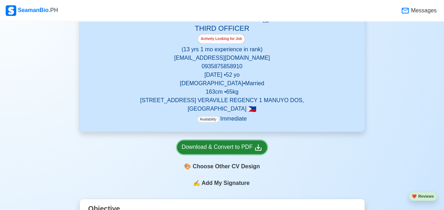
click at [232, 149] on div "Download & Convert to PDF" at bounding box center [221, 147] width 81 height 9
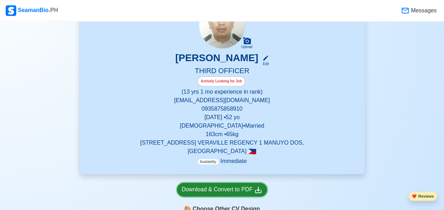
scroll to position [116, 0]
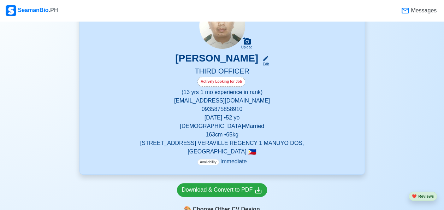
click at [269, 60] on div "ROLINO LLAUSAS Edit" at bounding box center [222, 59] width 268 height 14
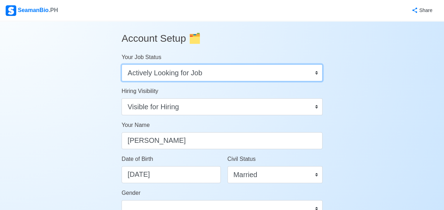
click at [313, 77] on select "Onboard Actively Looking for Job Not Looking for Job" at bounding box center [221, 72] width 201 height 17
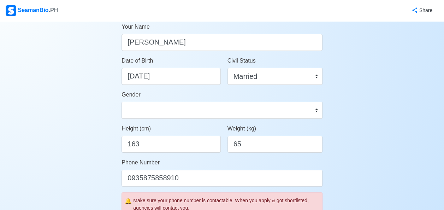
scroll to position [102, 0]
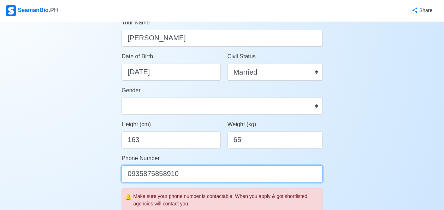
click at [192, 175] on input "0935875858910" at bounding box center [221, 173] width 201 height 17
click at [183, 172] on input "0935875858910" at bounding box center [221, 173] width 201 height 17
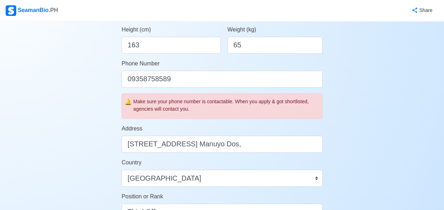
scroll to position [197, 0]
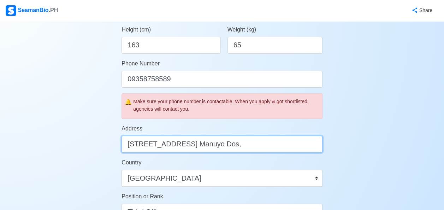
click at [129, 143] on input "Unit 9 Rupee St. Veraville Regency 1 Manuyo Dos," at bounding box center [221, 144] width 201 height 17
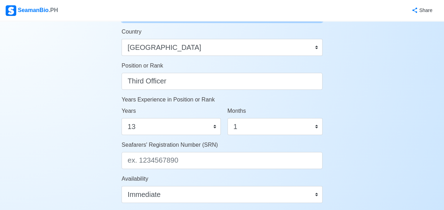
scroll to position [330, 0]
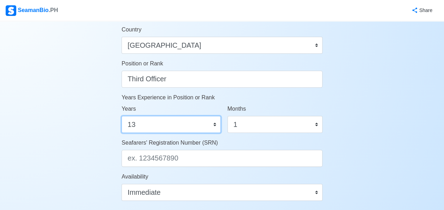
click at [163, 124] on select "0 1 2 3 4 5 6 7 8 9 10 11 12 13 14 15 16 17 18 19 20 21 22 23 24 25 26 27 28 29…" at bounding box center [170, 124] width 99 height 17
click at [121, 116] on select "0 1 2 3 4 5 6 7 8 9 10 11 12 13 14 15 16 17 18 19 20 21 22 23 24 25 26 27 28 29…" at bounding box center [170, 124] width 99 height 17
click at [145, 127] on select "0 1 2 3 4 5 6 7 8 9 10 11 12 13 14 15 16 17 18 19 20 21 22 23 24 25 26 27 28 29…" at bounding box center [170, 124] width 99 height 17
click at [121, 116] on select "0 1 2 3 4 5 6 7 8 9 10 11 12 13 14 15 16 17 18 19 20 21 22 23 24 25 26 27 28 29…" at bounding box center [170, 124] width 99 height 17
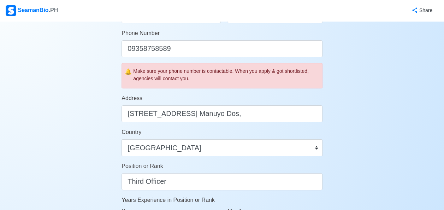
scroll to position [197, 0]
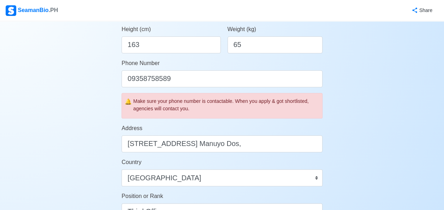
click at [73, 126] on div "Account Setup 🗂️ Your Job Status Onboard Actively Looking for Job Not Looking f…" at bounding box center [222, 146] width 444 height 644
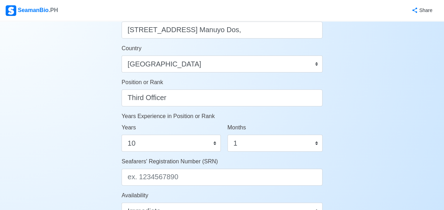
click at [367, 155] on div "Account Setup 🗂️ Your Job Status Onboard Actively Looking for Job Not Looking f…" at bounding box center [222, 32] width 444 height 644
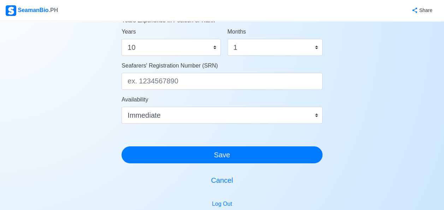
scroll to position [419, 0]
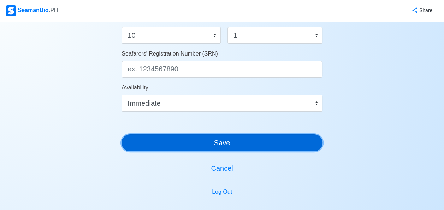
click at [291, 140] on button "Save" at bounding box center [221, 142] width 201 height 17
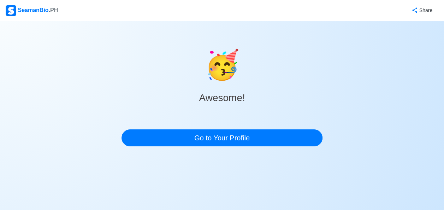
scroll to position [0, 0]
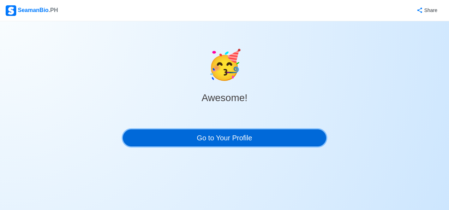
click at [290, 139] on link "Go to Your Profile" at bounding box center [224, 137] width 203 height 17
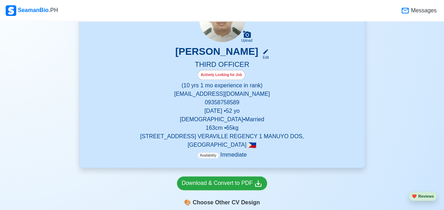
scroll to position [124, 0]
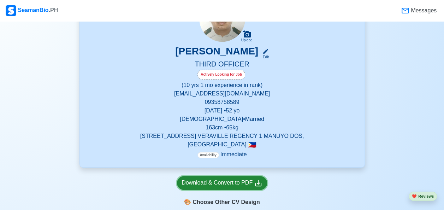
click at [251, 182] on div "Download & Convert to PDF" at bounding box center [221, 182] width 81 height 9
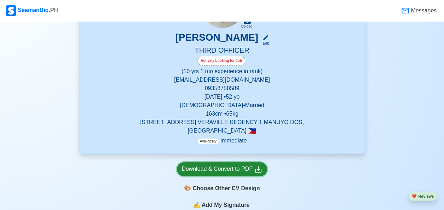
scroll to position [146, 0]
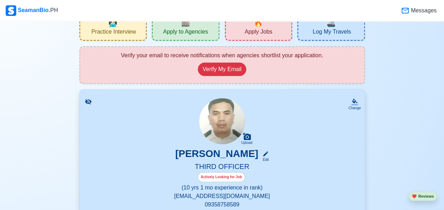
scroll to position [22, 0]
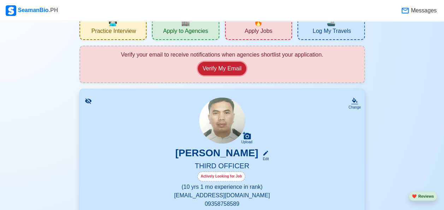
click at [219, 66] on button "Verify My Email" at bounding box center [222, 68] width 48 height 13
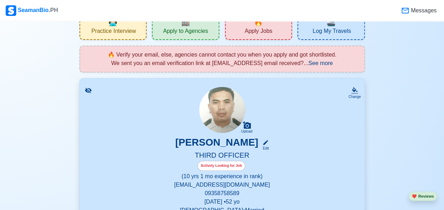
click at [332, 64] on span "See more" at bounding box center [320, 63] width 24 height 6
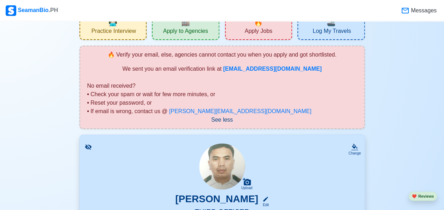
click at [284, 70] on b "[EMAIL_ADDRESS][DOMAIN_NAME]" at bounding box center [272, 69] width 98 height 6
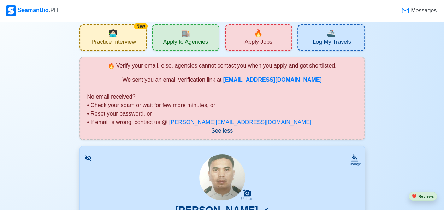
scroll to position [0, 0]
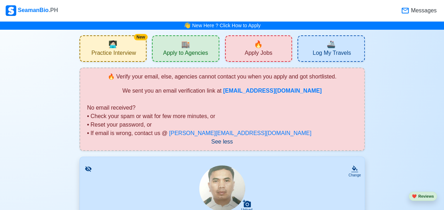
click at [265, 53] on span "Apply Jobs" at bounding box center [259, 53] width 28 height 9
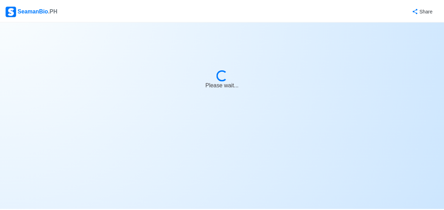
select select "3rd Officer"
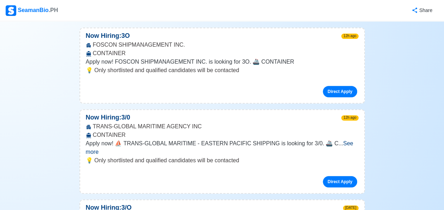
scroll to position [104, 0]
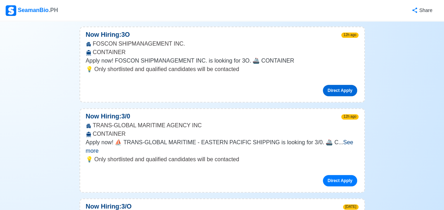
click at [338, 91] on link "Direct Apply" at bounding box center [340, 90] width 34 height 11
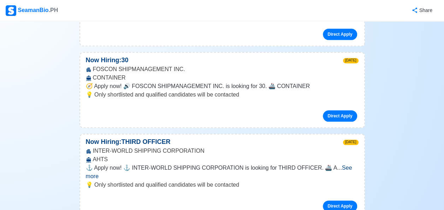
scroll to position [341, 0]
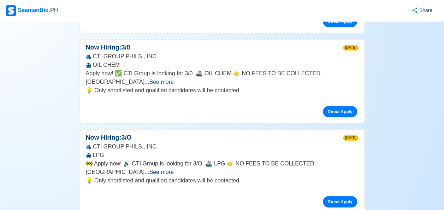
scroll to position [884, 0]
click at [173, 169] on span "See more" at bounding box center [161, 172] width 24 height 6
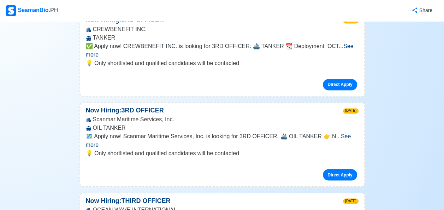
scroll to position [1829, 0]
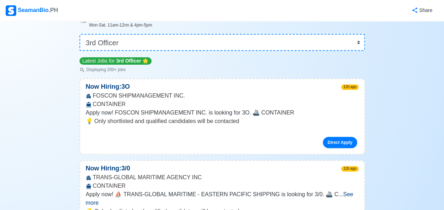
scroll to position [0, 0]
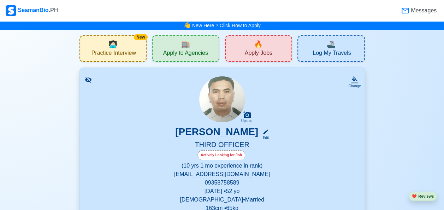
click at [99, 49] on span "Practice Interview" at bounding box center [113, 53] width 44 height 9
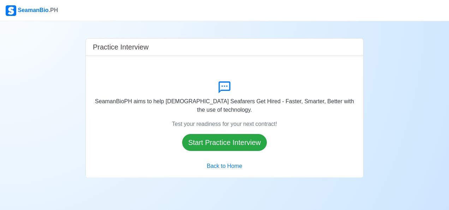
click at [212, 166] on button "Back to Home" at bounding box center [224, 165] width 44 height 13
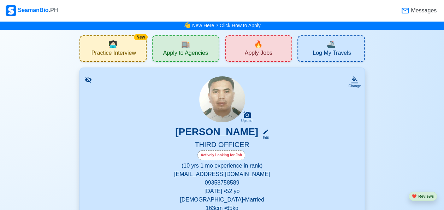
click at [172, 49] on span "Apply to Agencies" at bounding box center [185, 53] width 45 height 9
click at [247, 51] on span "Apply Jobs" at bounding box center [259, 53] width 28 height 9
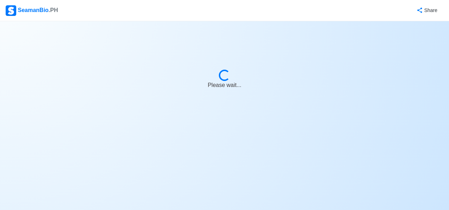
select select "3rd Officer"
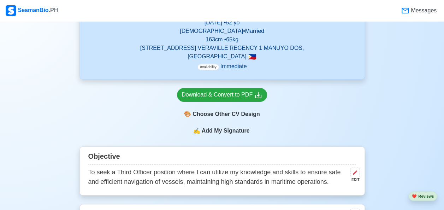
click at [81, 120] on div "Download & Convert to PDF 🎨 Choose Other CV Design" at bounding box center [221, 102] width 285 height 47
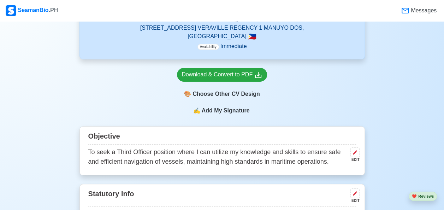
scroll to position [190, 0]
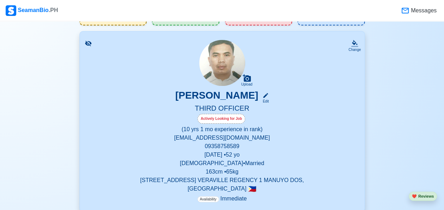
scroll to position [0, 0]
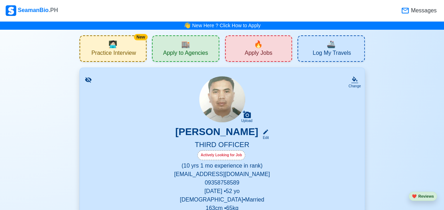
click at [416, 12] on span "Messages" at bounding box center [422, 10] width 27 height 8
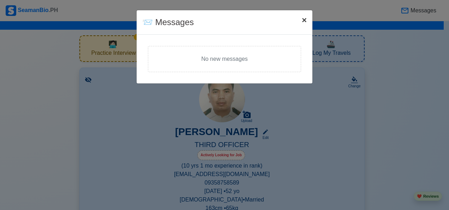
click at [303, 19] on span "×" at bounding box center [304, 20] width 5 height 10
